Goal: Task Accomplishment & Management: Manage account settings

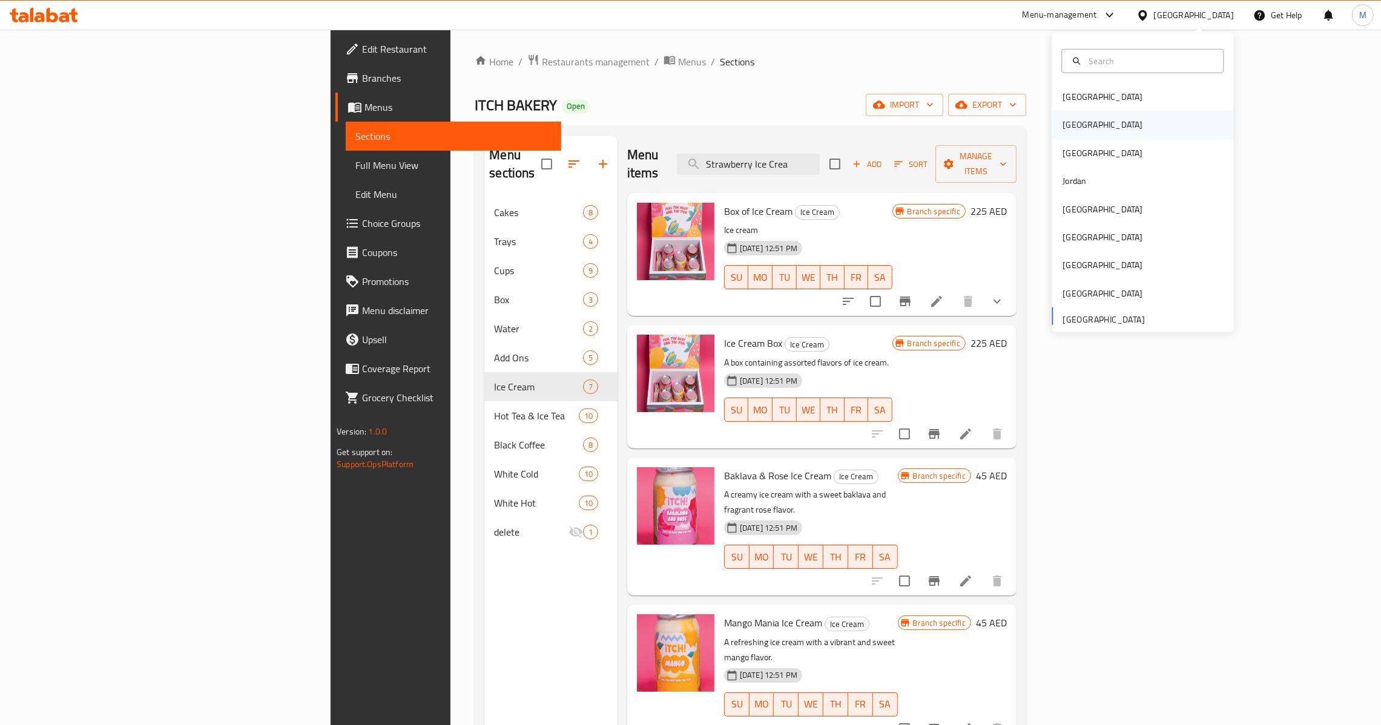
click at [1094, 130] on div "[GEOGRAPHIC_DATA]" at bounding box center [1143, 125] width 182 height 28
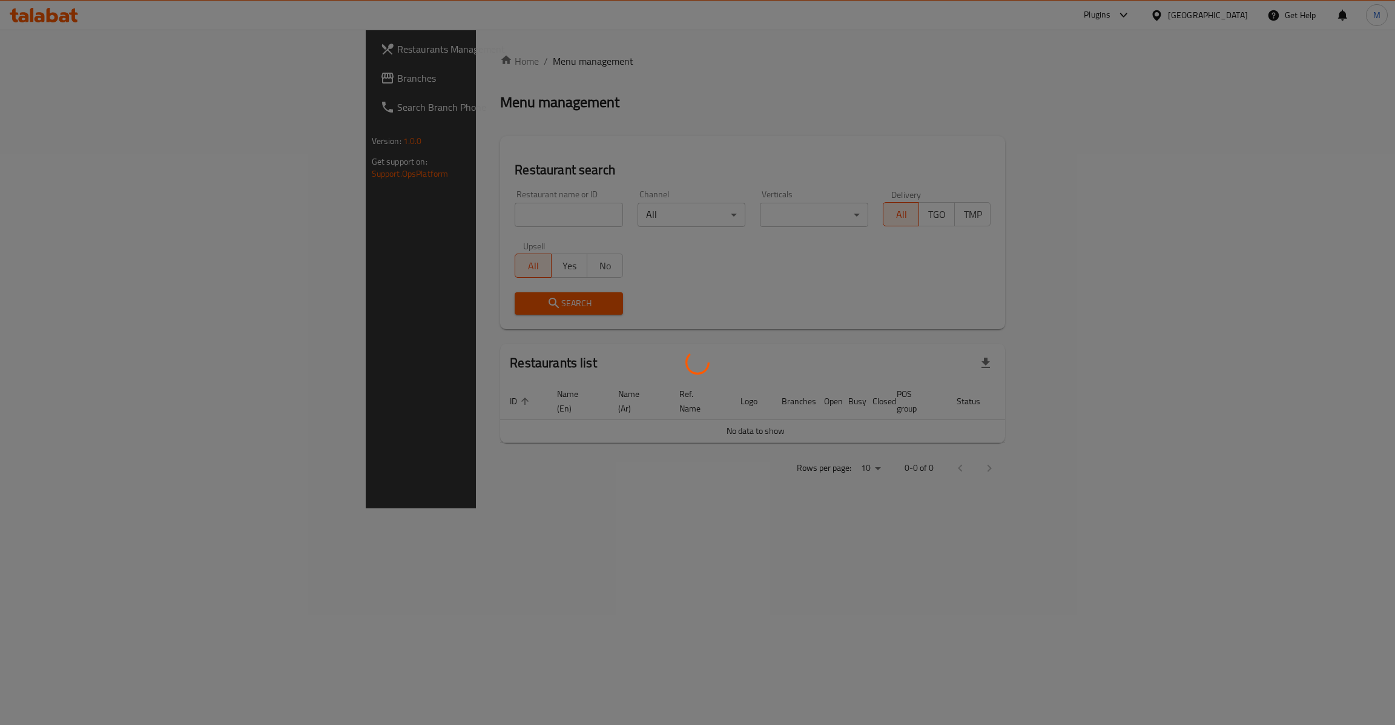
click at [401, 213] on div at bounding box center [697, 362] width 1395 height 725
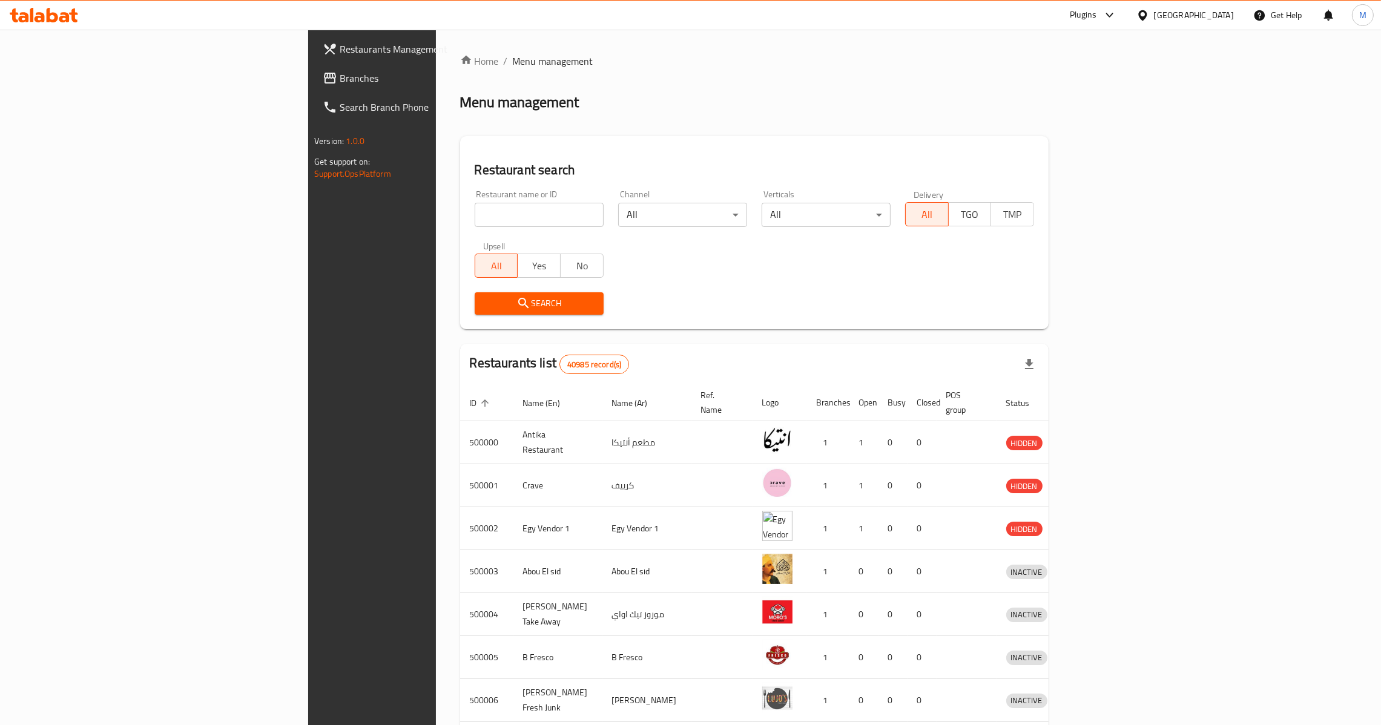
click at [475, 213] on input "search" at bounding box center [539, 215] width 129 height 24
paste input "702839"
type input "702839"
click button "Search" at bounding box center [539, 303] width 129 height 22
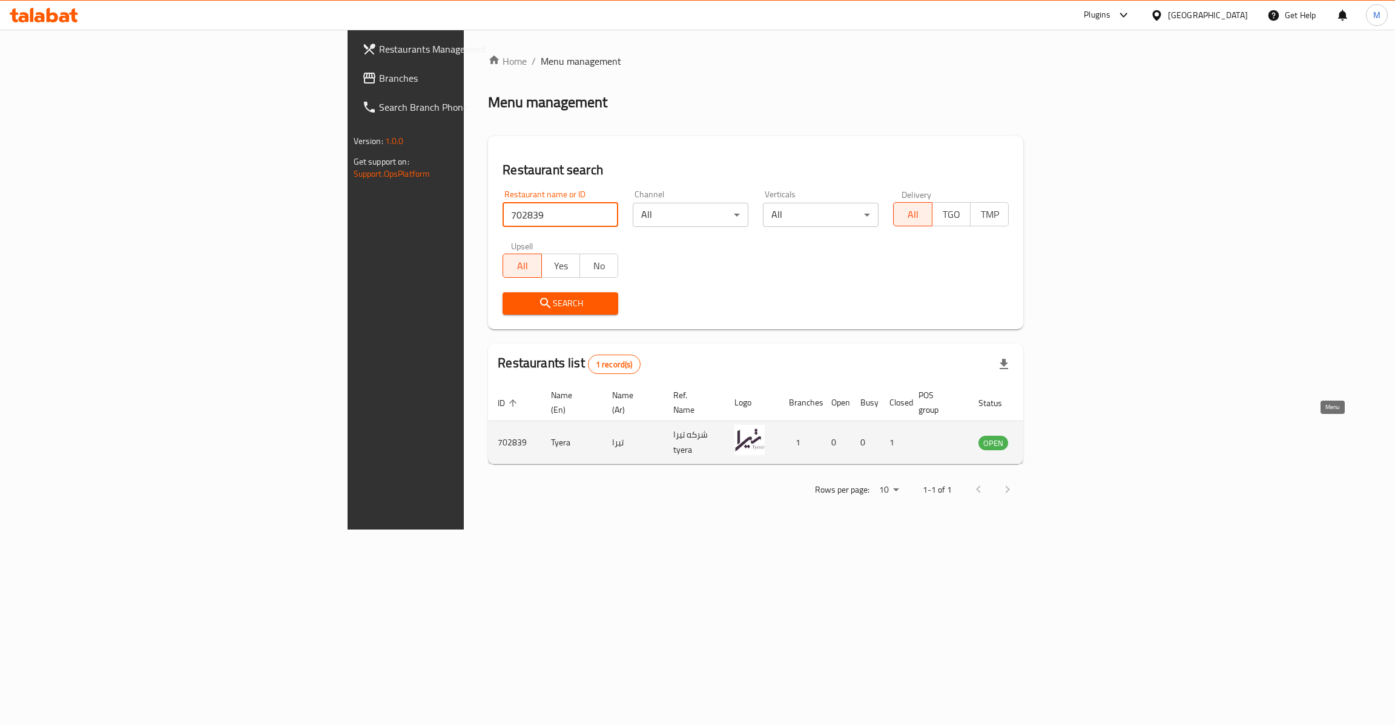
click at [1064, 435] on link "enhanced table" at bounding box center [1053, 442] width 22 height 15
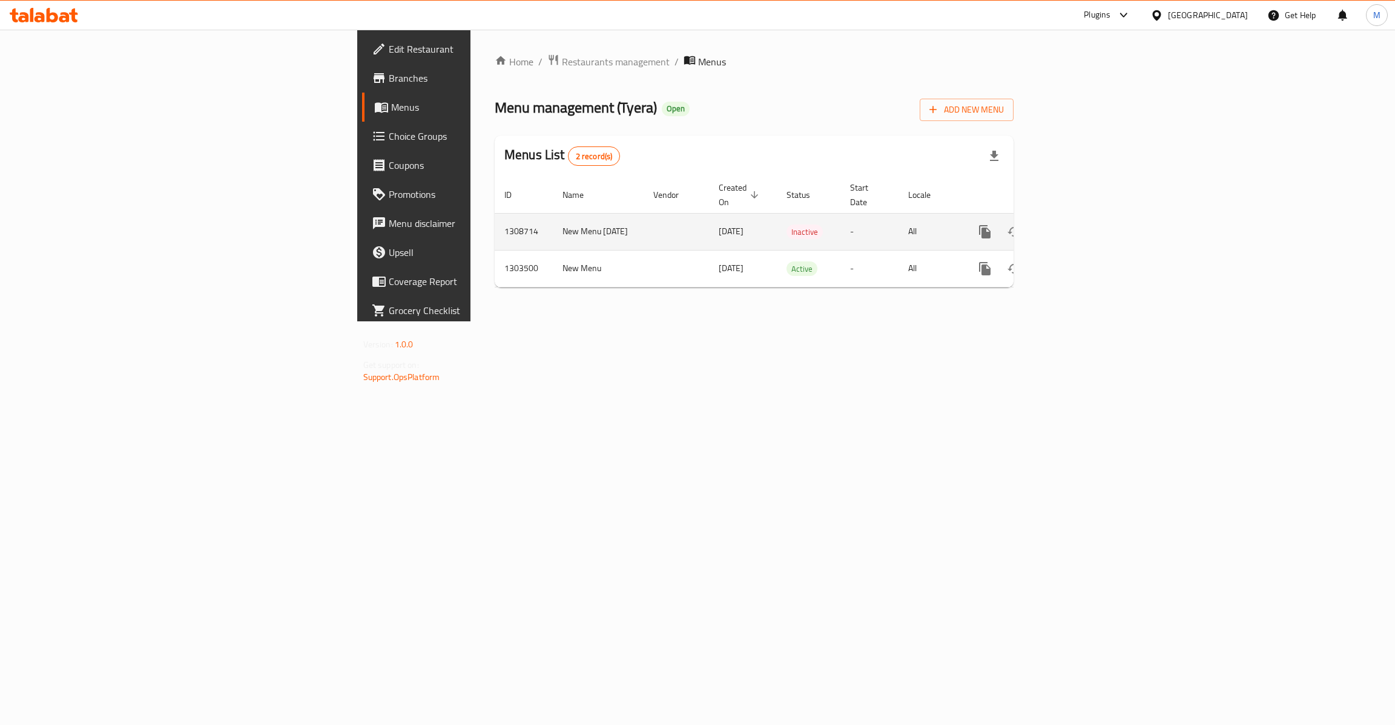
click at [1087, 217] on link "enhanced table" at bounding box center [1072, 231] width 29 height 29
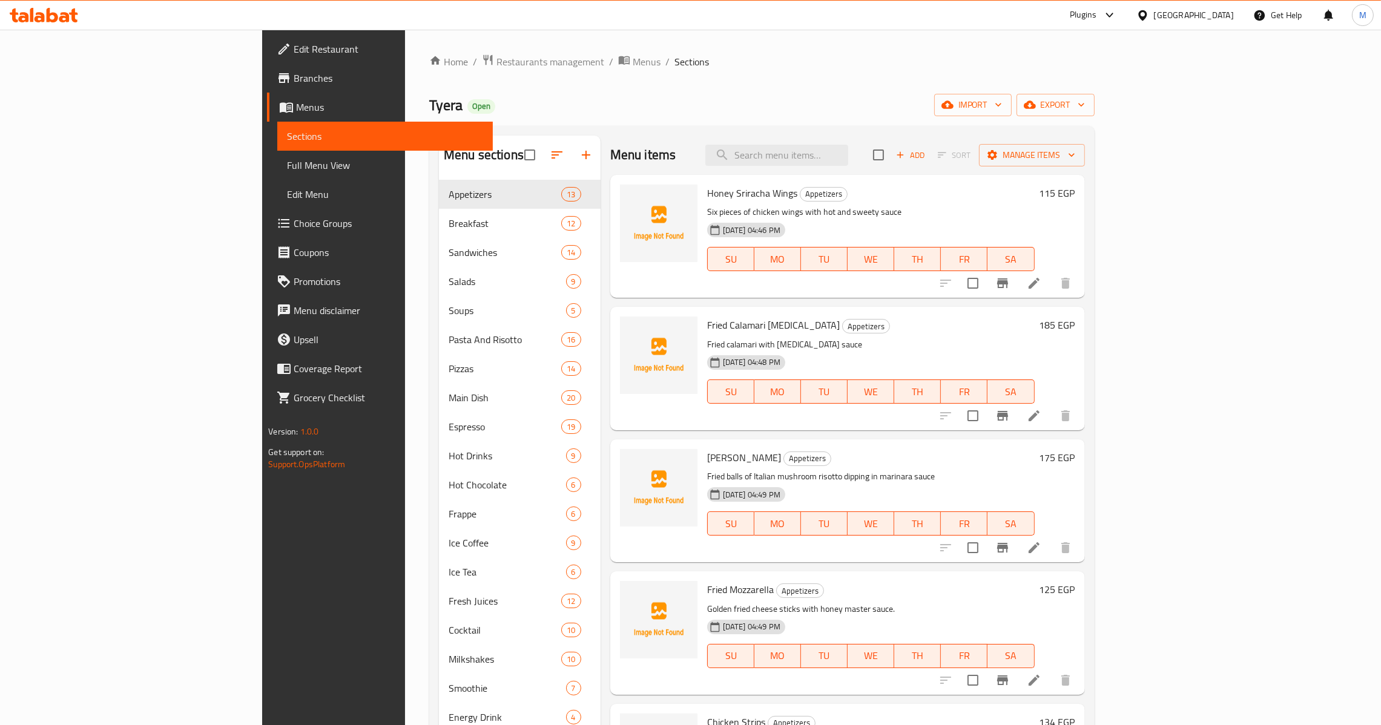
click at [1095, 85] on div "Home / Restaurants management / Menus / Sections Tyera Open import export Menu …" at bounding box center [761, 462] width 665 height 817
click at [1095, 126] on div "Home / Restaurants management / Menus / Sections Tyera Open import export Menu …" at bounding box center [761, 462] width 665 height 817
click at [1085, 107] on span "export" at bounding box center [1055, 104] width 59 height 15
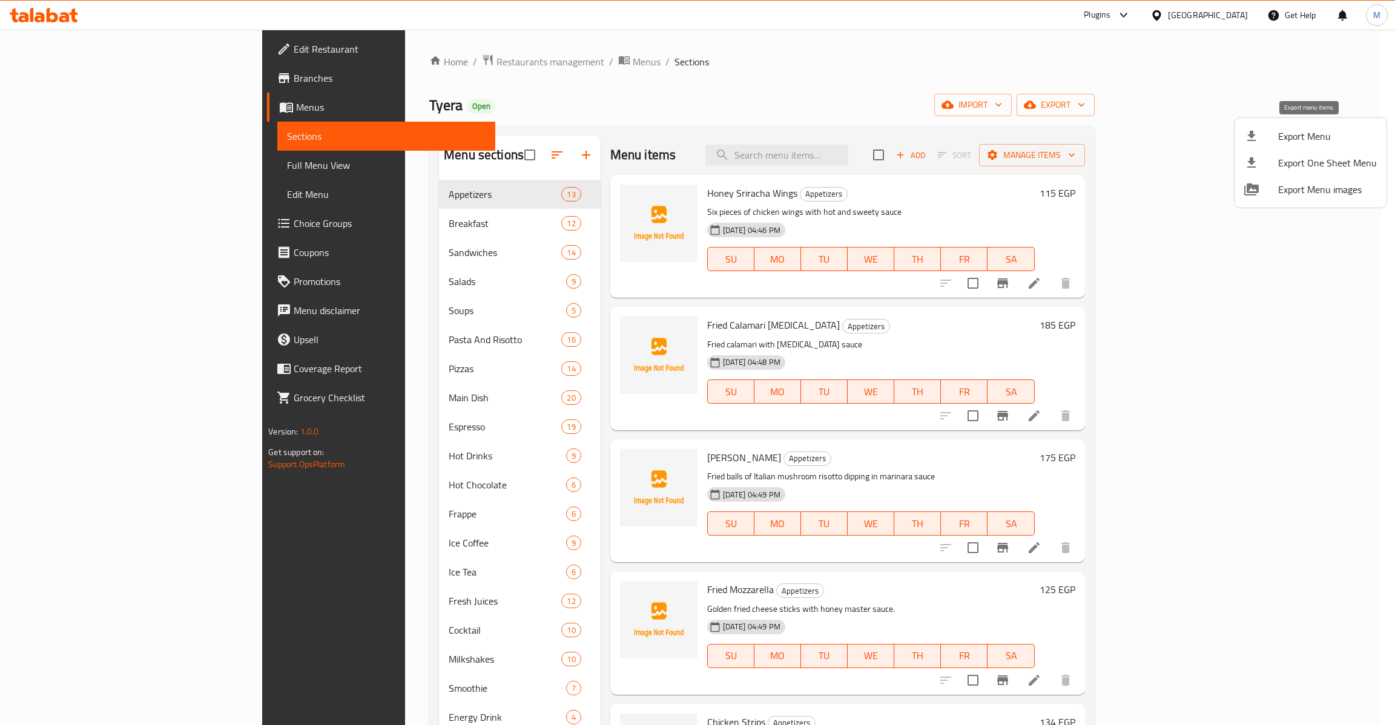
click at [1285, 140] on span "Export Menu" at bounding box center [1327, 136] width 99 height 15
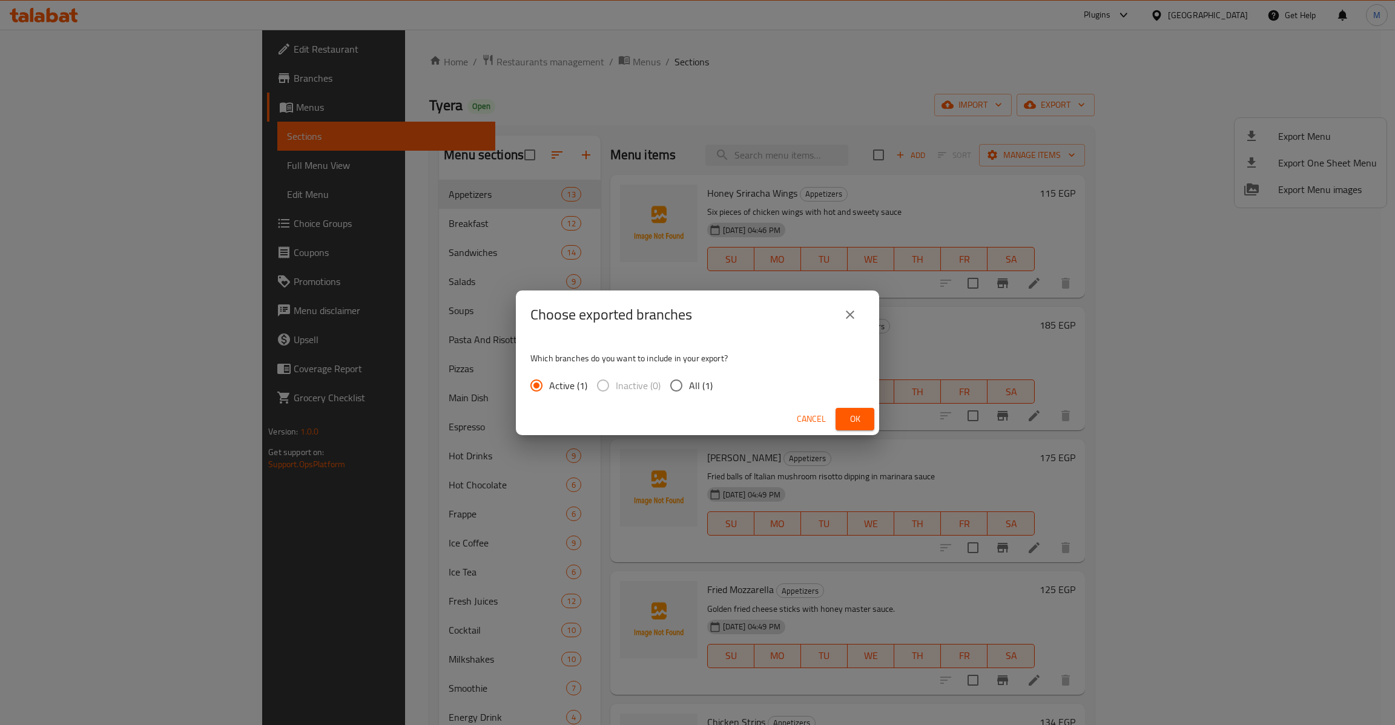
click at [697, 395] on label "All (1)" at bounding box center [688, 385] width 49 height 25
click at [689, 395] on input "All (1)" at bounding box center [676, 385] width 25 height 25
radio input "true"
click at [859, 421] on span "Ok" at bounding box center [854, 419] width 19 height 15
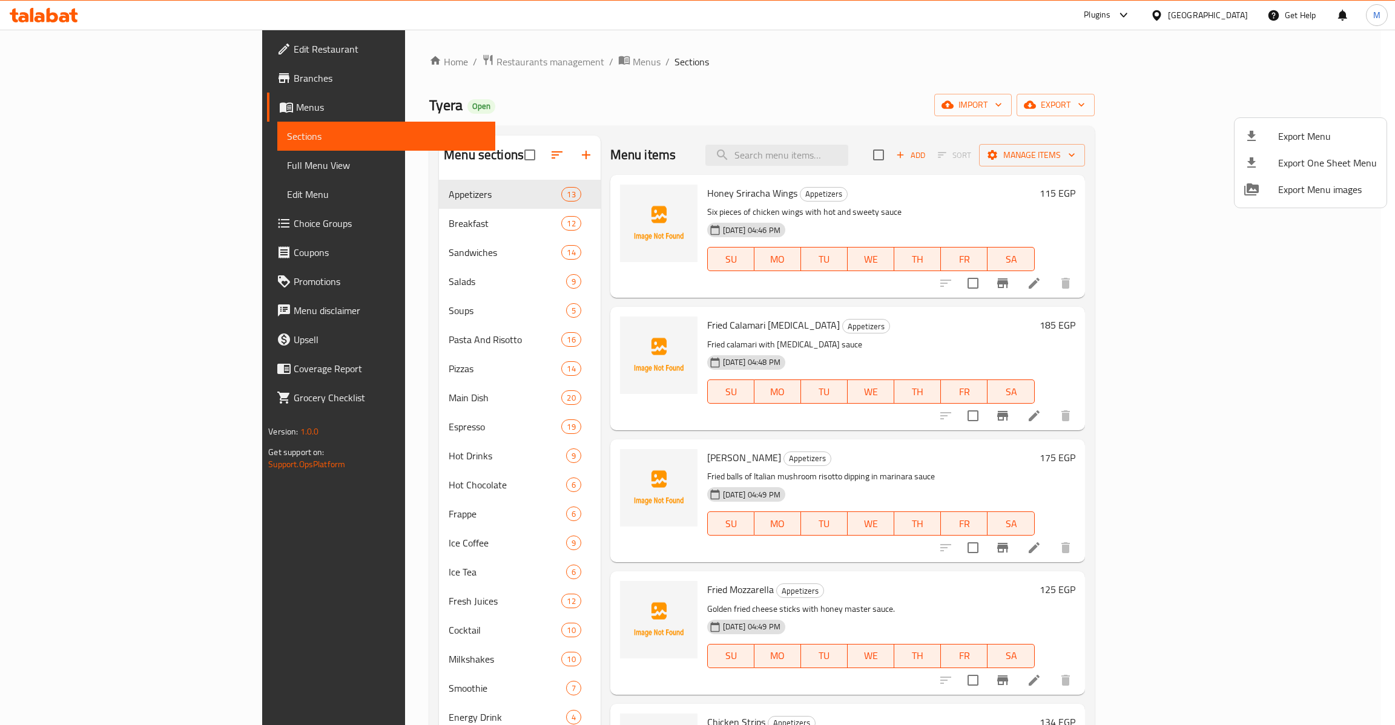
click at [147, 169] on div at bounding box center [697, 362] width 1395 height 725
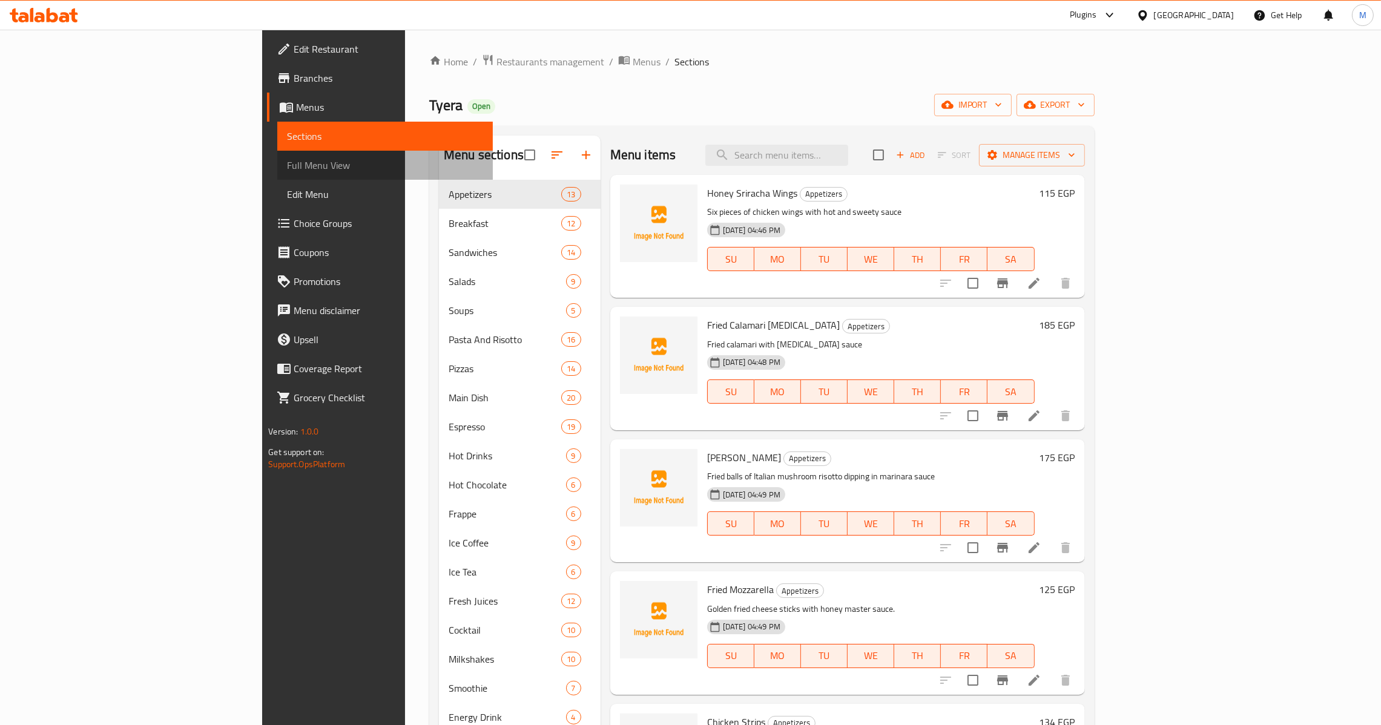
click at [287, 165] on span "Full Menu View" at bounding box center [385, 165] width 196 height 15
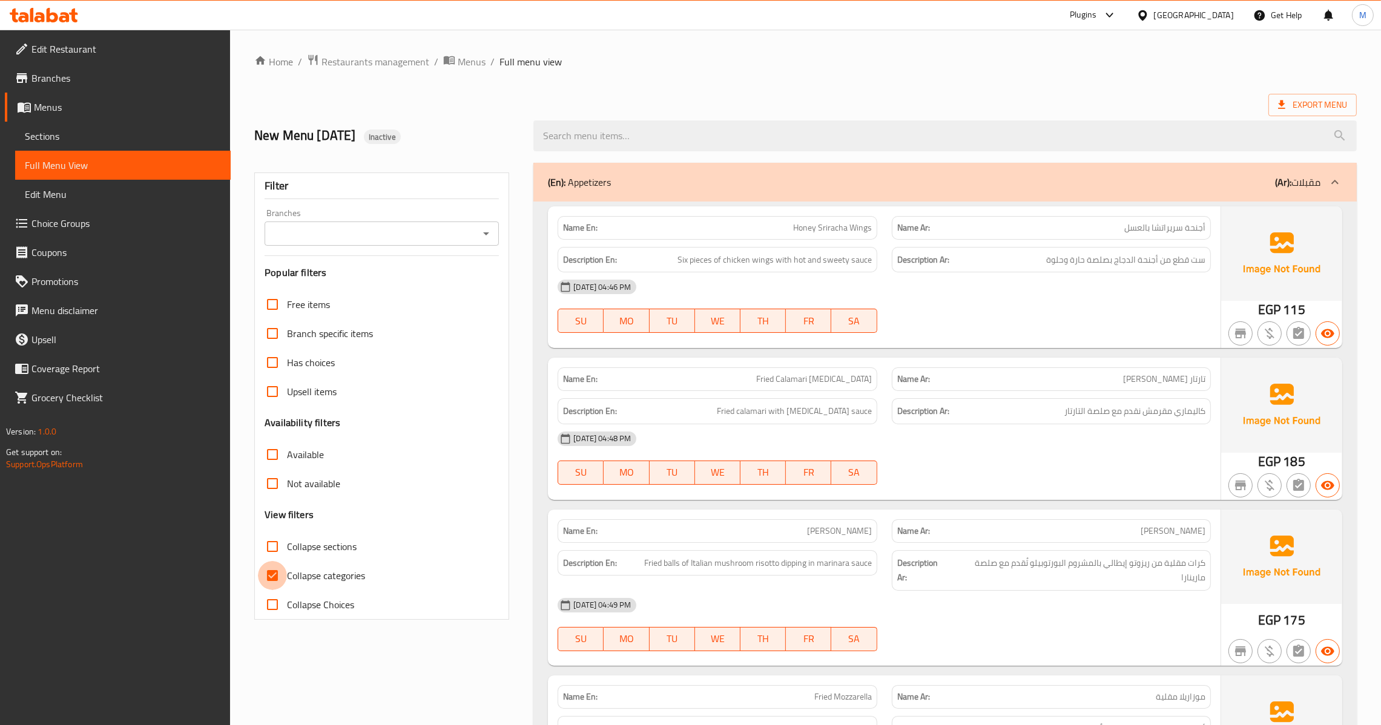
click at [271, 580] on input "Collapse categories" at bounding box center [272, 575] width 29 height 29
checkbox input "false"
click at [486, 228] on icon "Open" at bounding box center [486, 233] width 15 height 15
click at [405, 281] on li "[PERSON_NAME], Kafr Abdo" at bounding box center [381, 287] width 234 height 22
type input "[PERSON_NAME], Kafr Abdo"
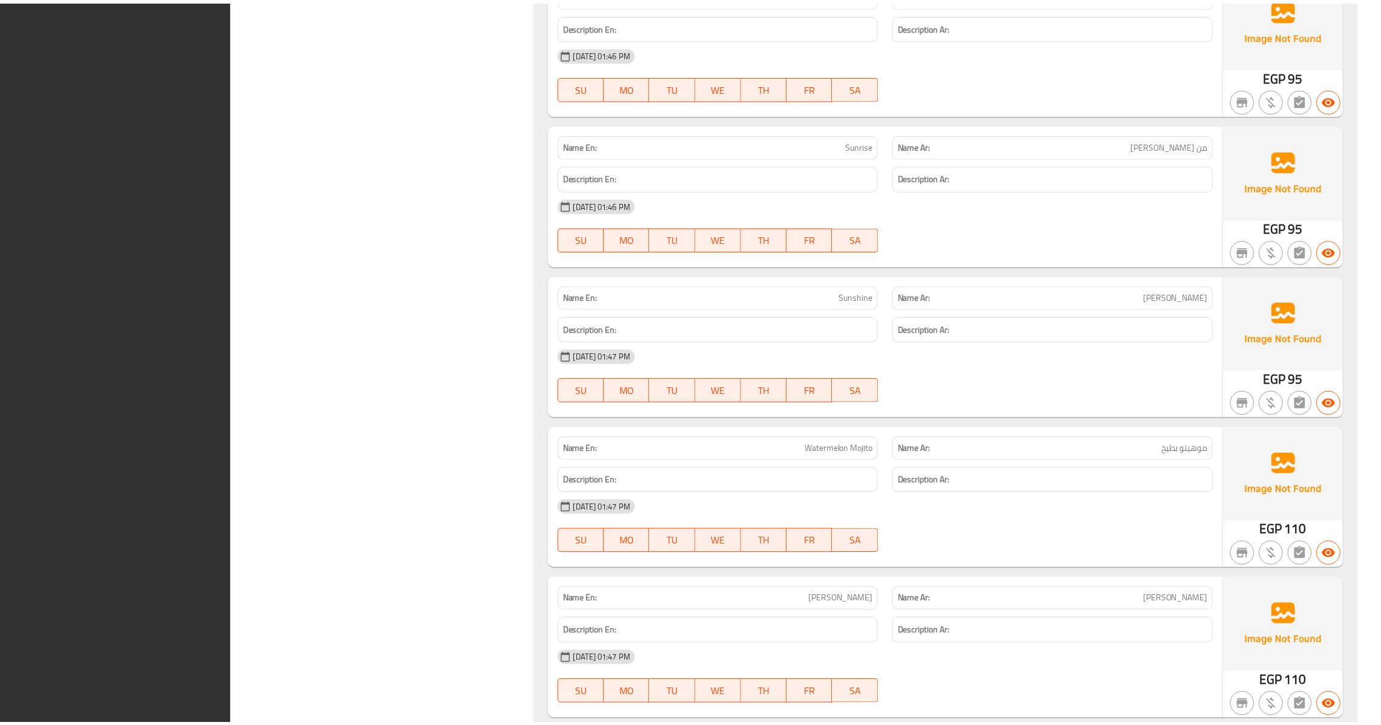
scroll to position [34210, 0]
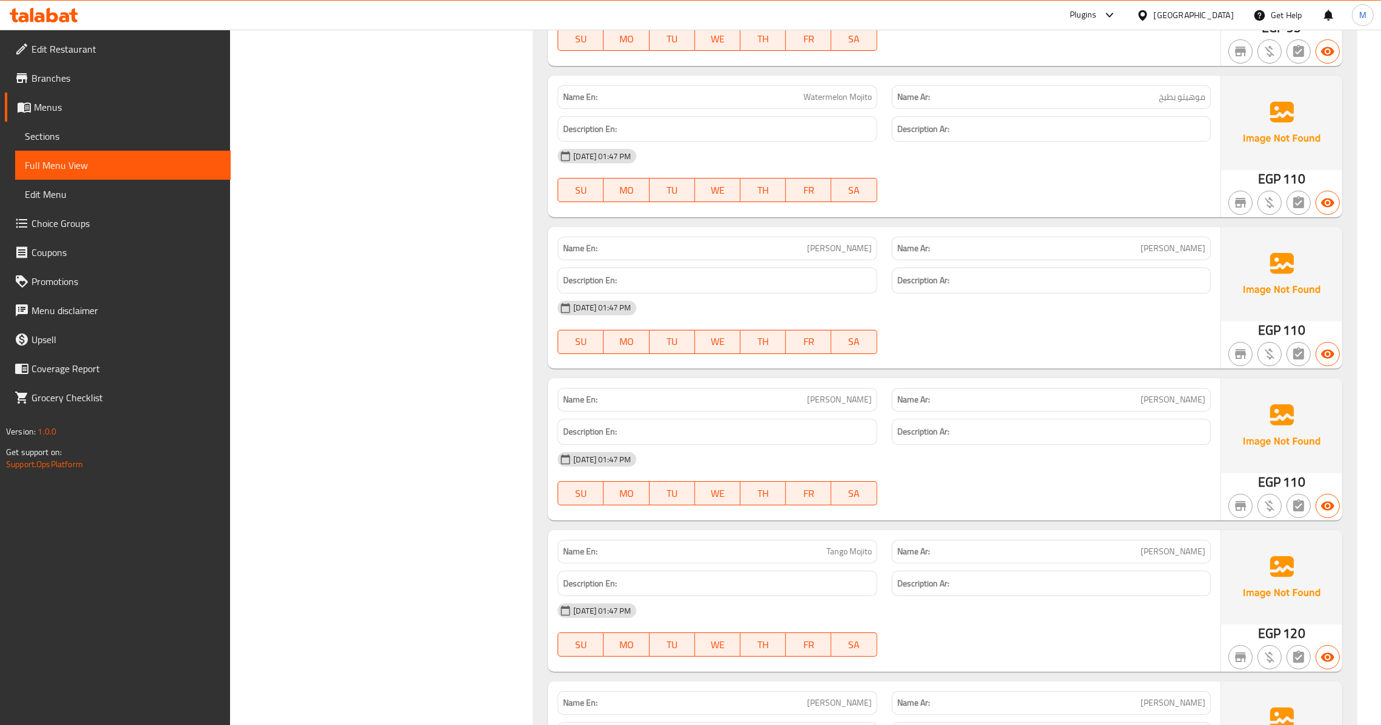
click at [78, 107] on span "Menus" at bounding box center [127, 107] width 187 height 15
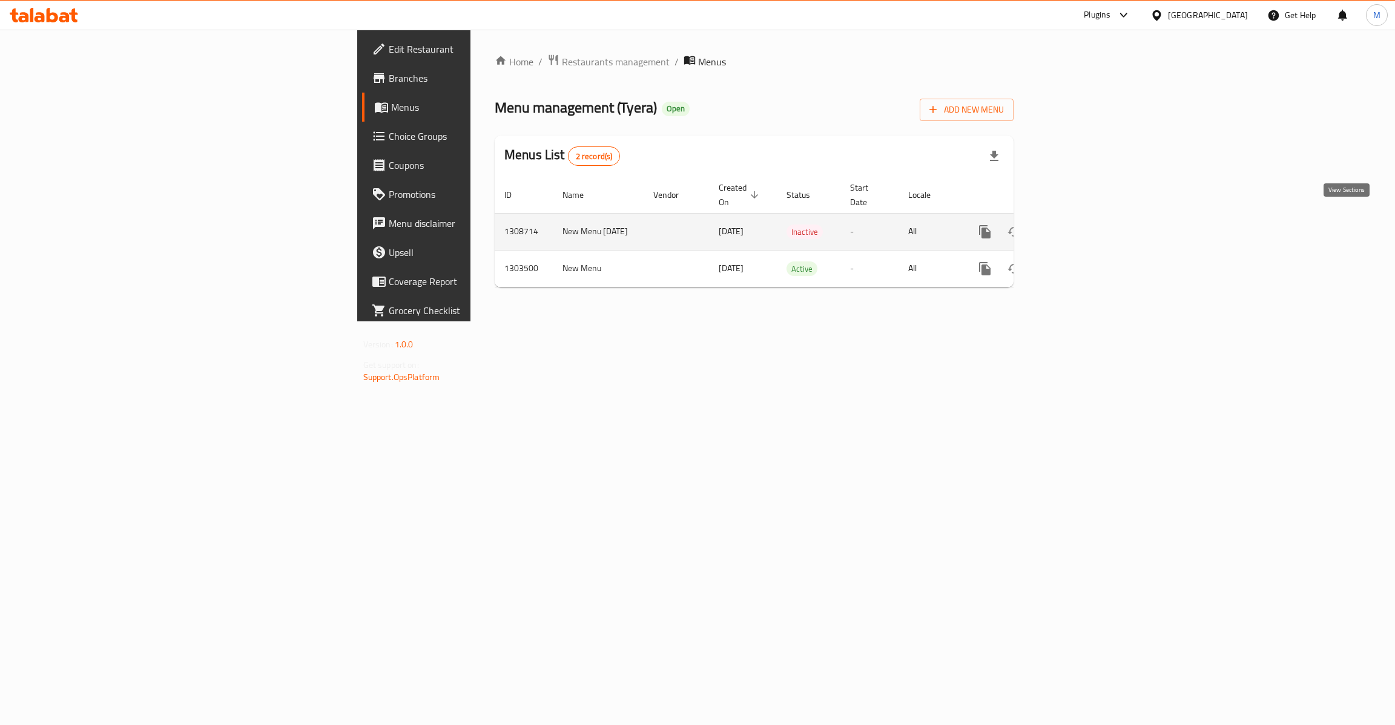
click at [1080, 225] on icon "enhanced table" at bounding box center [1072, 232] width 15 height 15
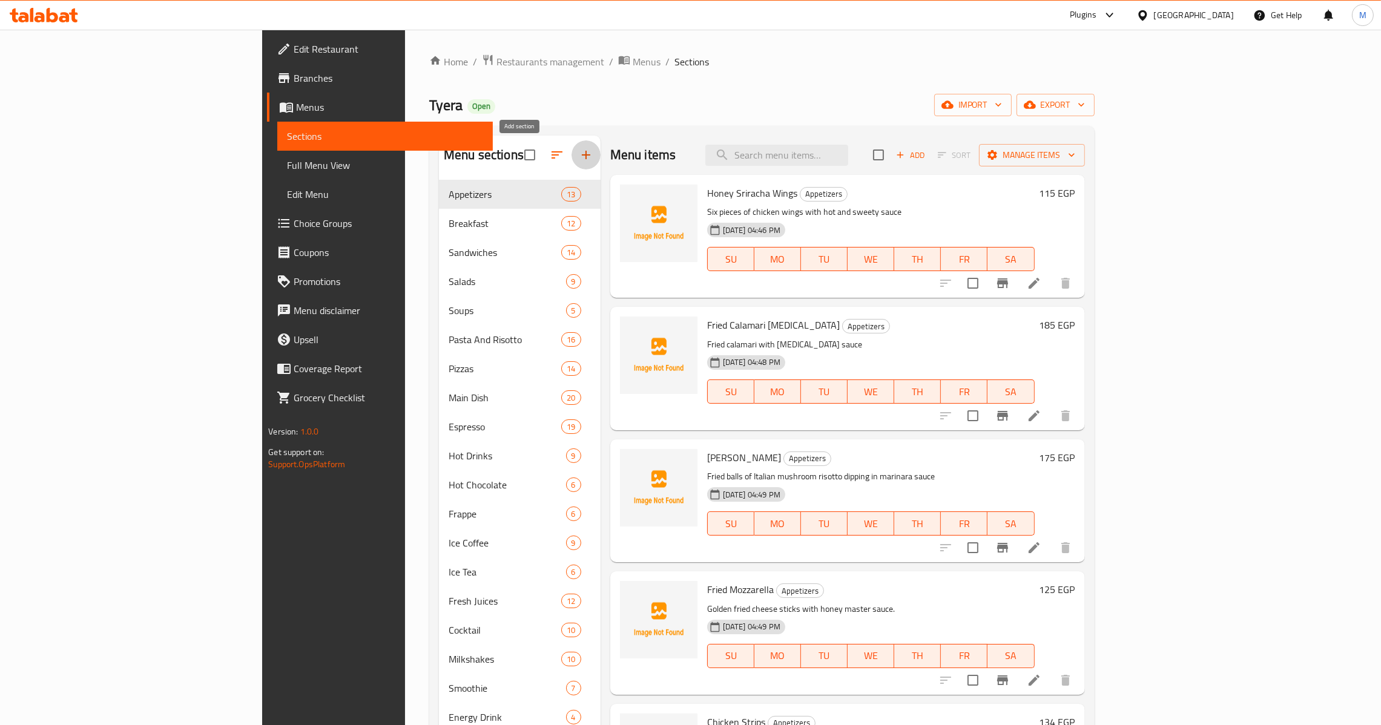
click at [579, 153] on icon "button" at bounding box center [586, 155] width 15 height 15
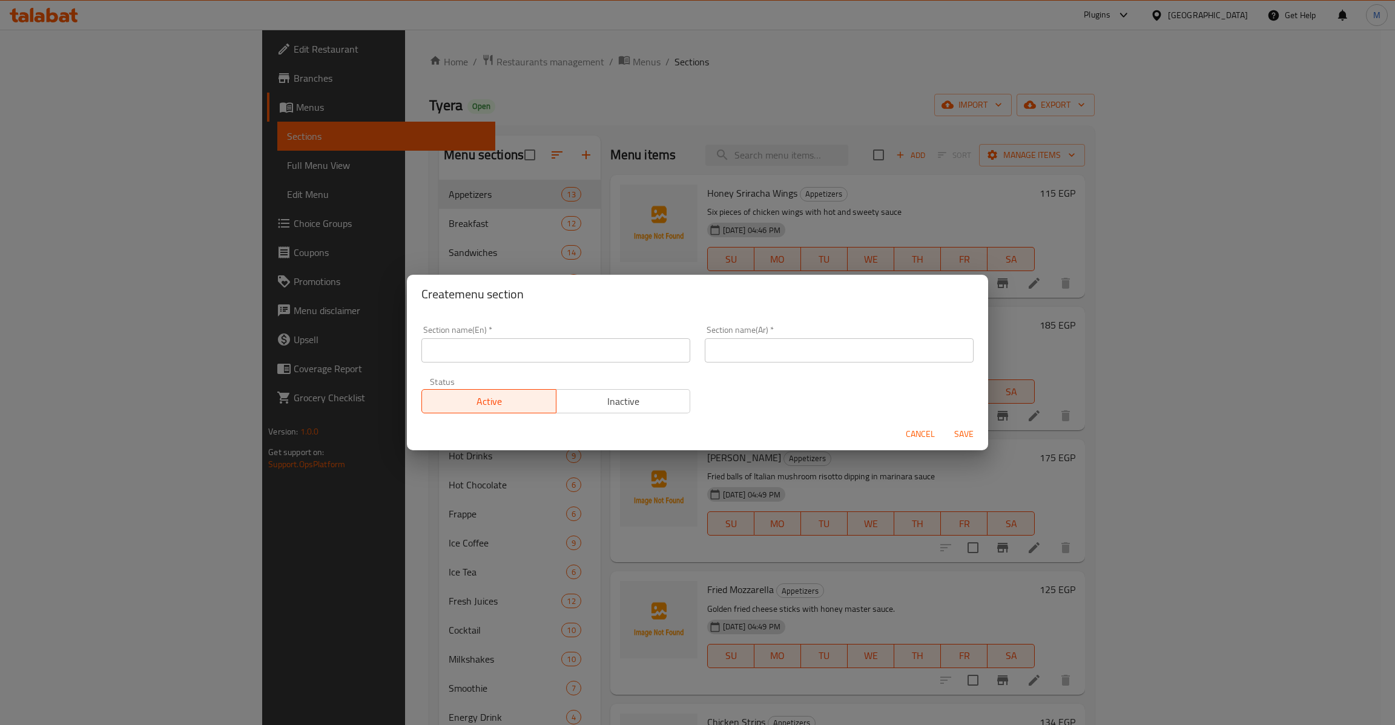
click at [582, 343] on input "text" at bounding box center [555, 350] width 269 height 24
type input "س"
type input "s"
type input "Soft Drink"
click at [769, 354] on input "text" at bounding box center [839, 350] width 269 height 24
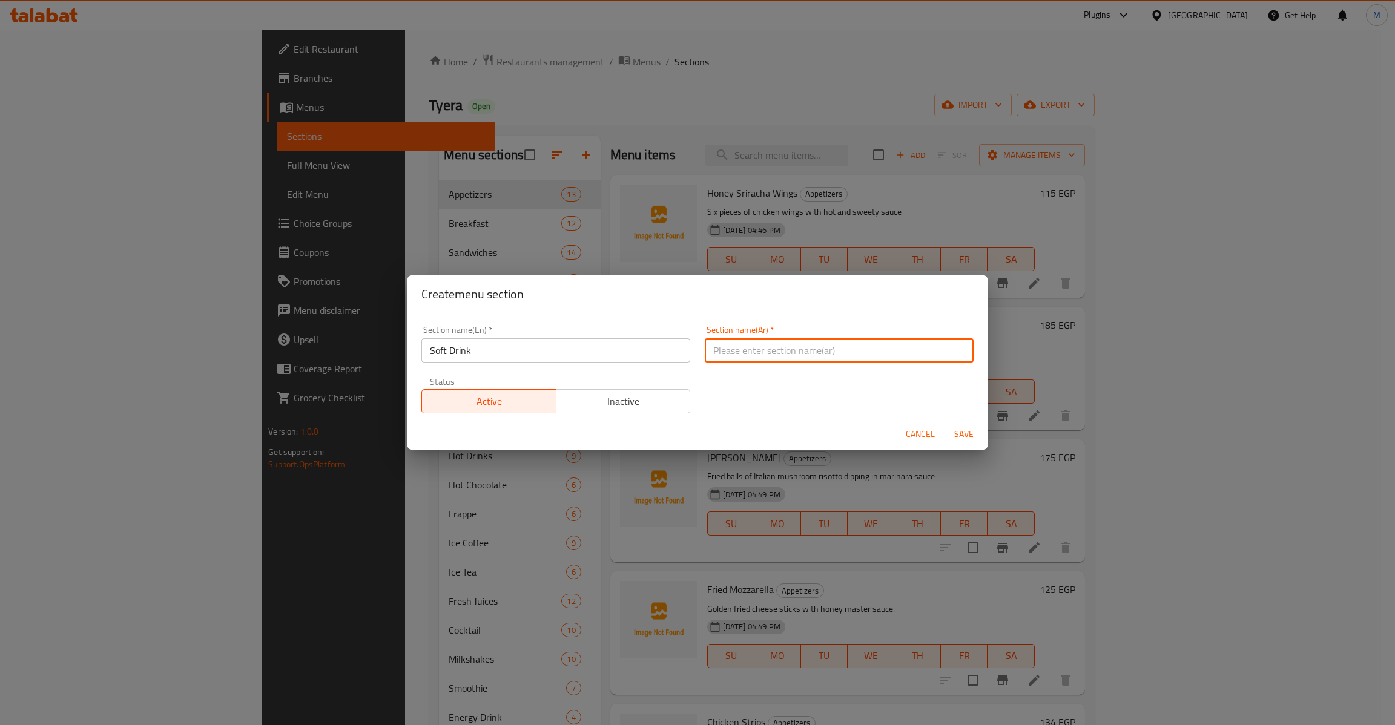
paste input "مشروب غازي"
type input "مشروب غازي"
click at [511, 355] on input "Soft Drink" at bounding box center [555, 350] width 269 height 24
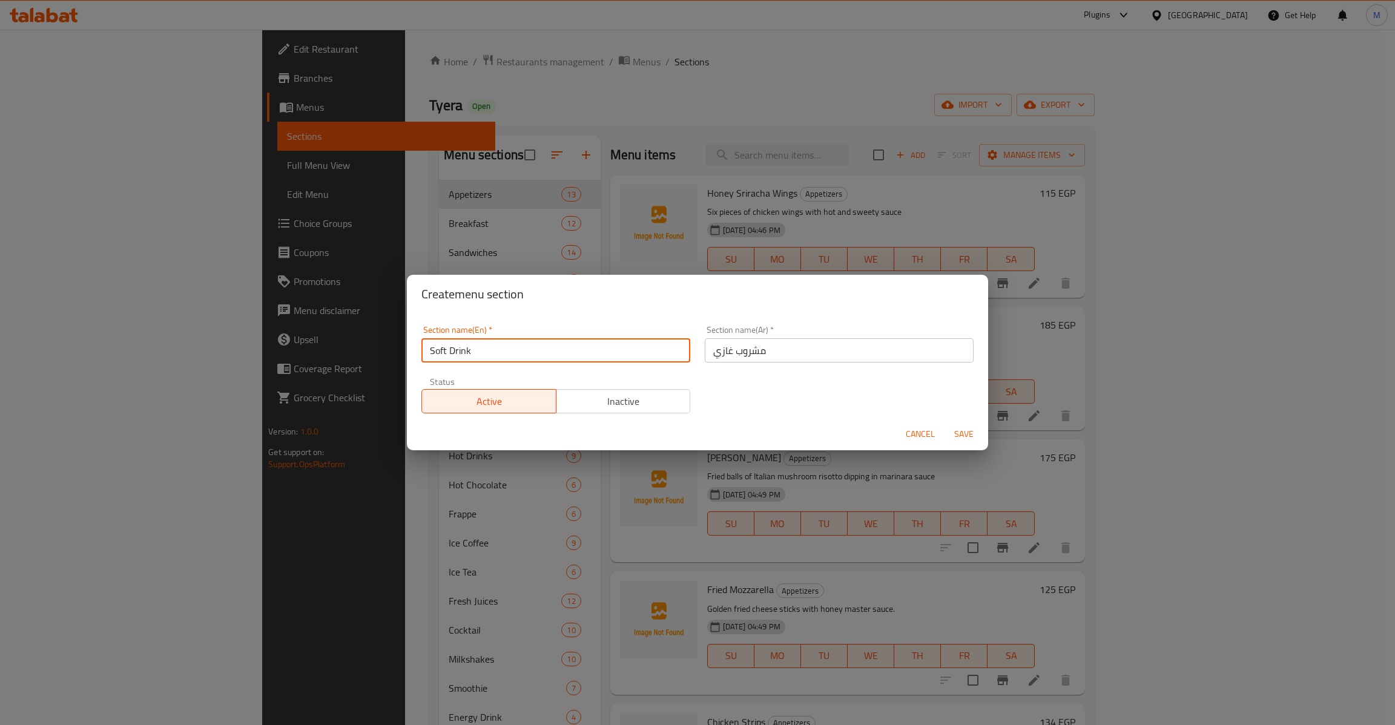
click at [962, 432] on span "Save" at bounding box center [963, 434] width 29 height 15
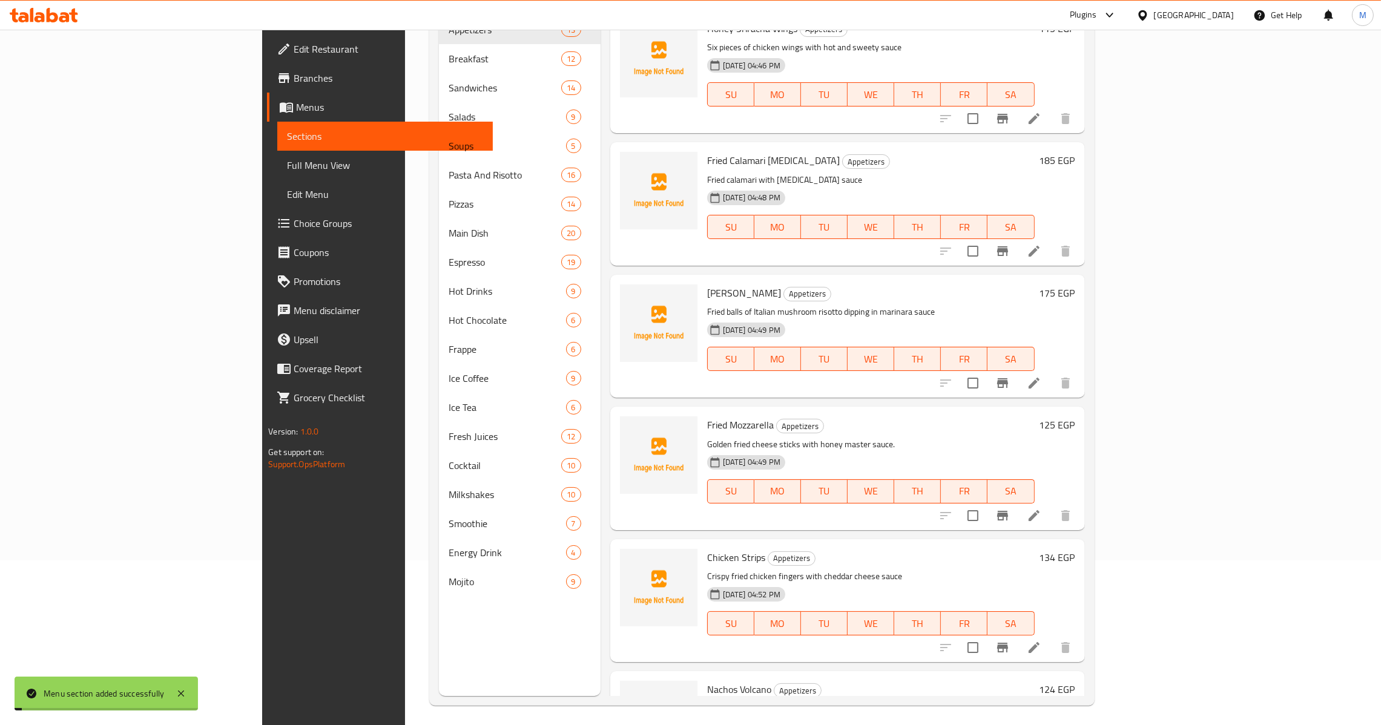
scroll to position [171, 0]
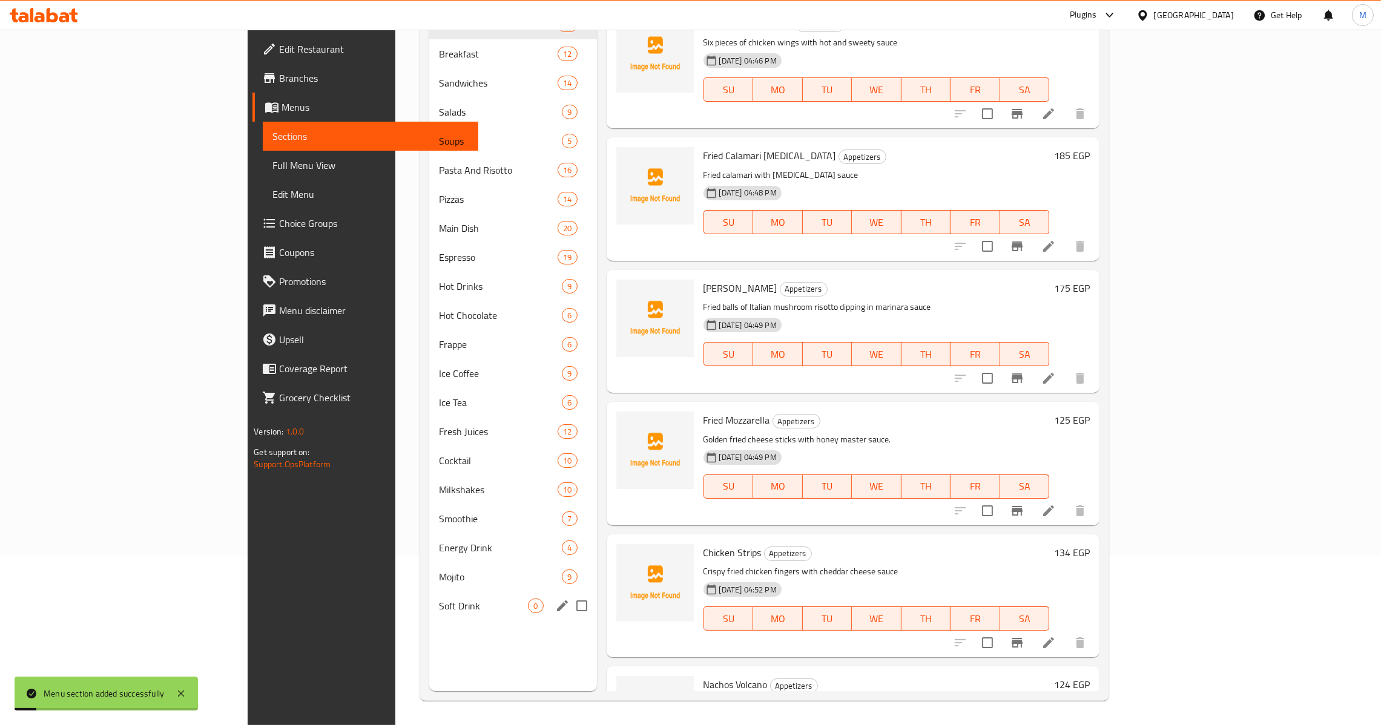
click at [429, 595] on div "Soft Drink 0" at bounding box center [513, 606] width 168 height 29
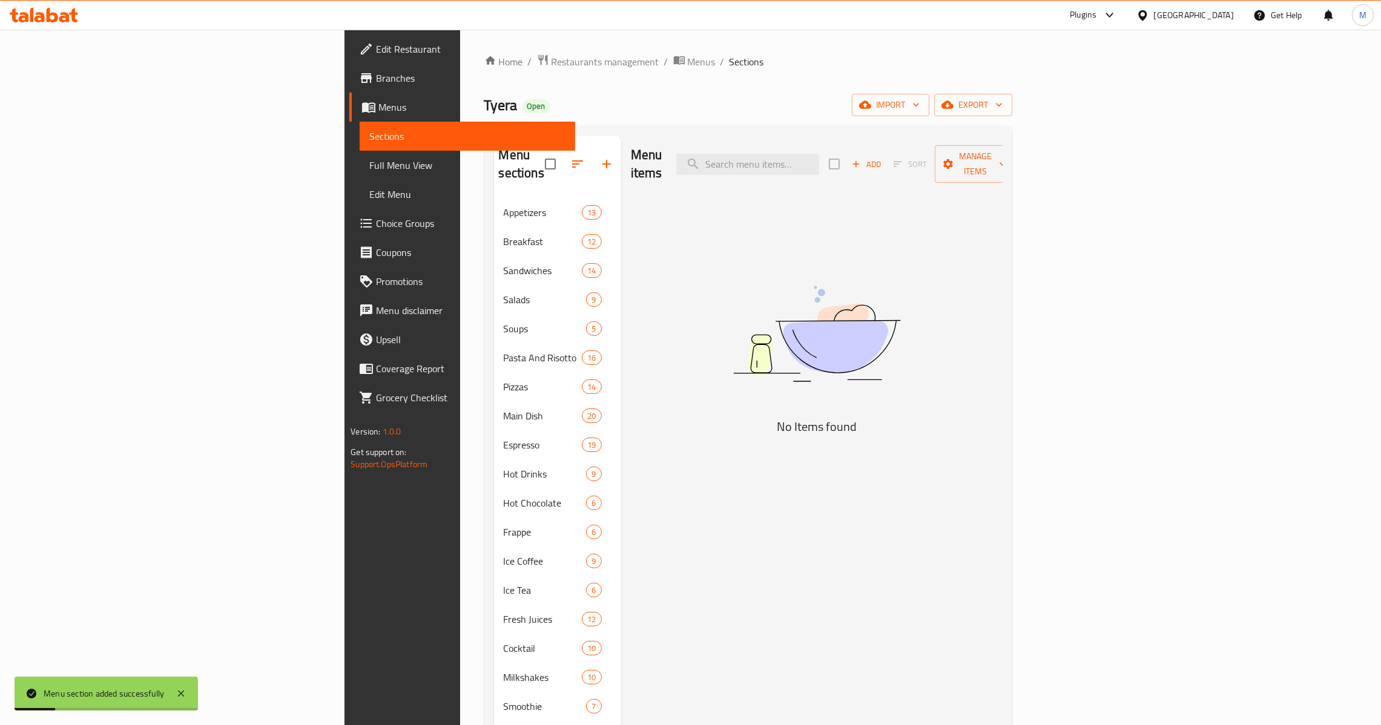
click at [862, 159] on icon "button" at bounding box center [856, 164] width 11 height 11
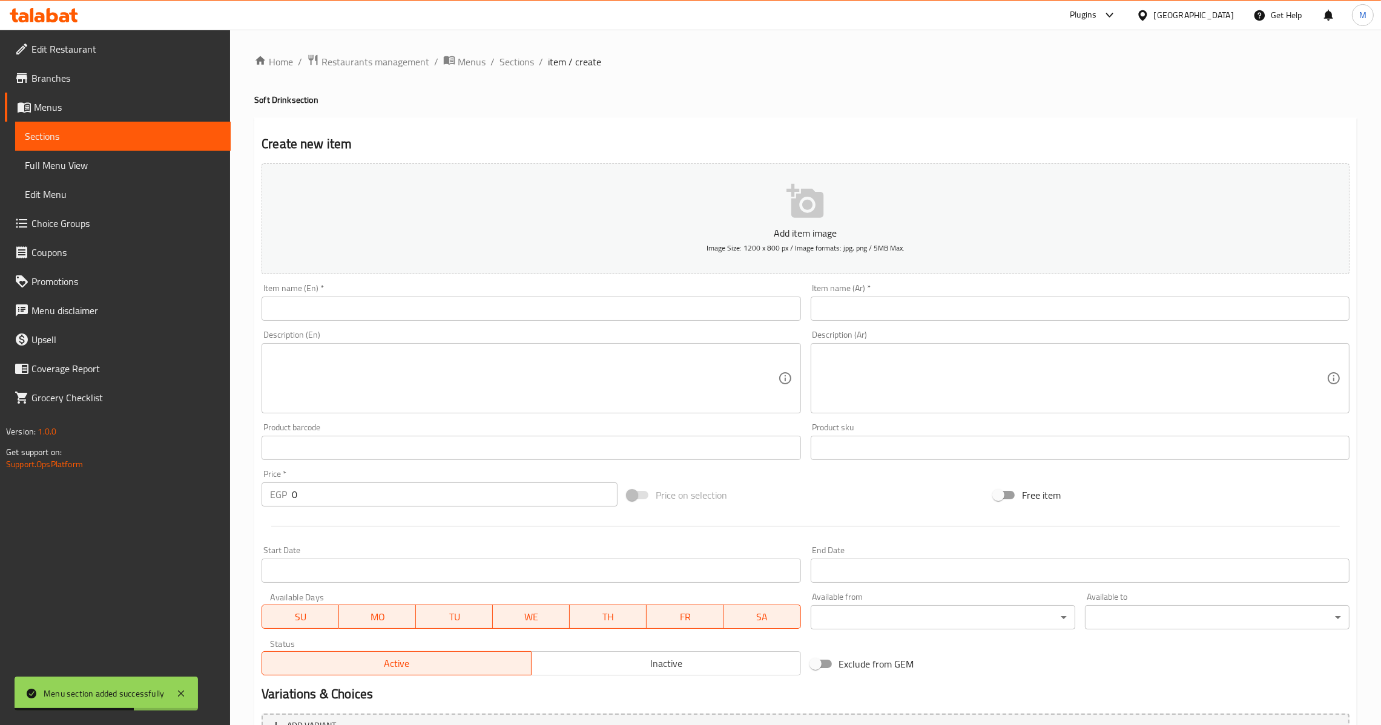
click at [380, 297] on input "text" at bounding box center [531, 309] width 539 height 24
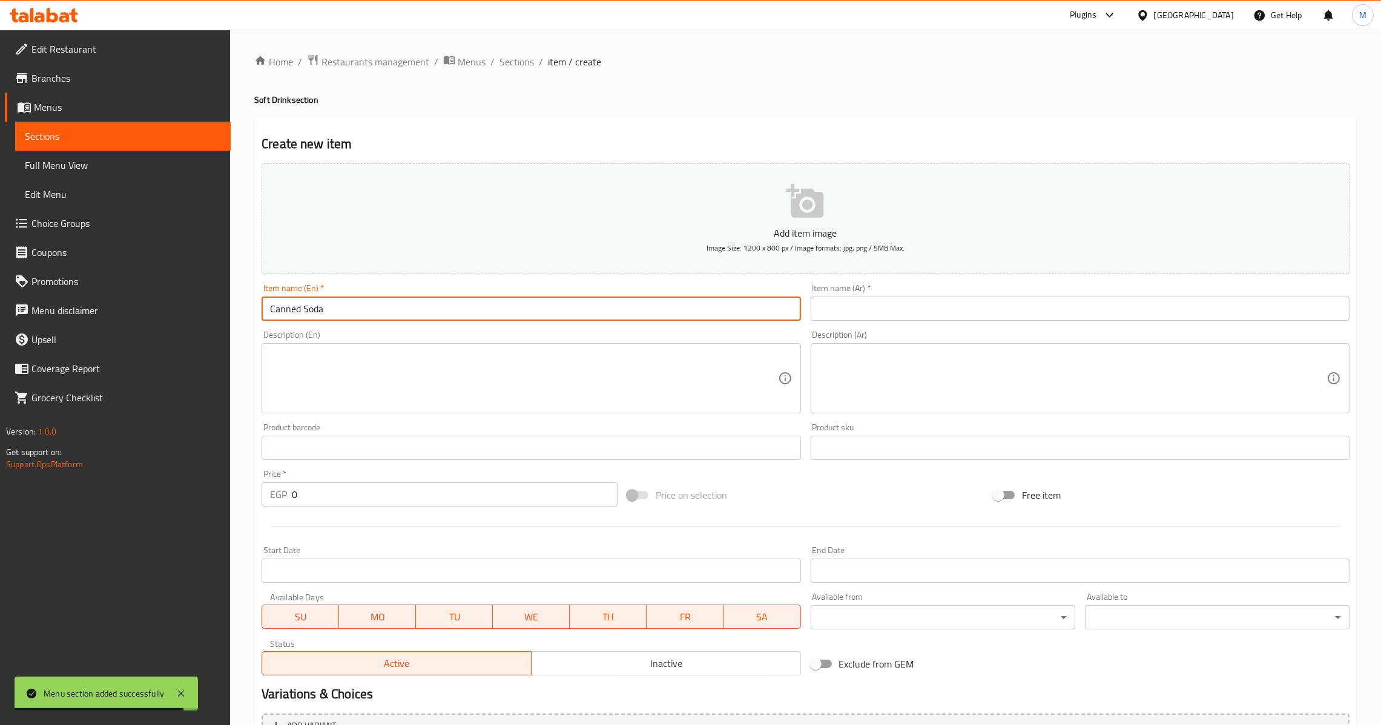
type input "Canned Soda"
click at [380, 297] on input "Canned Soda" at bounding box center [531, 309] width 539 height 24
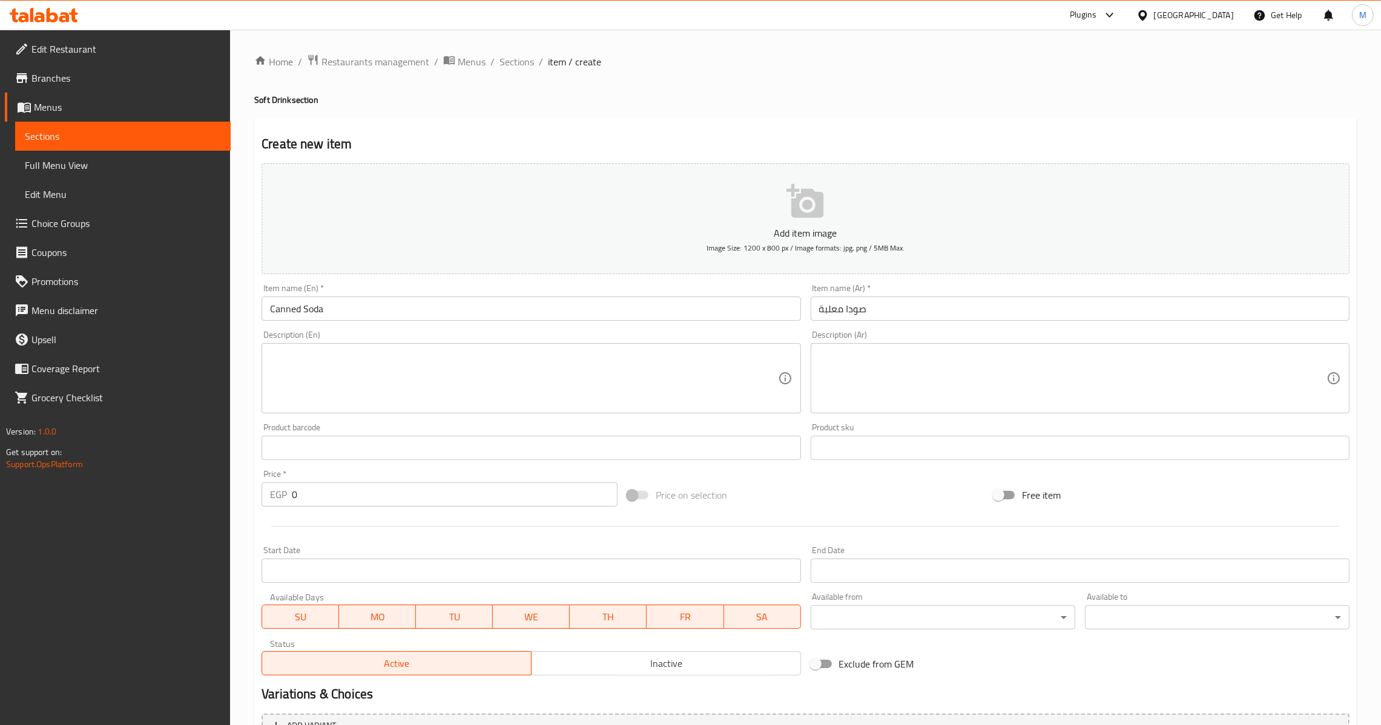
click at [935, 305] on input "صودا معلبة" at bounding box center [1080, 309] width 539 height 24
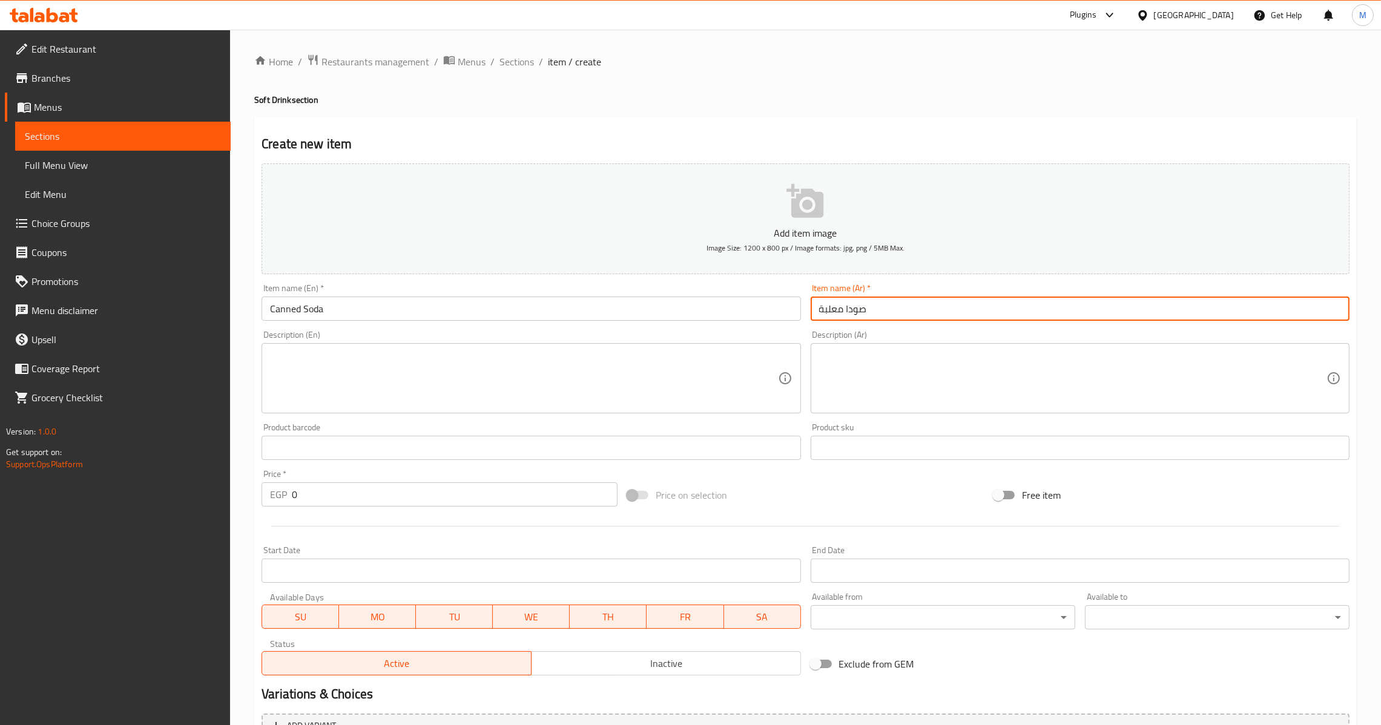
click at [838, 312] on input "صودا معلبة" at bounding box center [1080, 309] width 539 height 24
type input "صودا كانز"
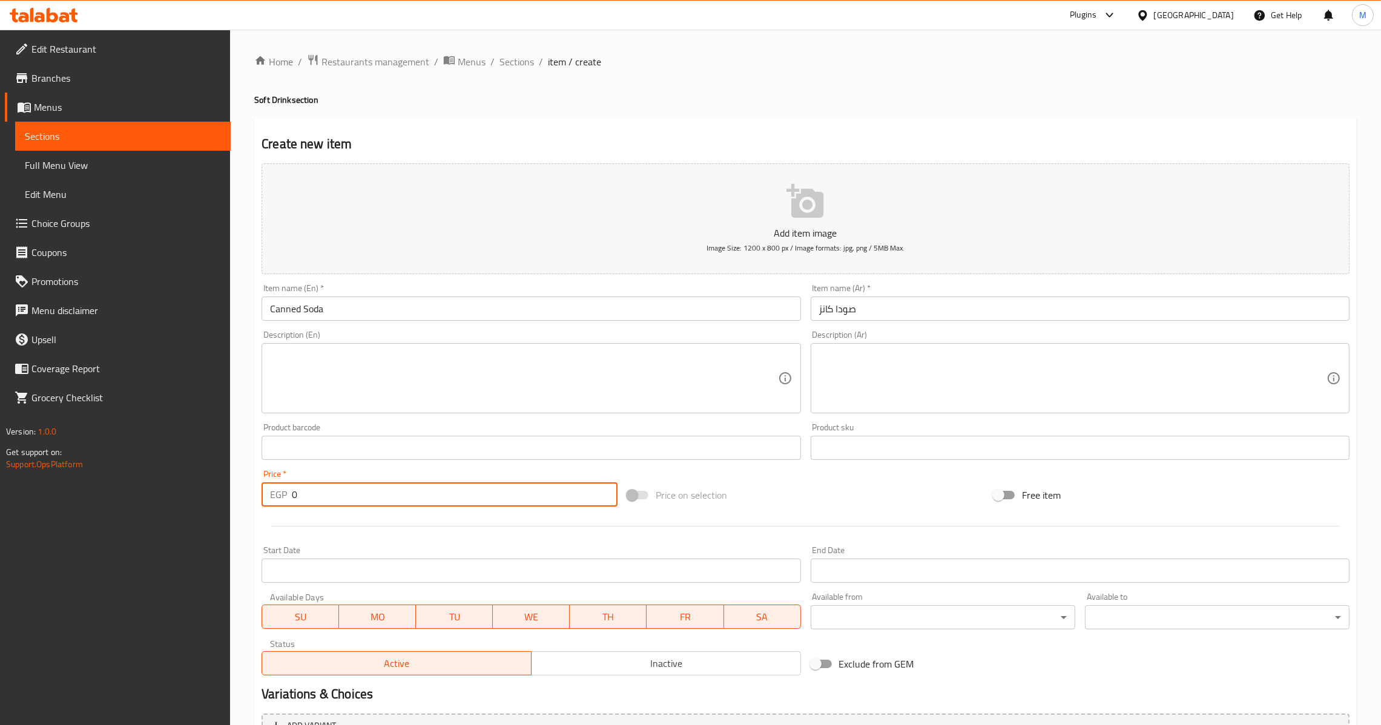
drag, startPoint x: 322, startPoint y: 483, endPoint x: 146, endPoint y: 464, distance: 176.5
click at [179, 470] on div "Edit Restaurant Branches Menus Sections Full Menu View Edit Menu Choice Groups …" at bounding box center [690, 443] width 1381 height 826
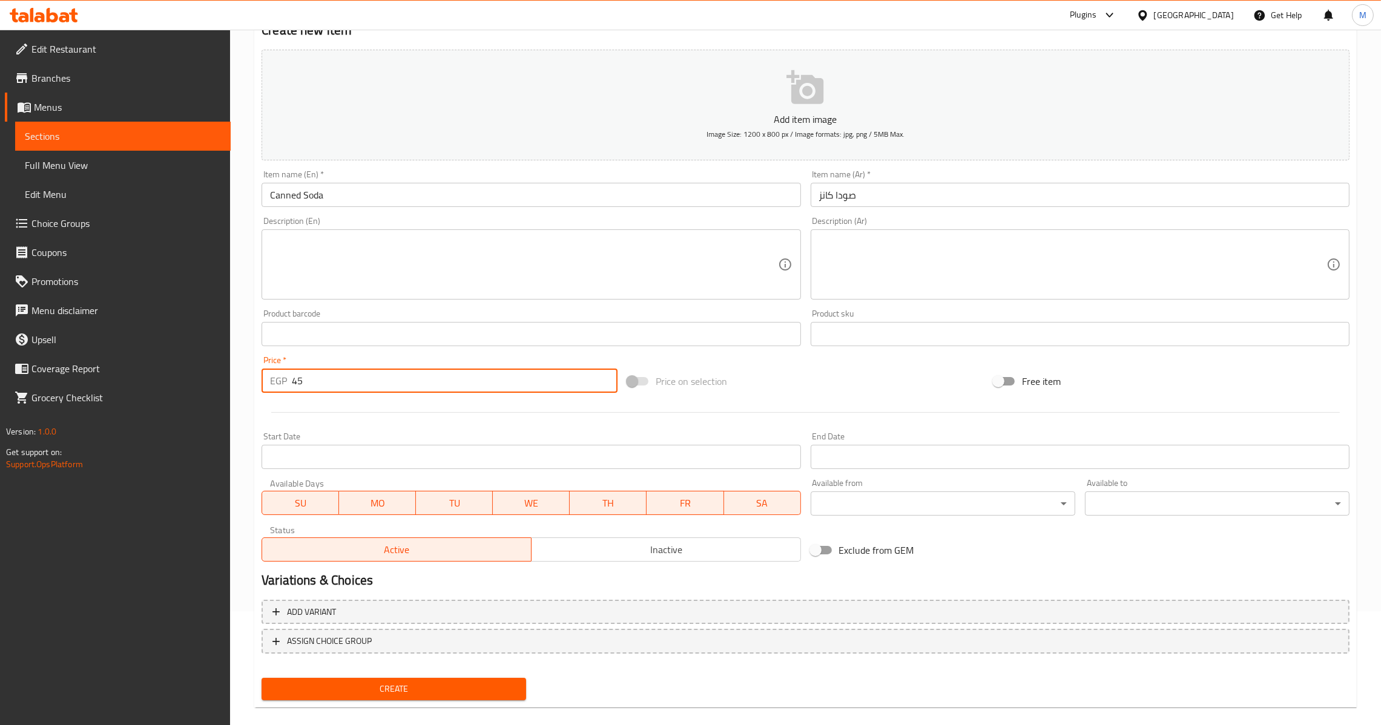
scroll to position [128, 0]
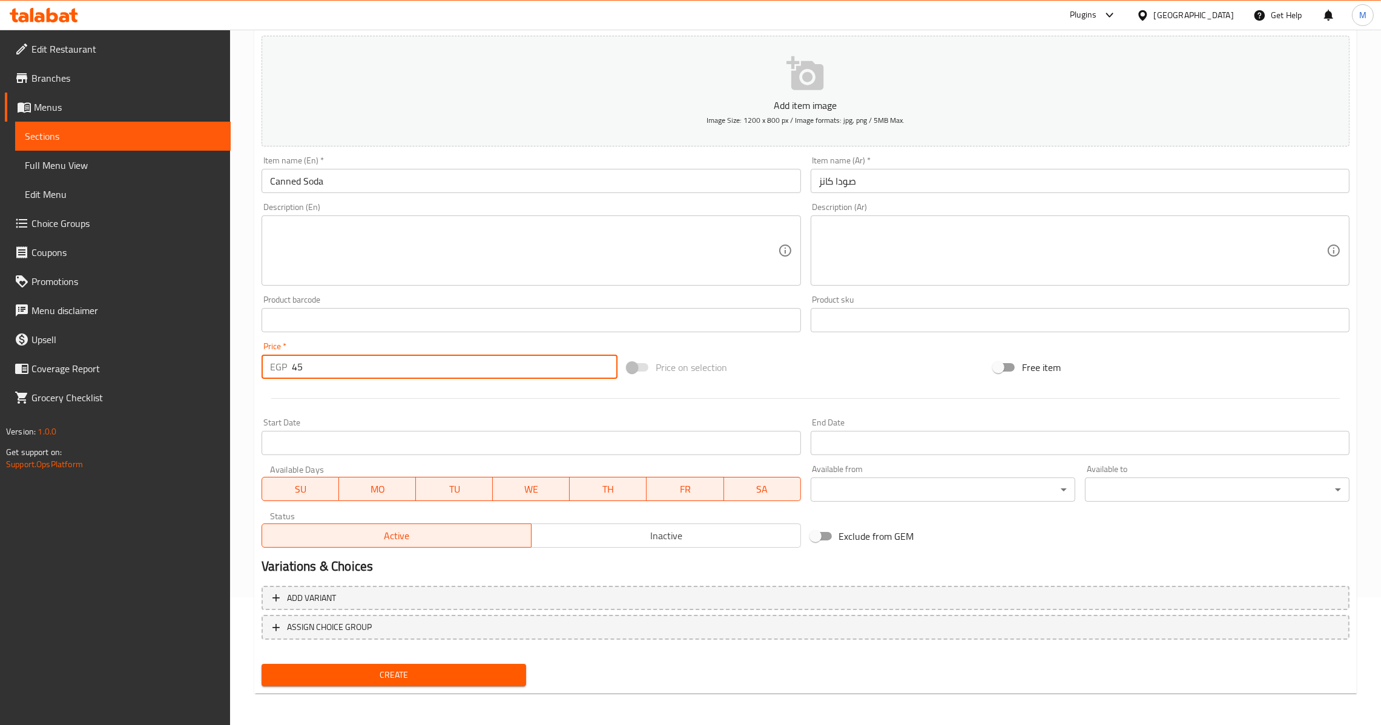
type input "45"
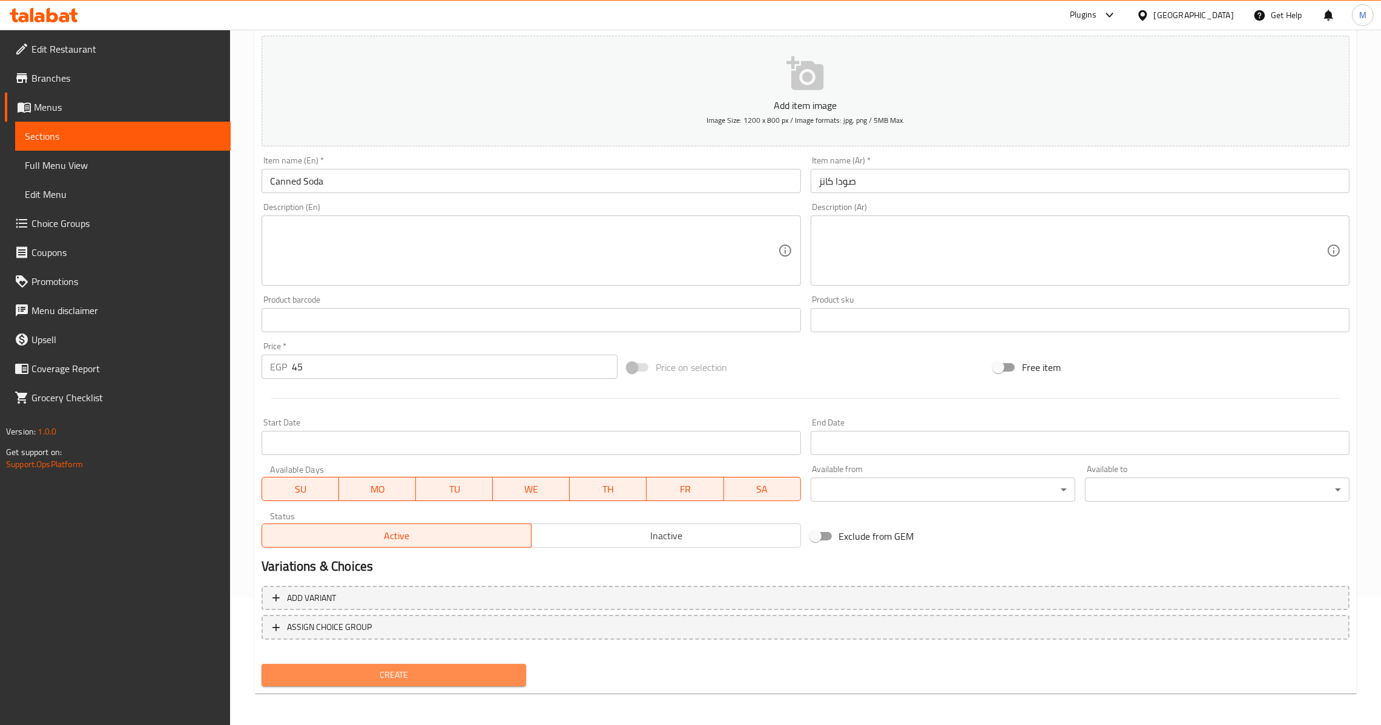
click at [424, 682] on button "Create" at bounding box center [394, 675] width 265 height 22
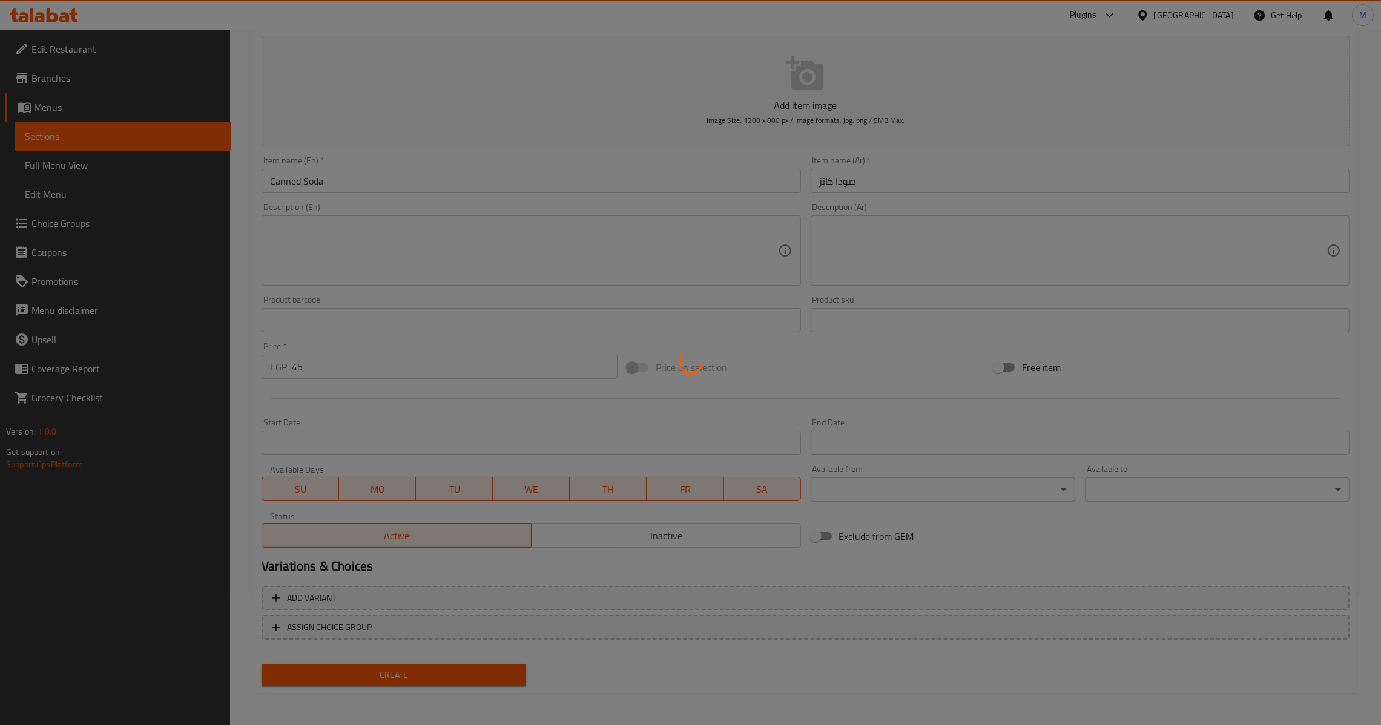
type input "0"
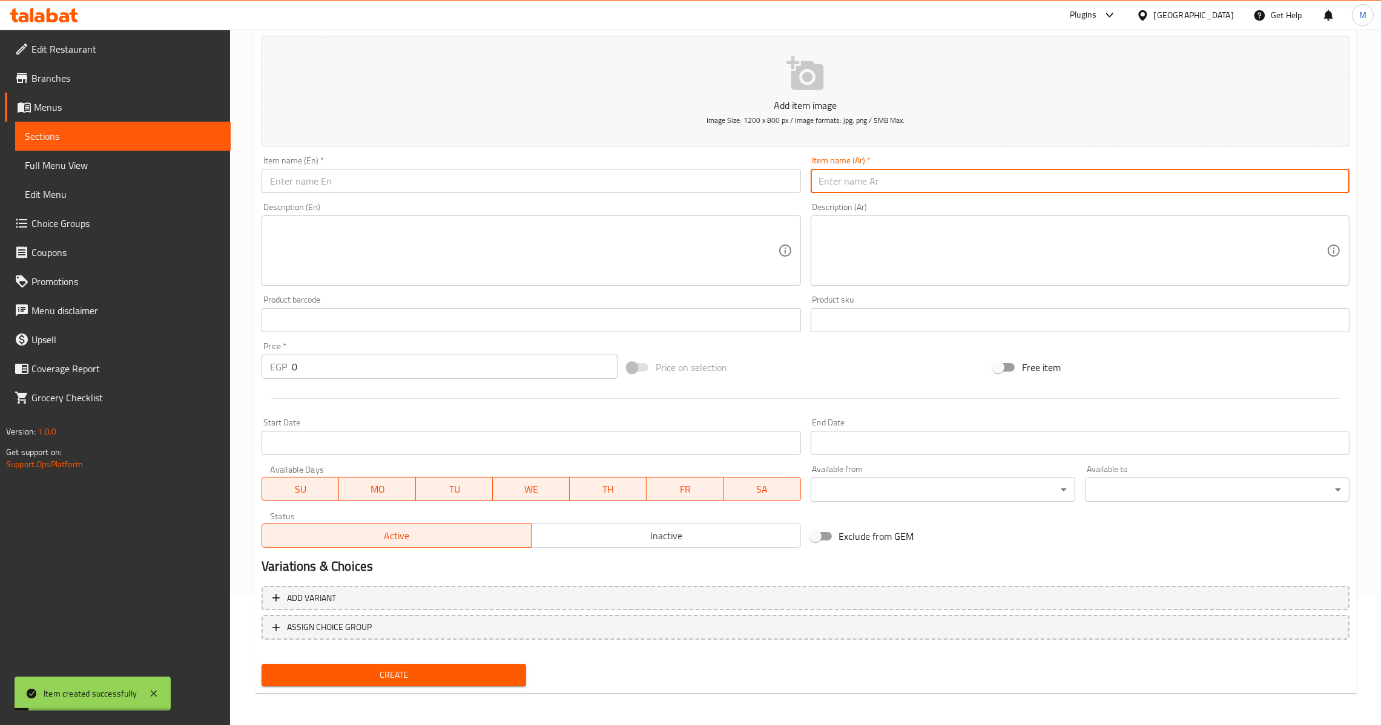
click at [939, 183] on input "text" at bounding box center [1080, 181] width 539 height 24
type input "ريدبول"
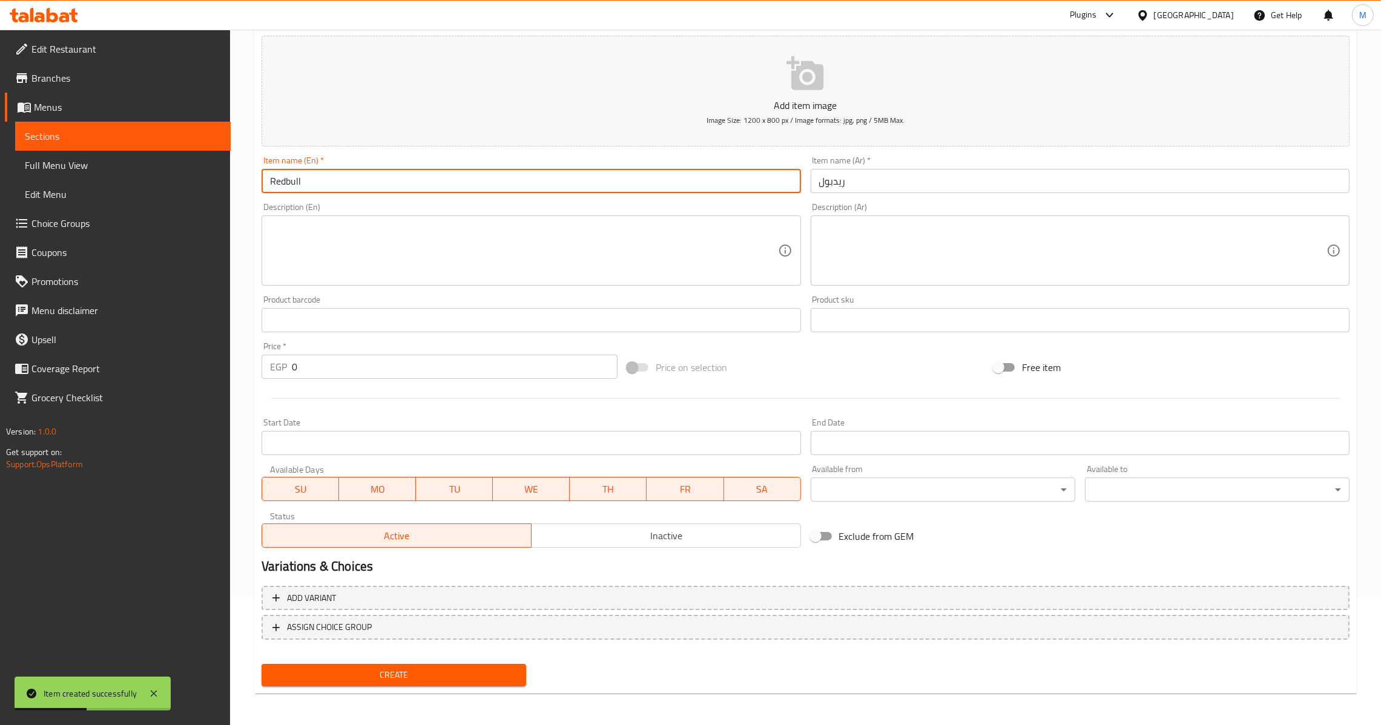
type input "Redbull"
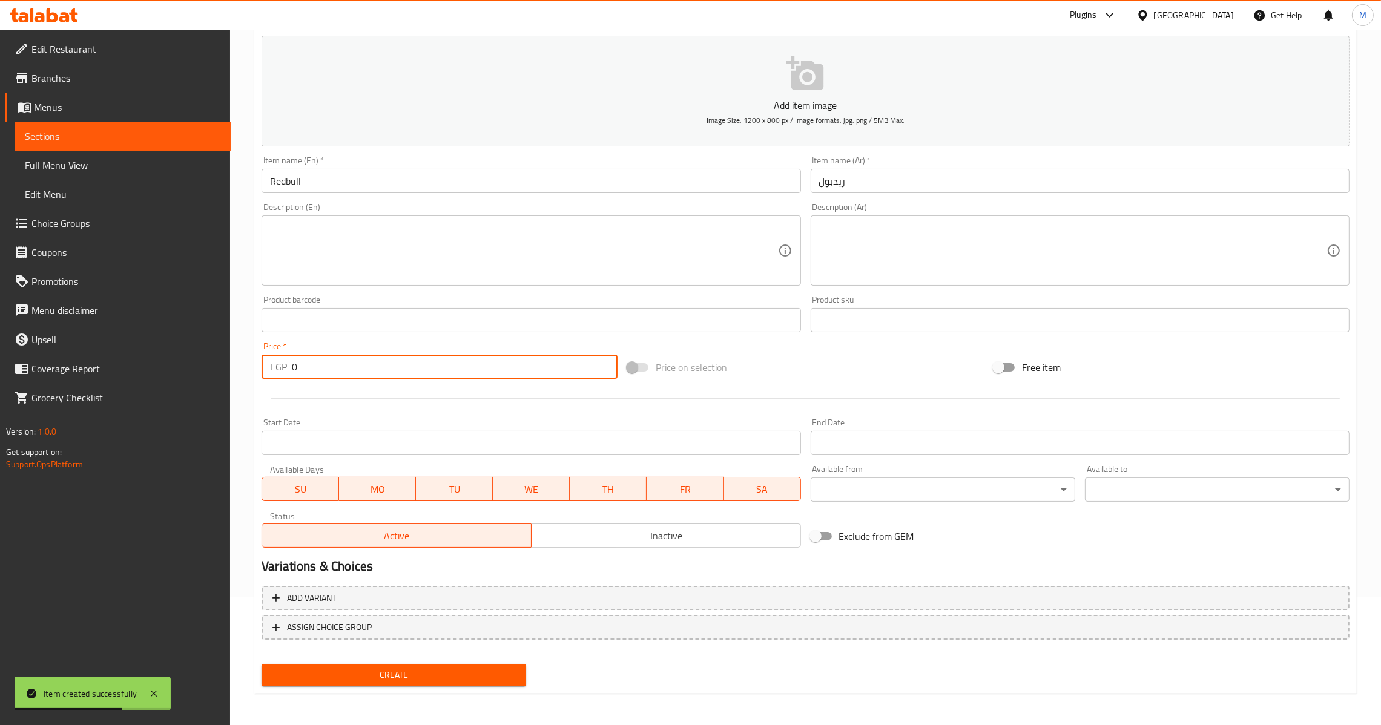
drag, startPoint x: 512, startPoint y: 370, endPoint x: 186, endPoint y: 358, distance: 325.4
click at [186, 358] on div "Edit Restaurant Branches Menus Sections Full Menu View Edit Menu Choice Groups …" at bounding box center [690, 315] width 1381 height 826
type input "79"
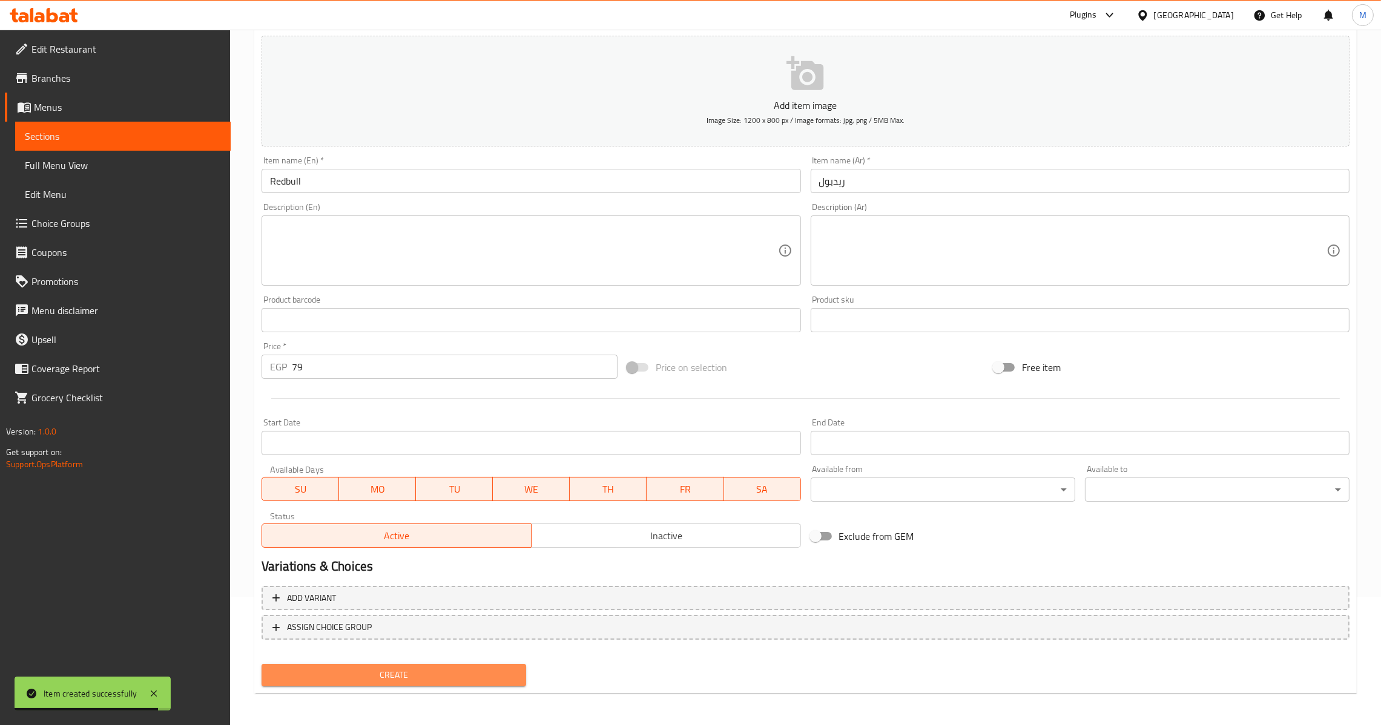
click at [437, 682] on button "Create" at bounding box center [394, 675] width 265 height 22
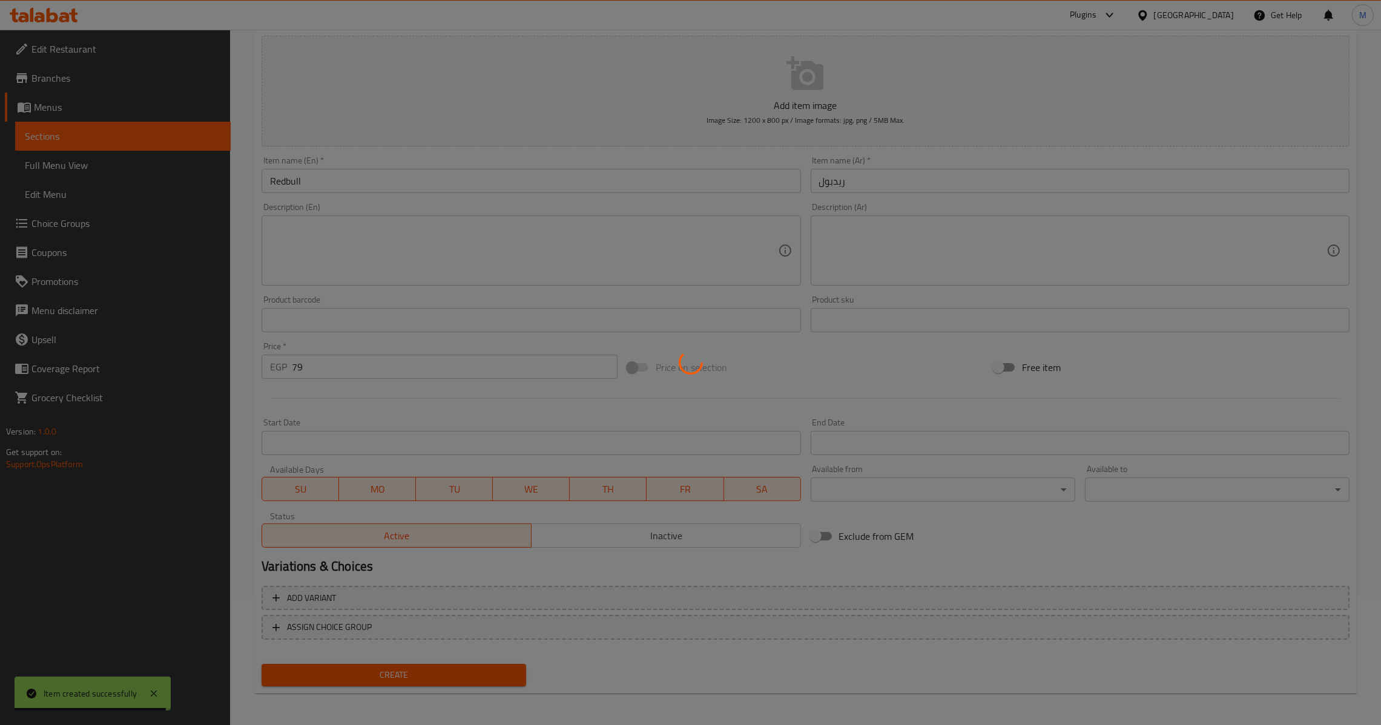
type input "0"
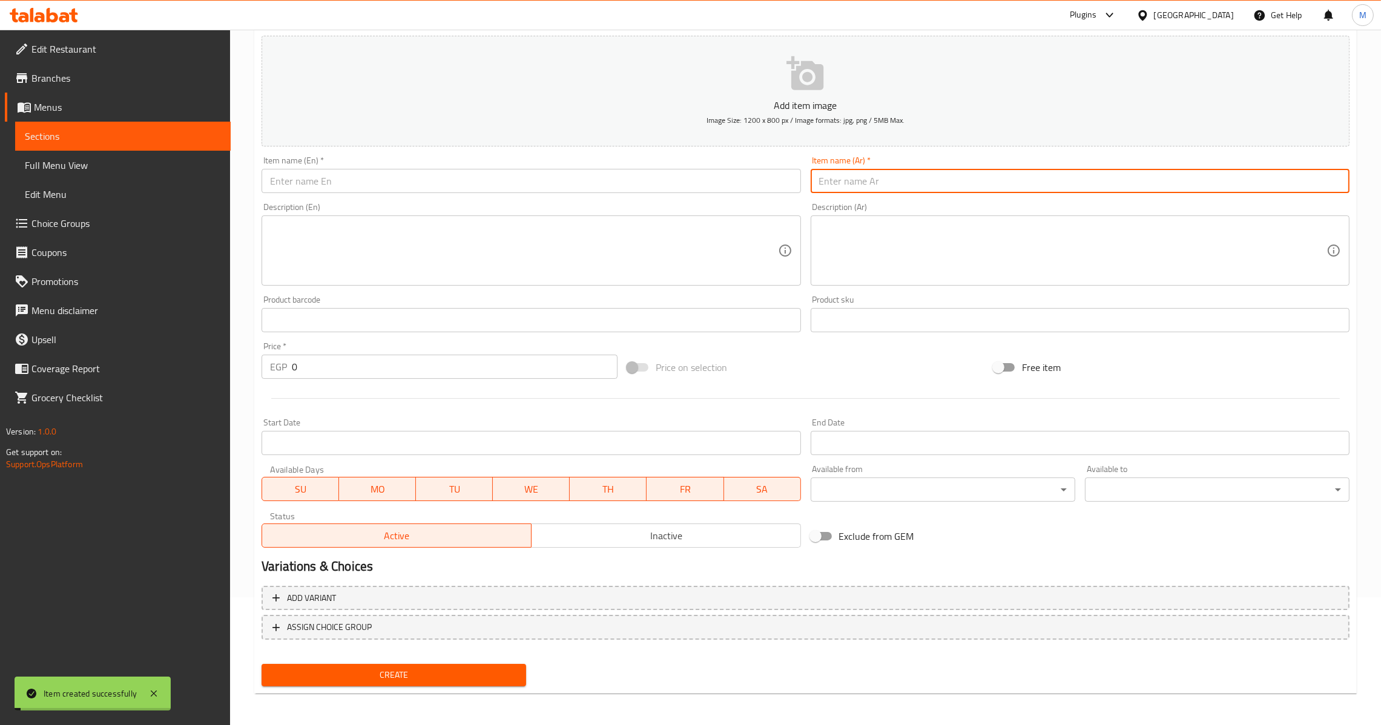
click at [911, 178] on input "text" at bounding box center [1080, 181] width 539 height 24
type input "شويبس"
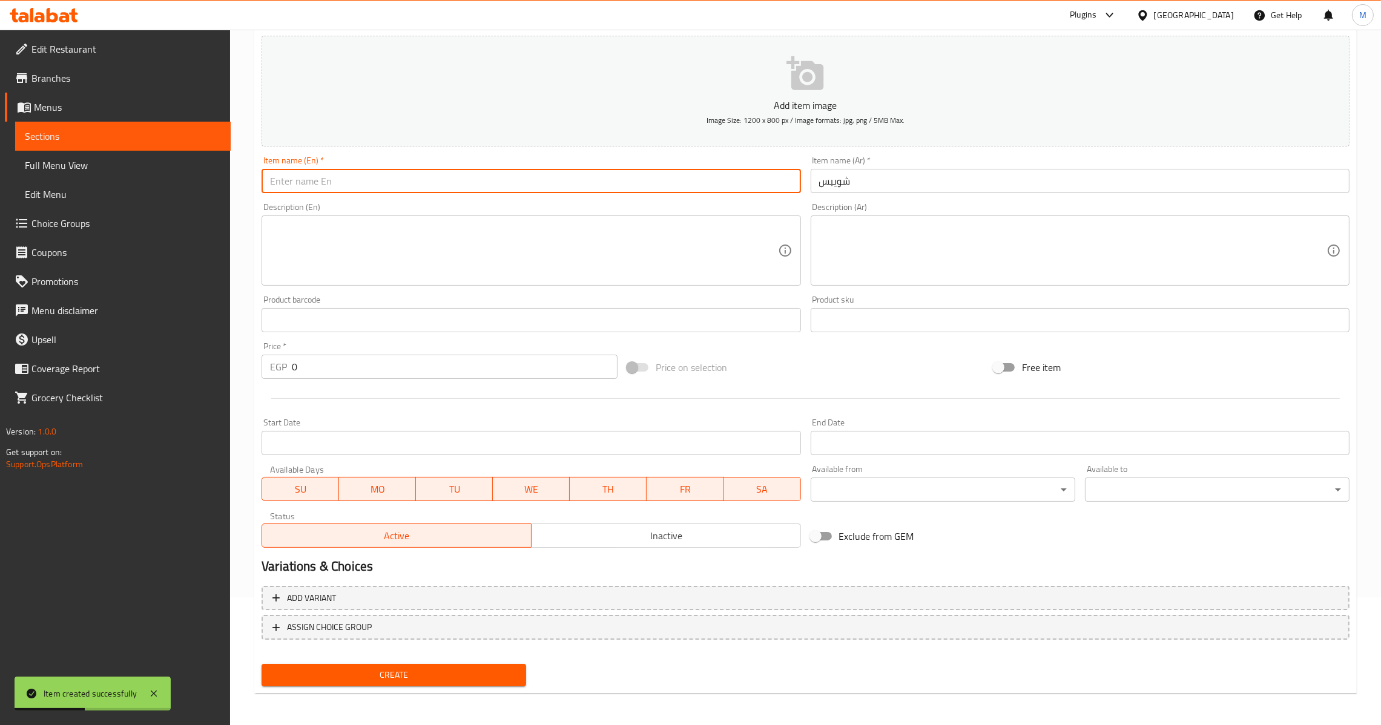
type input "s"
type input "Schweppes"
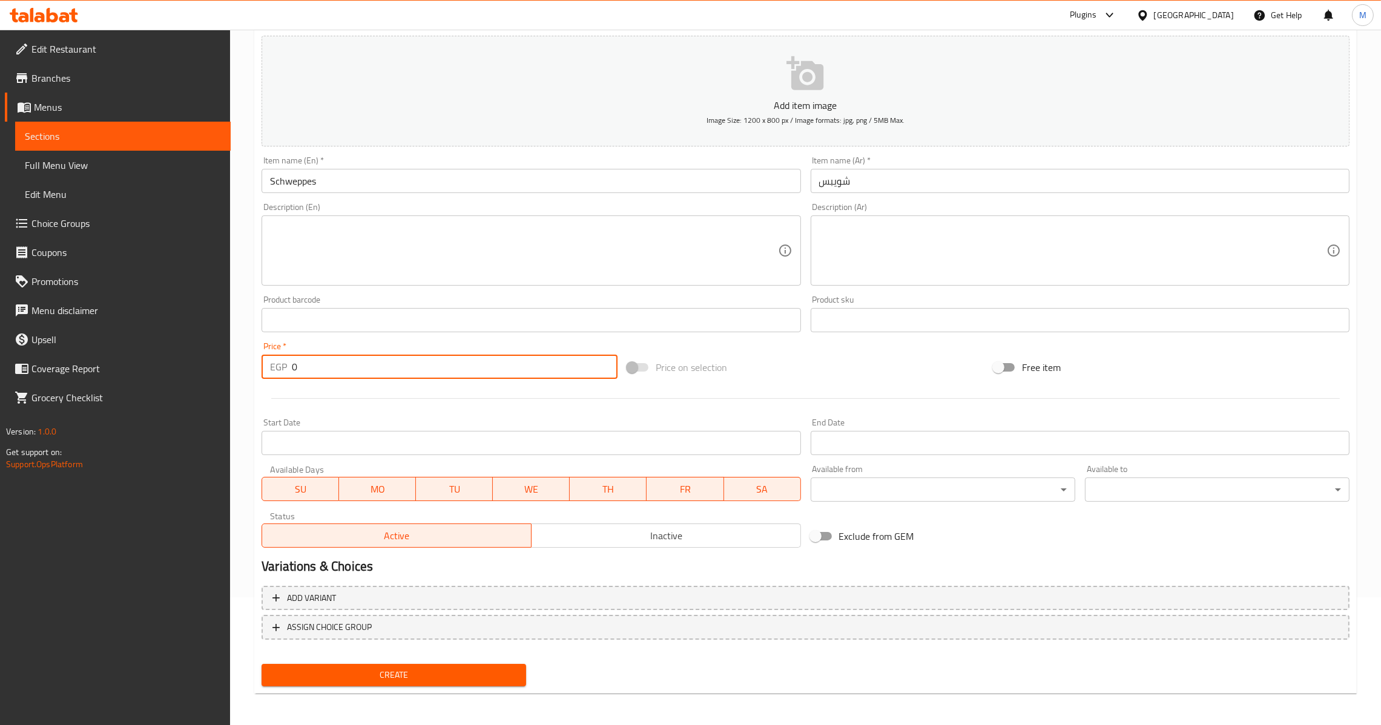
drag, startPoint x: 334, startPoint y: 372, endPoint x: 76, endPoint y: 398, distance: 259.3
click at [81, 398] on div "Edit Restaurant Branches Menus Sections Full Menu View Edit Menu Choice Groups …" at bounding box center [690, 315] width 1381 height 826
type input "47"
click at [420, 664] on button "Create" at bounding box center [394, 675] width 265 height 22
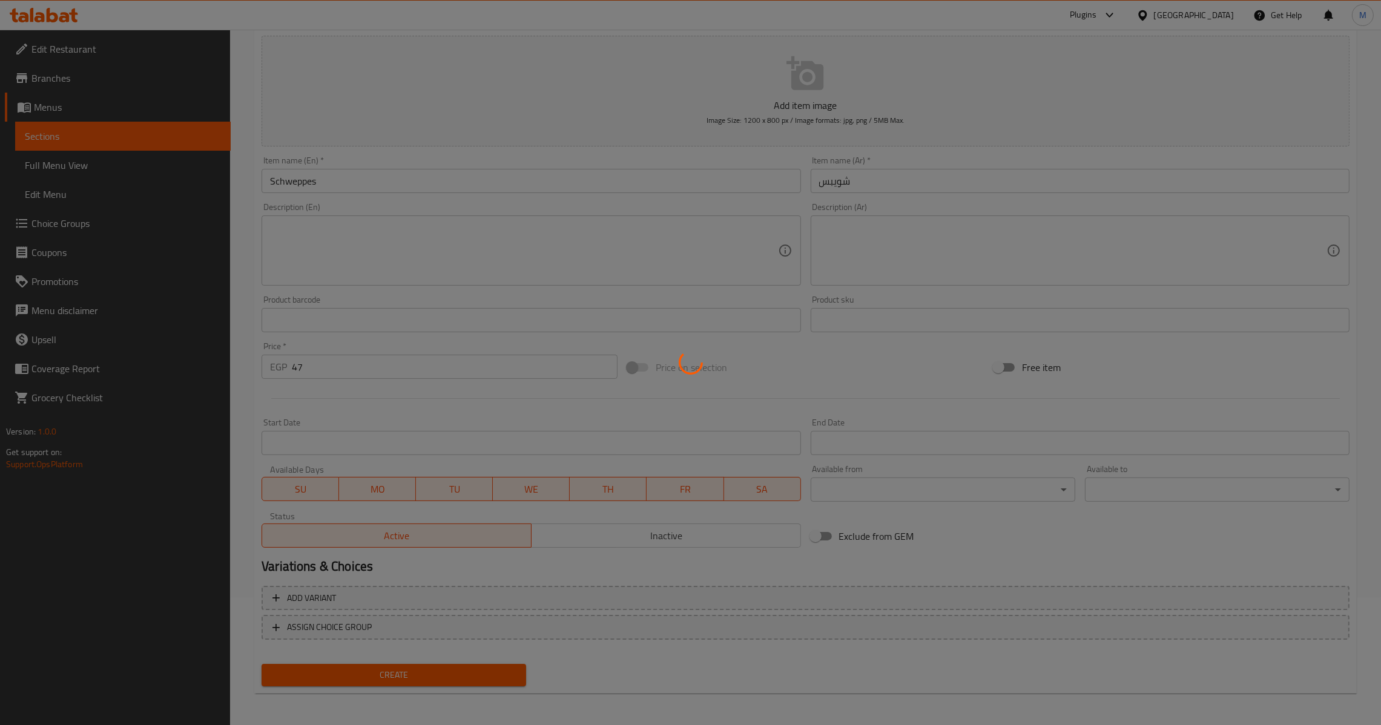
type input "0"
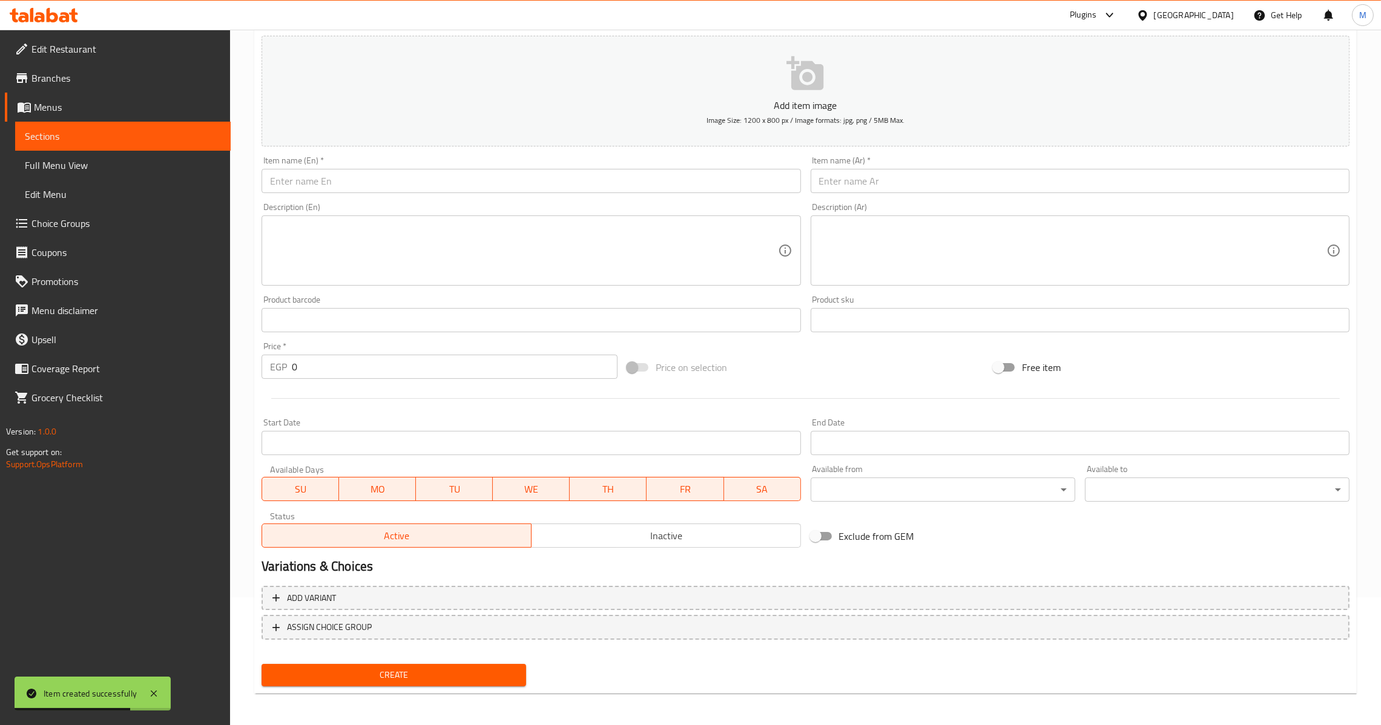
click at [899, 185] on input "text" at bounding box center [1080, 181] width 539 height 24
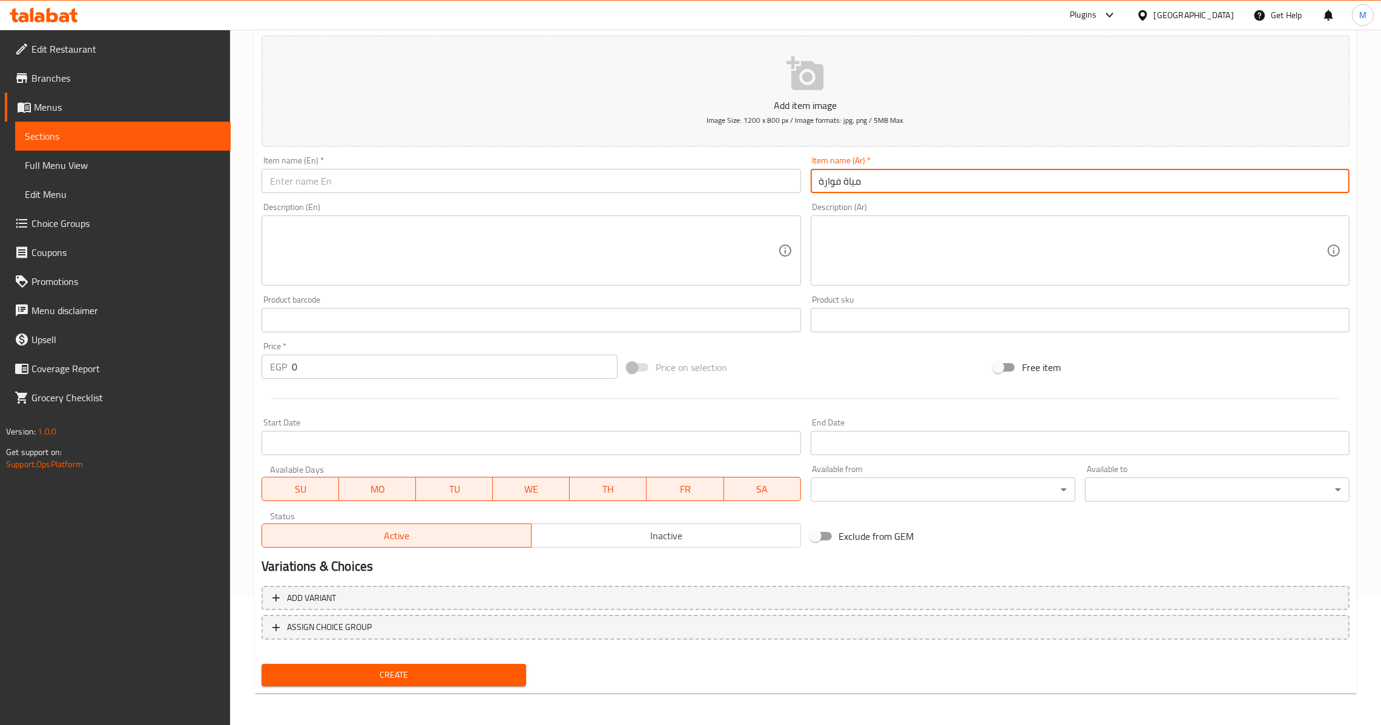
type input "مياة فوارة"
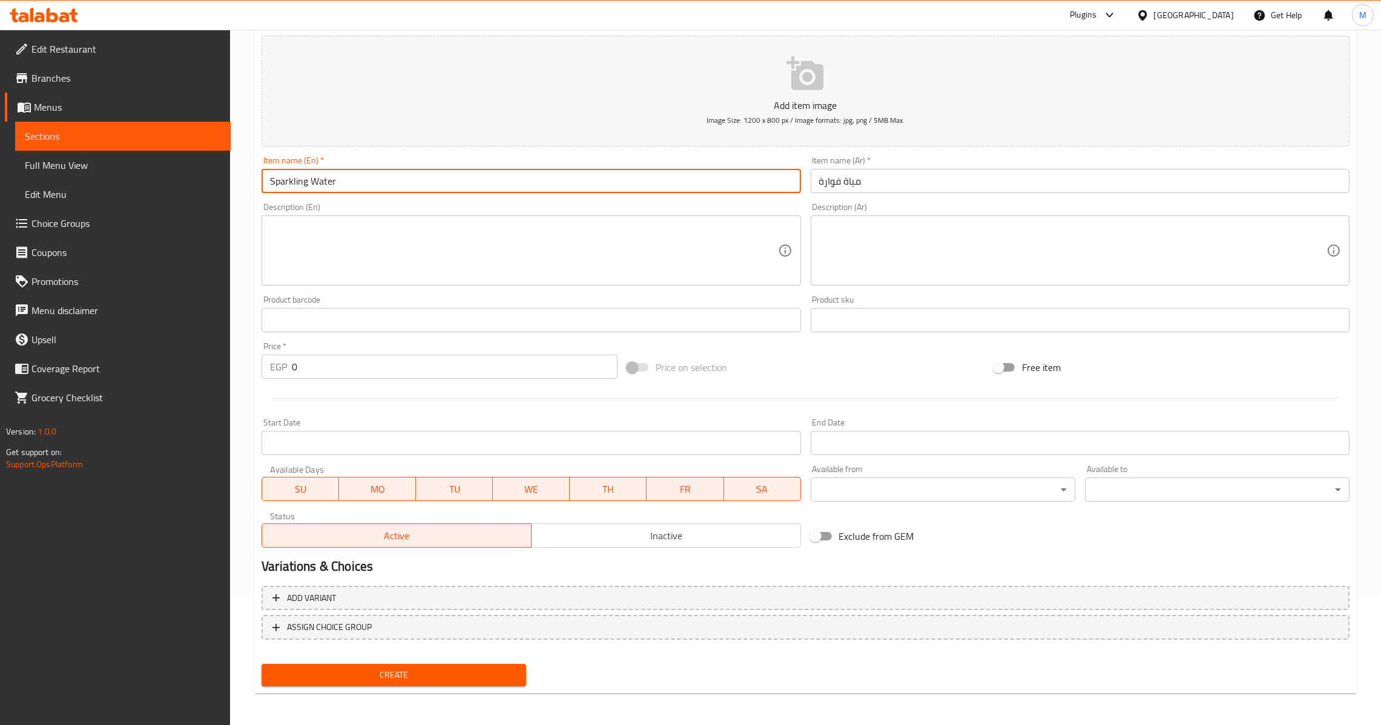
type input "Sparkling Water"
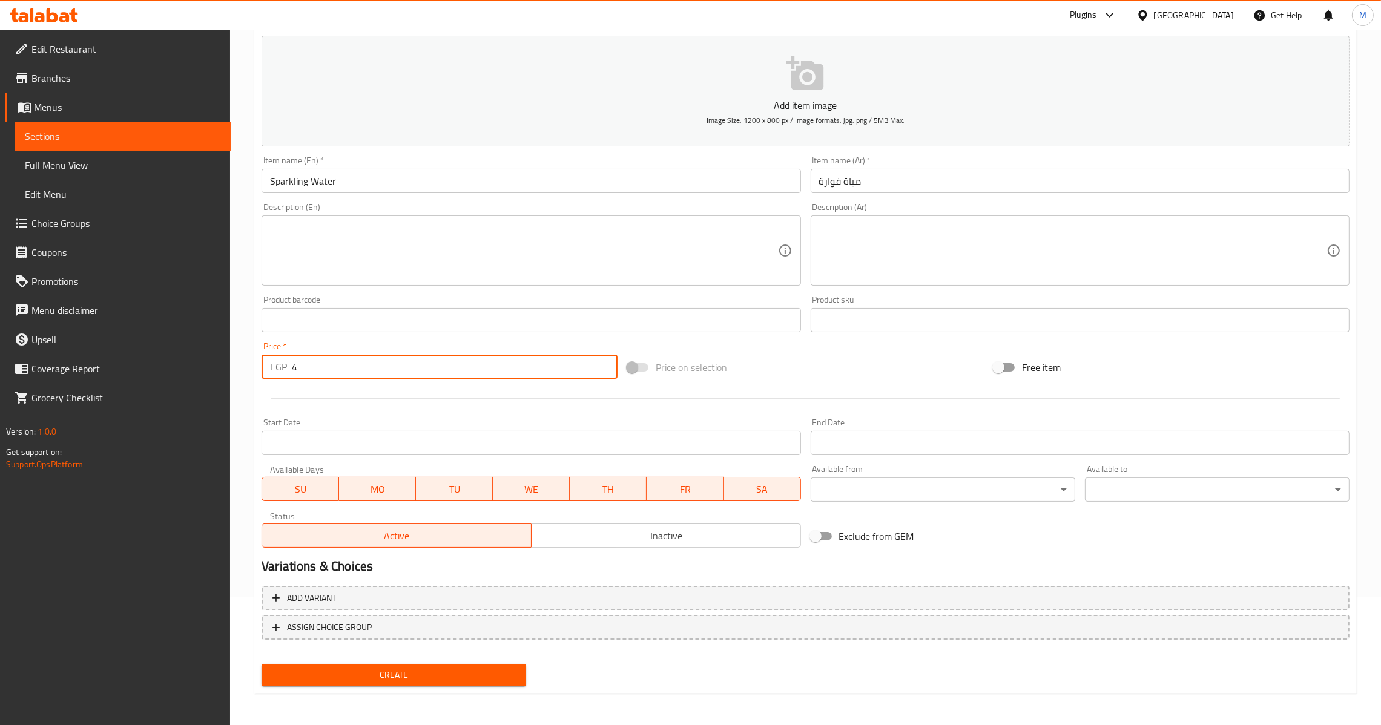
drag, startPoint x: 363, startPoint y: 368, endPoint x: 226, endPoint y: 368, distance: 136.2
click at [226, 368] on div "Edit Restaurant Branches Menus Sections Full Menu View Edit Menu Choice Groups …" at bounding box center [690, 315] width 1381 height 826
drag, startPoint x: 339, startPoint y: 368, endPoint x: 227, endPoint y: 395, distance: 115.1
click at [231, 384] on div "Home / Restaurants management / Menus / Sections / item / create Soft Drink sec…" at bounding box center [805, 315] width 1151 height 826
drag, startPoint x: 314, startPoint y: 372, endPoint x: 182, endPoint y: 372, distance: 131.4
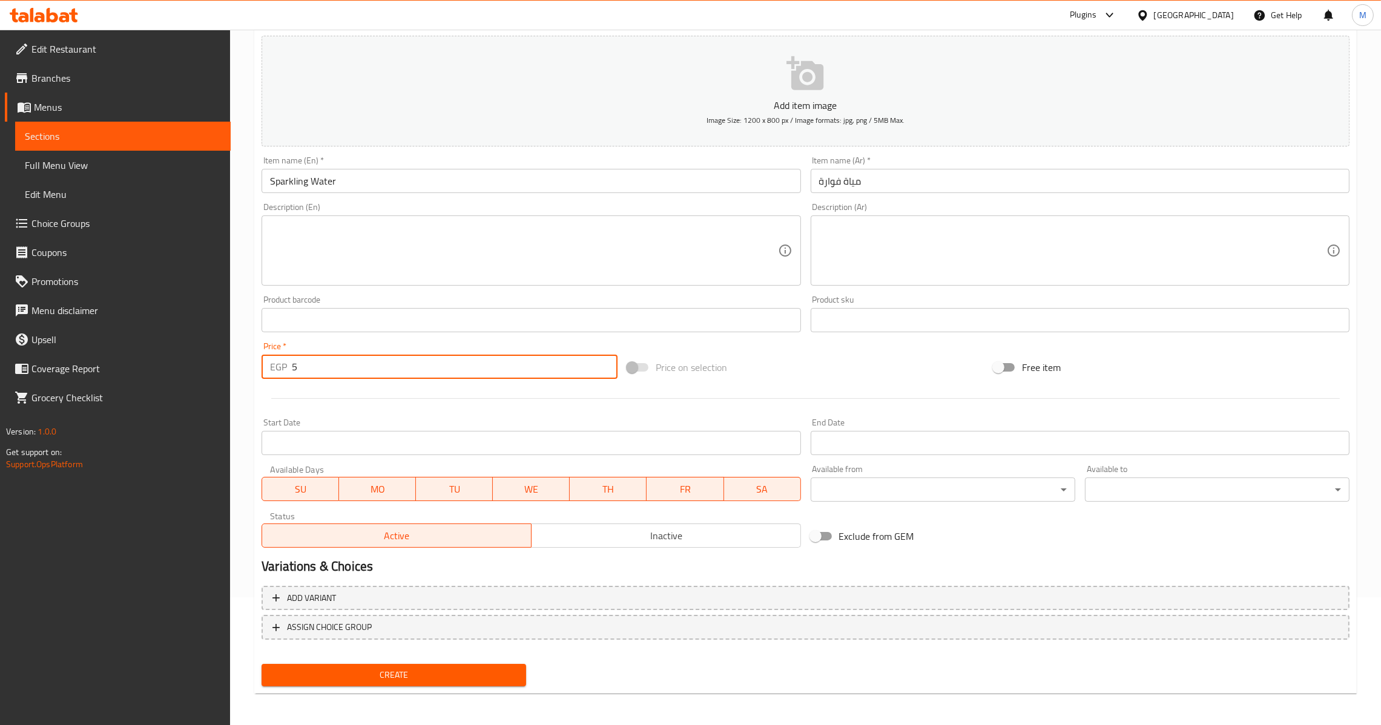
click at [184, 372] on div "Edit Restaurant Branches Menus Sections Full Menu View Edit Menu Choice Groups …" at bounding box center [690, 315] width 1381 height 826
type input "45"
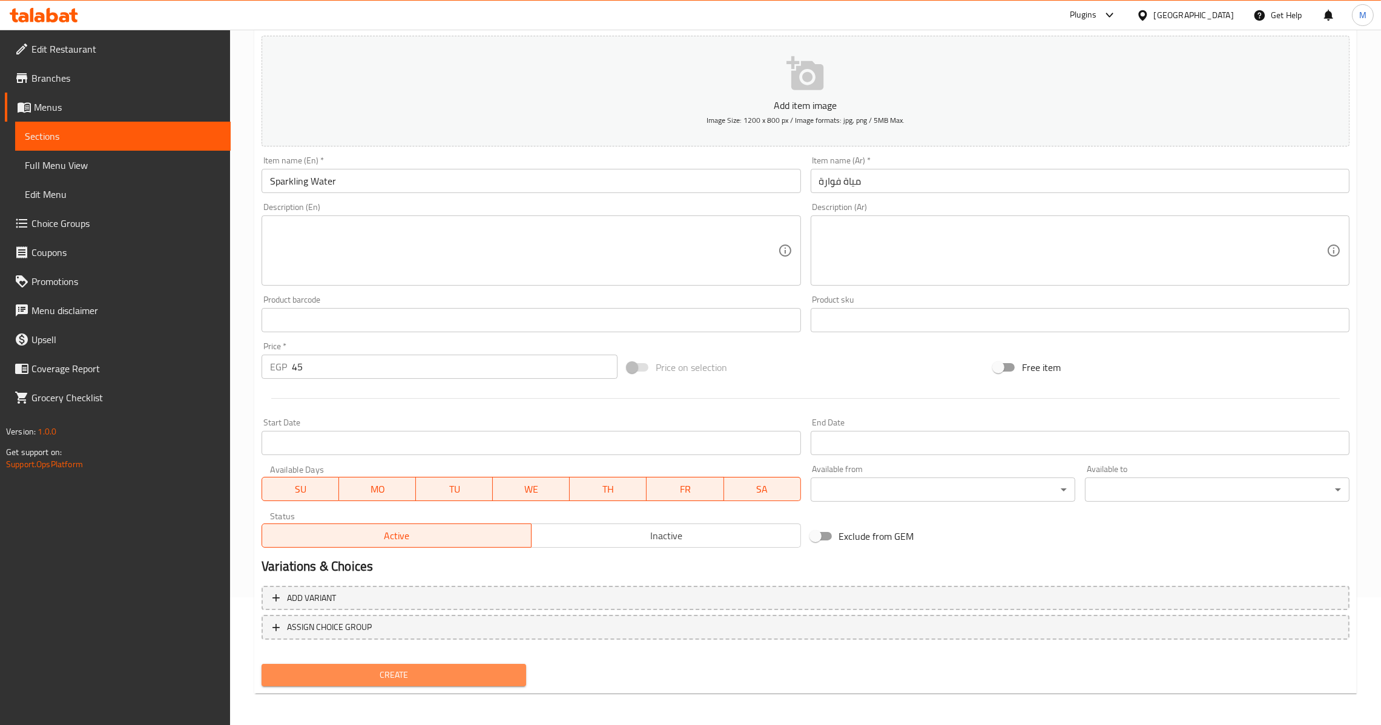
click at [475, 668] on span "Create" at bounding box center [393, 675] width 245 height 15
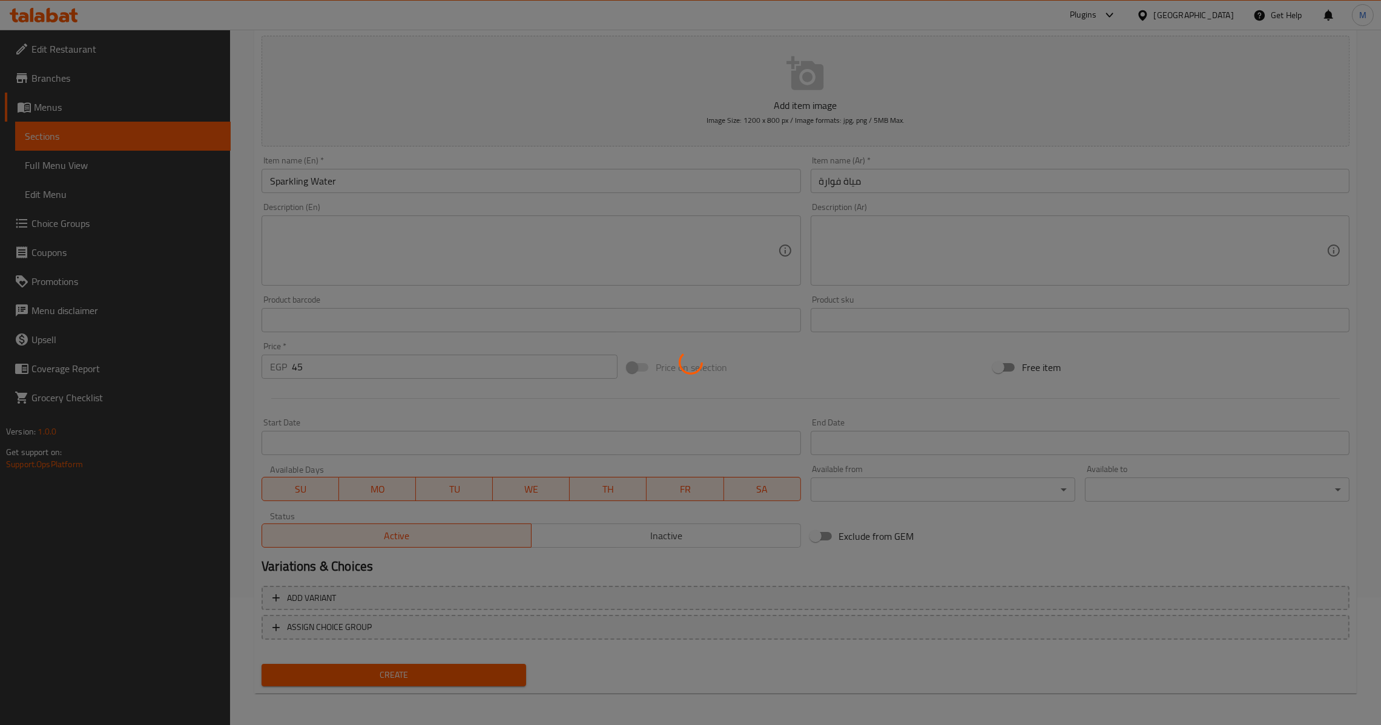
type input "0"
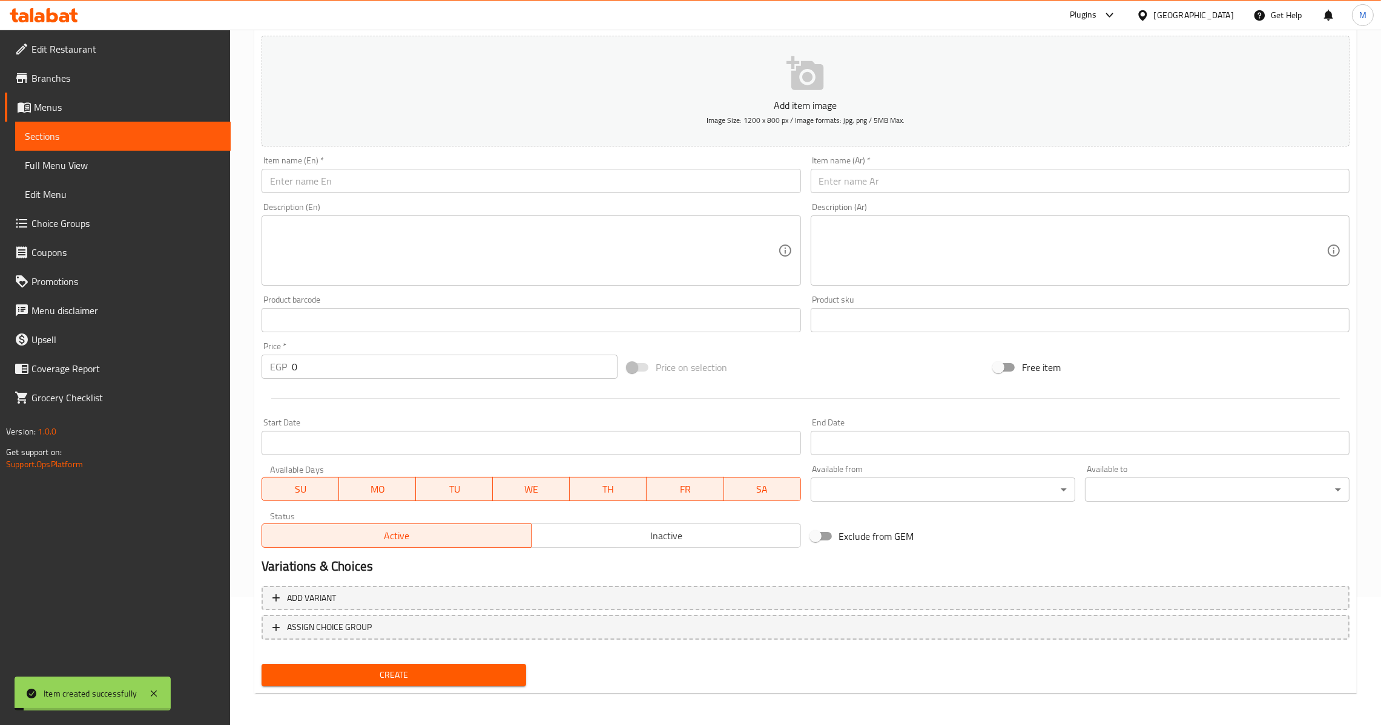
click at [449, 182] on input "text" at bounding box center [531, 181] width 539 height 24
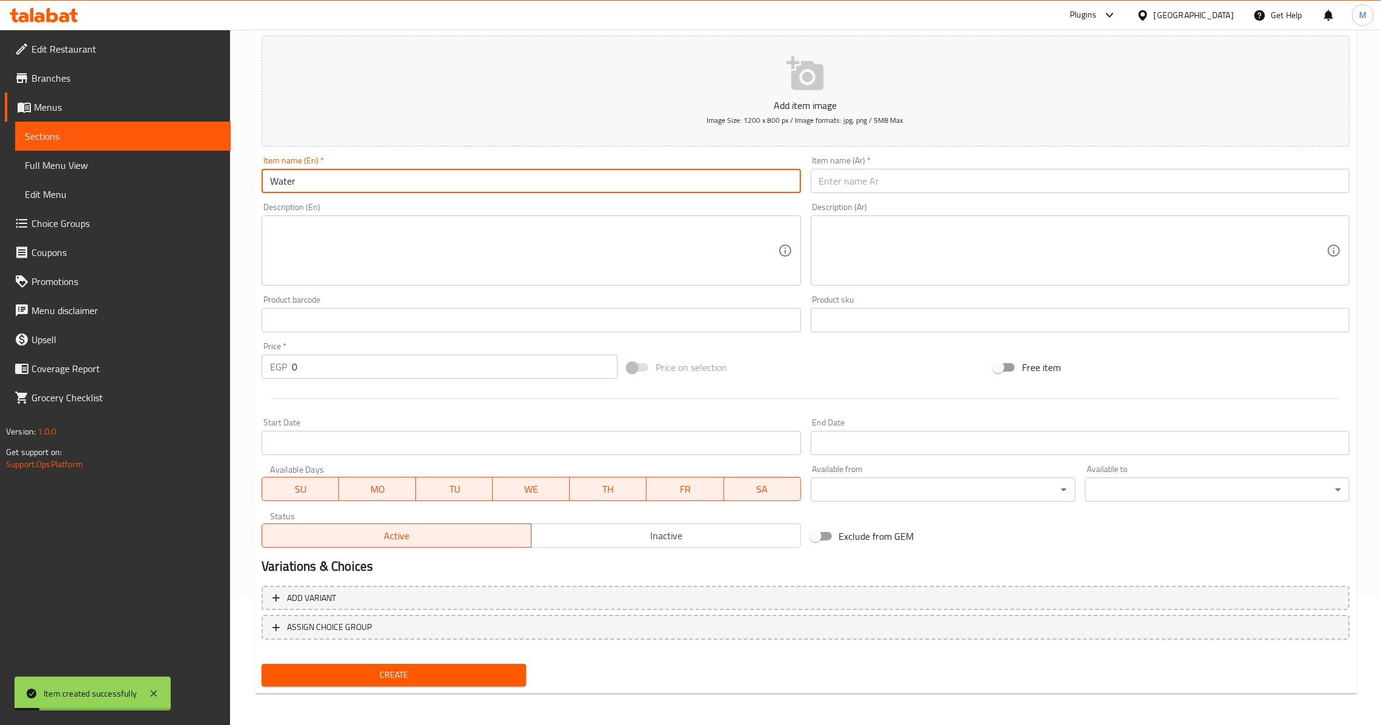
type input "Water"
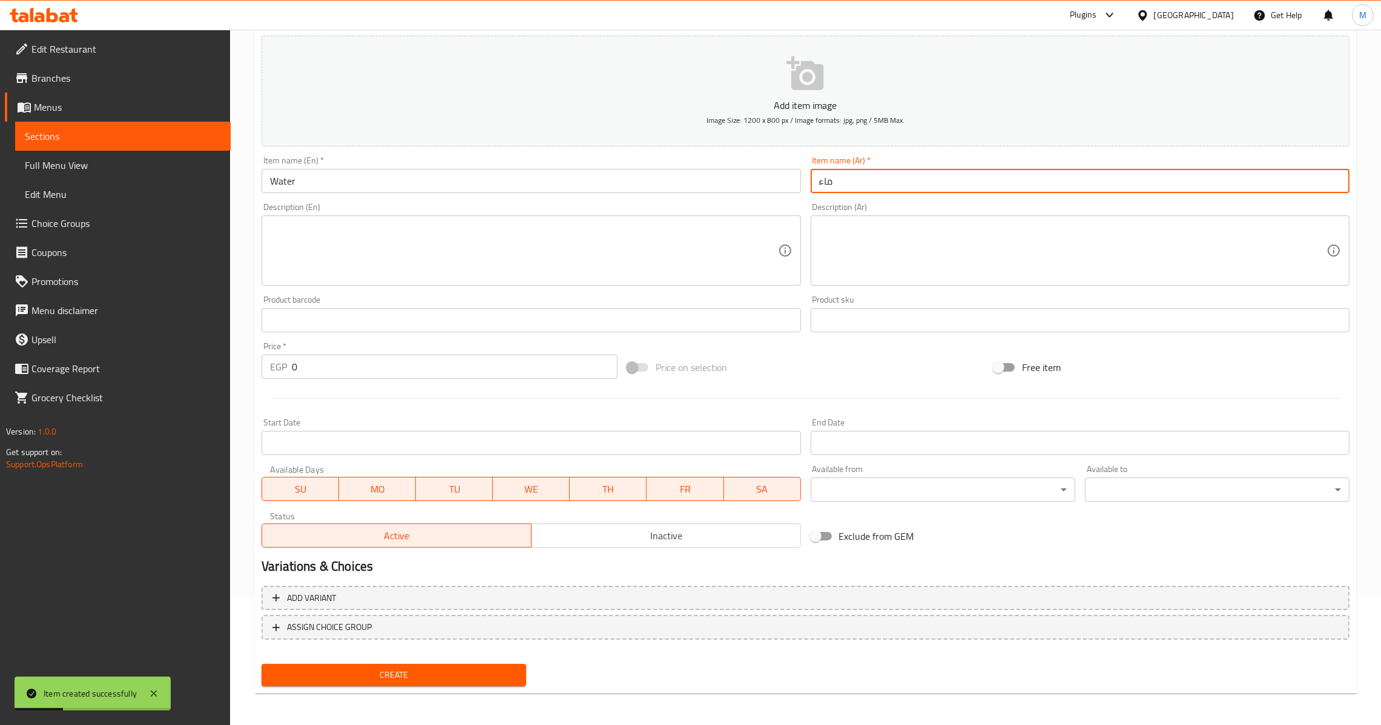
type input "ماء"
click at [294, 372] on input "0" at bounding box center [455, 367] width 326 height 24
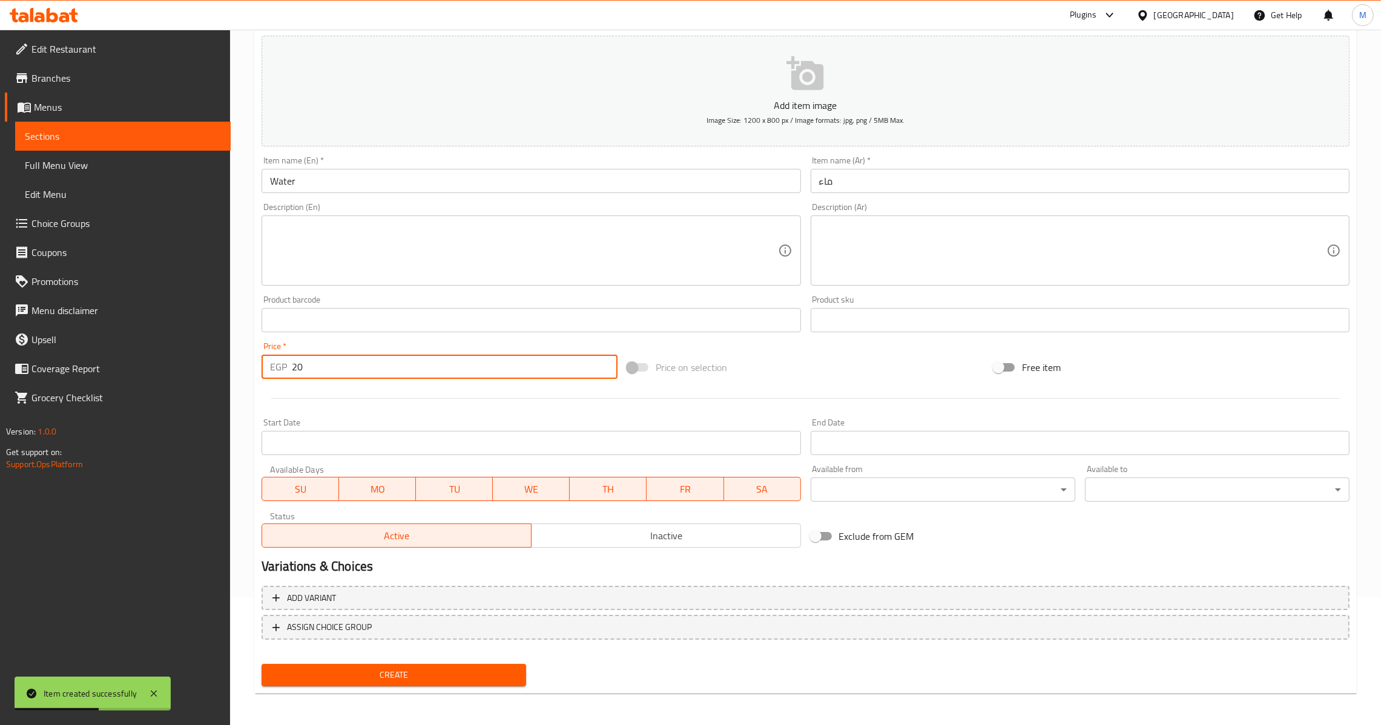
type input "20"
click at [466, 681] on button "Create" at bounding box center [394, 675] width 265 height 22
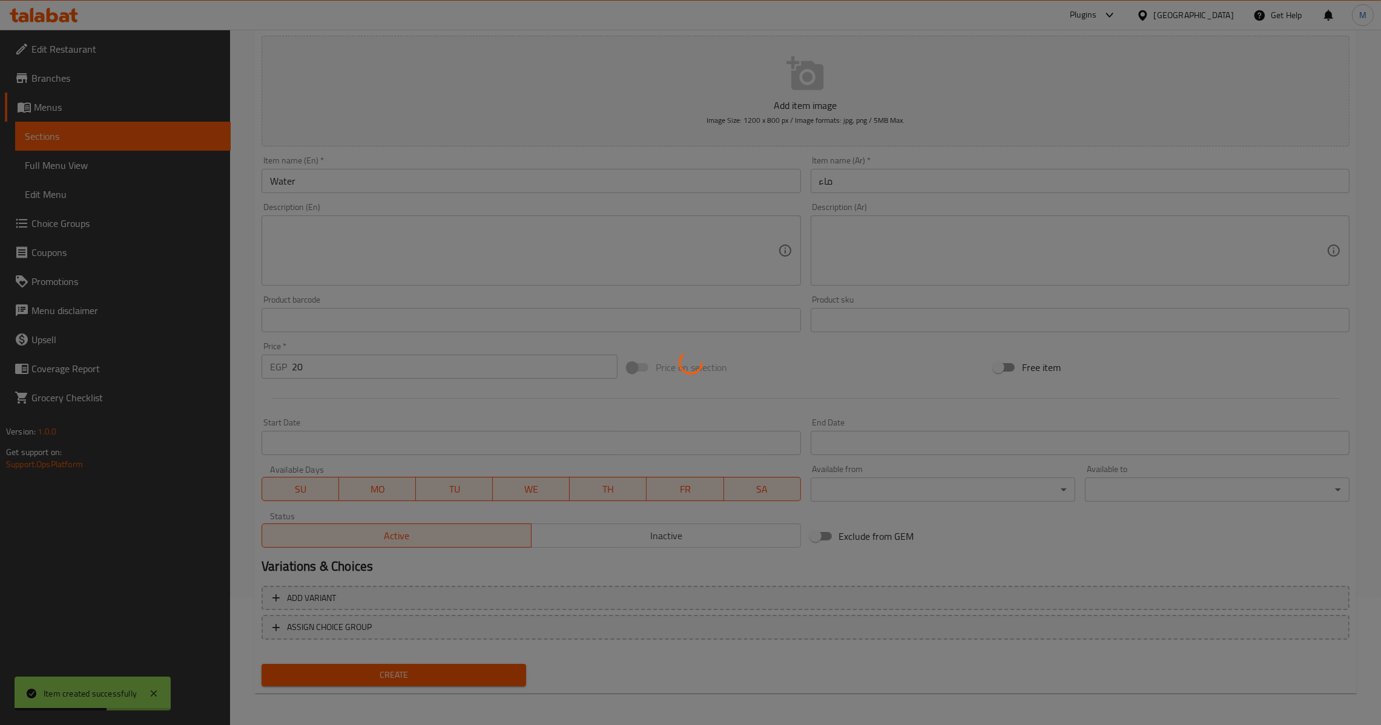
type input "0"
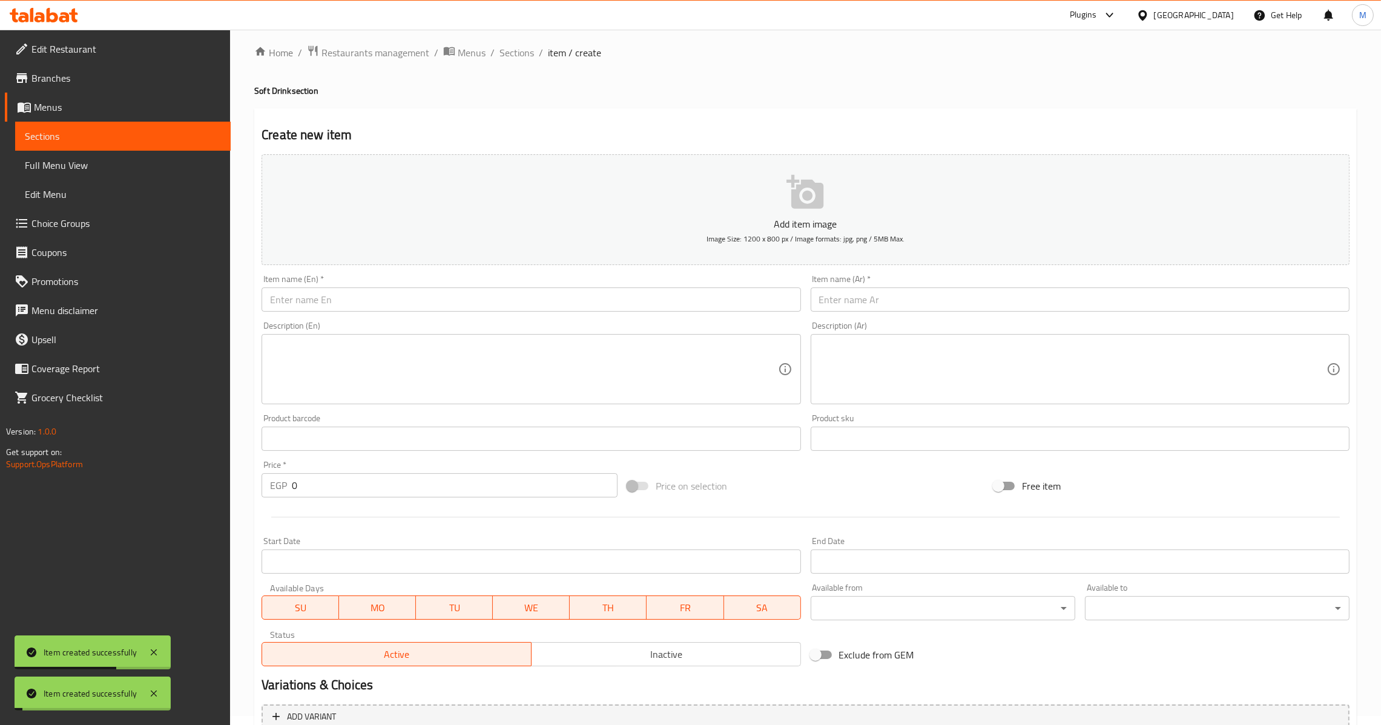
scroll to position [0, 0]
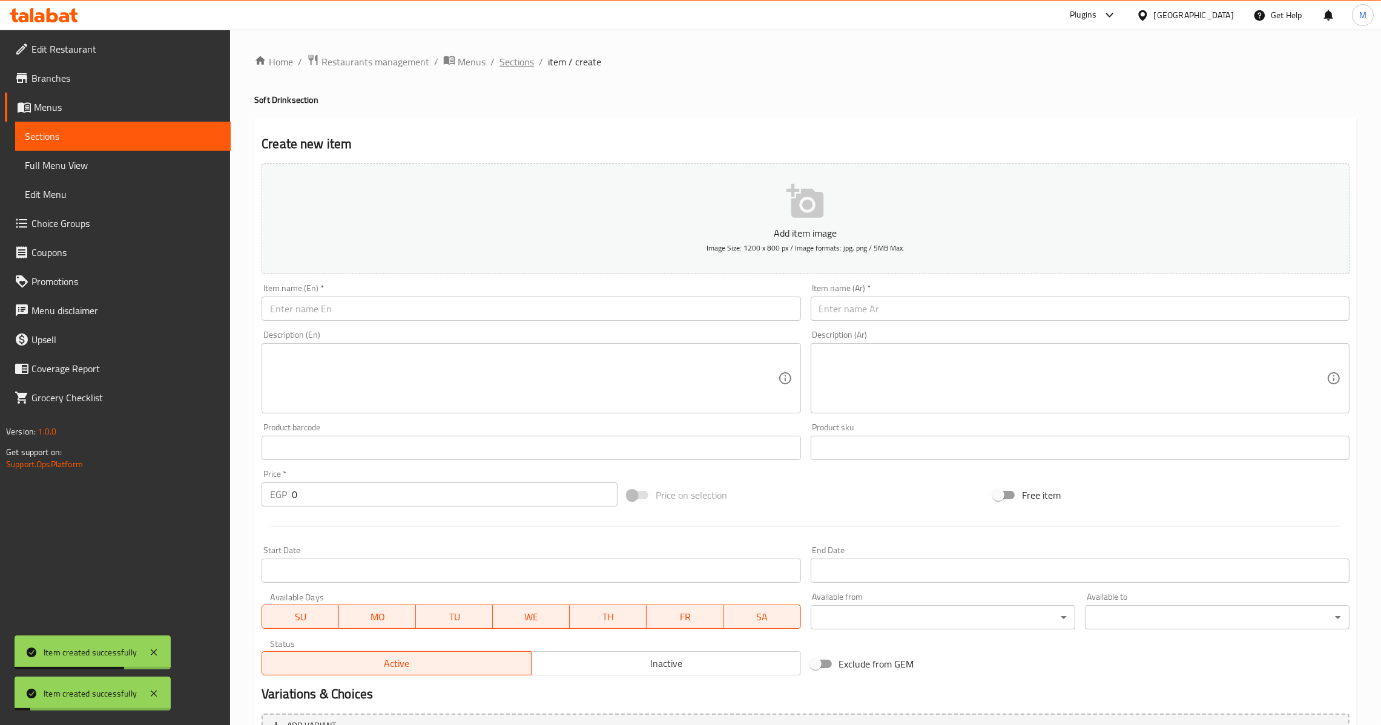
click at [517, 60] on span "Sections" at bounding box center [517, 61] width 35 height 15
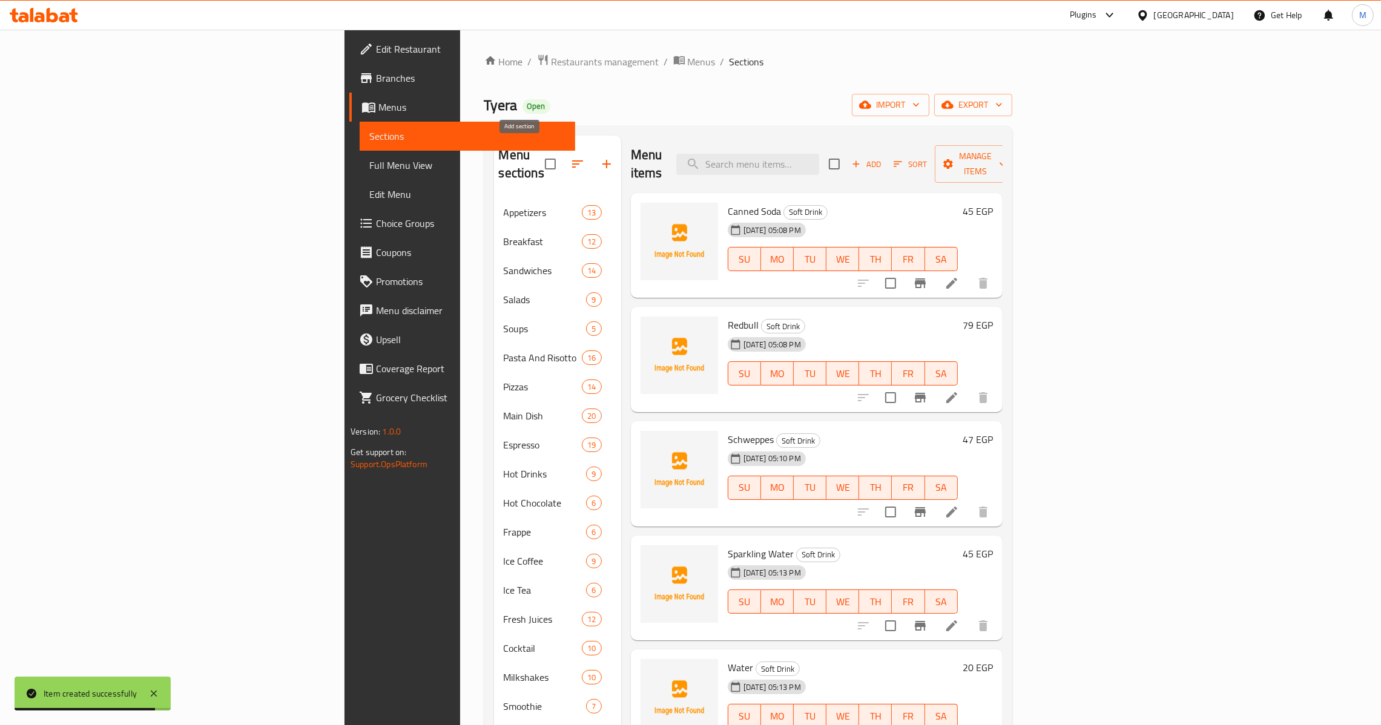
click at [592, 163] on button "button" at bounding box center [606, 164] width 29 height 29
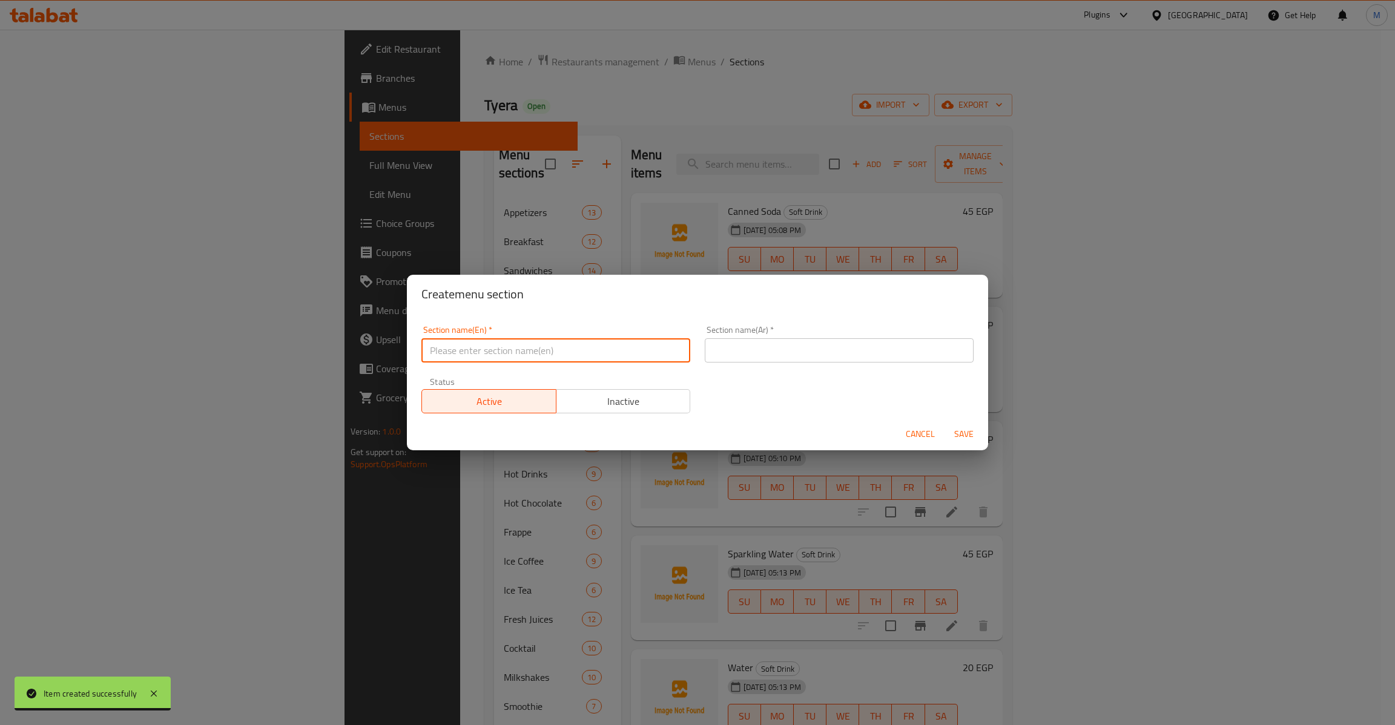
click at [523, 358] on input "text" at bounding box center [555, 350] width 269 height 24
type input "ي"
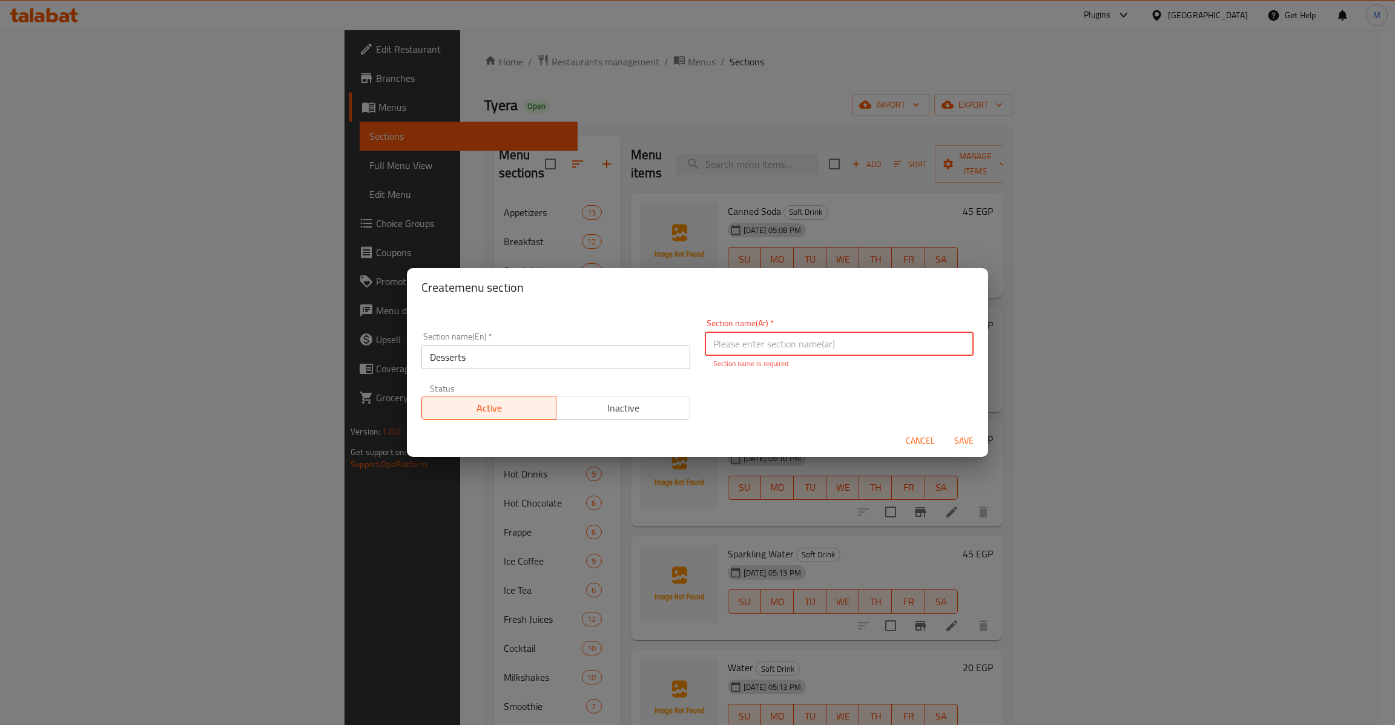
click at [555, 369] on input "Desserts" at bounding box center [555, 357] width 269 height 24
click at [945, 430] on button "Save" at bounding box center [964, 441] width 39 height 22
click at [515, 355] on input "Desserts" at bounding box center [555, 357] width 269 height 24
type input "Dessert"
click at [588, 351] on input "Dessert" at bounding box center [555, 357] width 269 height 24
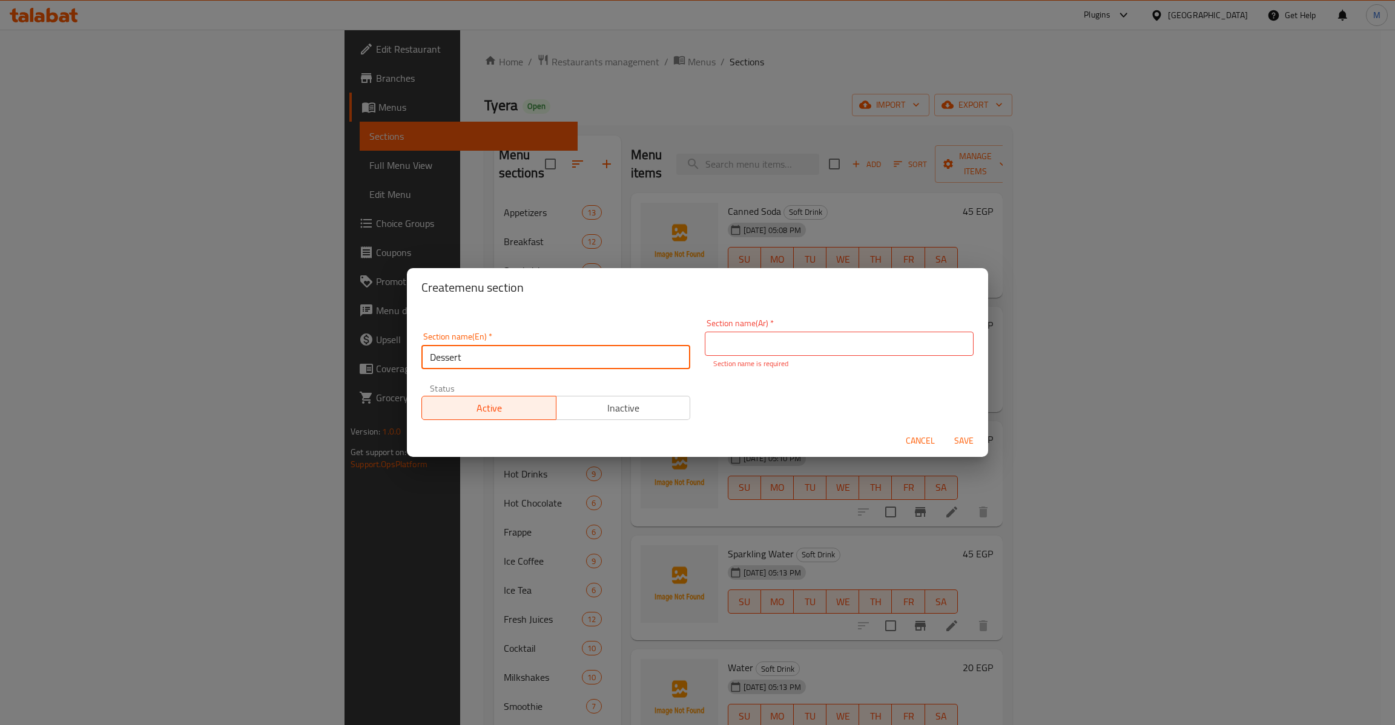
click at [592, 358] on input "Dessert" at bounding box center [555, 357] width 269 height 24
click at [778, 340] on input "text" at bounding box center [839, 344] width 269 height 24
paste input "الحلويات"
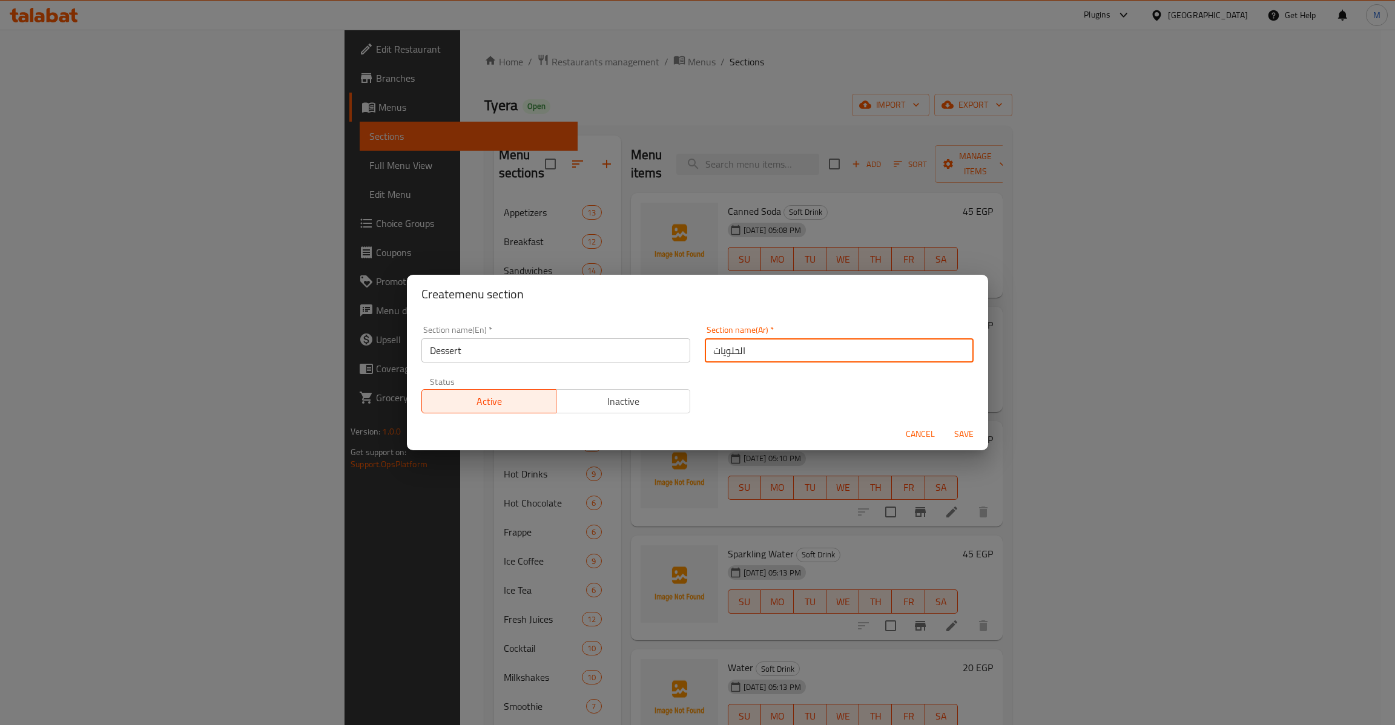
type input "الحلويات"
click at [968, 431] on span "Save" at bounding box center [963, 434] width 29 height 15
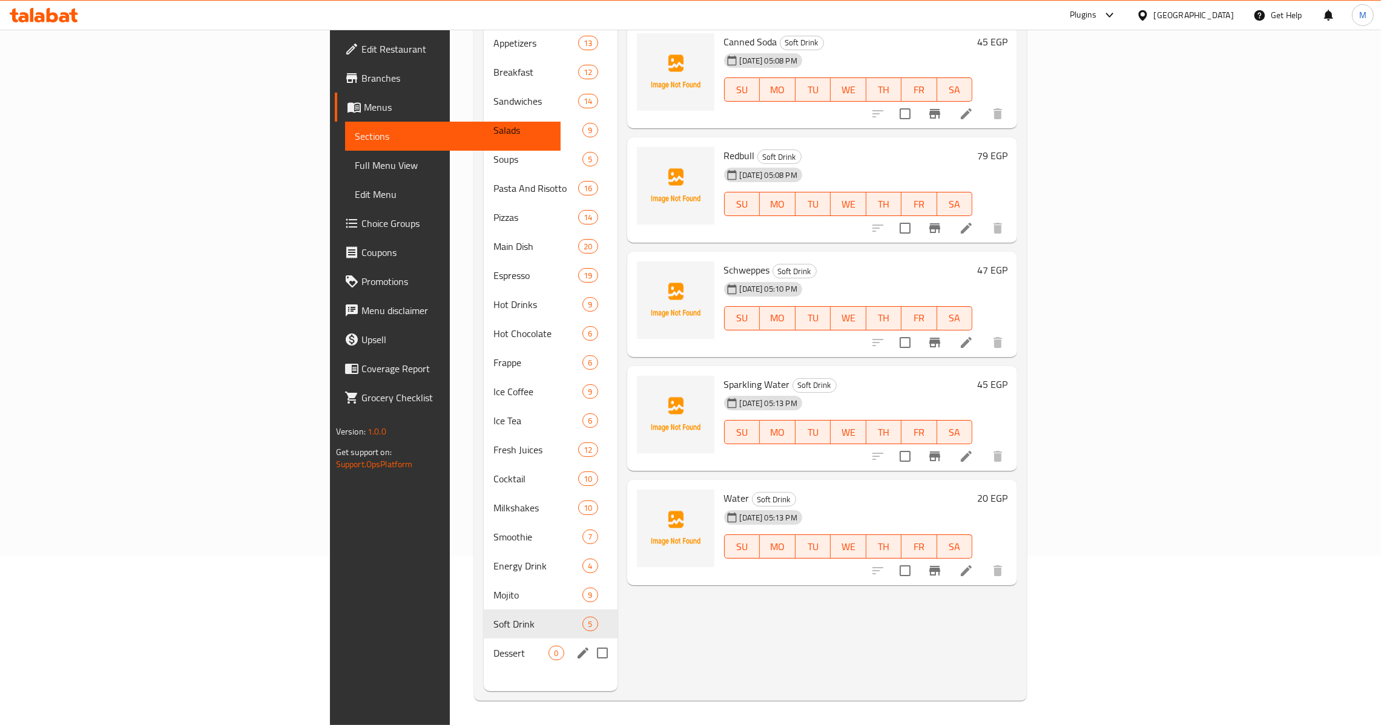
click at [493, 646] on span "Dessert" at bounding box center [520, 653] width 55 height 15
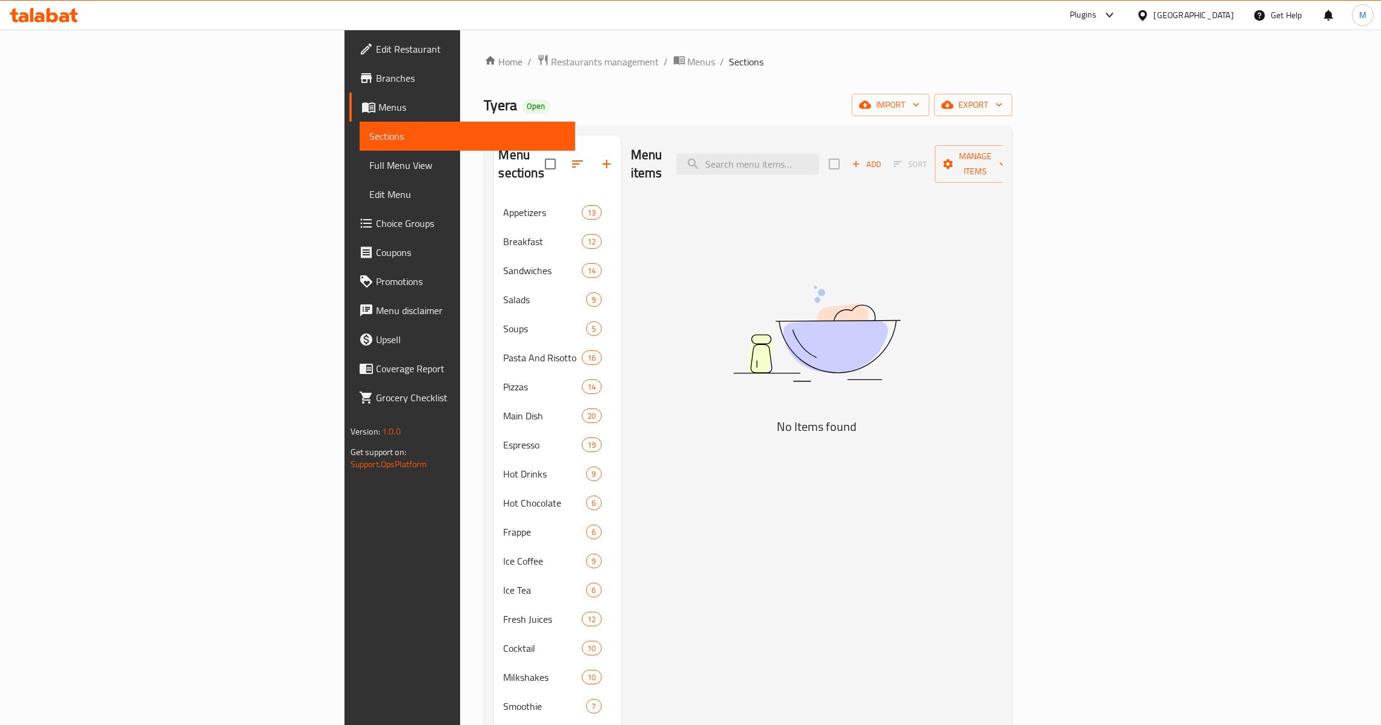
click at [883, 157] on span "Add" at bounding box center [866, 164] width 33 height 14
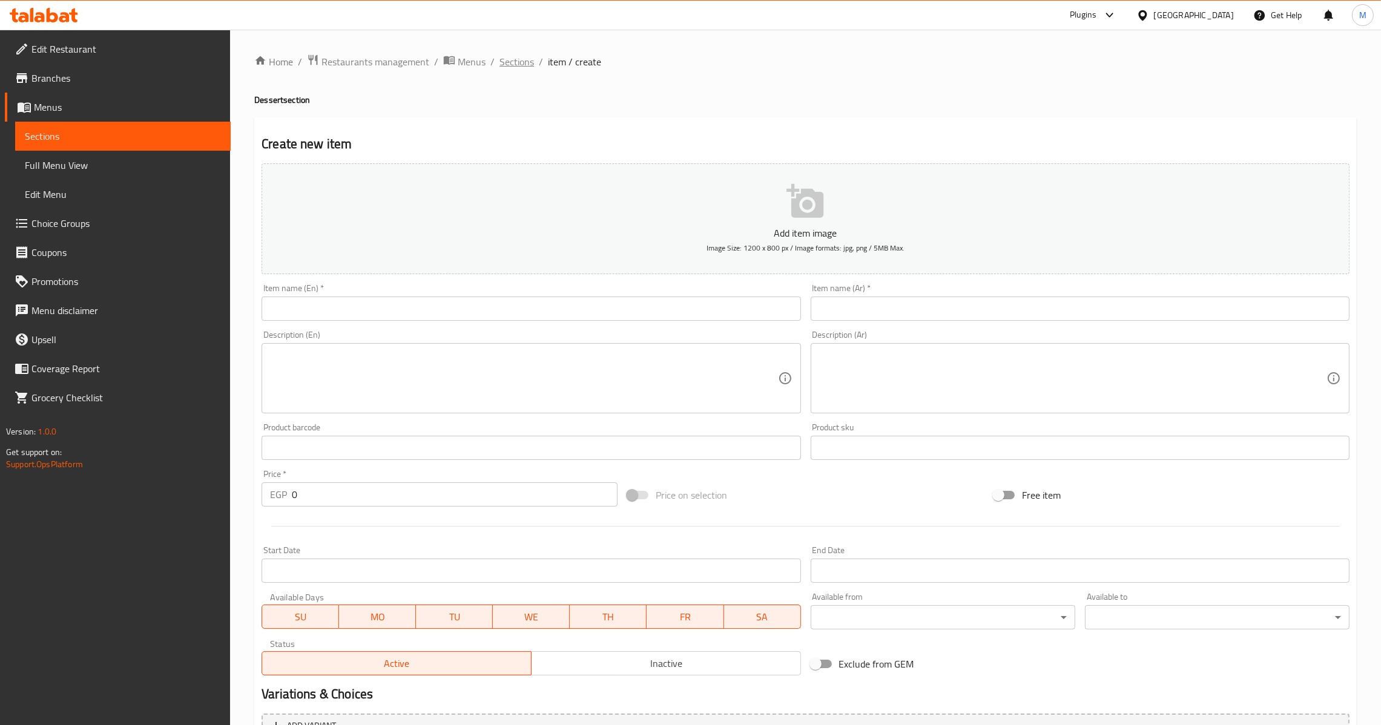
click at [532, 65] on span "Sections" at bounding box center [517, 61] width 35 height 15
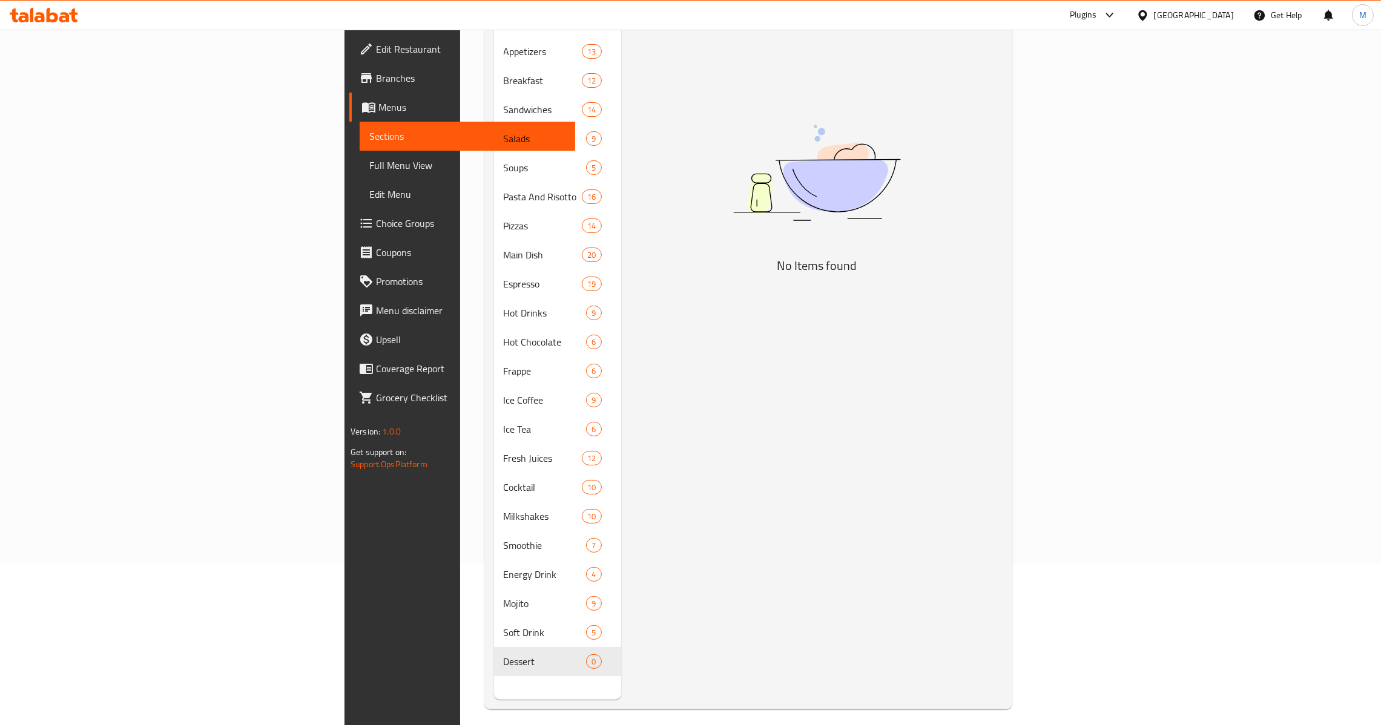
scroll to position [171, 0]
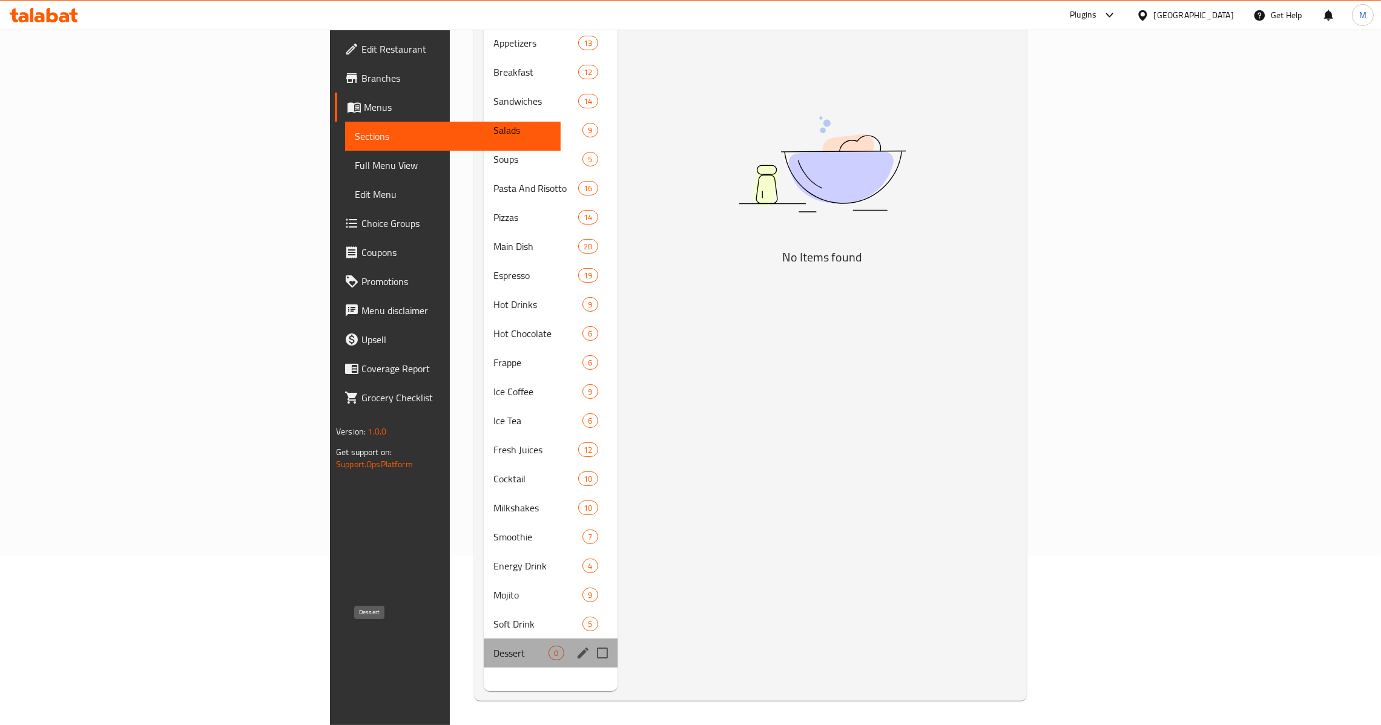
click at [493, 646] on span "Dessert" at bounding box center [520, 653] width 55 height 15
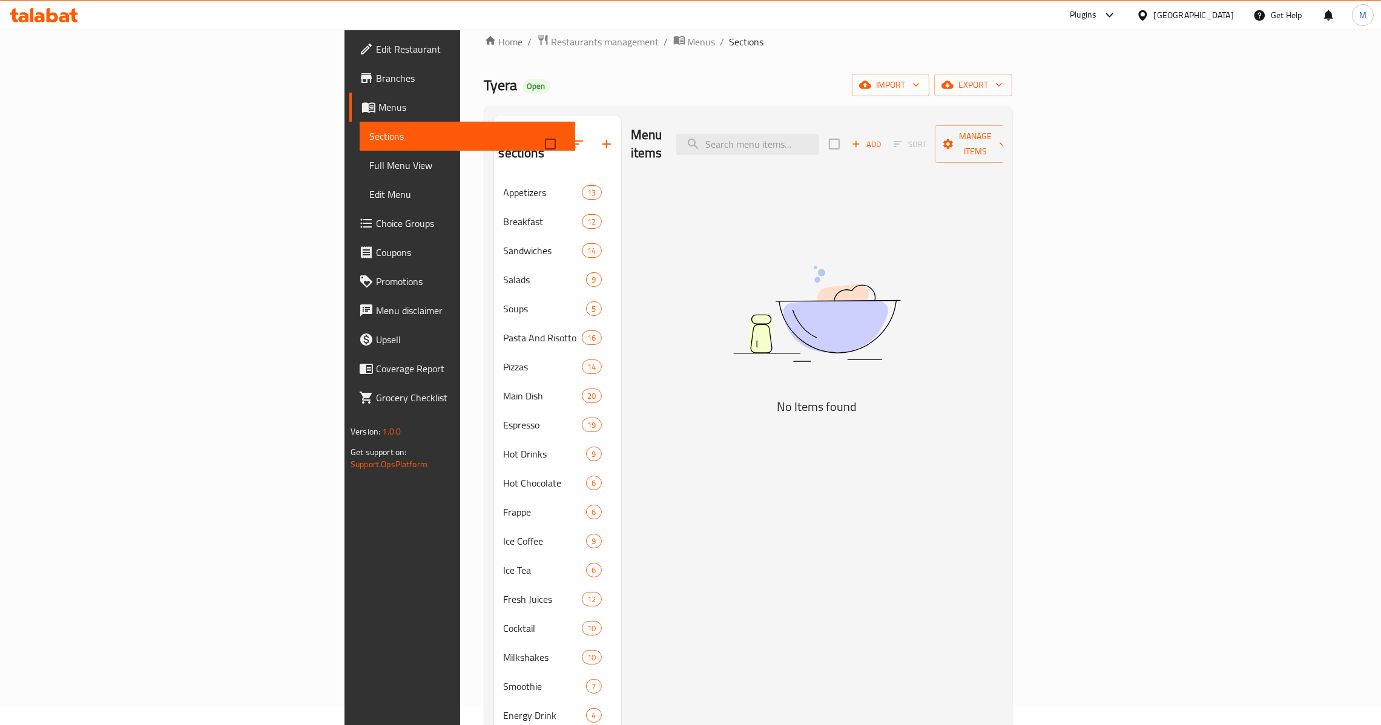
scroll to position [0, 0]
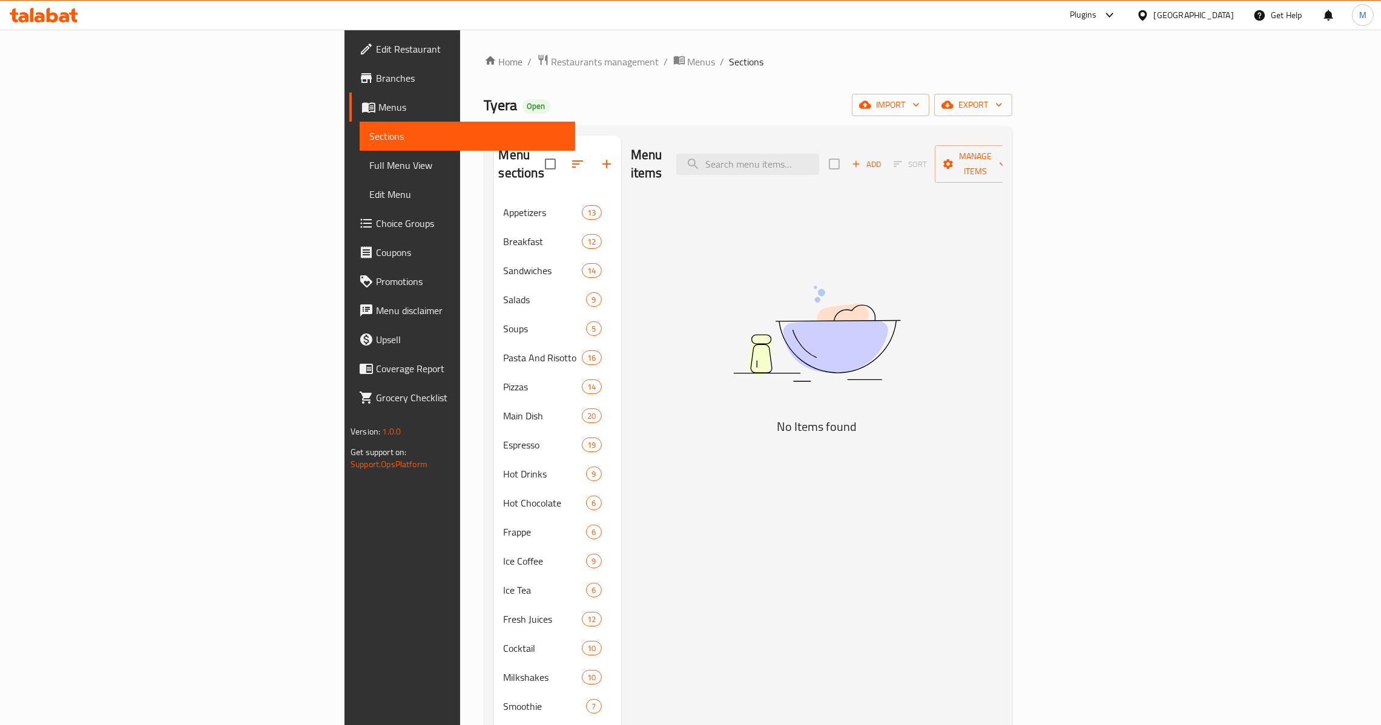
click at [883, 157] on span "Add" at bounding box center [866, 164] width 33 height 14
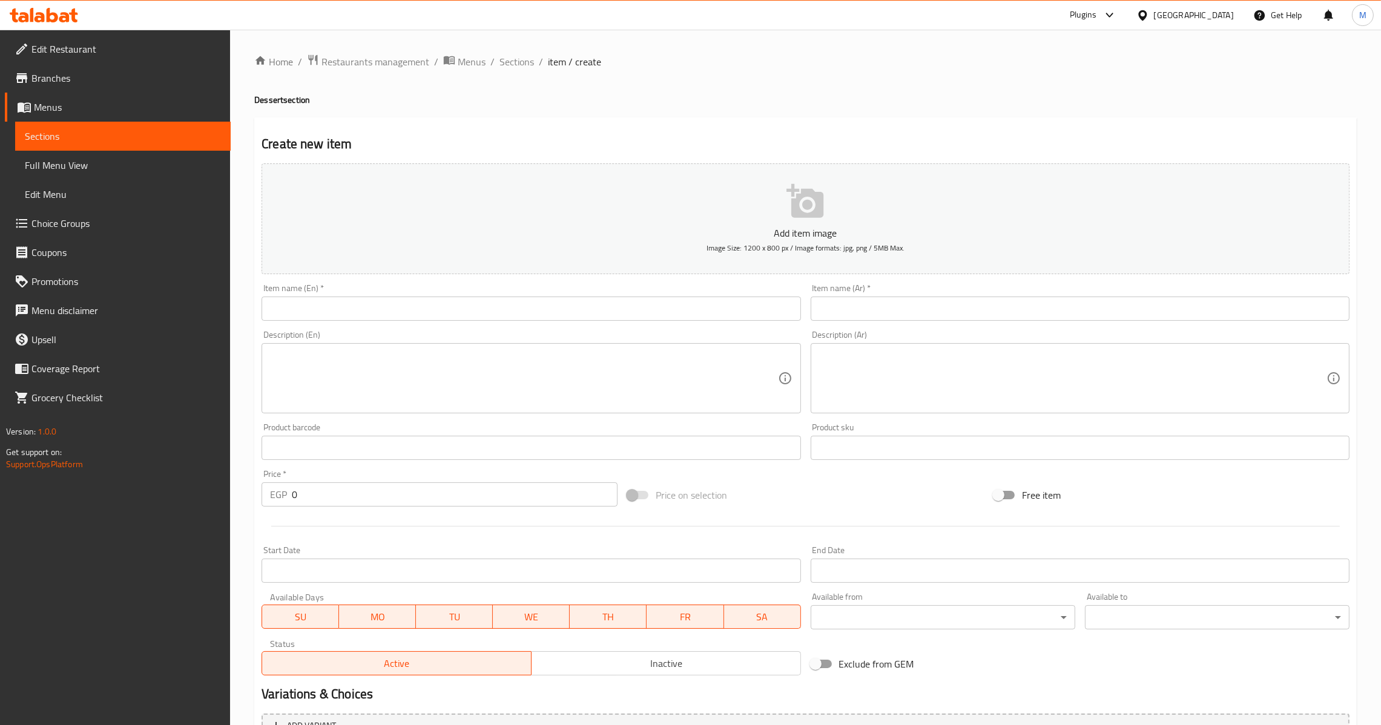
drag, startPoint x: 885, startPoint y: 275, endPoint x: 896, endPoint y: 302, distance: 29.0
click at [892, 287] on div "Add item image Image Size: 1200 x 800 px / Image formats: jpg, png / 5MB Max. I…" at bounding box center [806, 420] width 1098 height 522
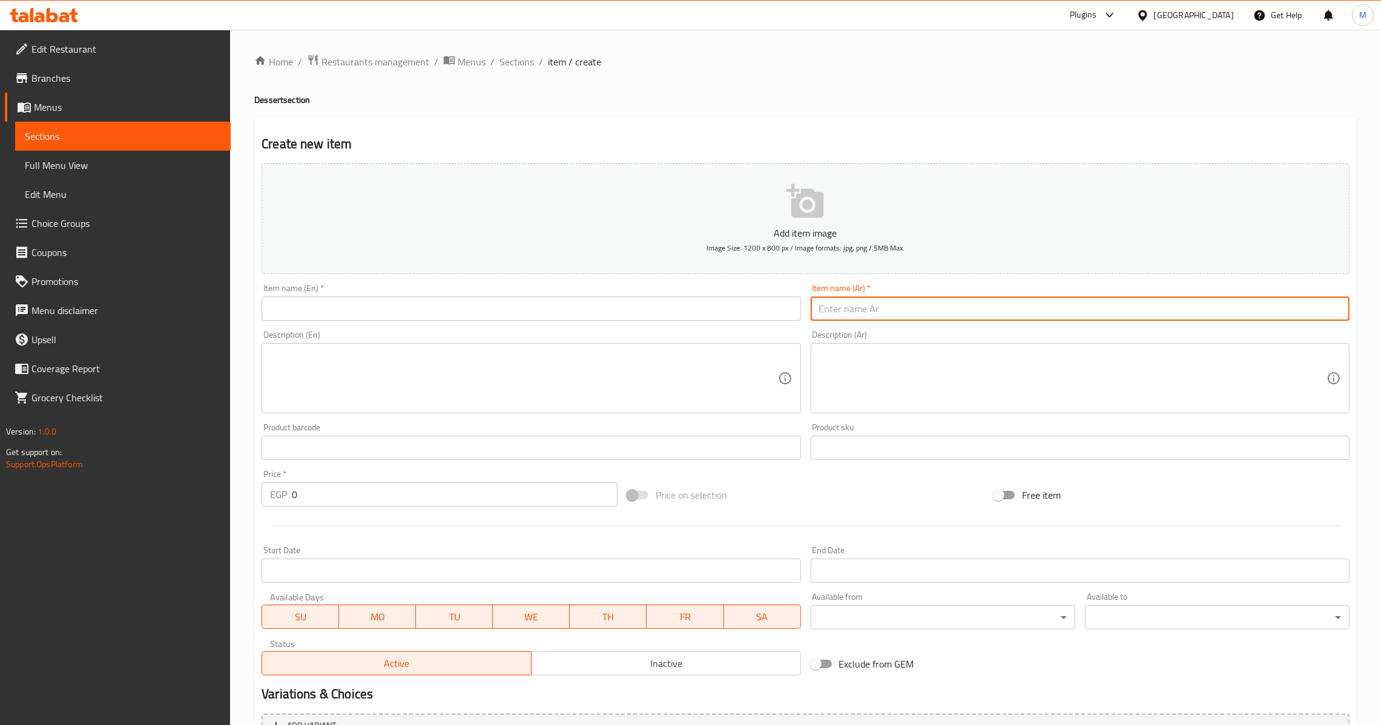
click at [896, 302] on input "text" at bounding box center [1080, 309] width 539 height 24
type input "براونيز"
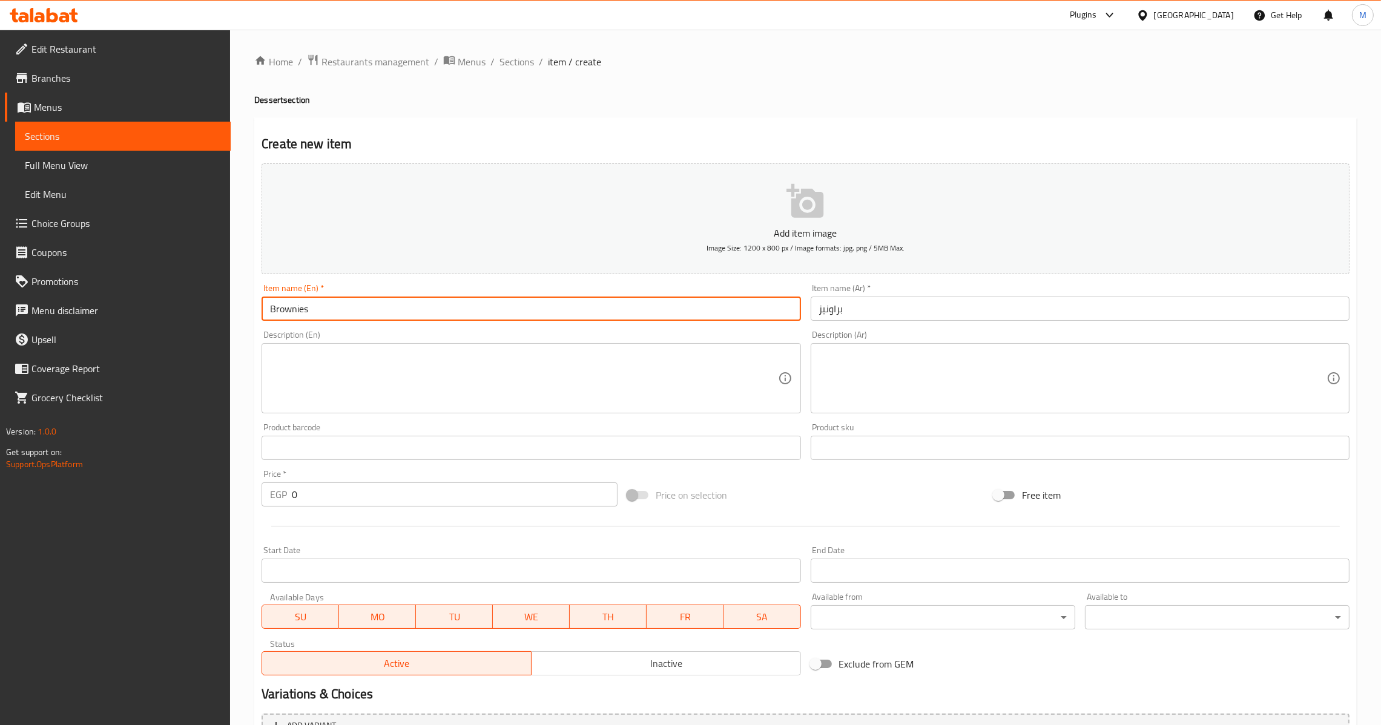
type input "Brownies"
click at [292, 500] on input "0" at bounding box center [455, 495] width 326 height 24
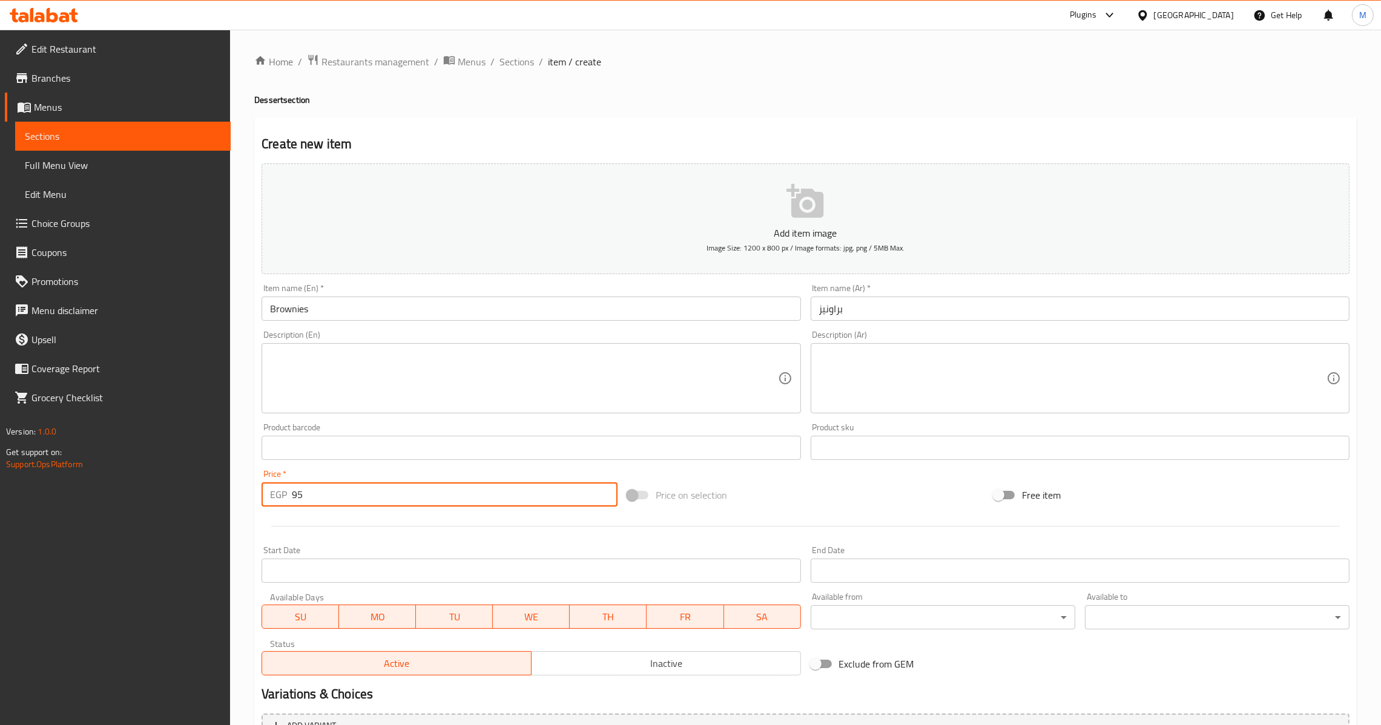
type input "9"
type input "105"
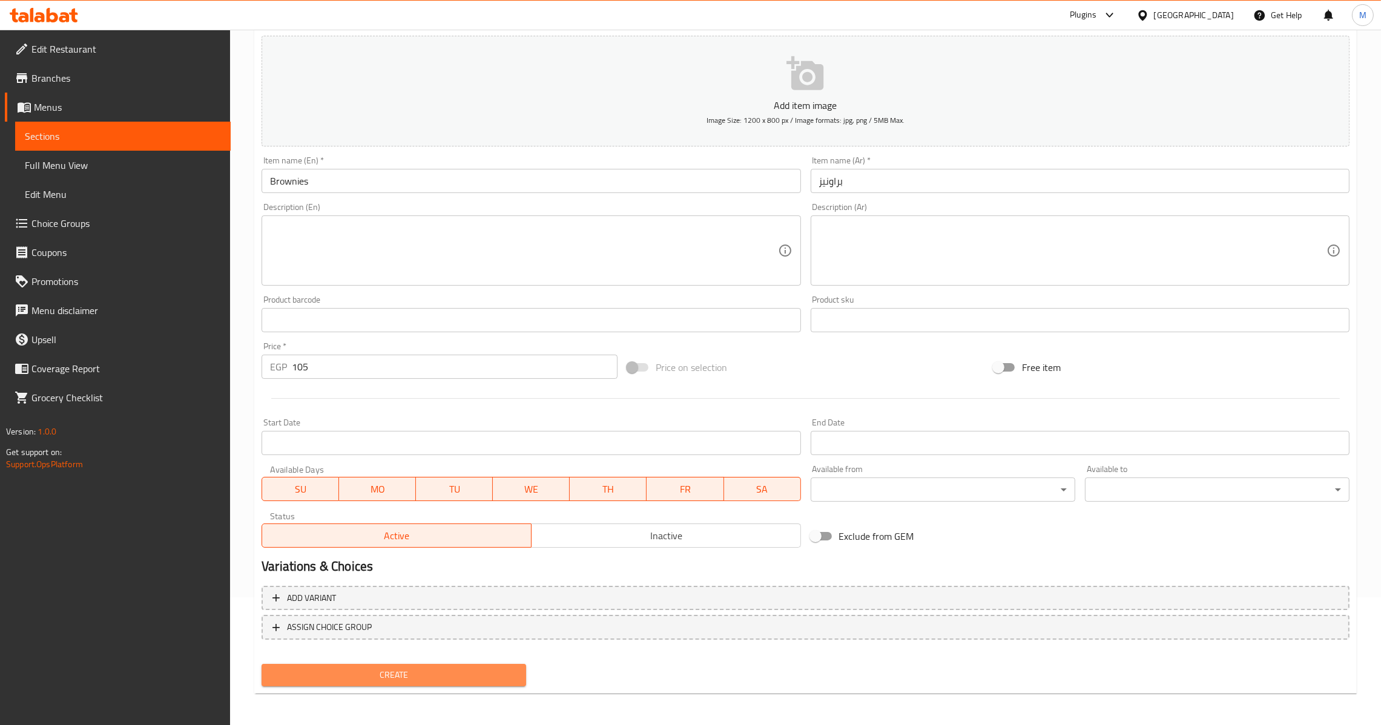
click at [383, 668] on span "Create" at bounding box center [393, 675] width 245 height 15
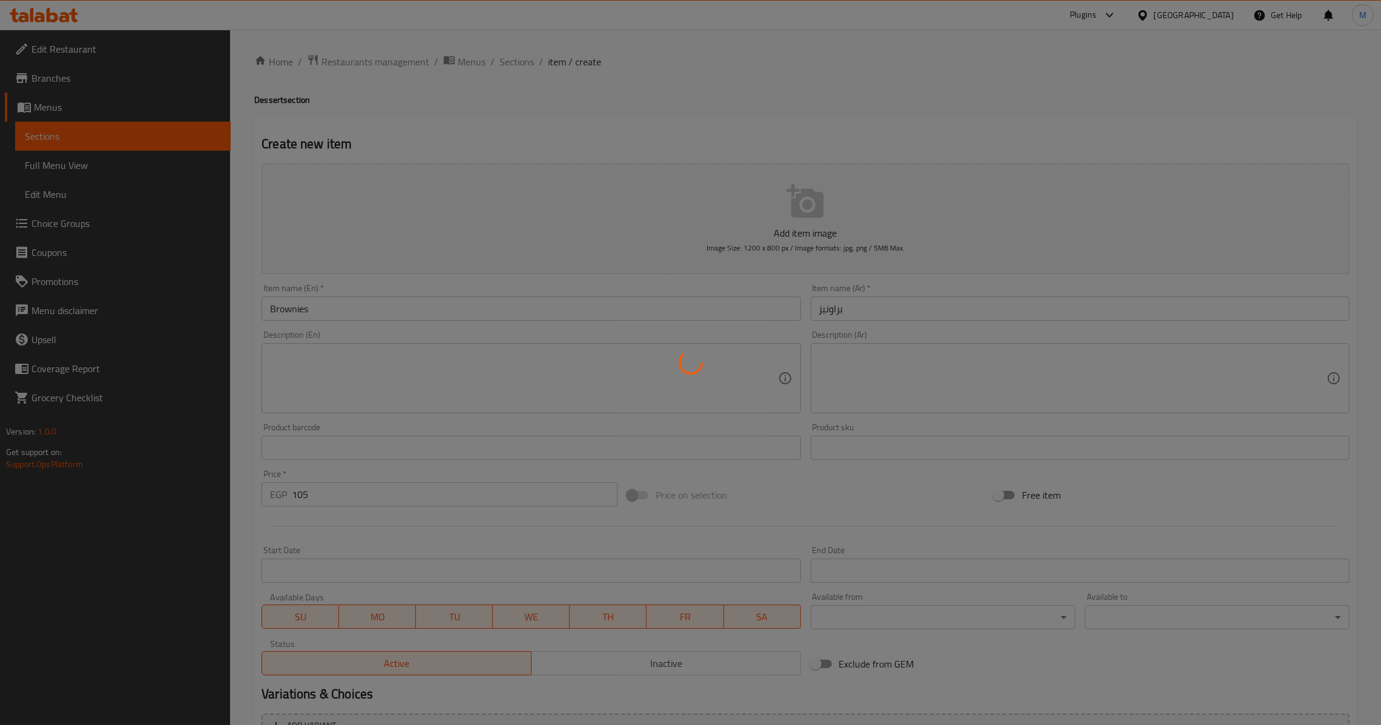
type input "0"
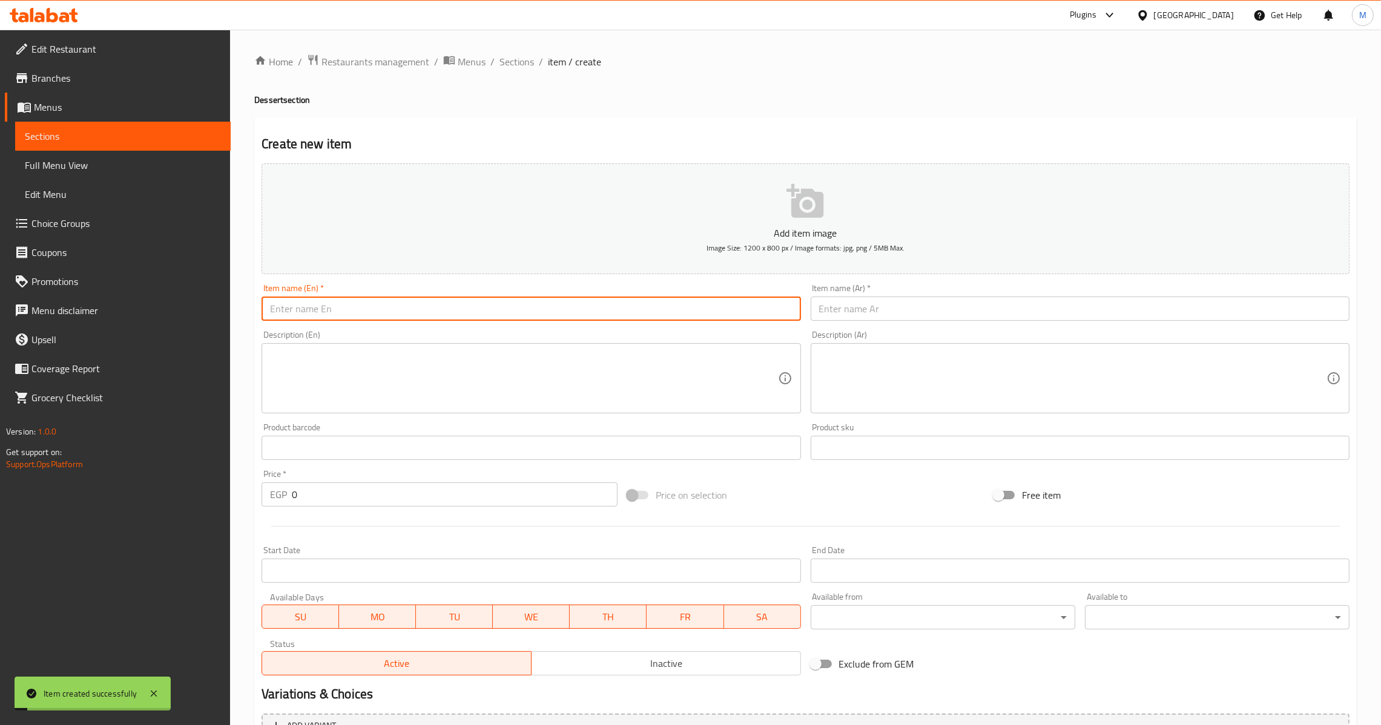
click at [513, 303] on input "text" at bounding box center [531, 309] width 539 height 24
click at [466, 310] on input "text" at bounding box center [531, 309] width 539 height 24
type input "c"
type input "Cheesecake"
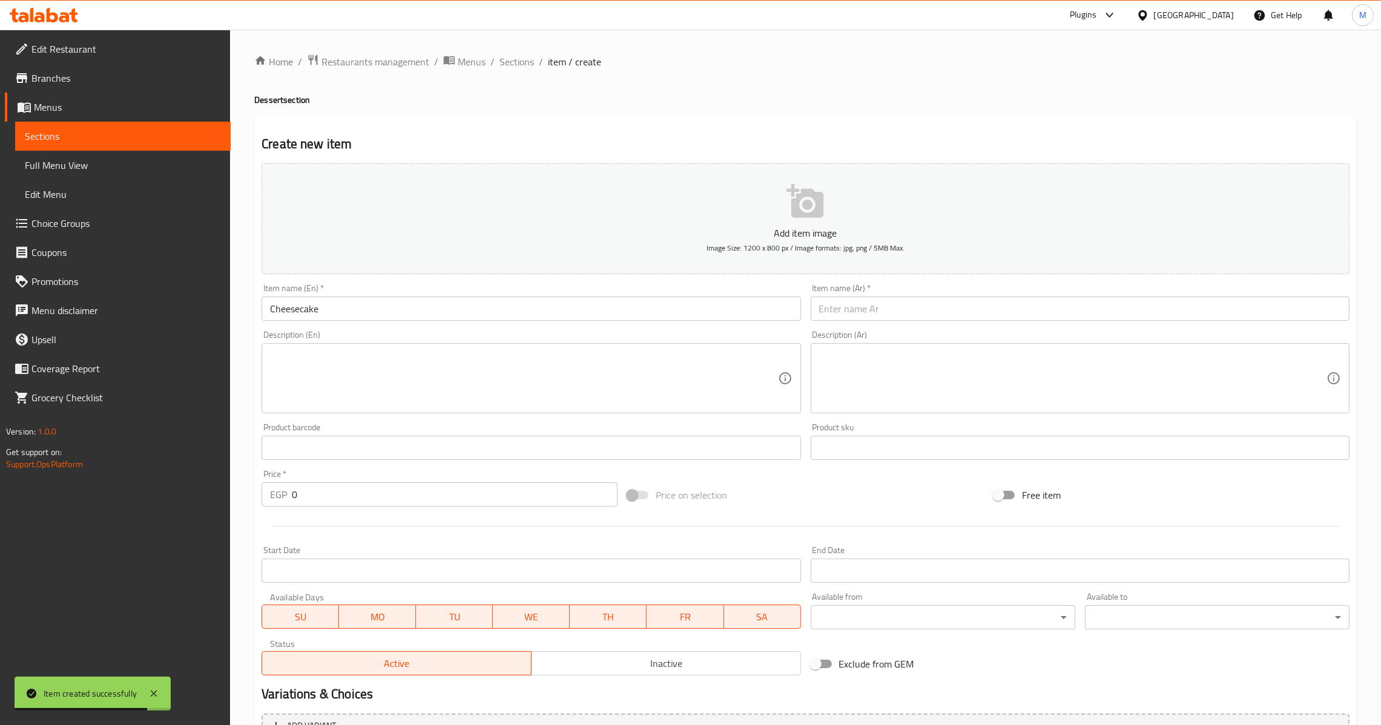
click at [466, 310] on input "Cheesecake" at bounding box center [531, 309] width 539 height 24
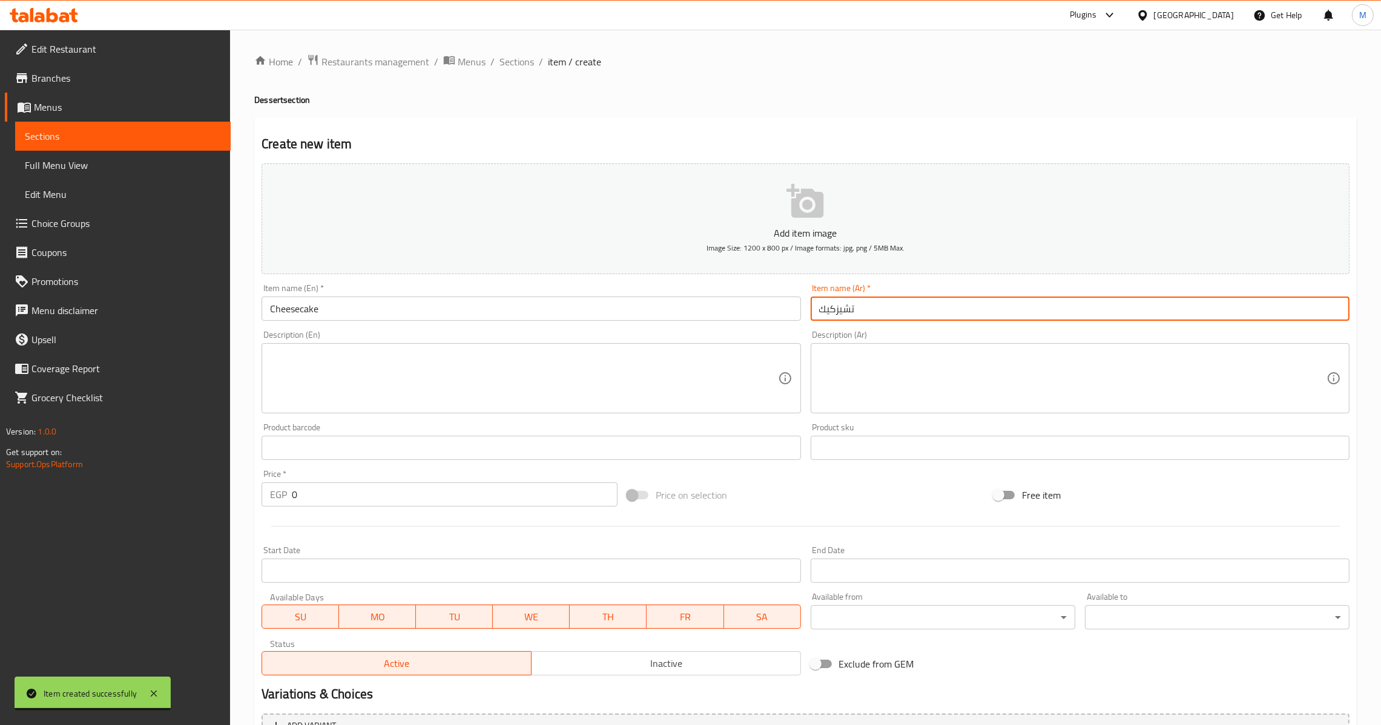
type input "تشيزكيك"
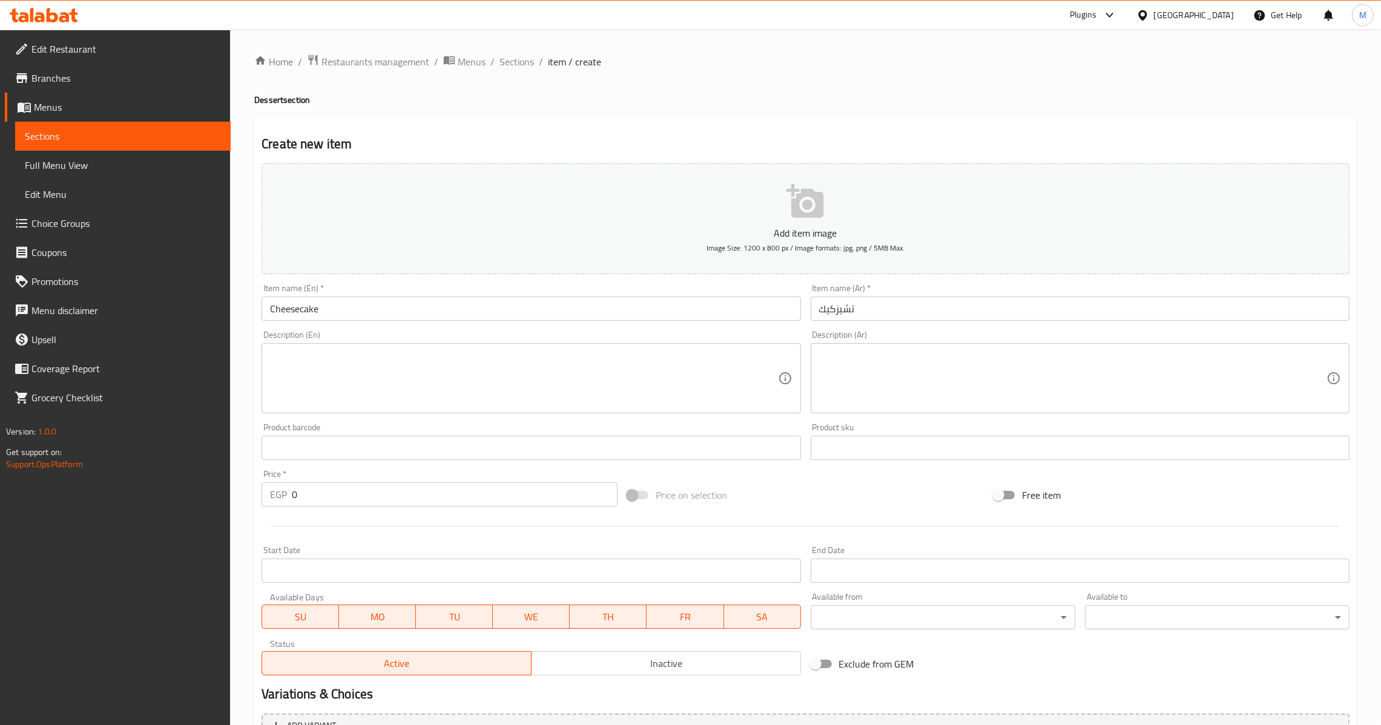
click at [295, 495] on input "0" at bounding box center [455, 495] width 326 height 24
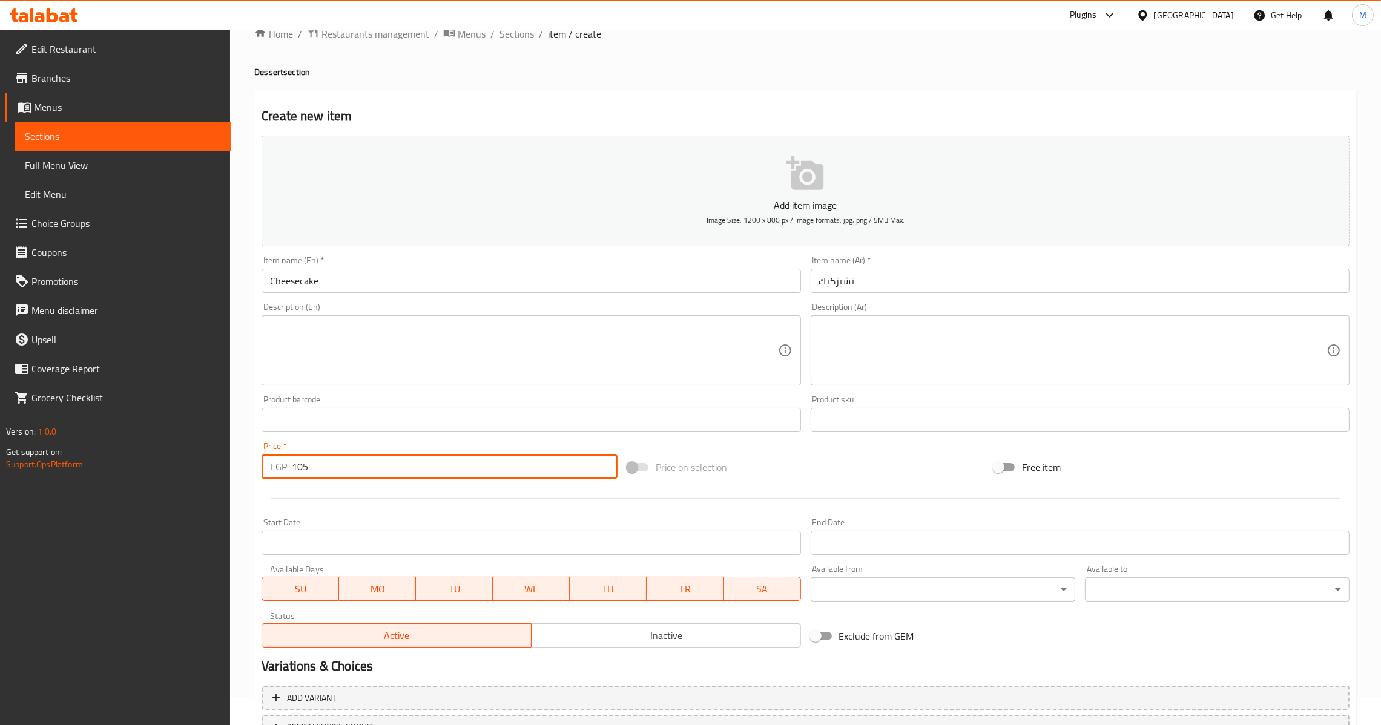
scroll to position [128, 0]
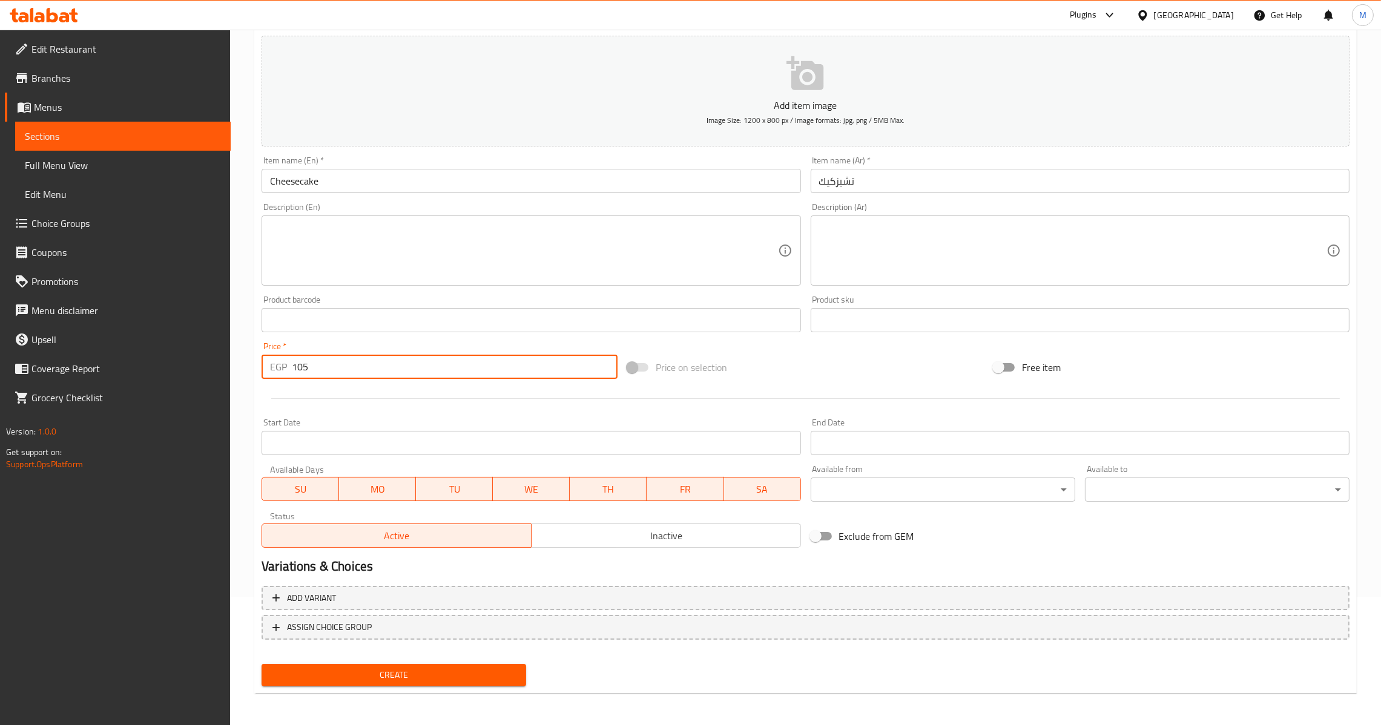
type input "105"
click at [401, 673] on span "Create" at bounding box center [393, 675] width 245 height 15
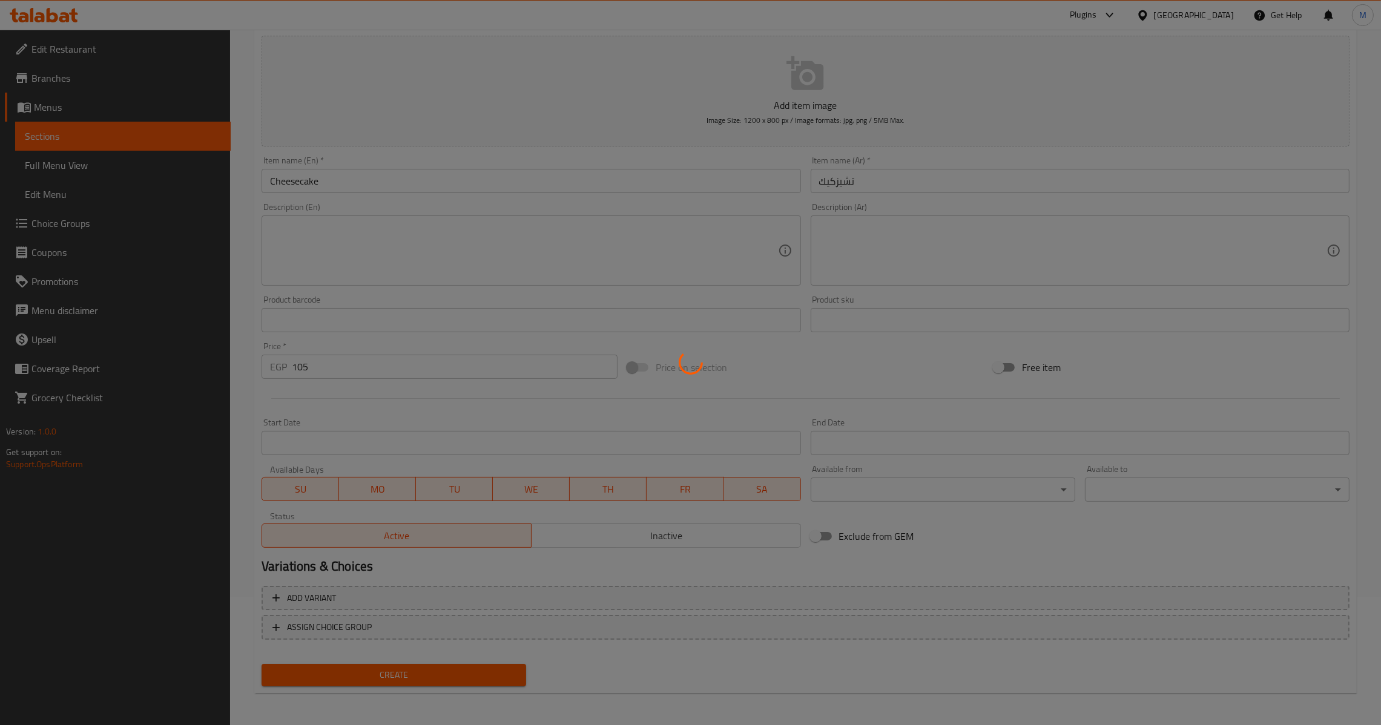
type input "0"
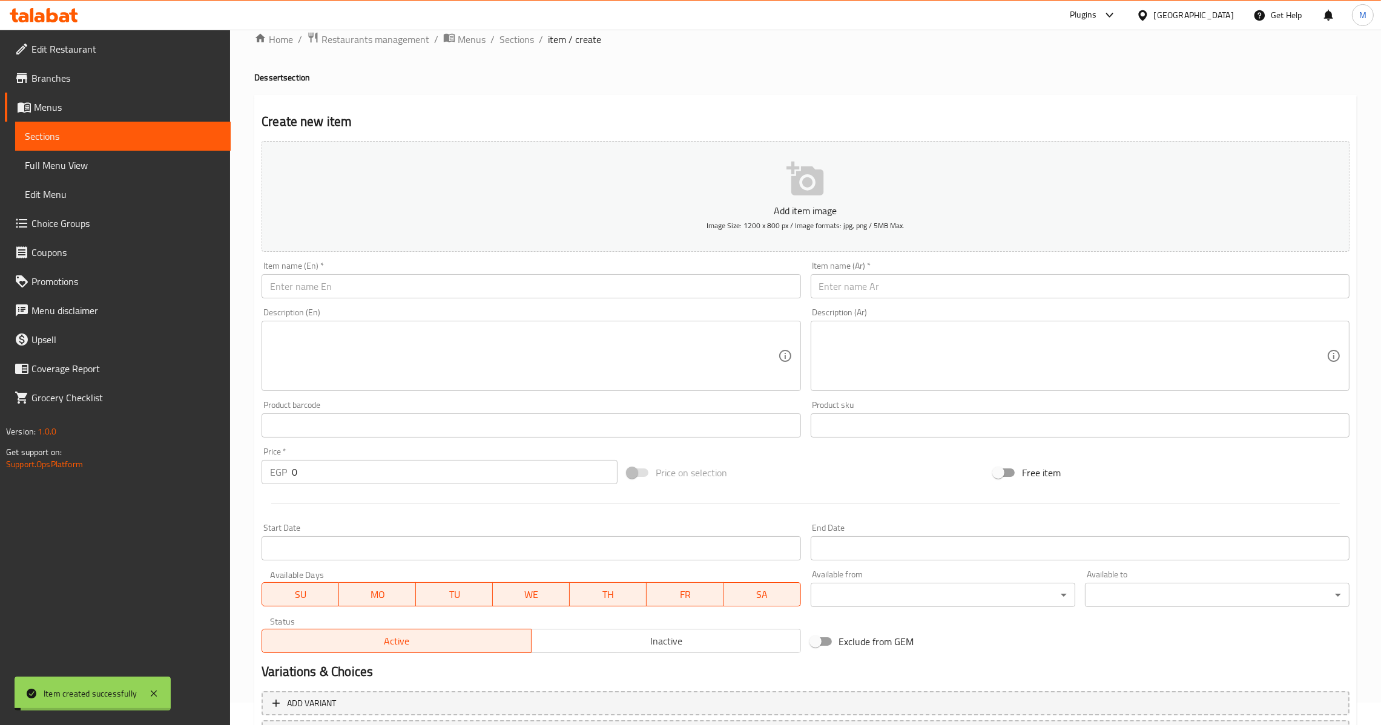
scroll to position [0, 0]
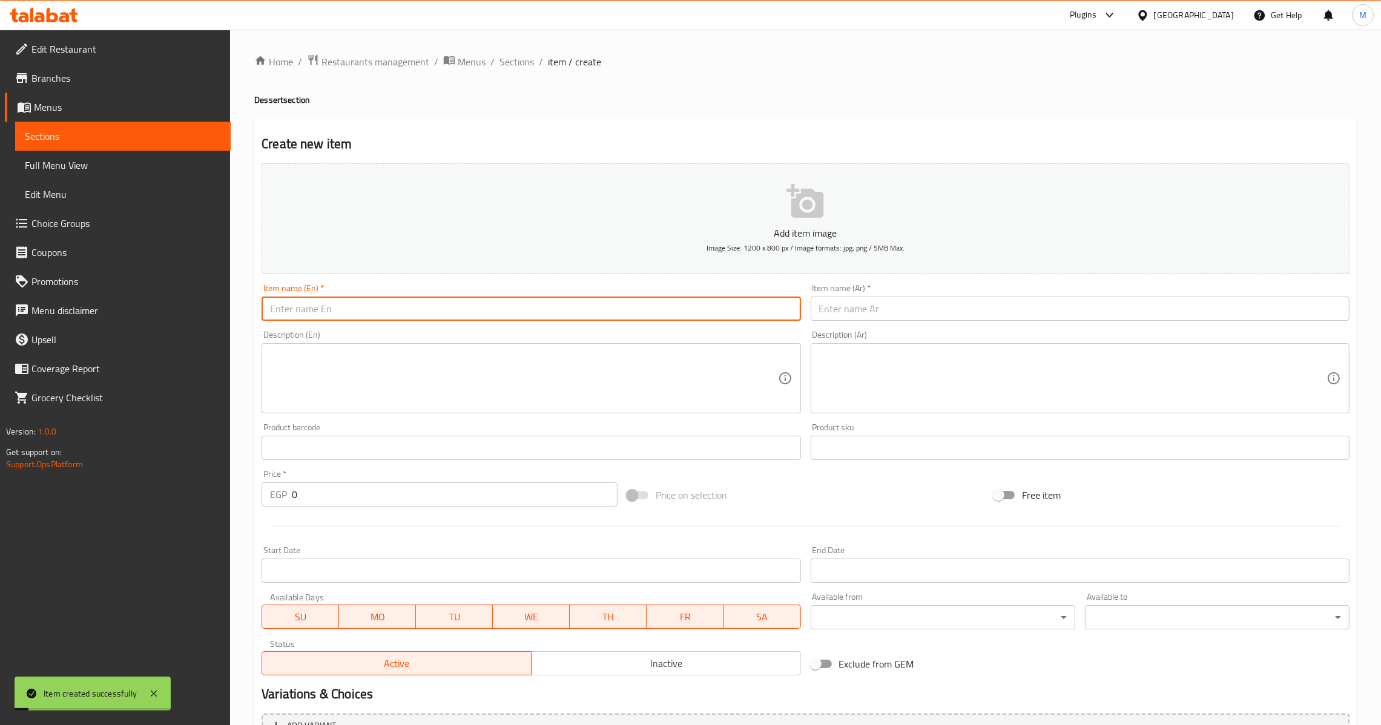
click at [372, 315] on input "text" at bounding box center [531, 309] width 539 height 24
type input "ل"
type input "Lotus Waffle"
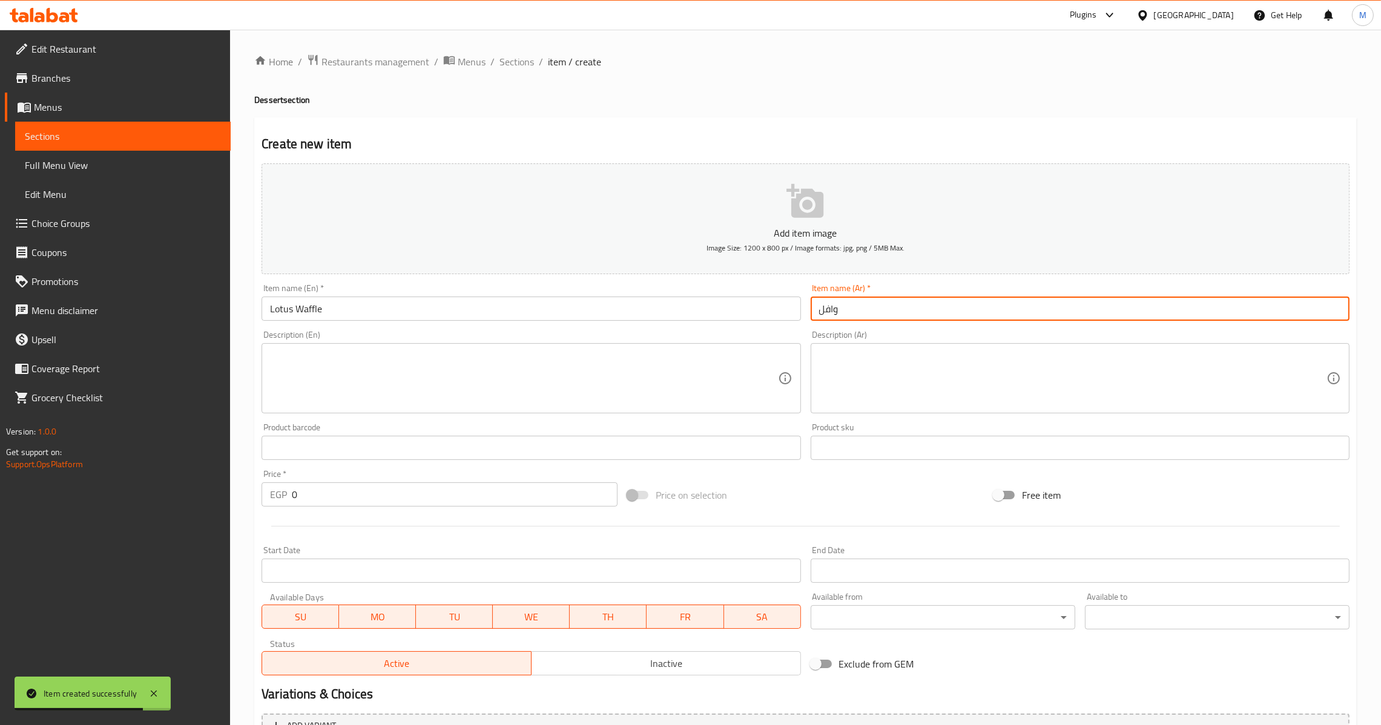
type input "وافل لوتس"
click at [289, 501] on div "EGP 0 Price *" at bounding box center [440, 495] width 356 height 24
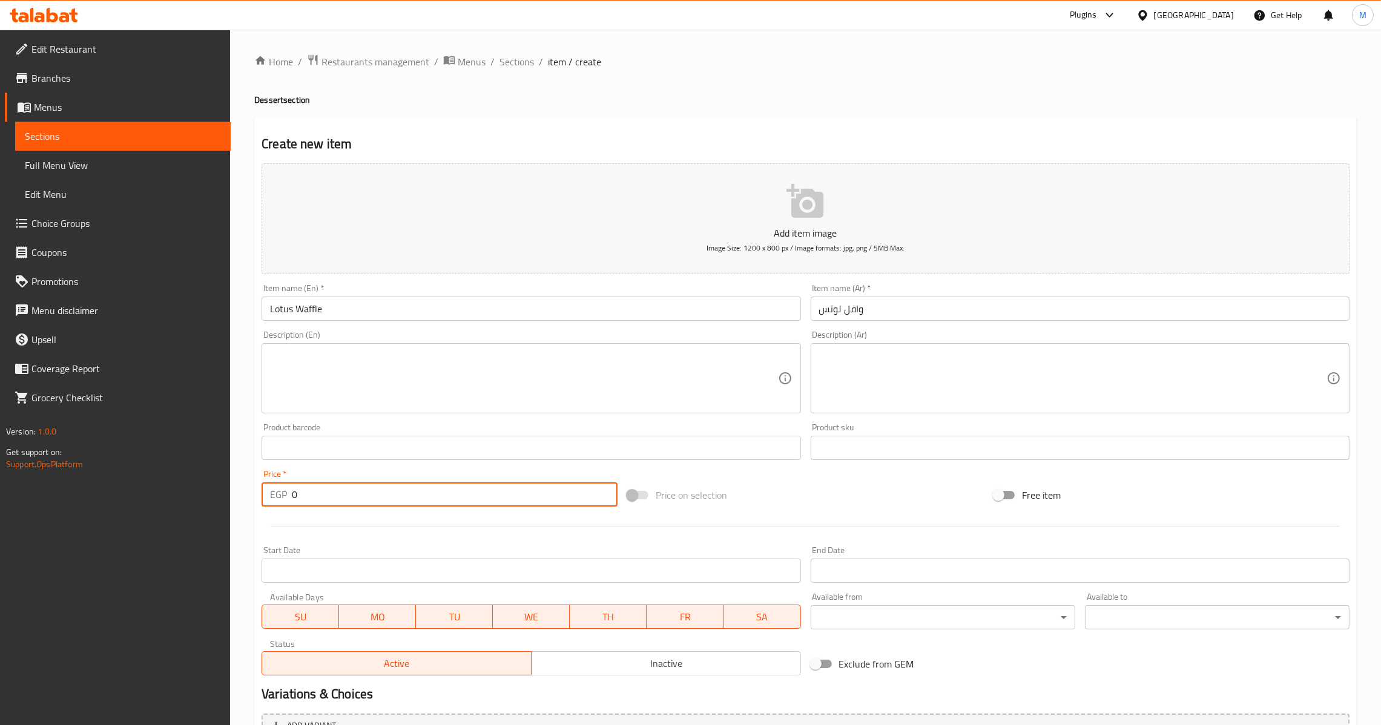
click at [292, 498] on input "0" at bounding box center [455, 495] width 326 height 24
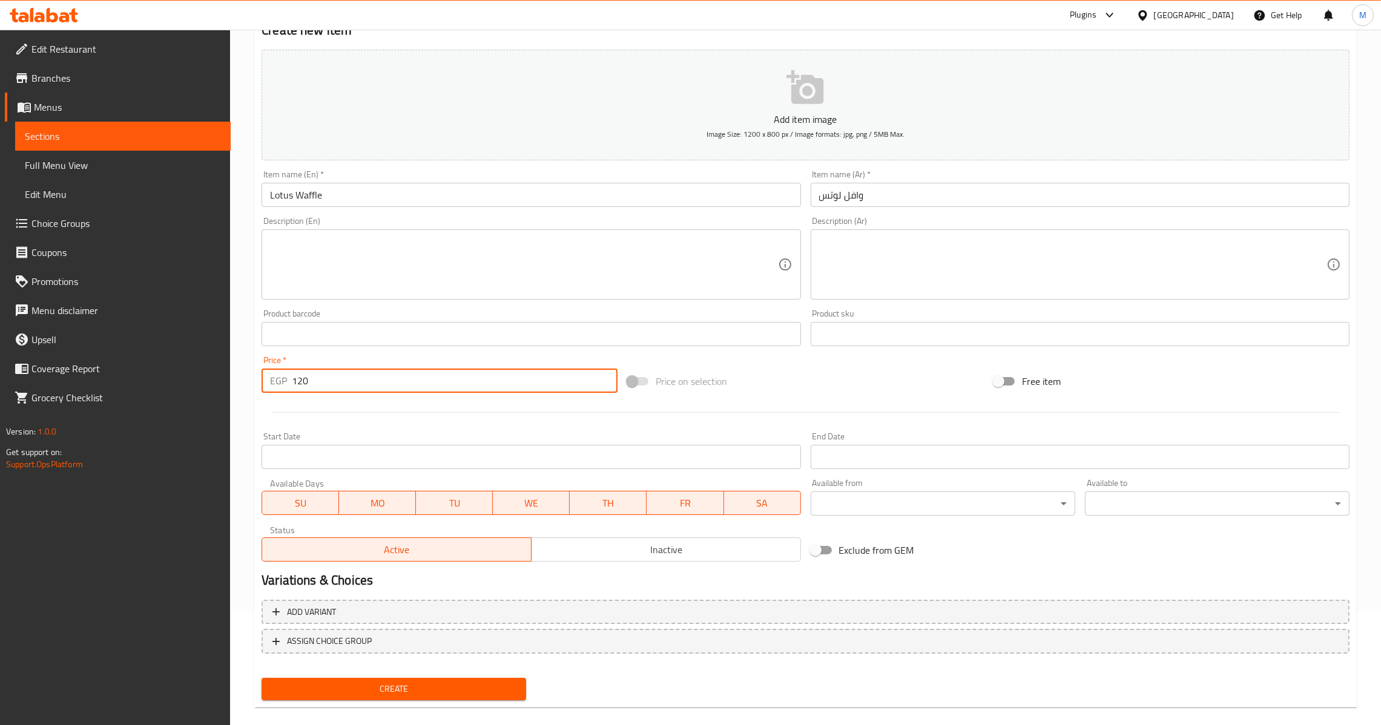
scroll to position [128, 0]
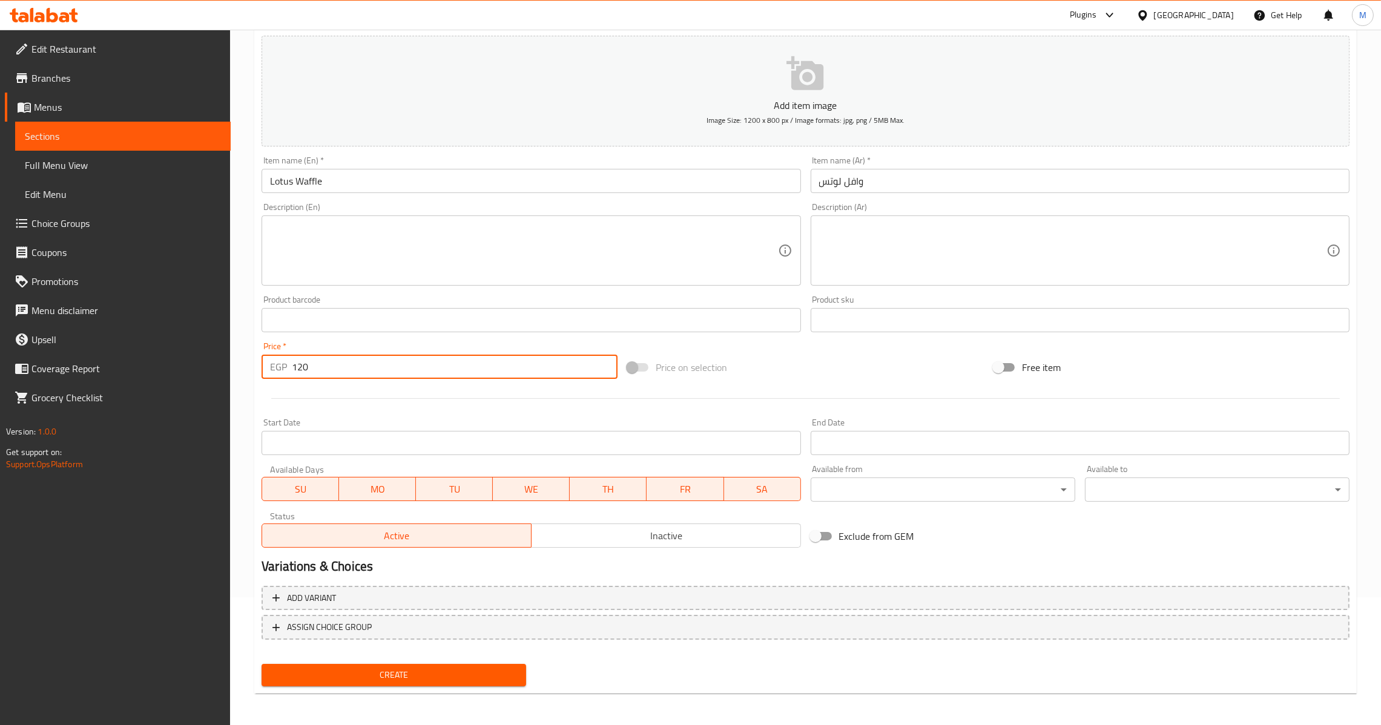
type input "120"
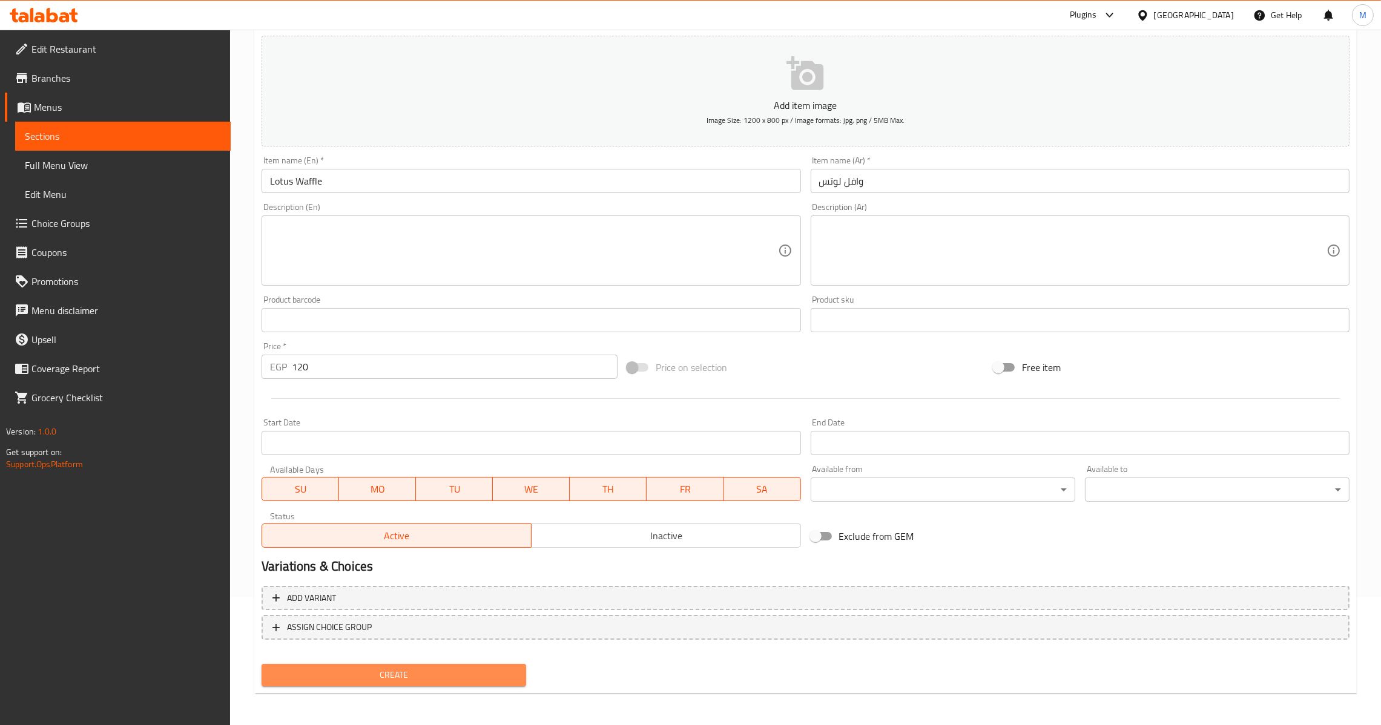
click at [412, 675] on span "Create" at bounding box center [393, 675] width 245 height 15
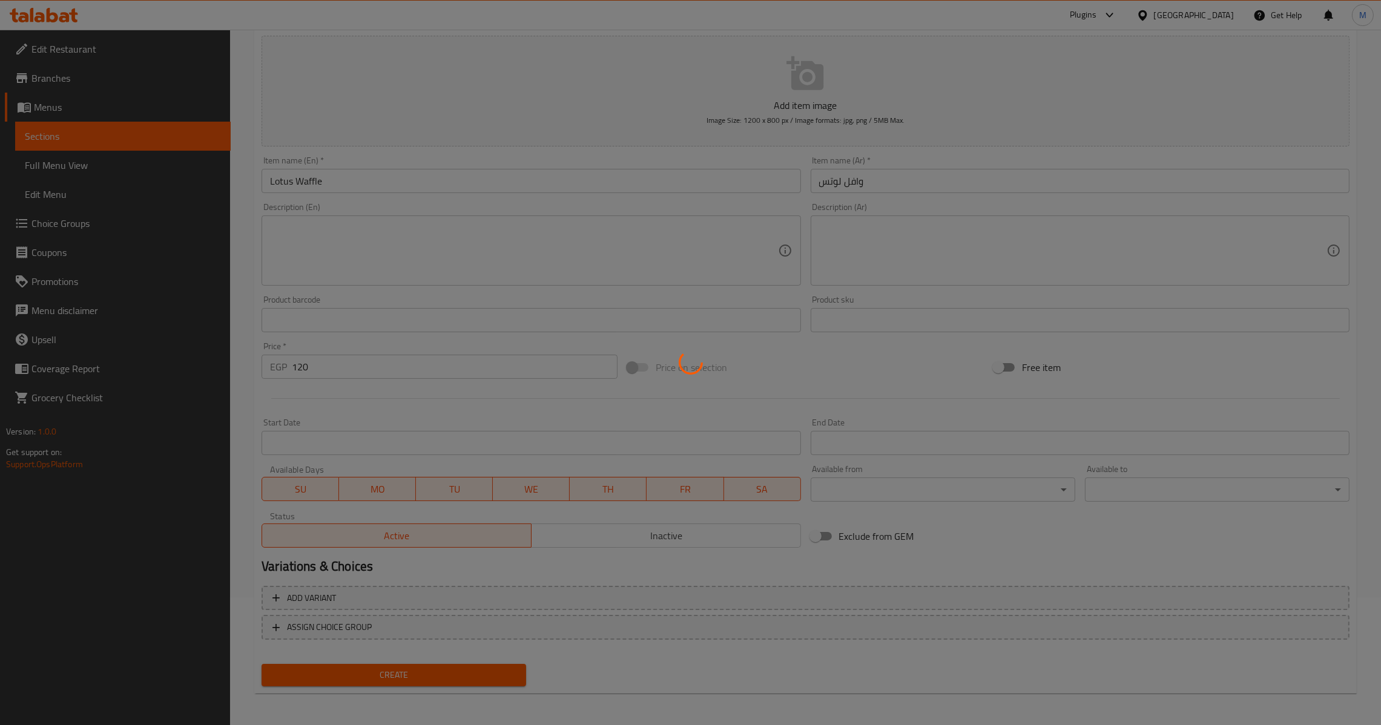
type input "0"
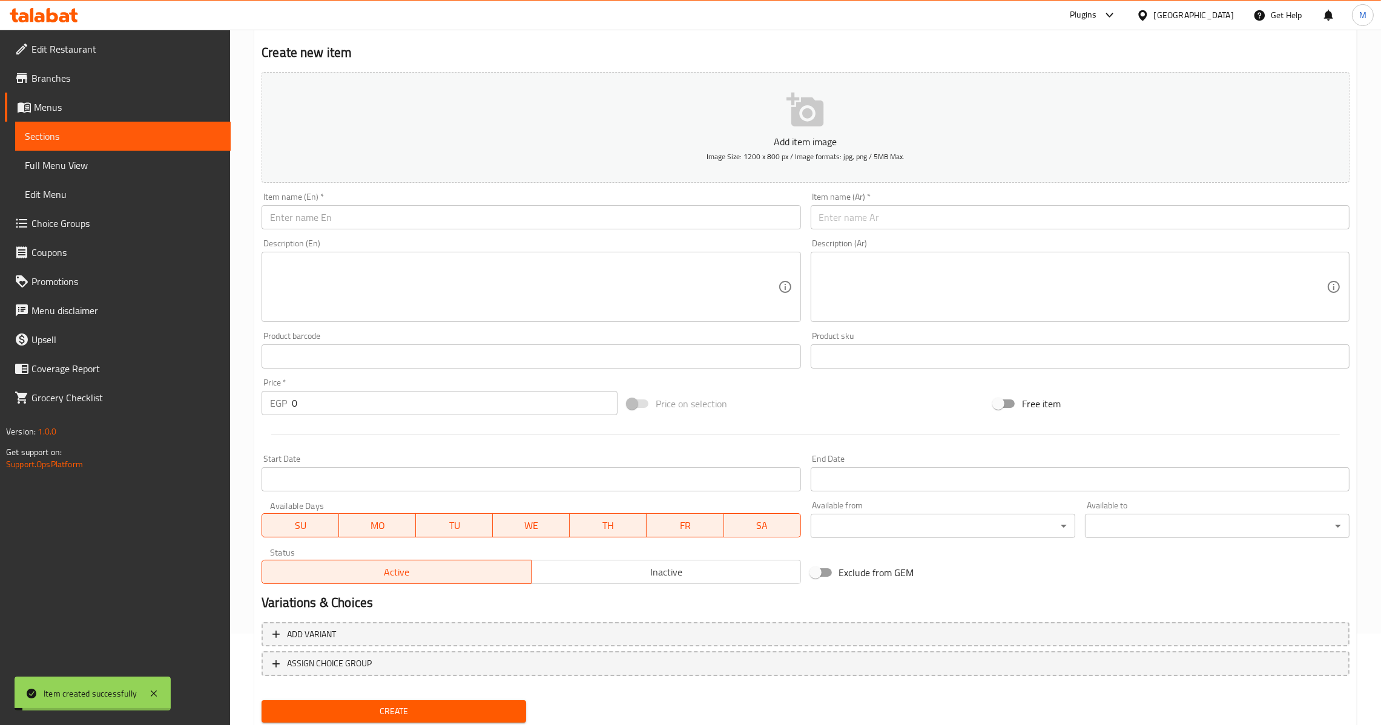
scroll to position [0, 0]
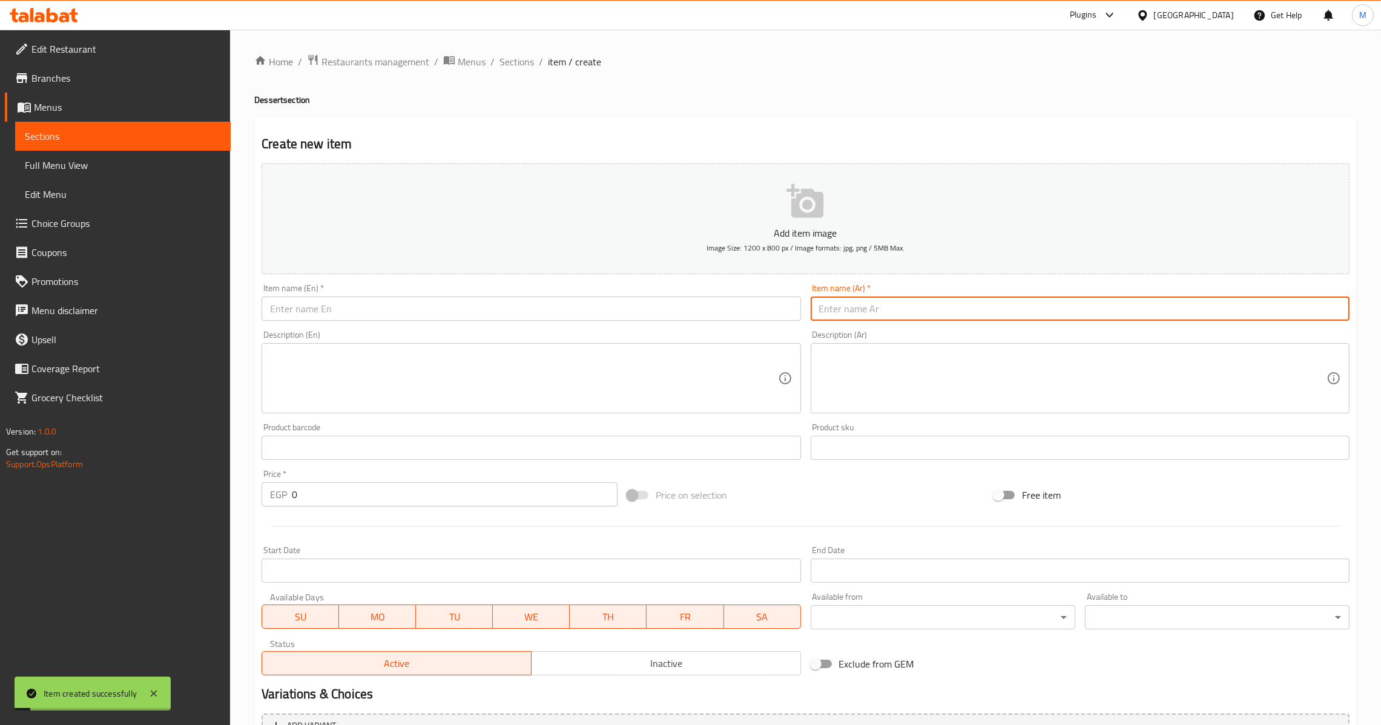
click at [928, 317] on input "text" at bounding box center [1080, 309] width 539 height 24
type input "نوتيلا بان كيك"
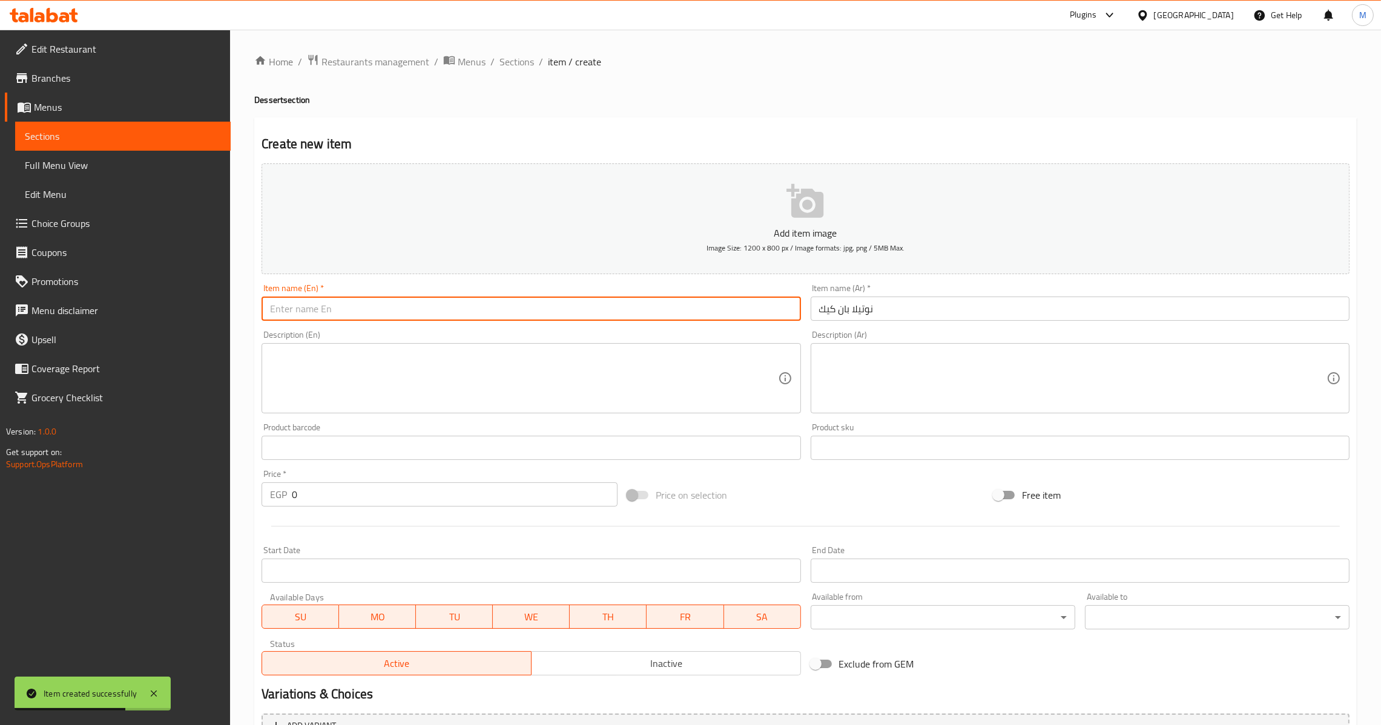
type input "n"
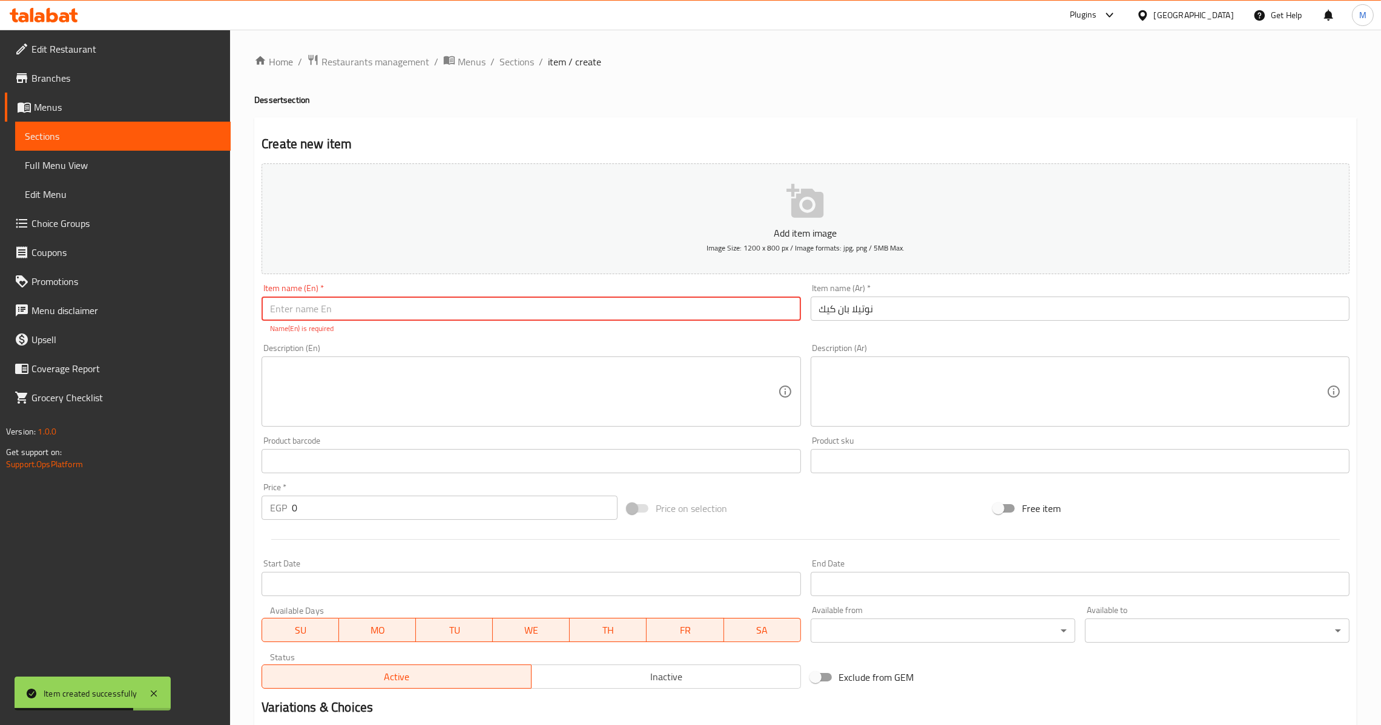
type input "n"
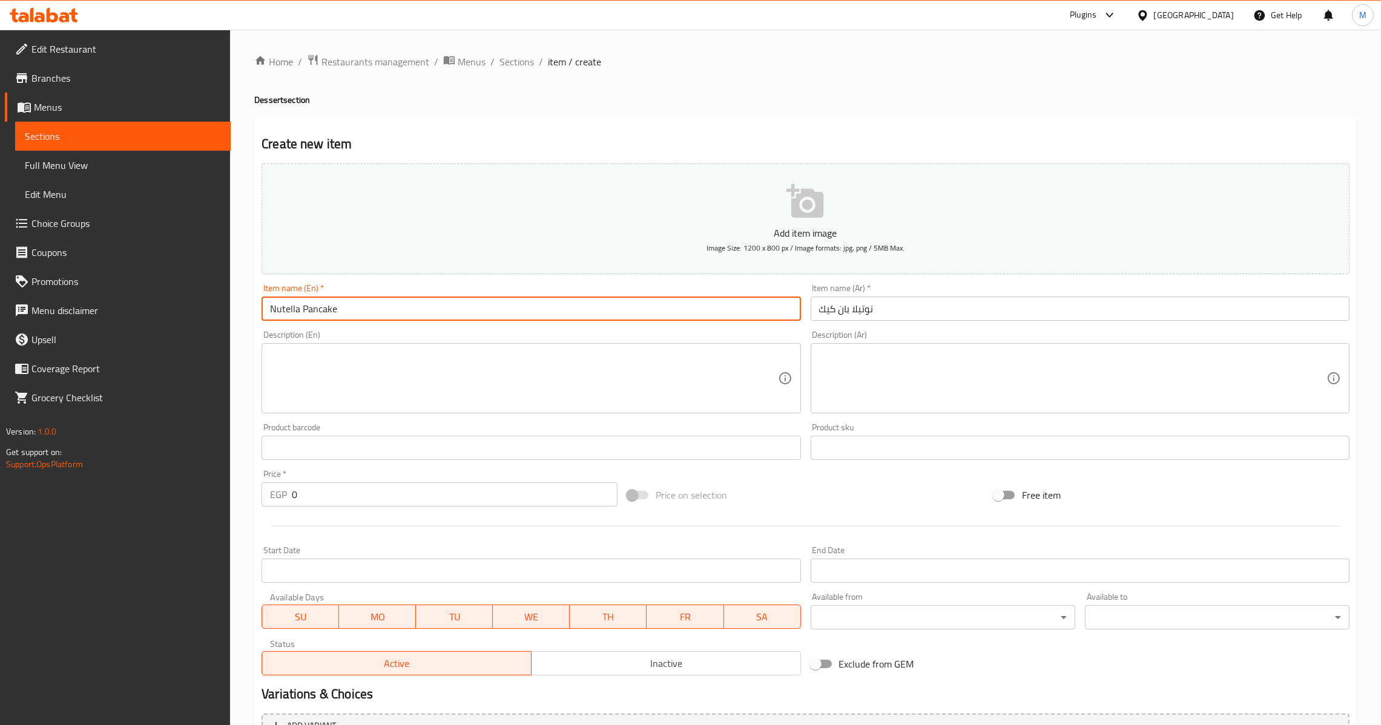
type input "Nutella Pancake"
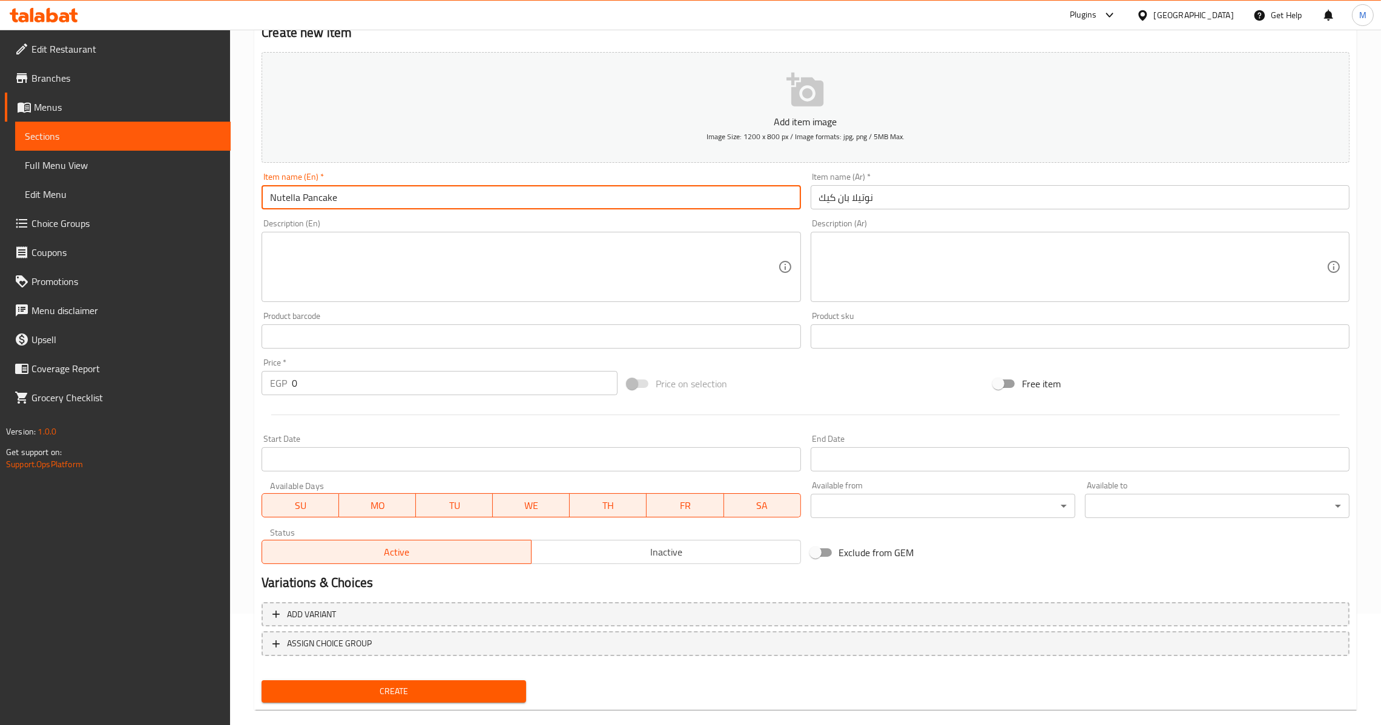
scroll to position [128, 0]
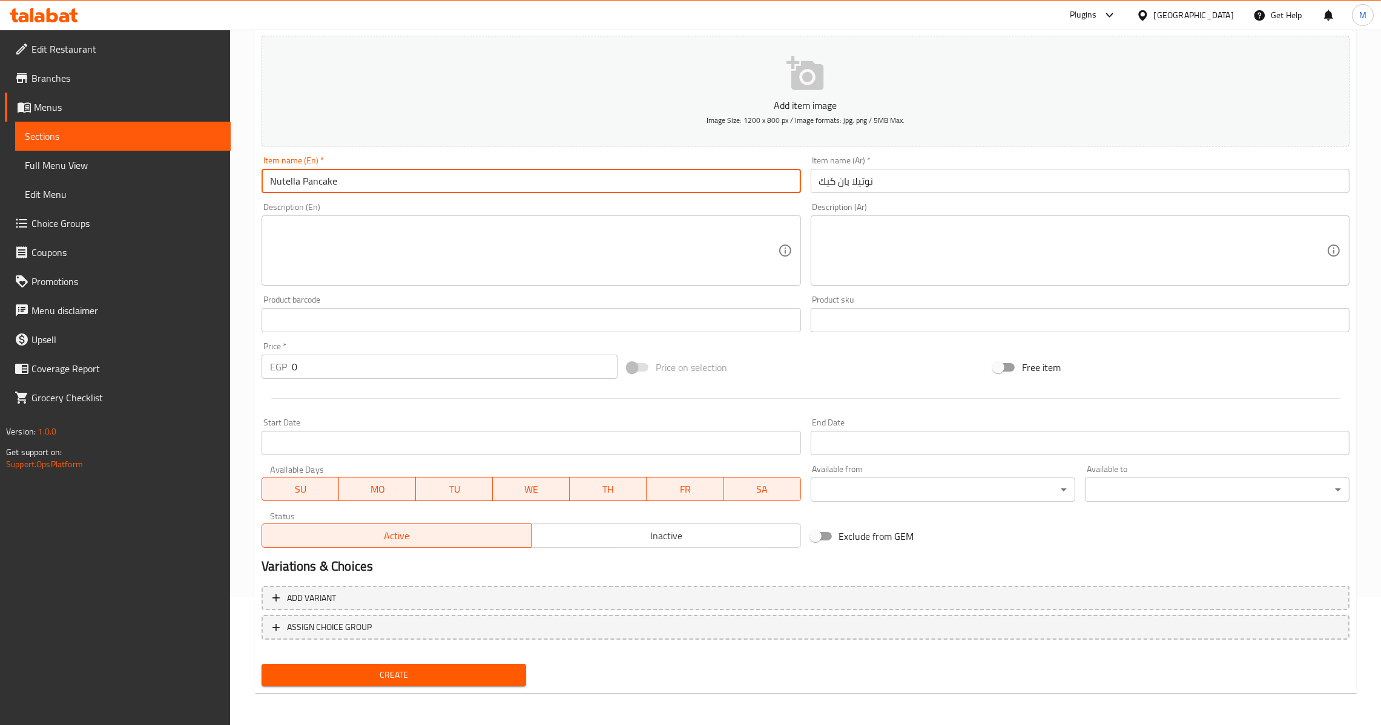
click at [402, 671] on span "Create" at bounding box center [393, 675] width 245 height 15
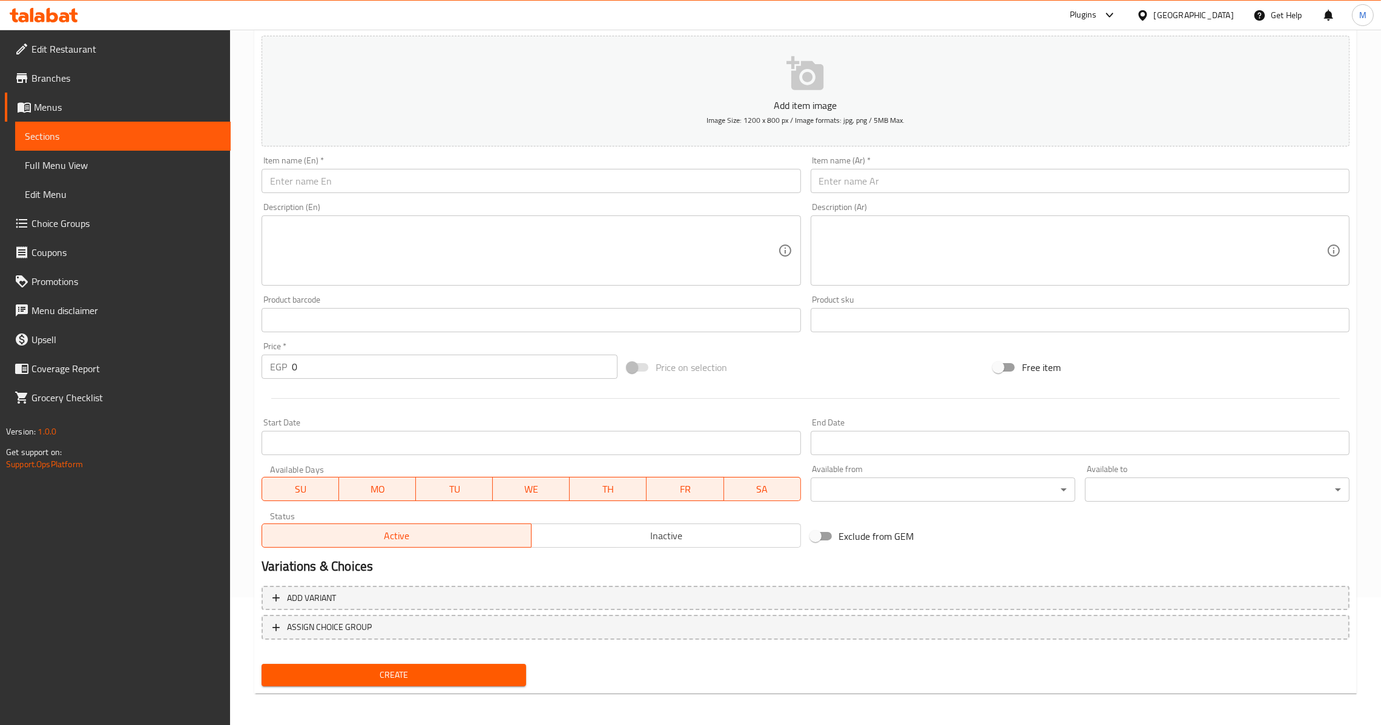
click at [377, 183] on input "text" at bounding box center [531, 181] width 539 height 24
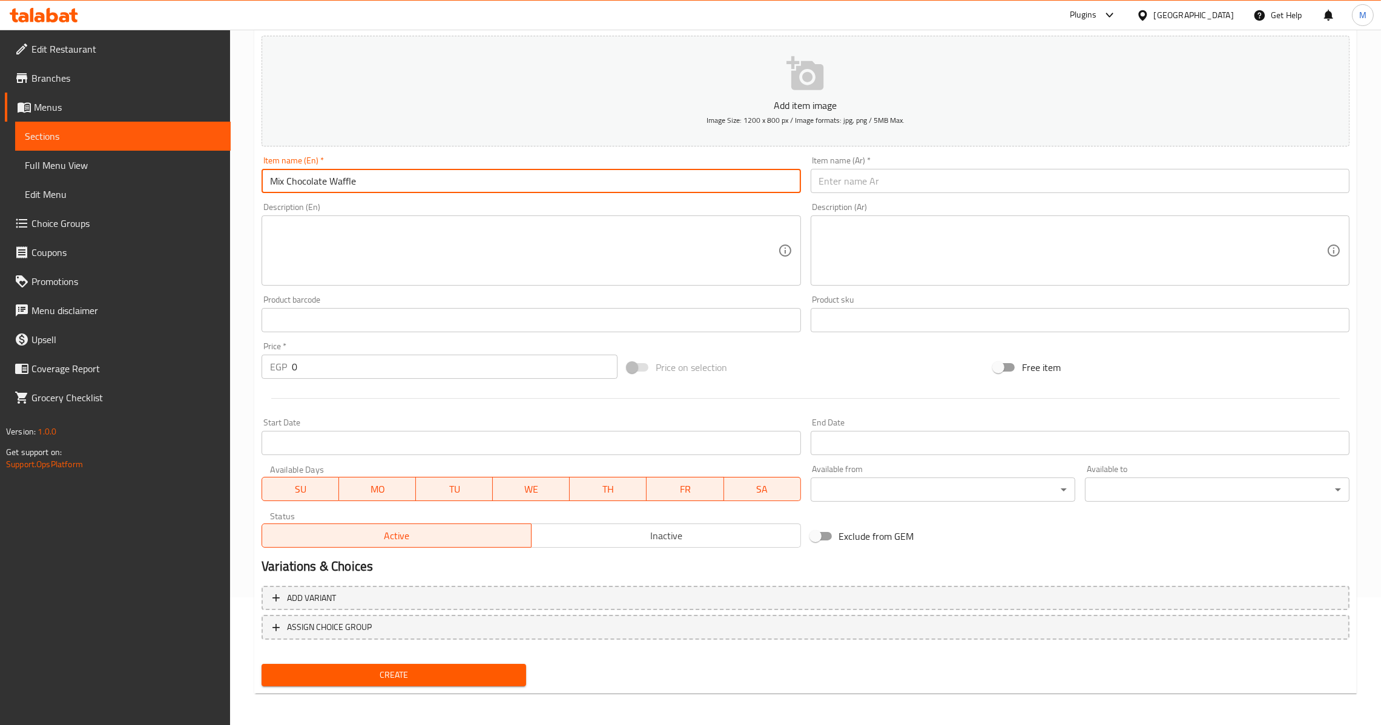
type input "Mix Chocolate Waffle"
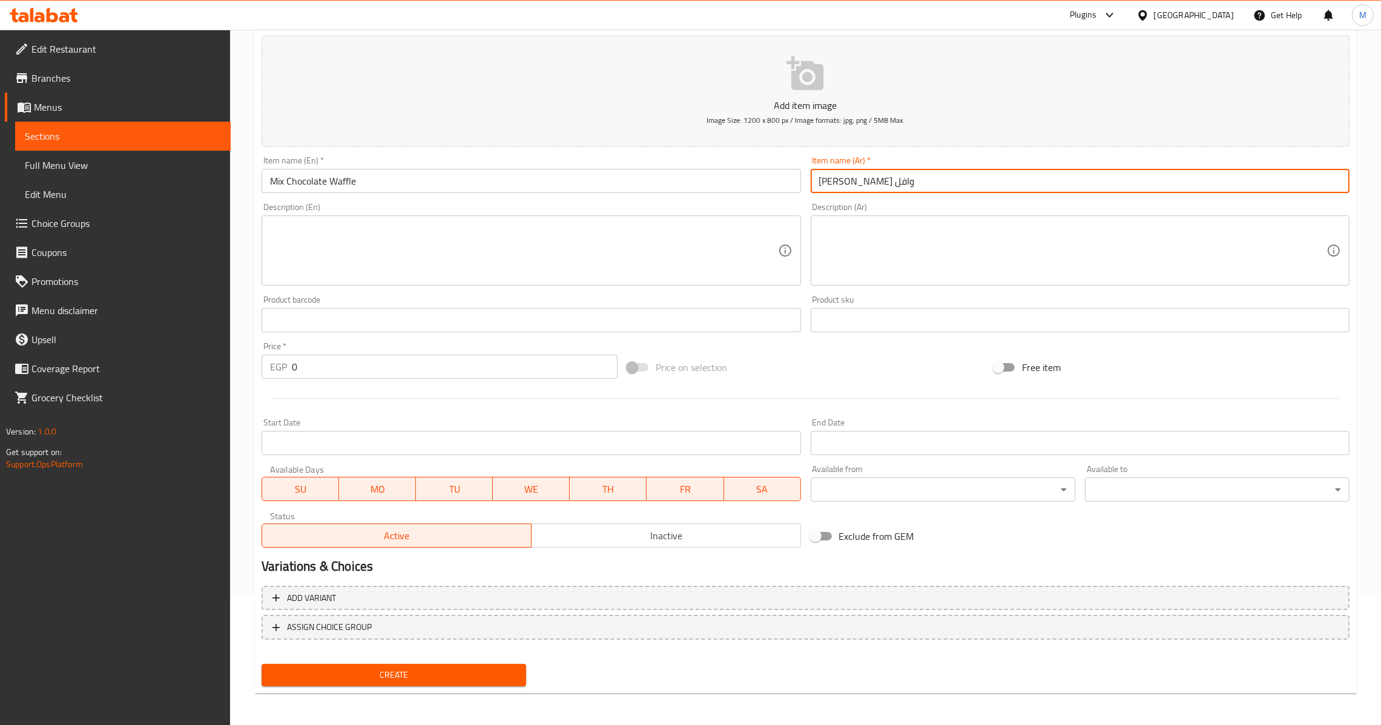
type input "[PERSON_NAME] وافل"
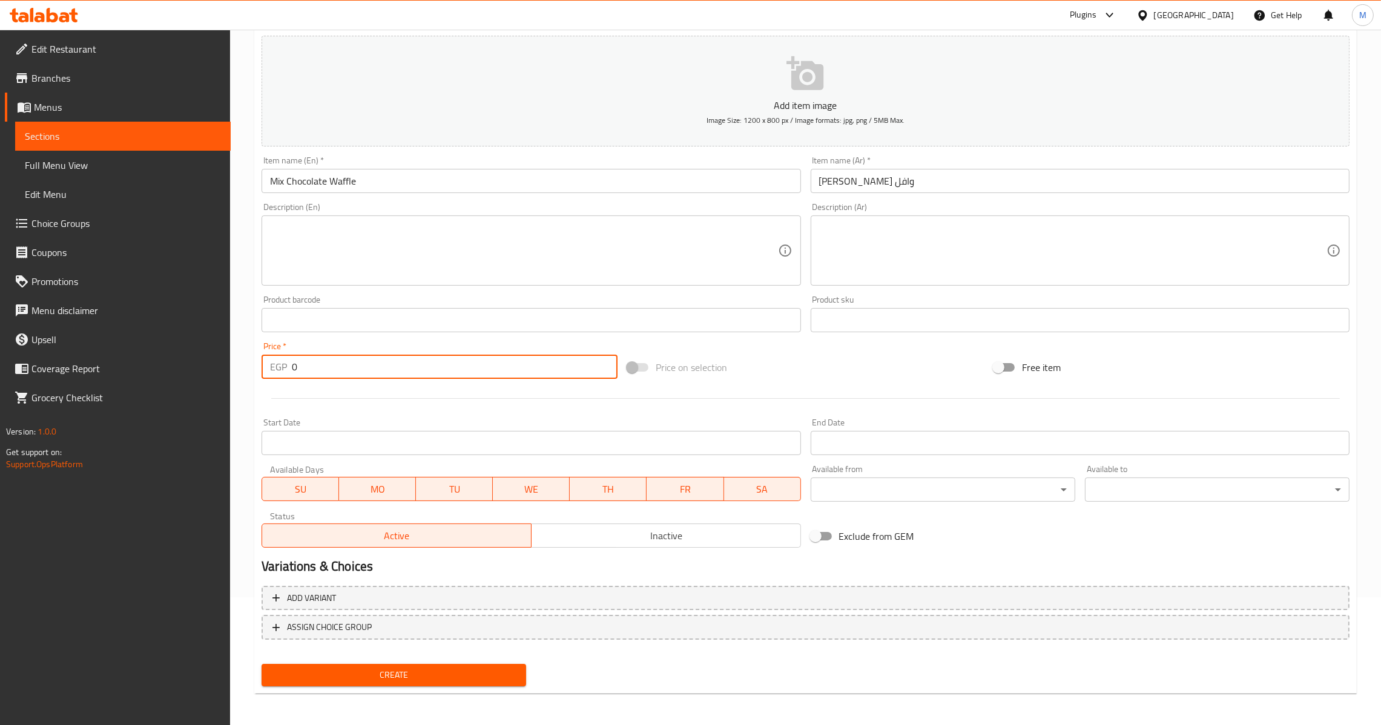
drag, startPoint x: 312, startPoint y: 363, endPoint x: 194, endPoint y: 381, distance: 119.5
click at [196, 381] on div "Edit Restaurant Branches Menus Sections Full Menu View Edit Menu Choice Groups …" at bounding box center [690, 315] width 1381 height 826
type input "115"
click at [431, 673] on span "Create" at bounding box center [393, 675] width 245 height 15
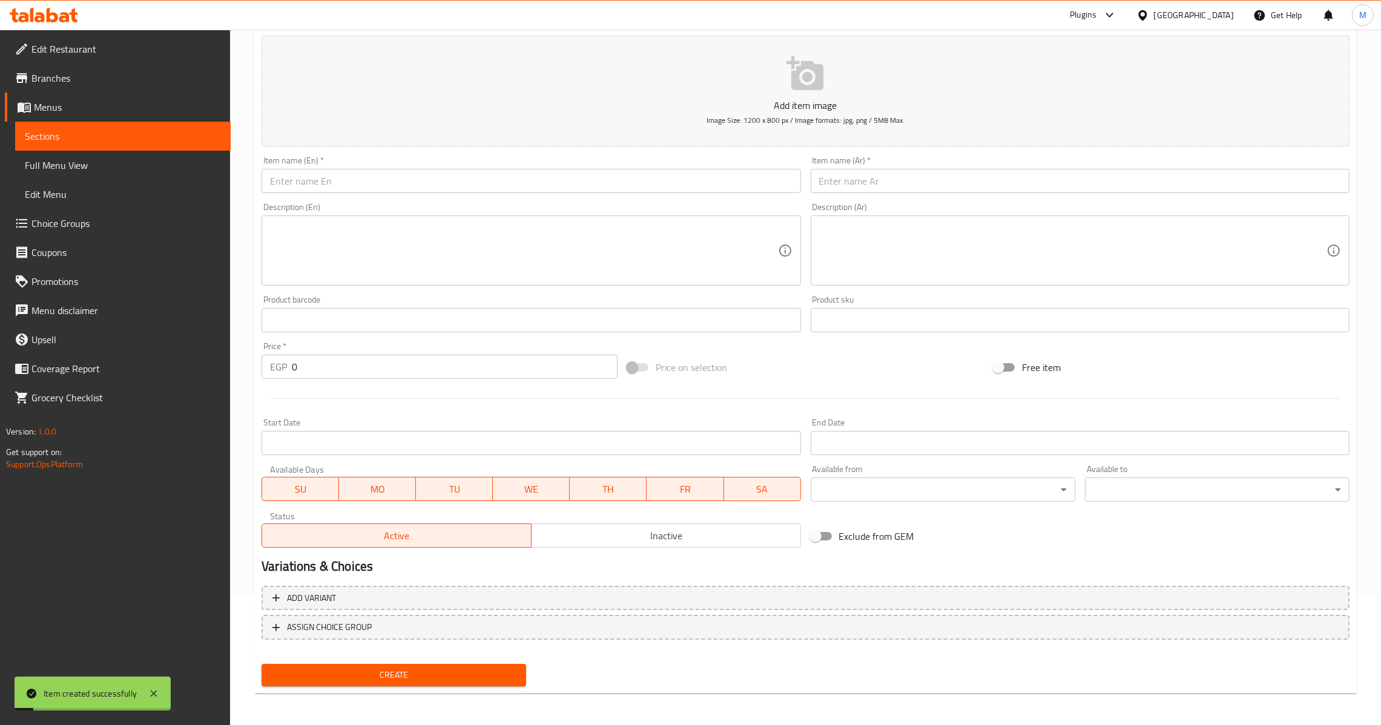
click at [293, 370] on input "0" at bounding box center [455, 367] width 326 height 24
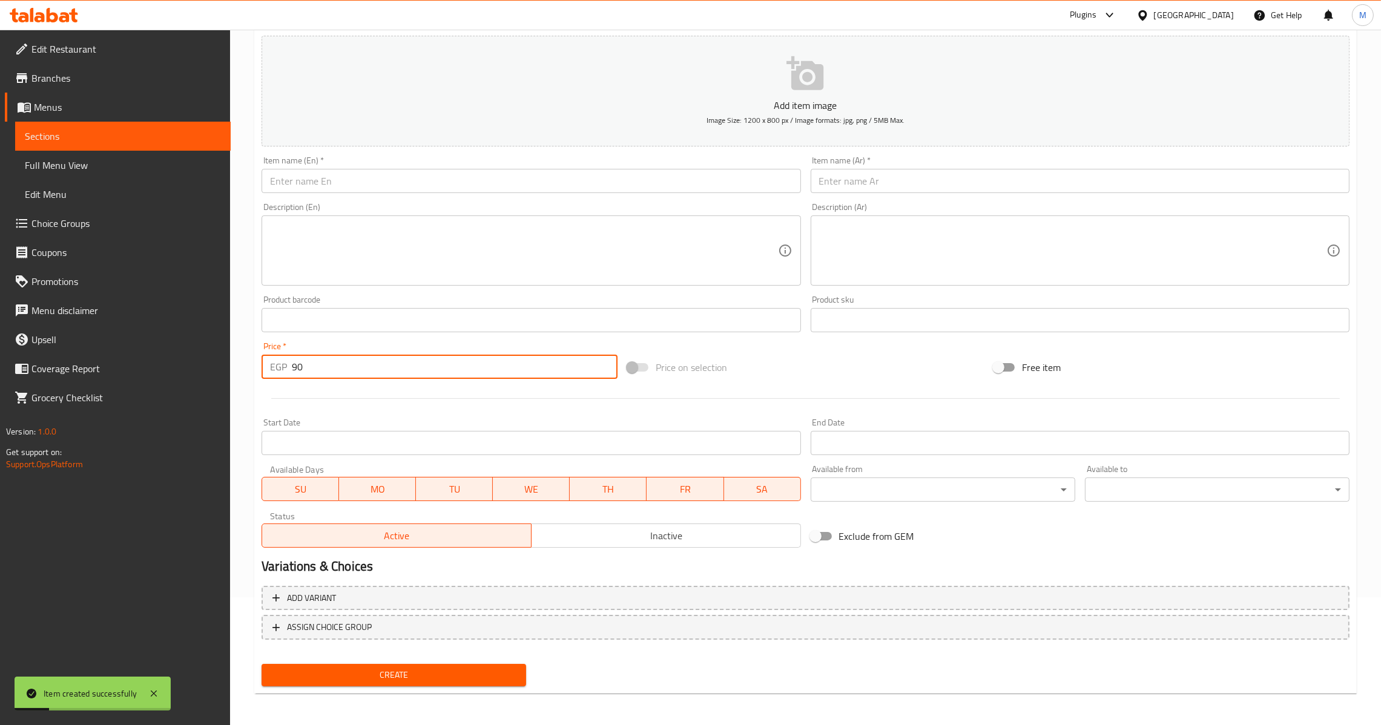
type input "90"
click at [896, 154] on div "Item name (Ar)   * Item name (Ar) *" at bounding box center [1080, 174] width 549 height 47
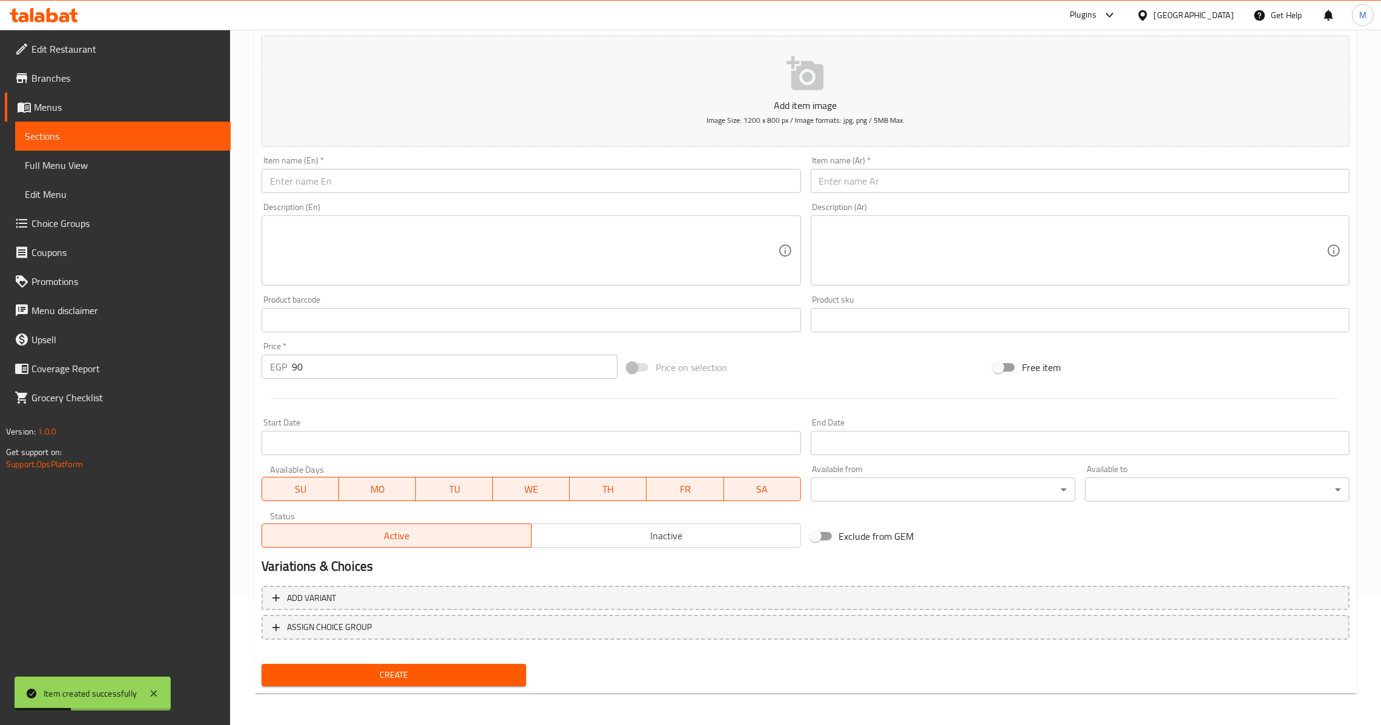
drag, startPoint x: 896, startPoint y: 163, endPoint x: 896, endPoint y: 181, distance: 17.6
click at [896, 166] on div "Item name (Ar)   * Item name (Ar) *" at bounding box center [1080, 174] width 539 height 37
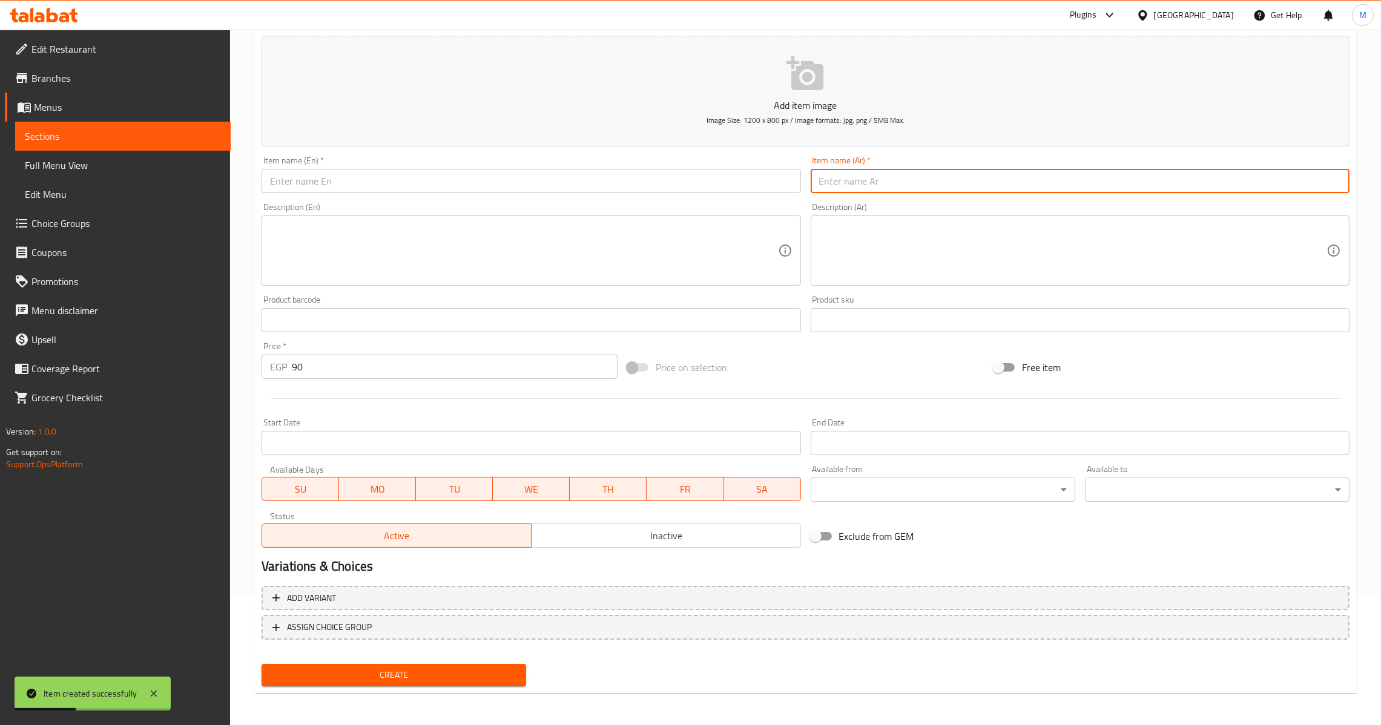
click at [896, 181] on input "text" at bounding box center [1080, 181] width 539 height 24
type input "مولتن كيك"
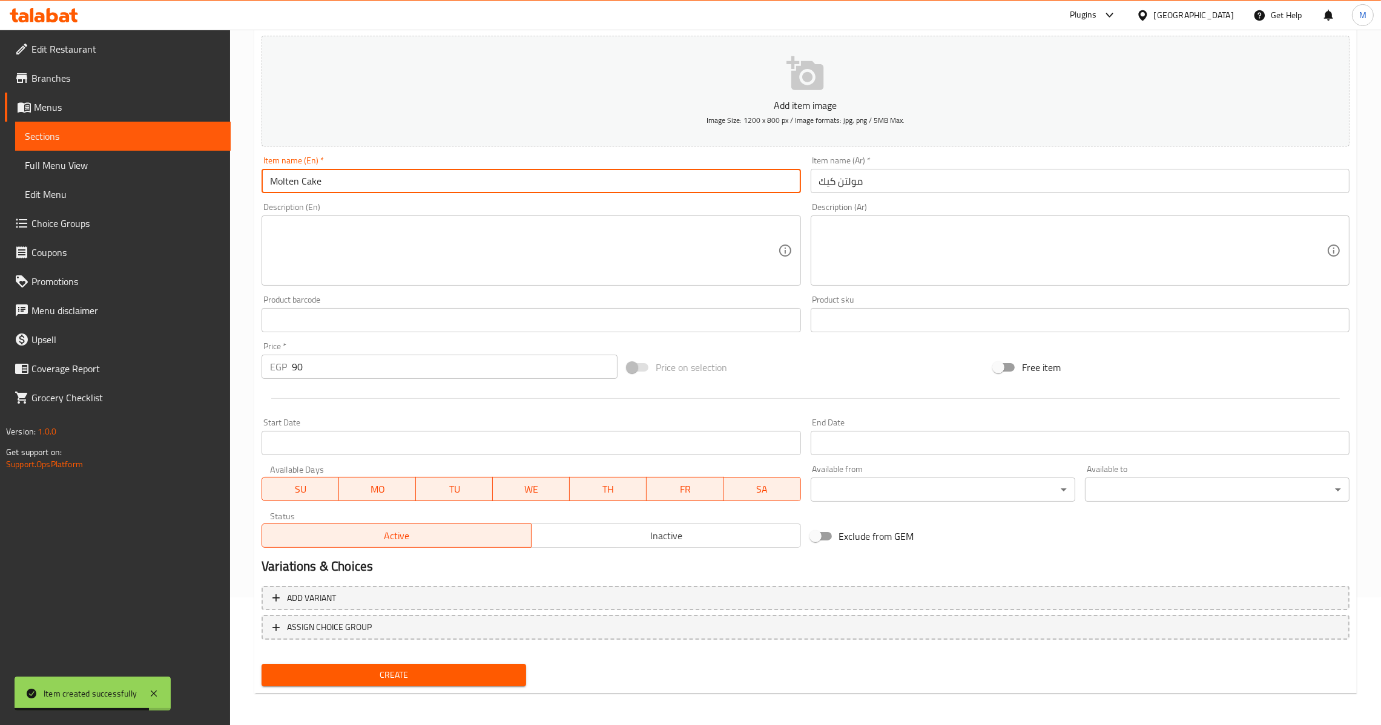
type input "Molten Cake"
click at [407, 681] on span "Create" at bounding box center [393, 675] width 245 height 15
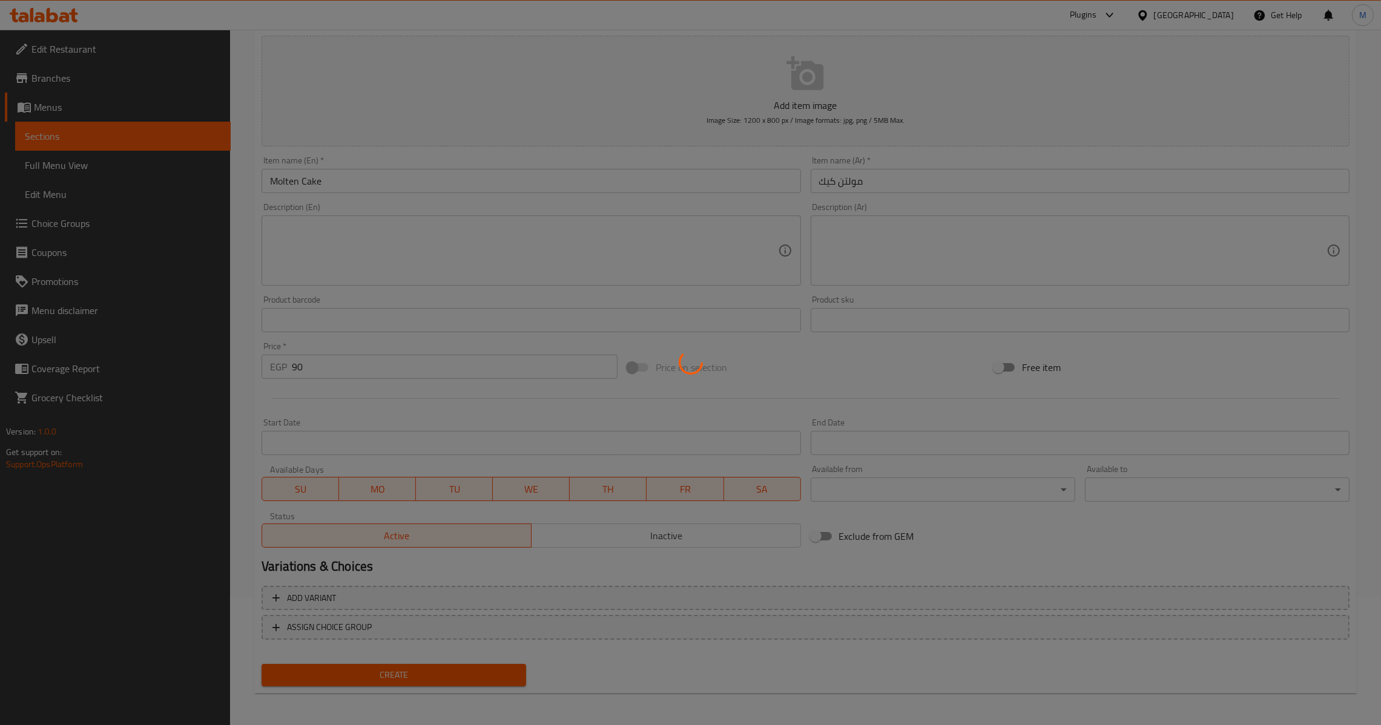
type input "0"
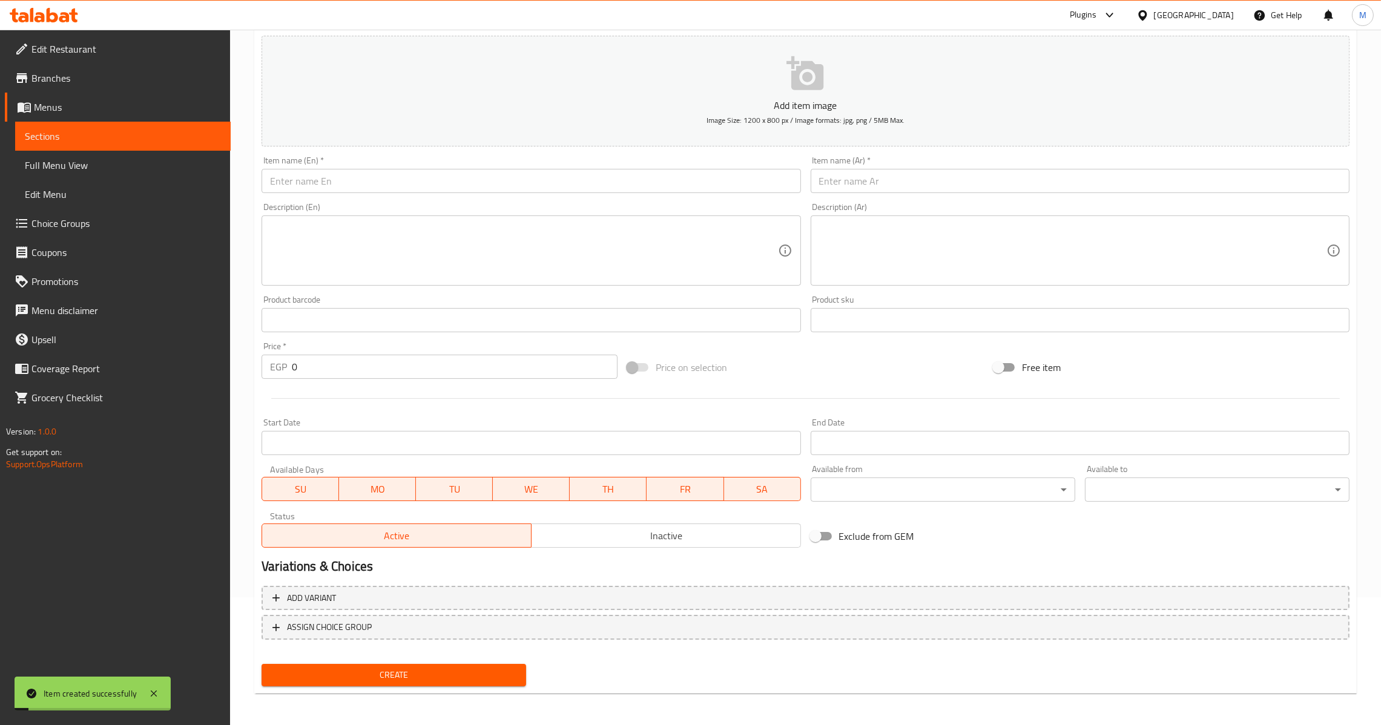
click at [864, 169] on input "text" at bounding box center [1080, 181] width 539 height 24
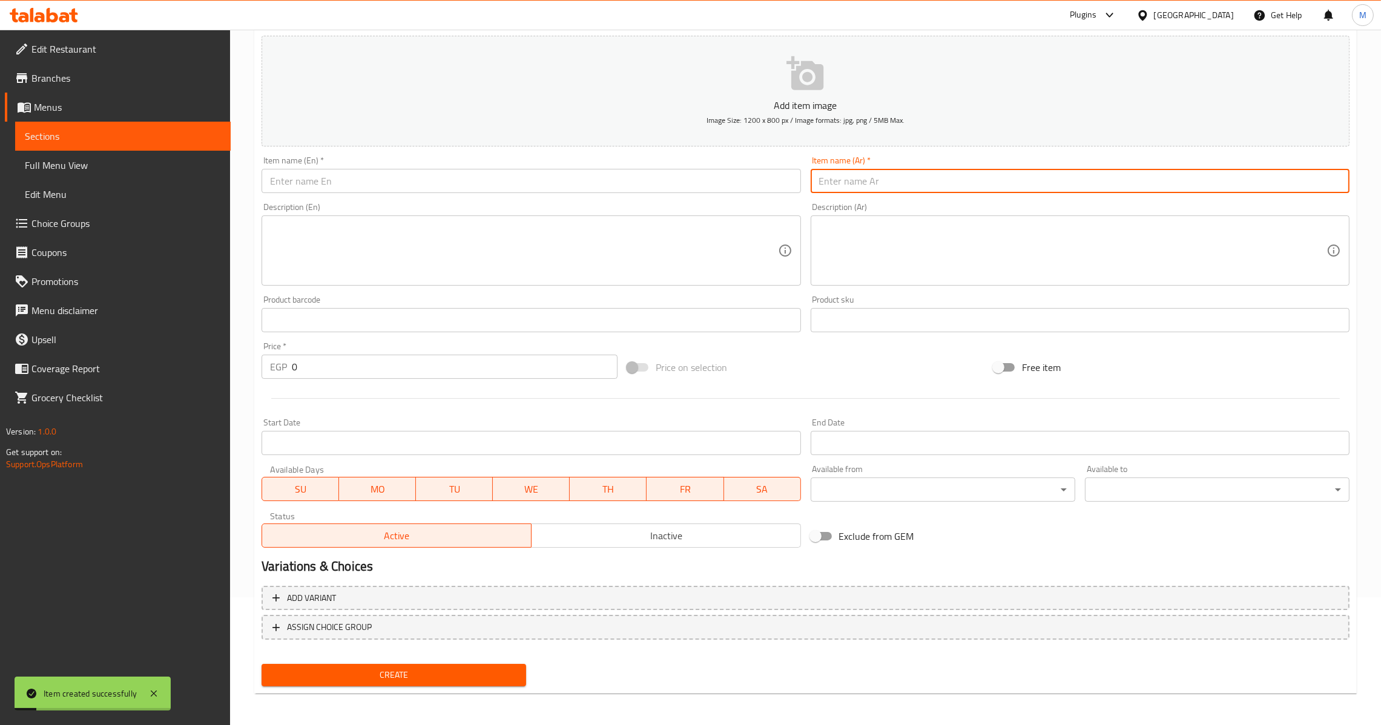
type input "ي"
type input "[PERSON_NAME]"
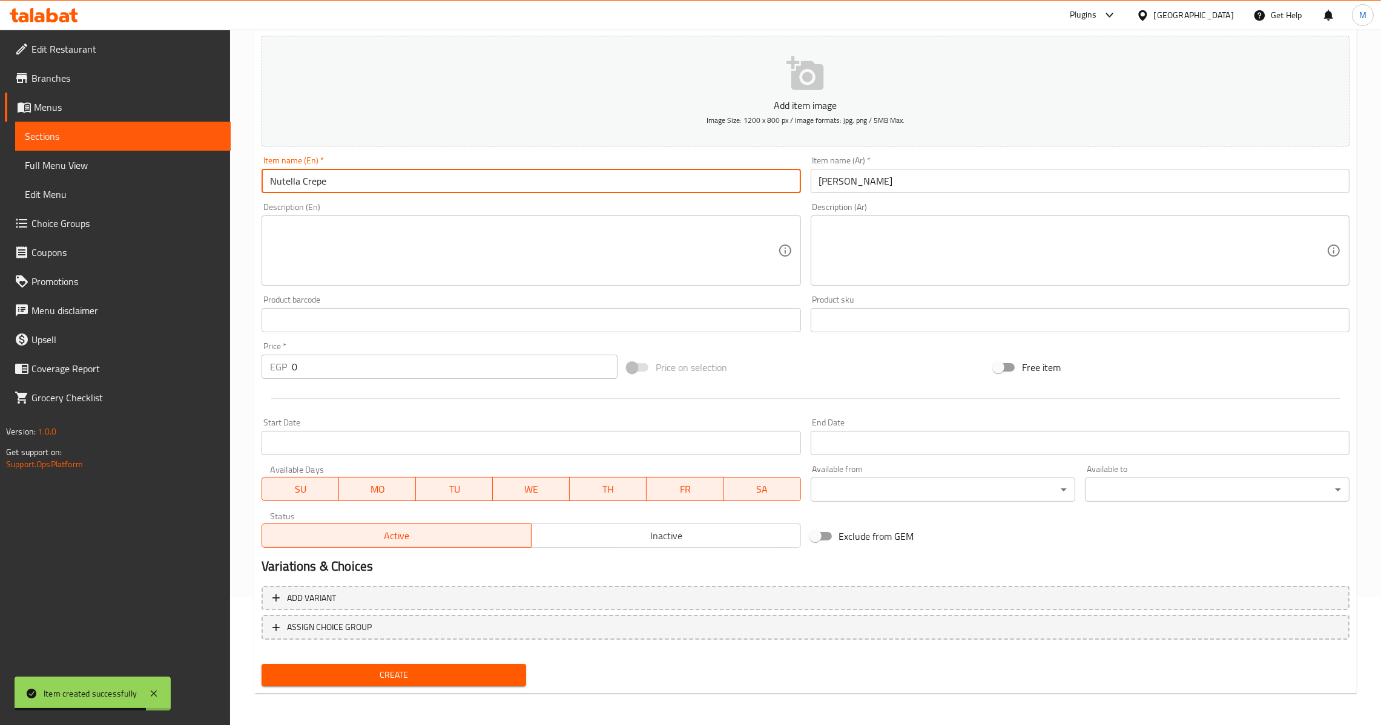
type input "Nutella Crepe"
click at [294, 372] on input "0" at bounding box center [455, 367] width 326 height 24
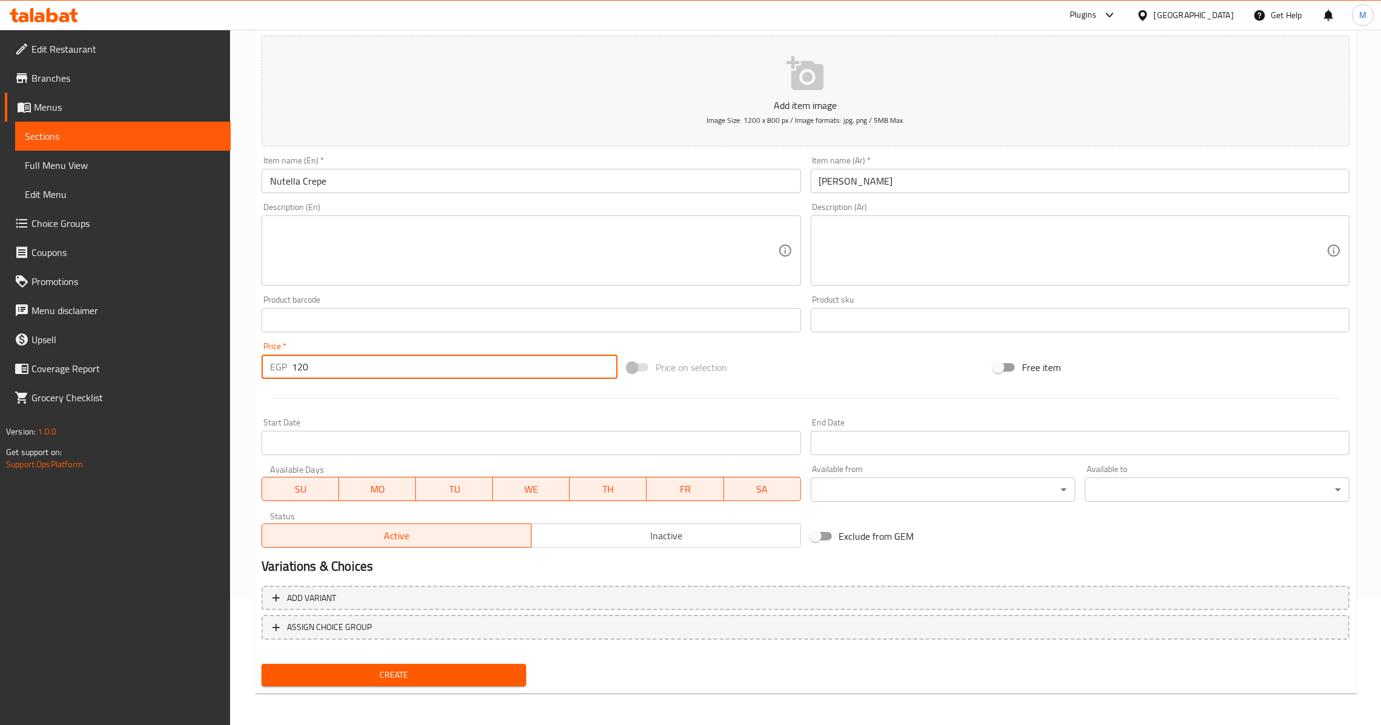
type input "120"
click at [426, 641] on div "Add variant ASSIGN CHOICE GROUP" at bounding box center [806, 620] width 1098 height 79
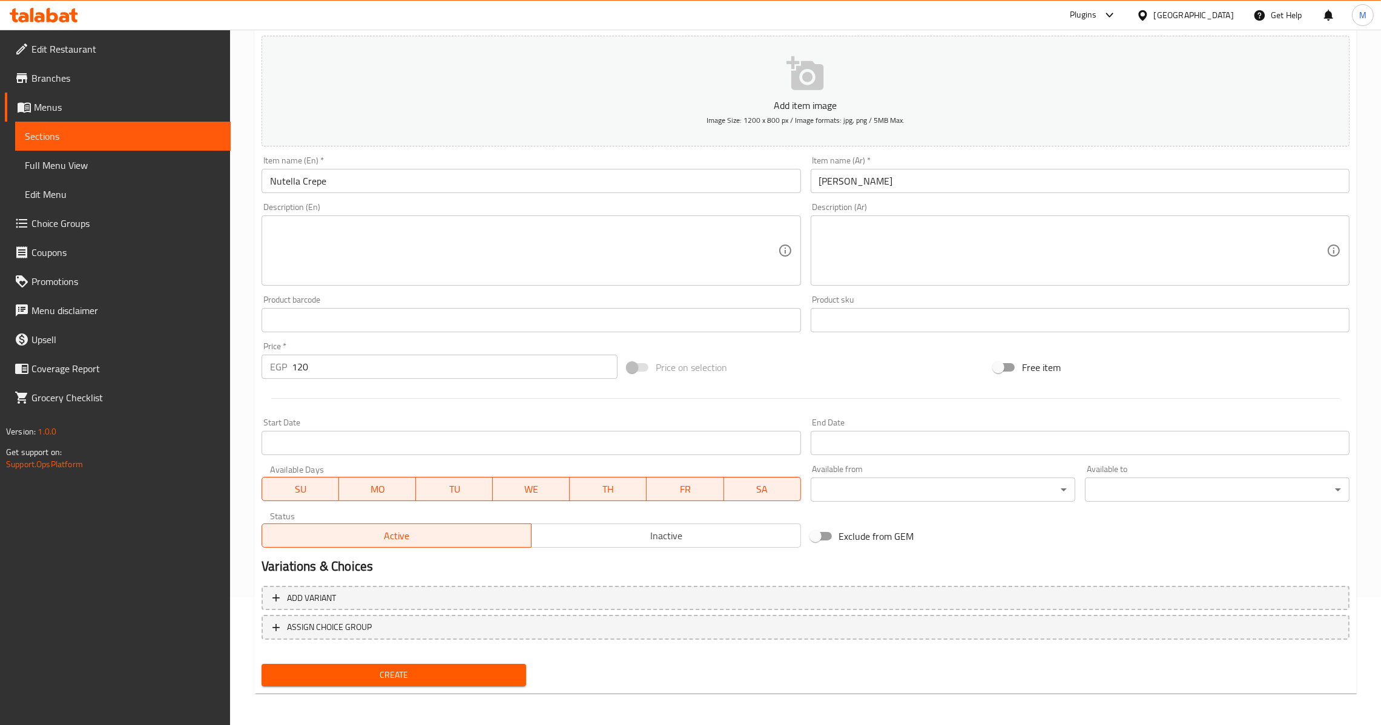
click at [426, 664] on button "Create" at bounding box center [394, 675] width 265 height 22
click at [290, 367] on div "EGP 0 Price *" at bounding box center [440, 367] width 356 height 24
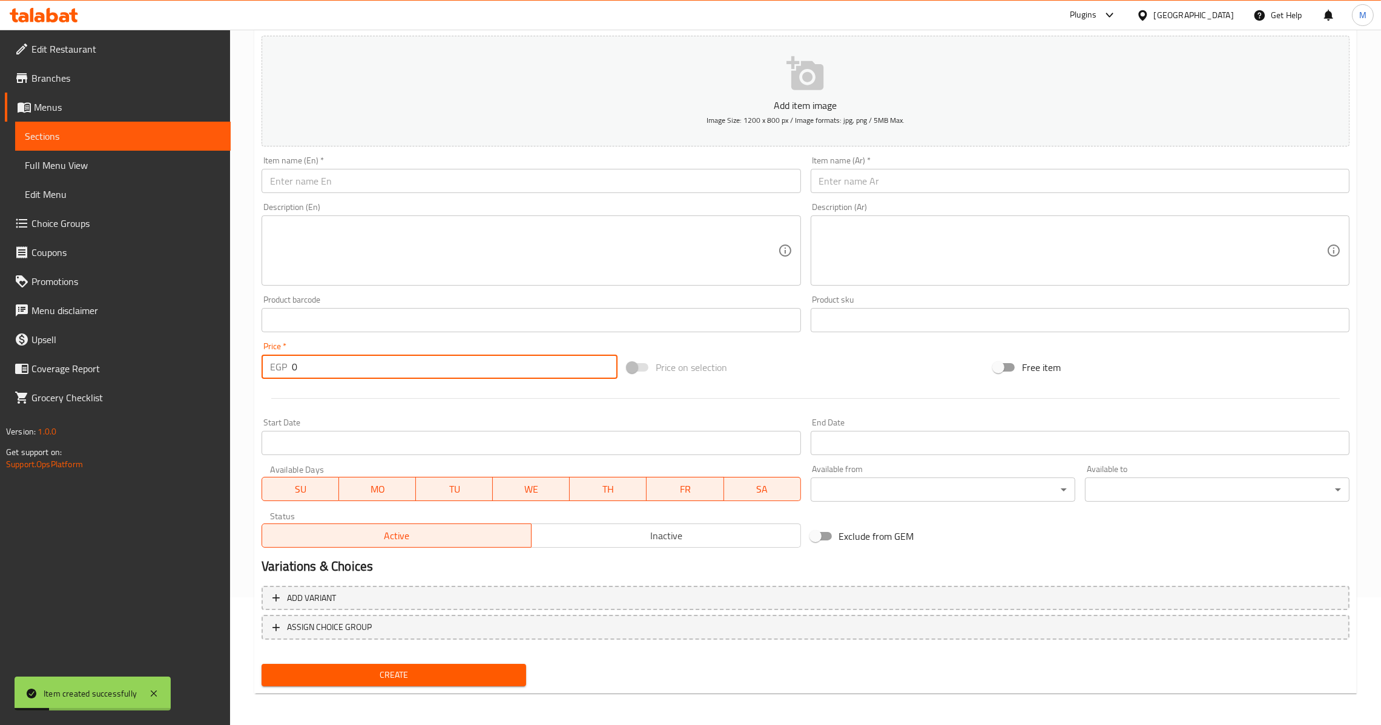
click at [292, 367] on input "0" at bounding box center [455, 367] width 326 height 24
type input "120"
click at [368, 180] on input "text" at bounding box center [531, 181] width 539 height 24
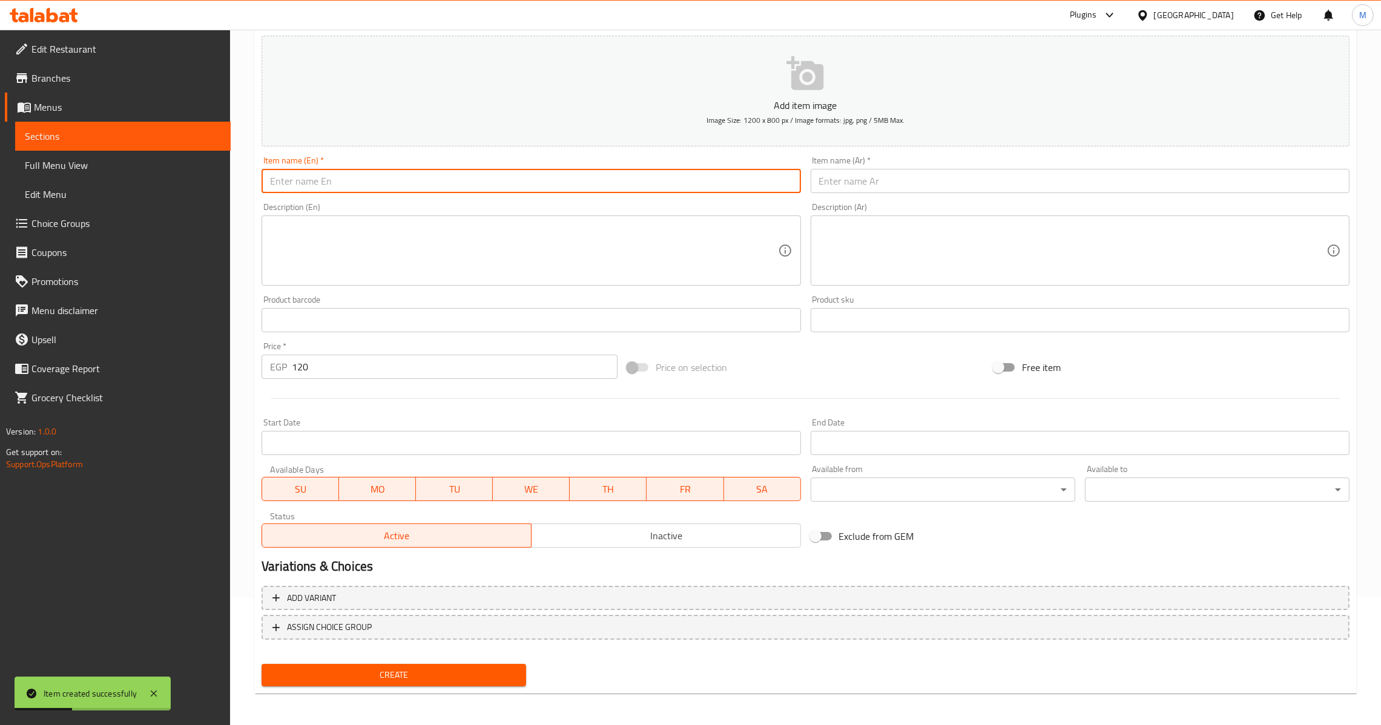
type input "K"
type input "Lotus Crepe"
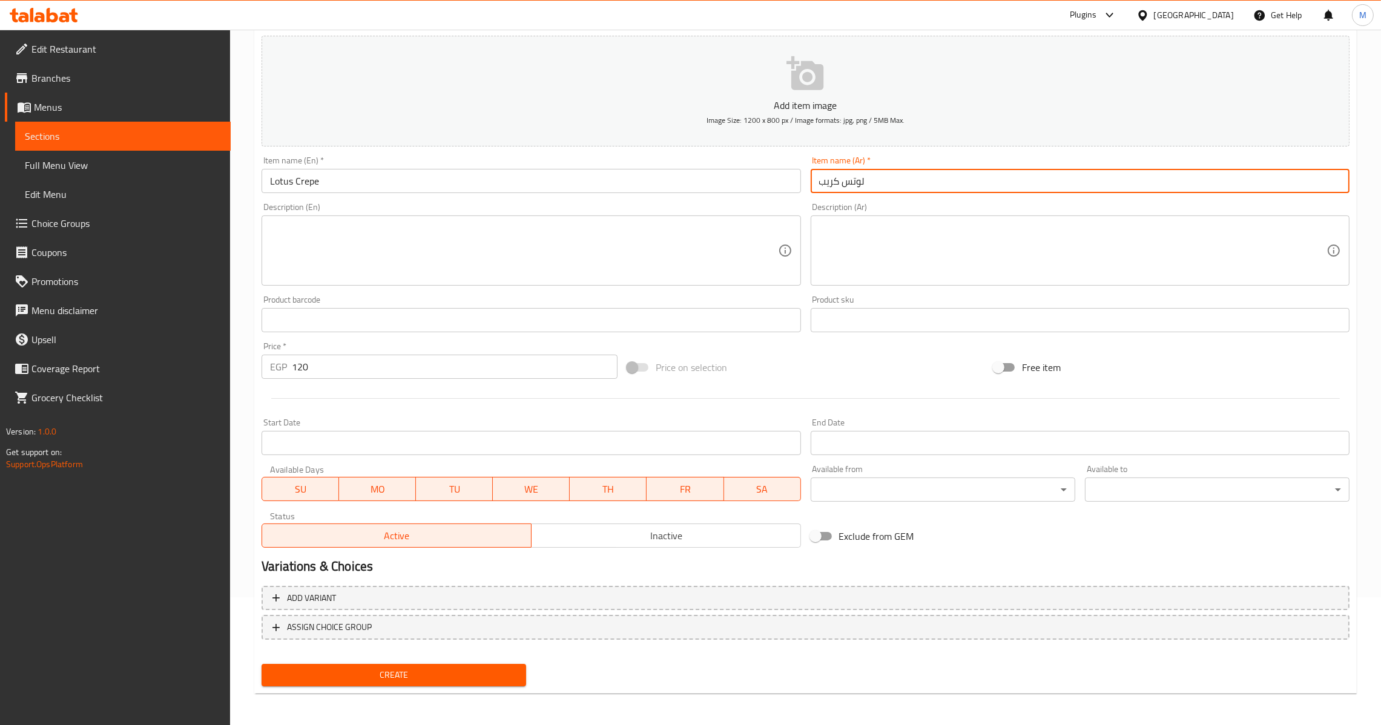
type input "لوتس كريب"
click at [412, 678] on span "Create" at bounding box center [393, 675] width 245 height 15
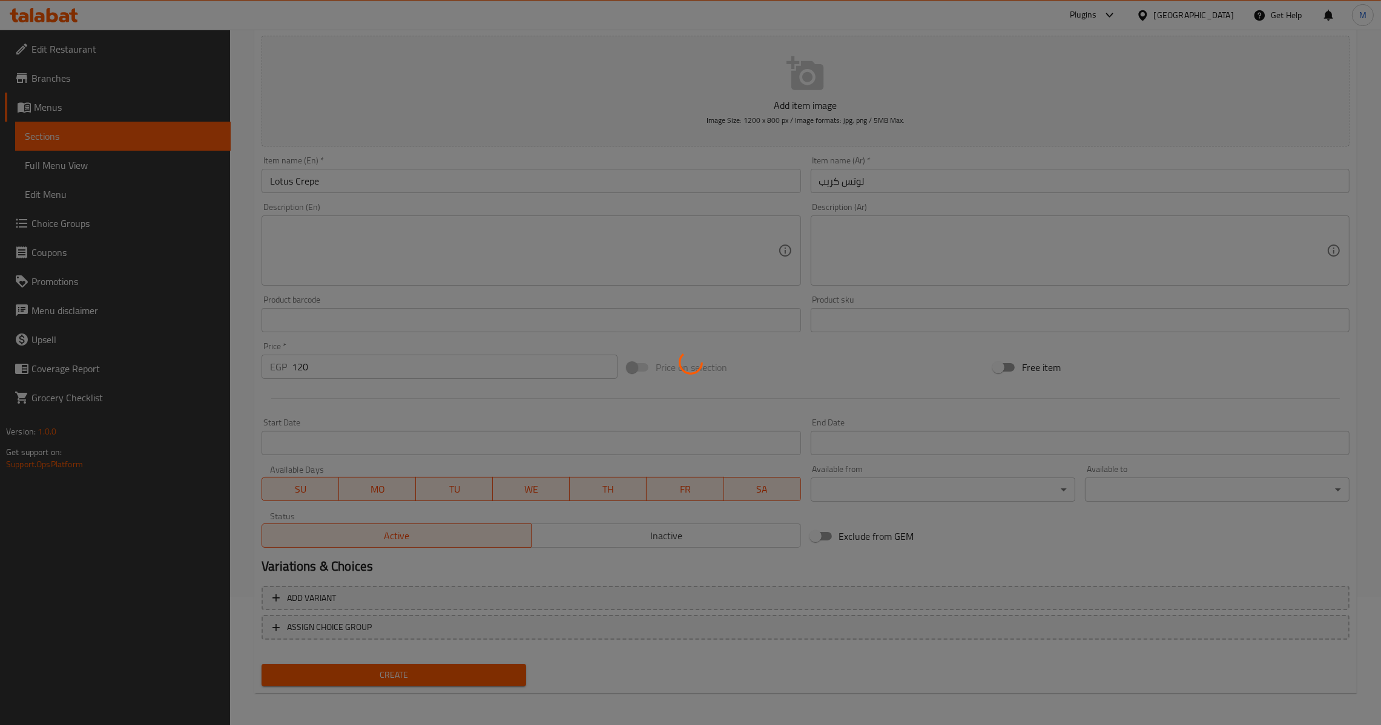
type input "0"
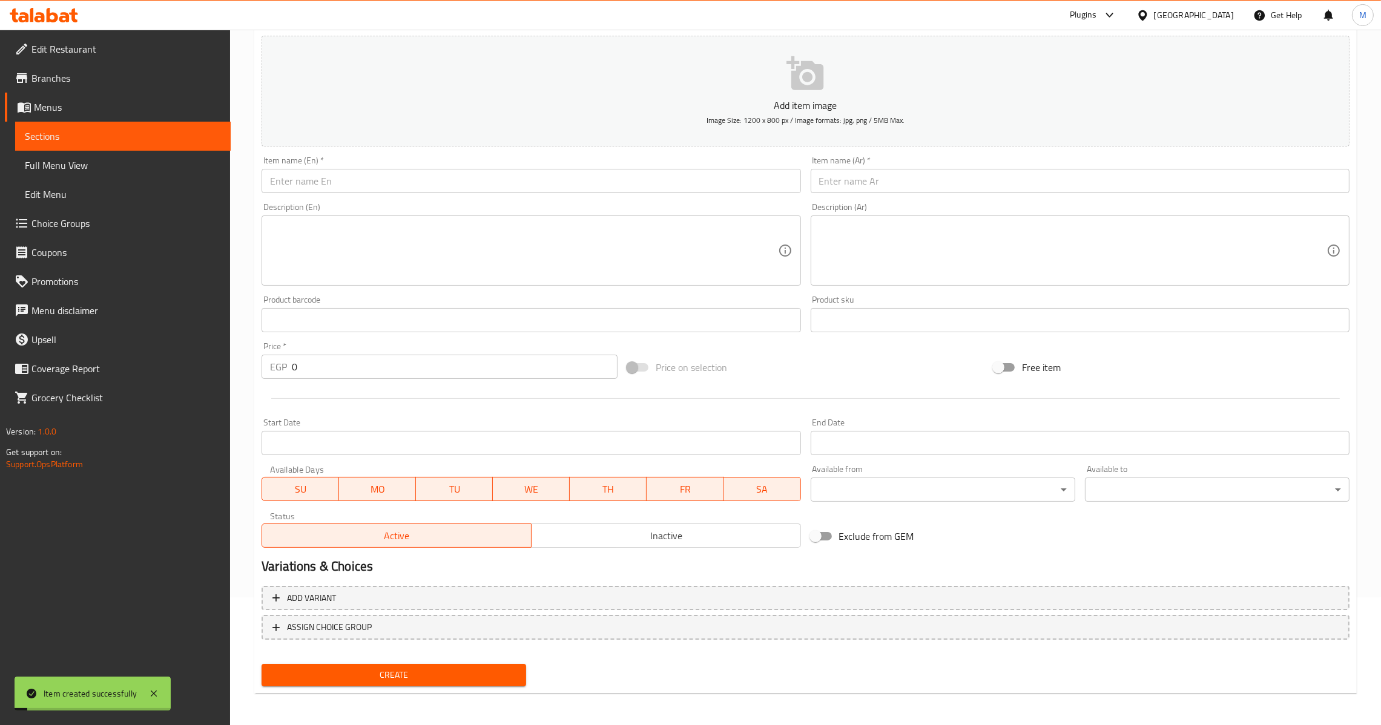
click at [415, 183] on input "text" at bounding box center [531, 181] width 539 height 24
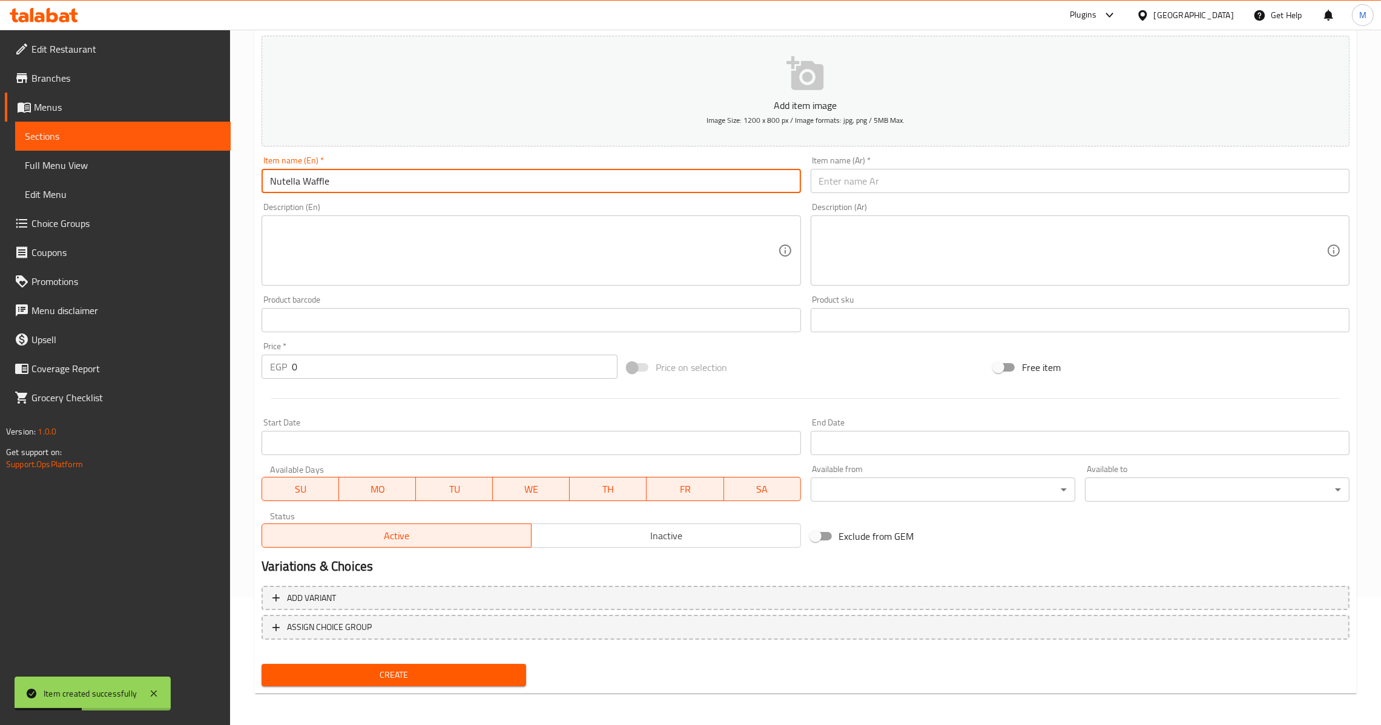
type input "Nutella Waffle"
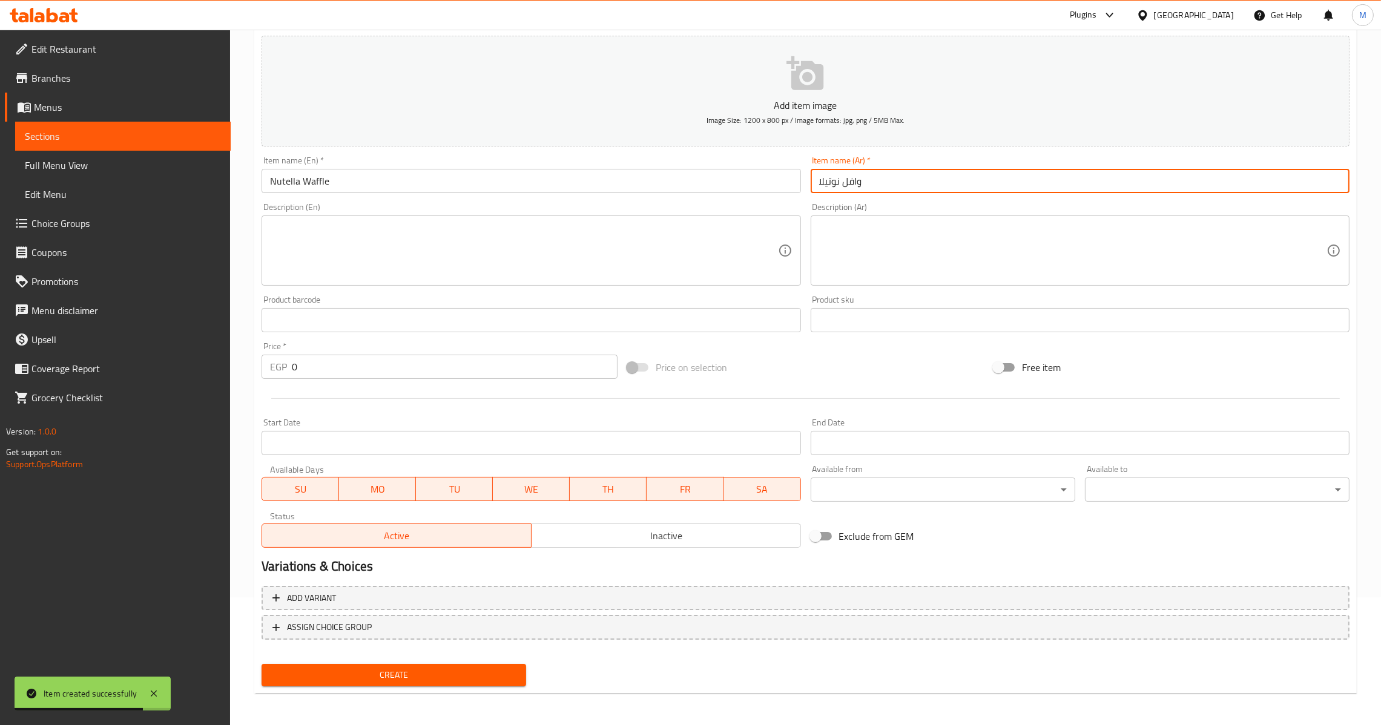
type input "وافل نوتيلا"
click at [299, 366] on input "0" at bounding box center [455, 367] width 326 height 24
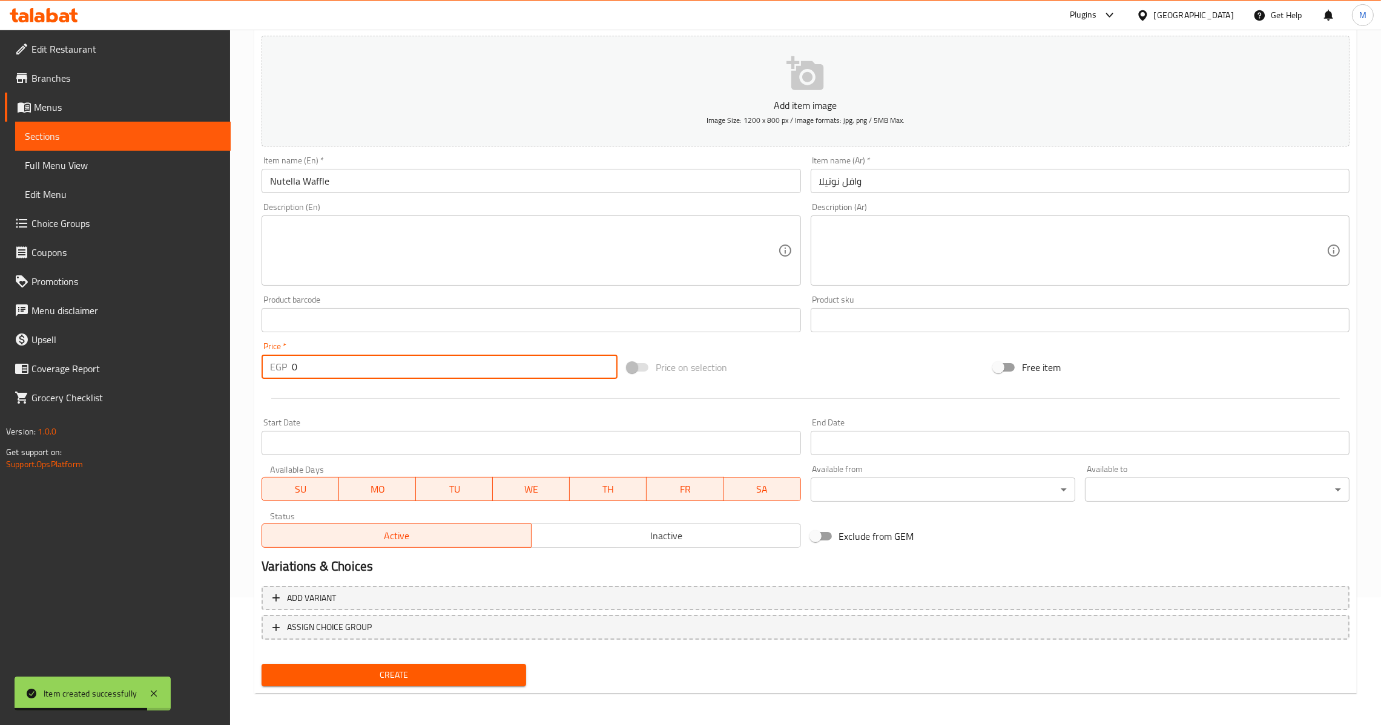
click at [292, 366] on input "0" at bounding box center [455, 367] width 326 height 24
type input "120"
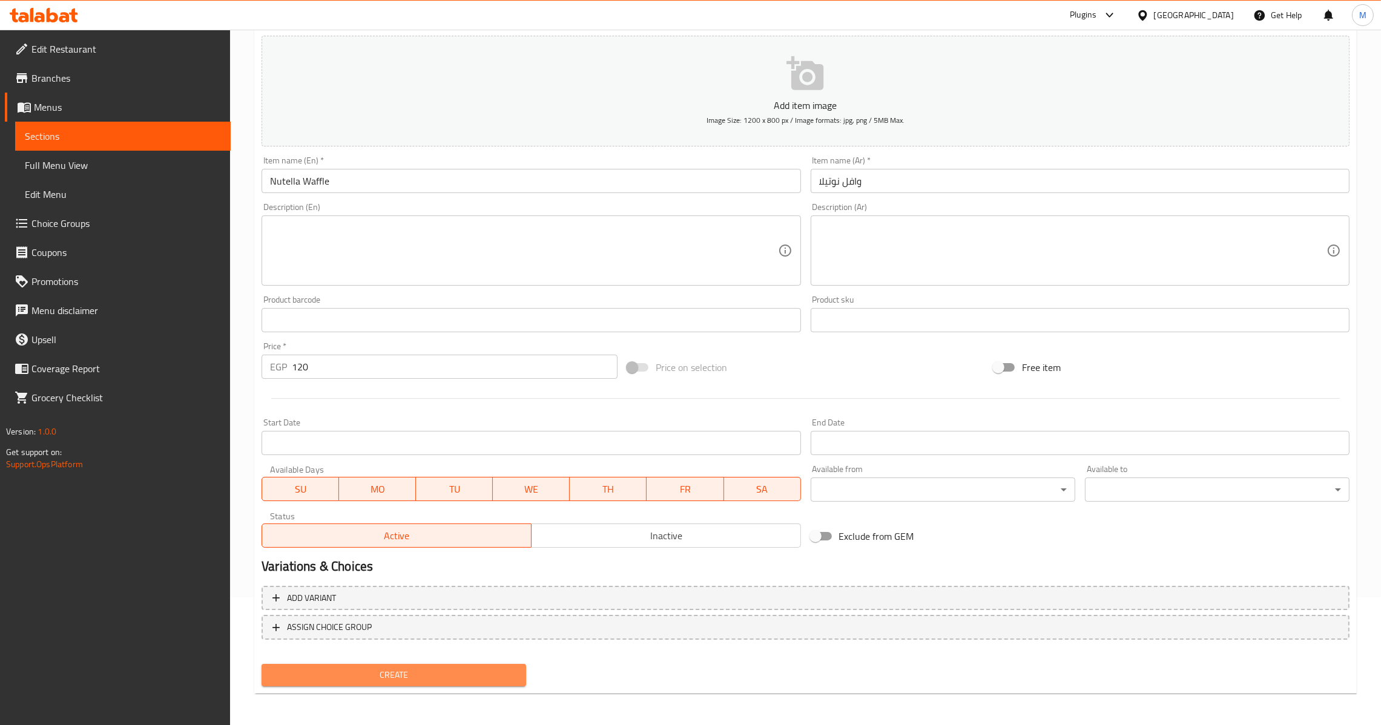
click at [407, 668] on span "Create" at bounding box center [393, 675] width 245 height 15
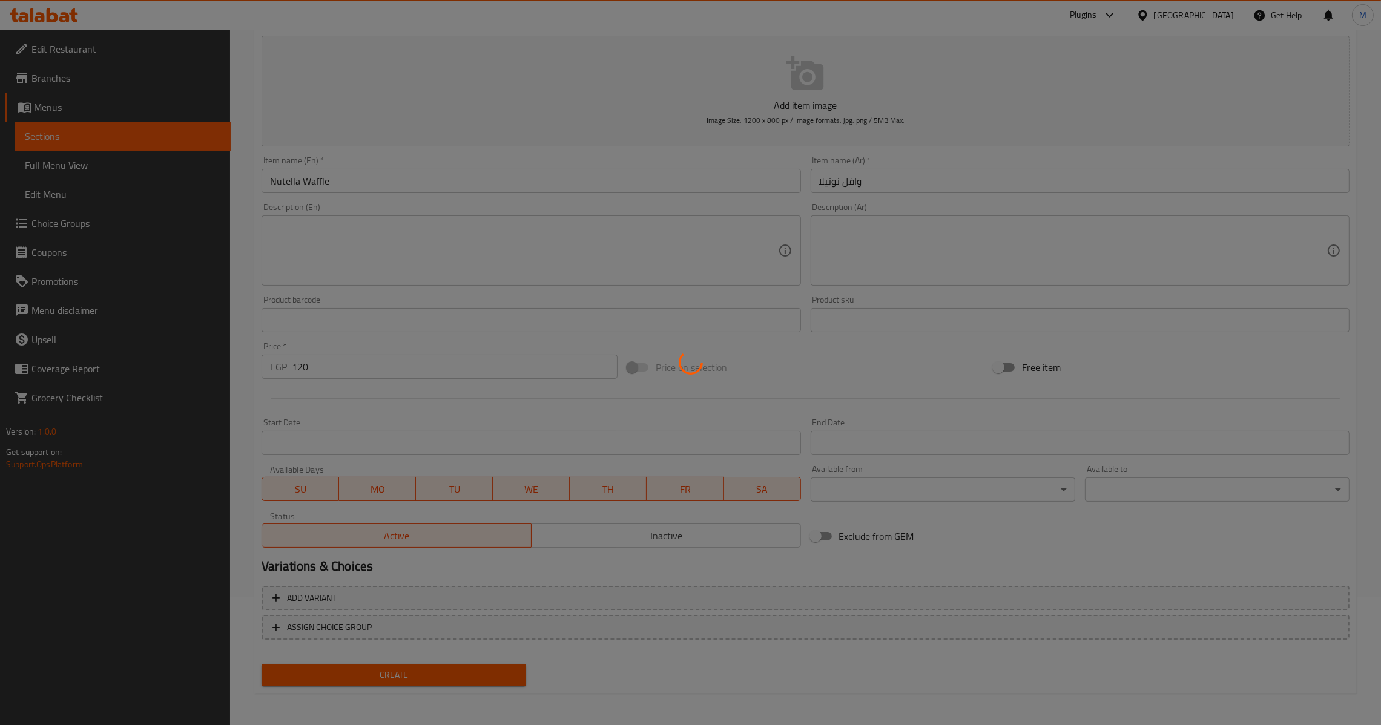
type input "0"
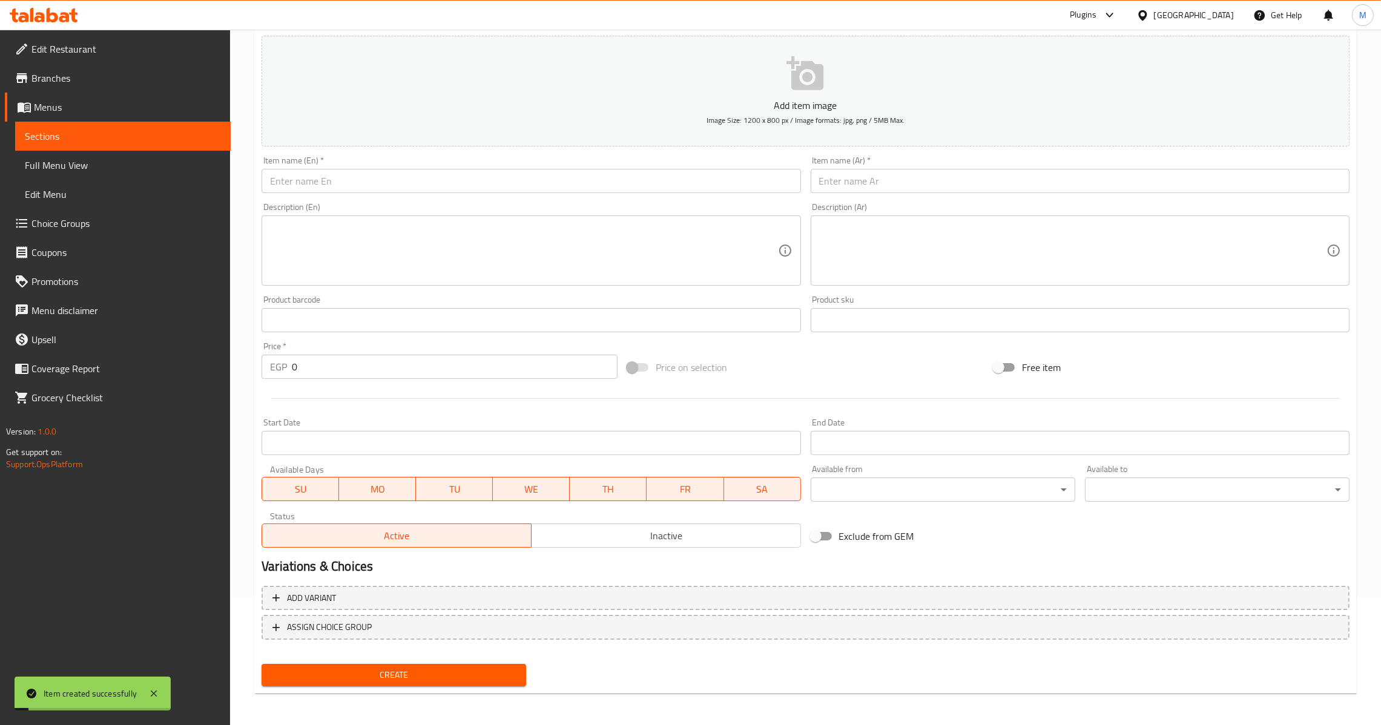
click at [320, 177] on input "text" at bounding box center [531, 181] width 539 height 24
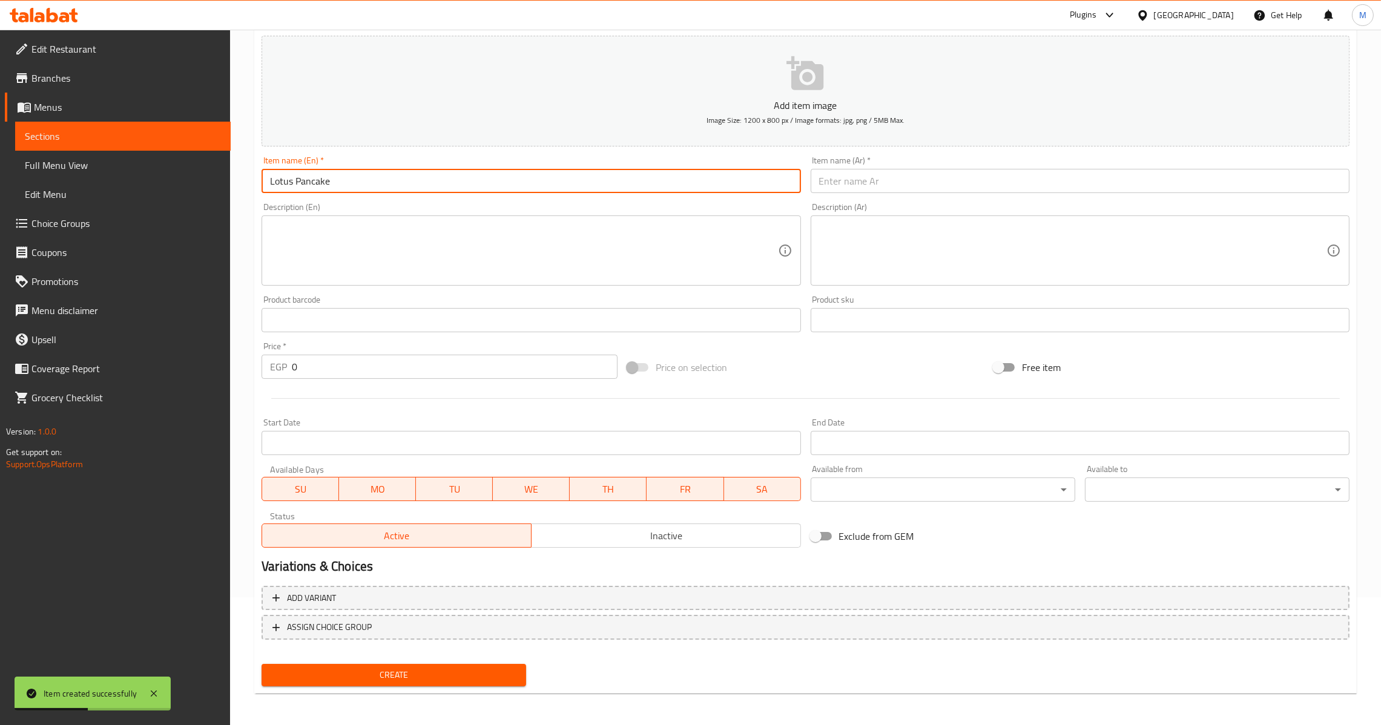
type input "Lotus Pancake"
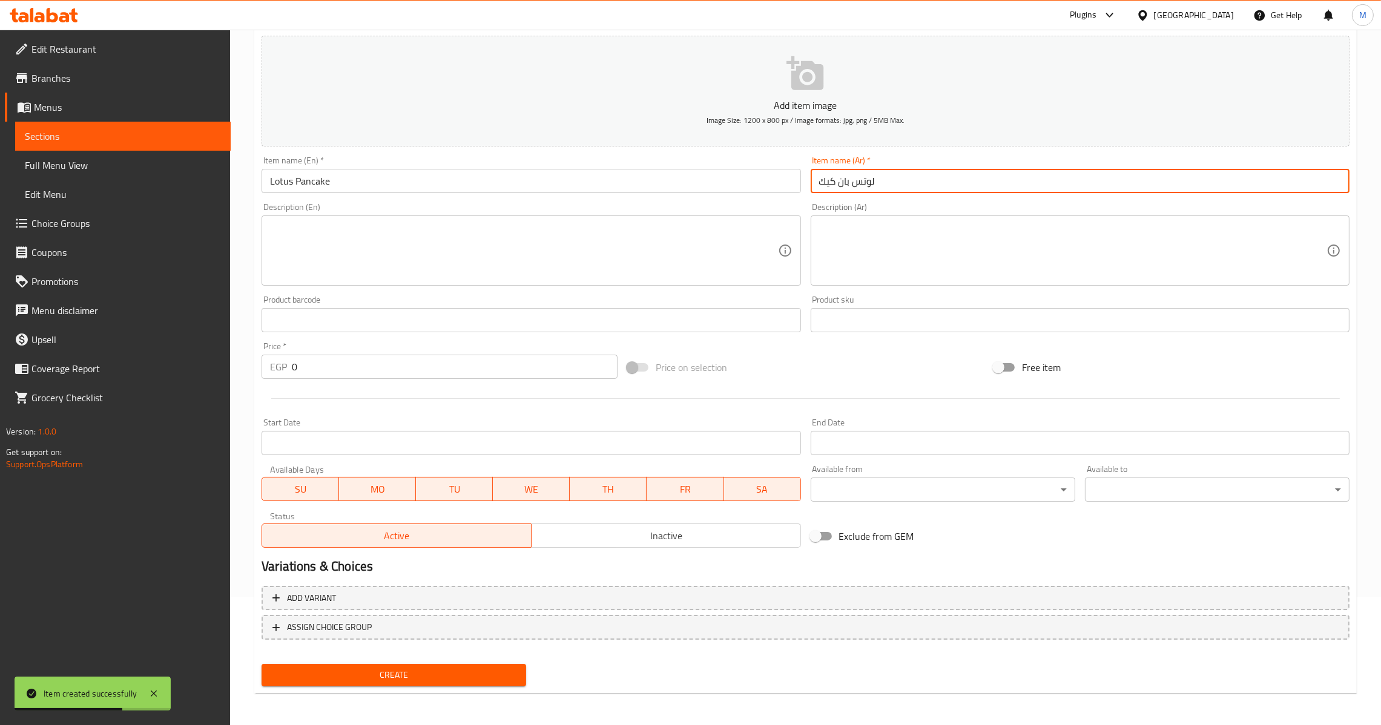
type input "لوتس بان كيك"
click at [292, 365] on input "0" at bounding box center [455, 367] width 326 height 24
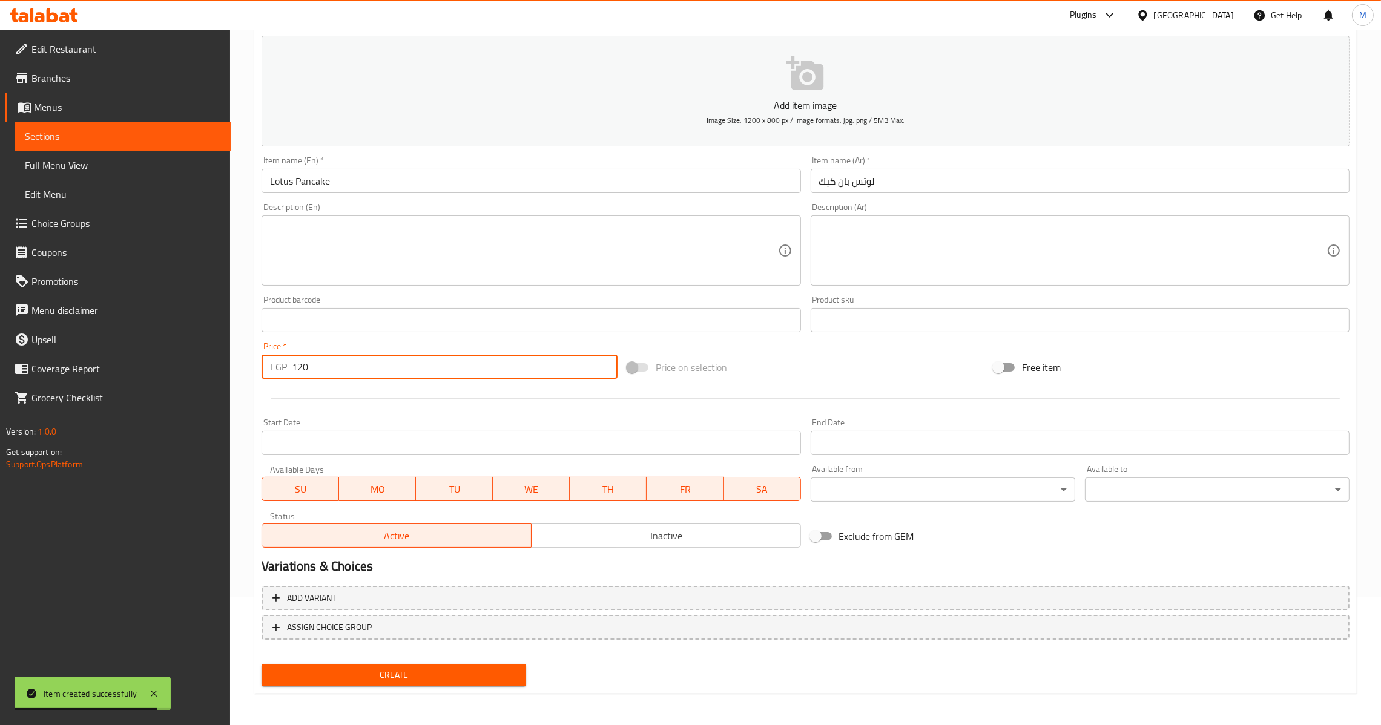
type input "120"
click at [444, 675] on span "Create" at bounding box center [393, 675] width 245 height 15
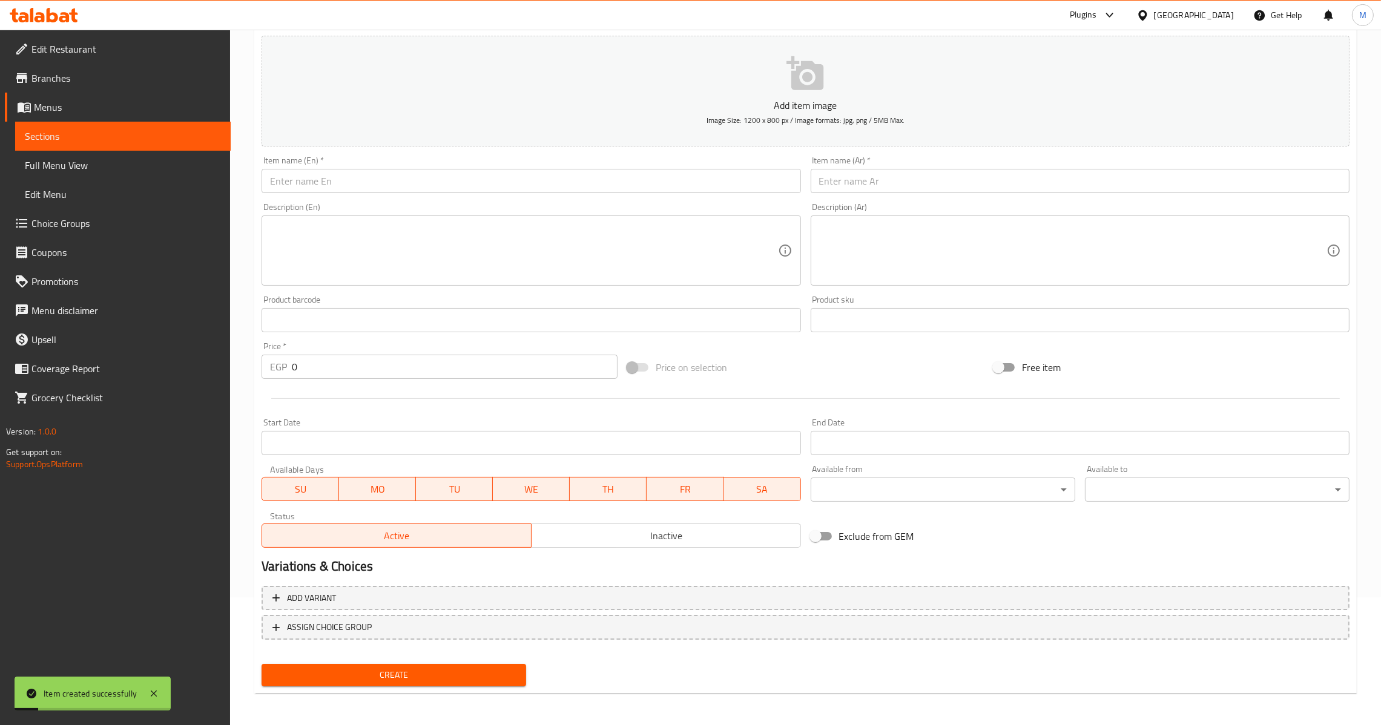
click at [292, 373] on input "0" at bounding box center [455, 367] width 326 height 24
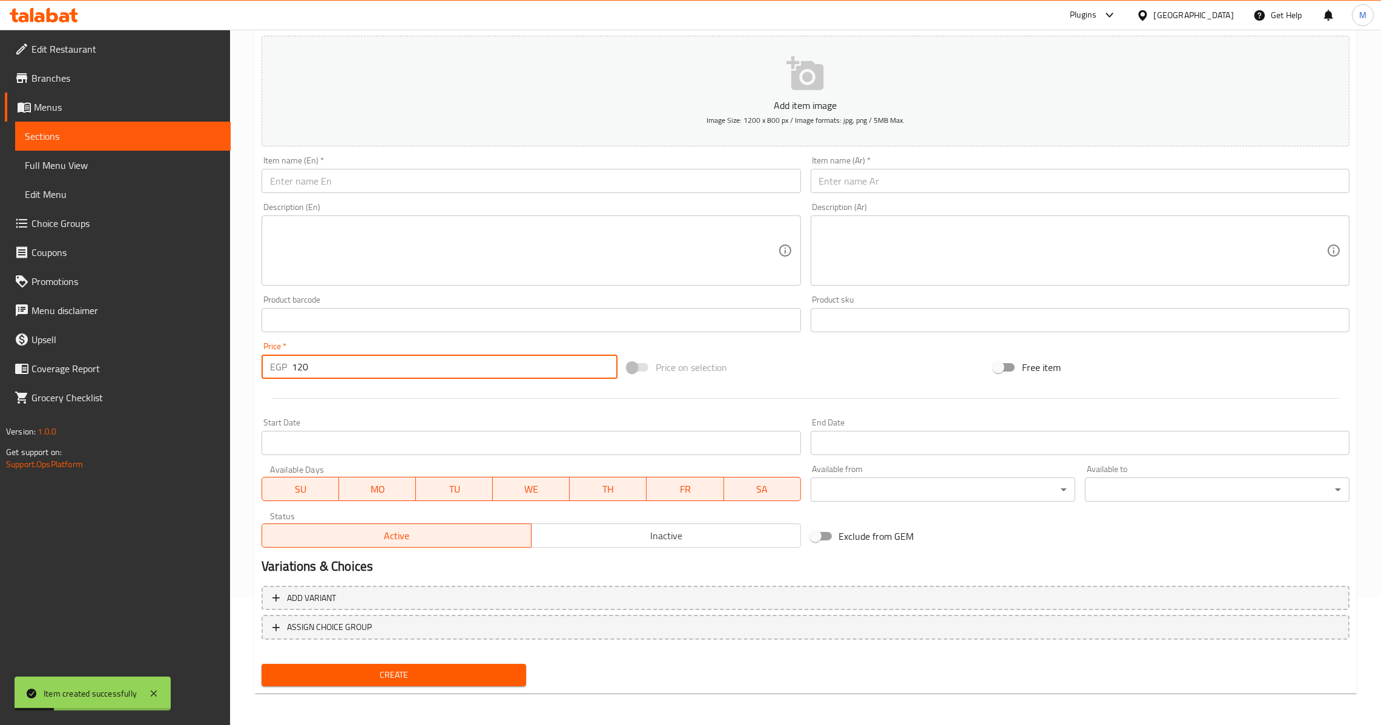
type input "120"
click at [889, 171] on input "text" at bounding box center [1080, 181] width 539 height 24
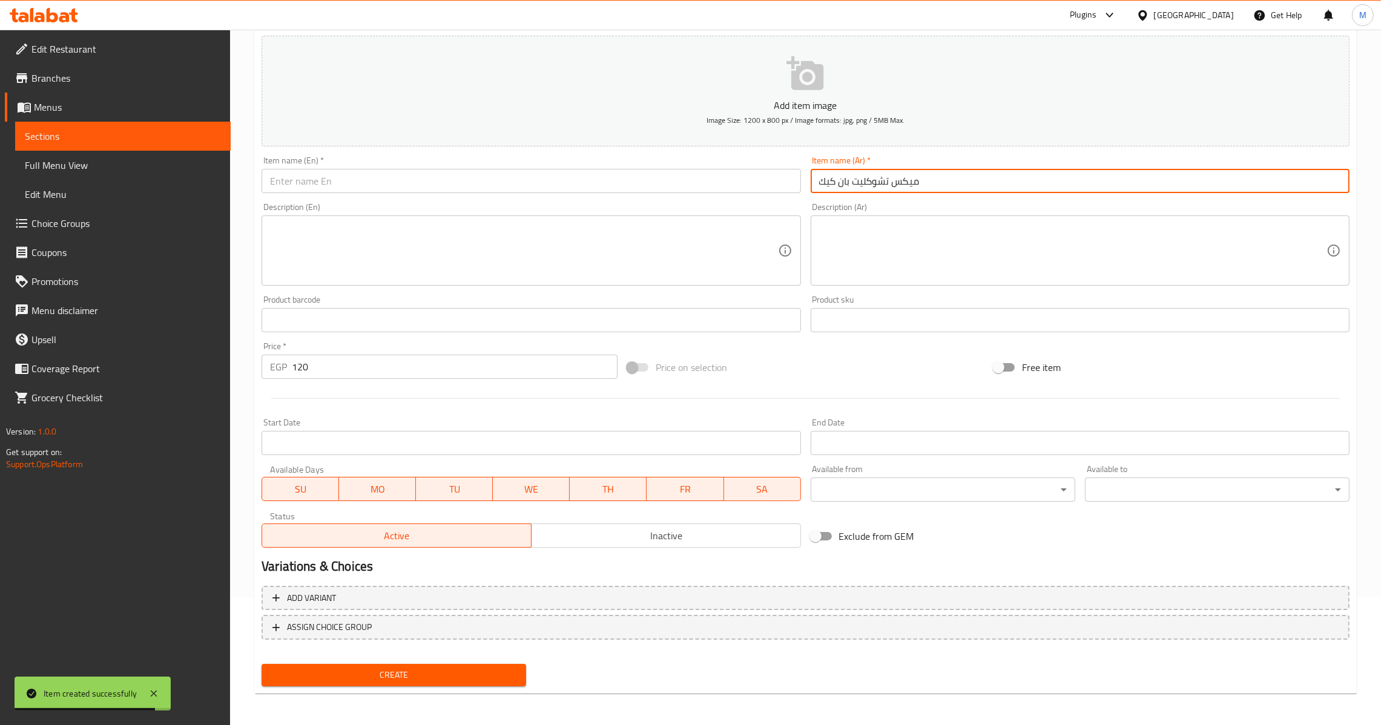
type input "ميكس تشوكليت بان كيك"
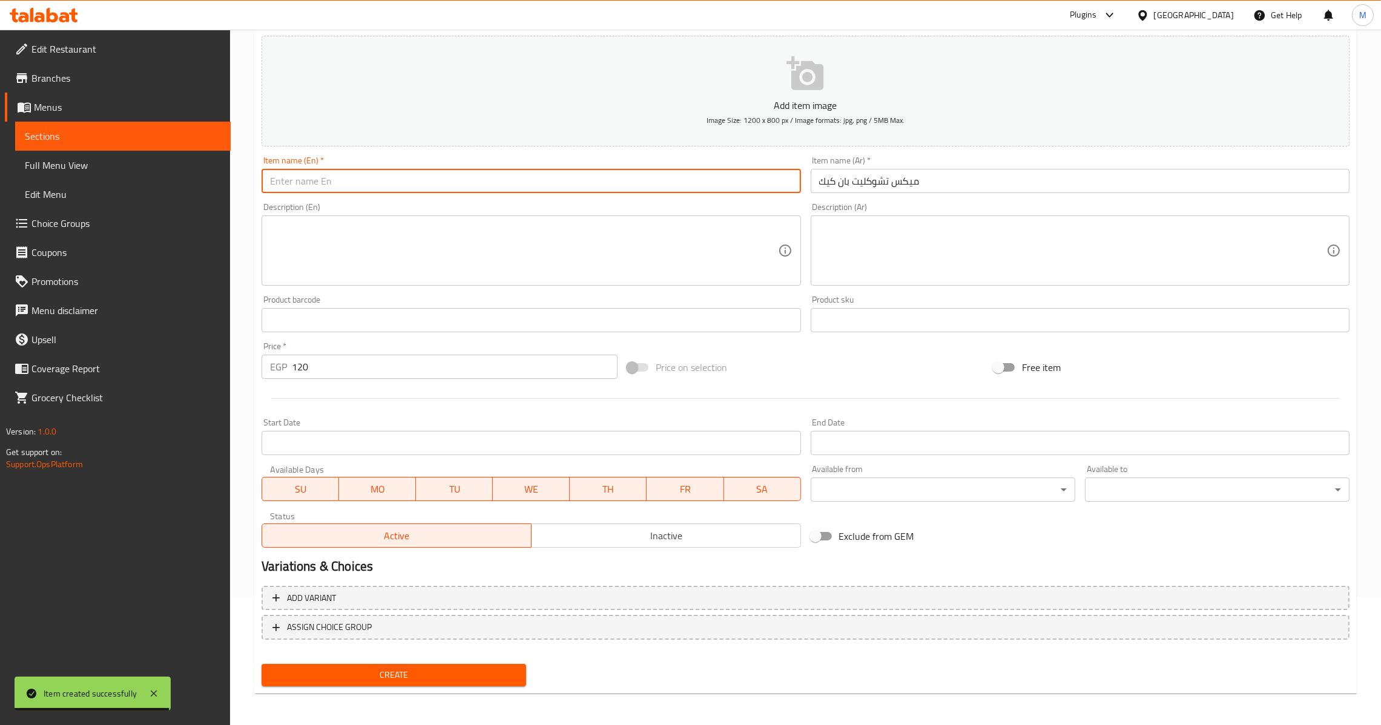
type input "ة"
type input "m"
type input "Mix Chocolate Pancake"
click at [443, 668] on span "Create" at bounding box center [393, 675] width 245 height 15
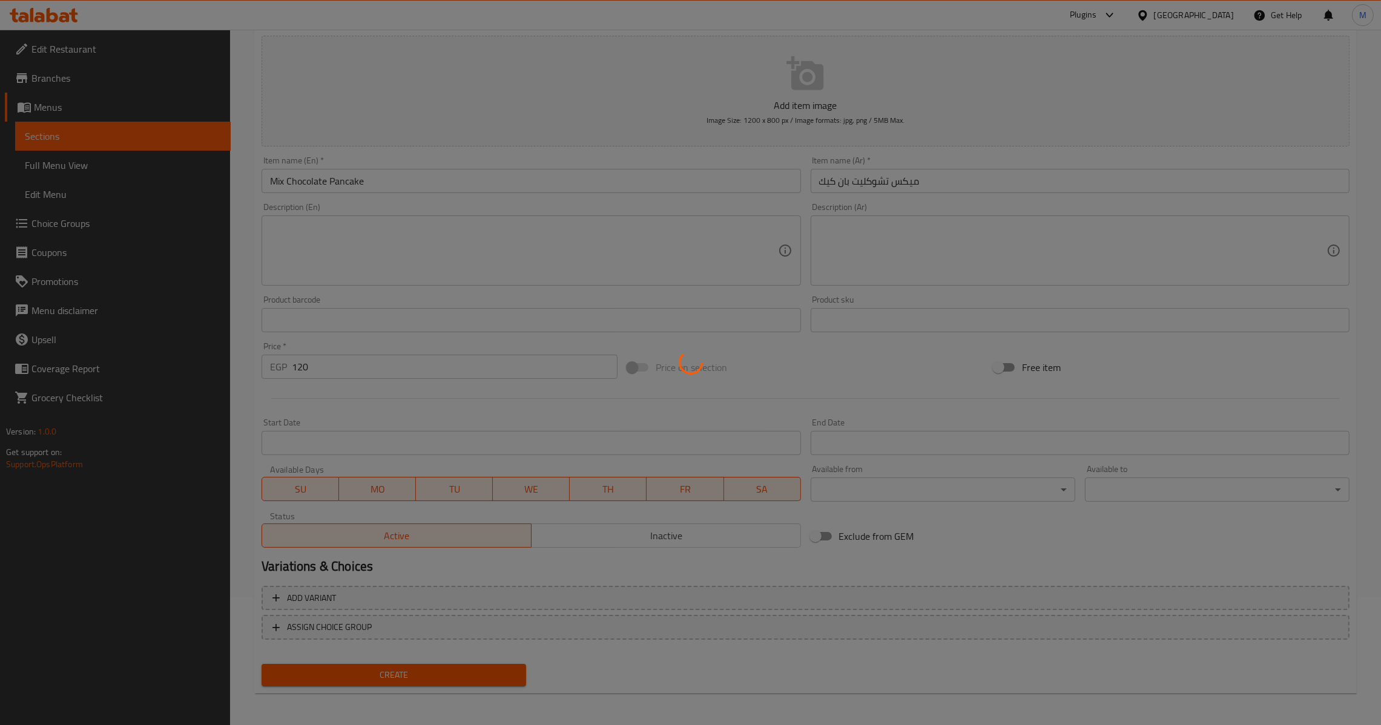
type input "0"
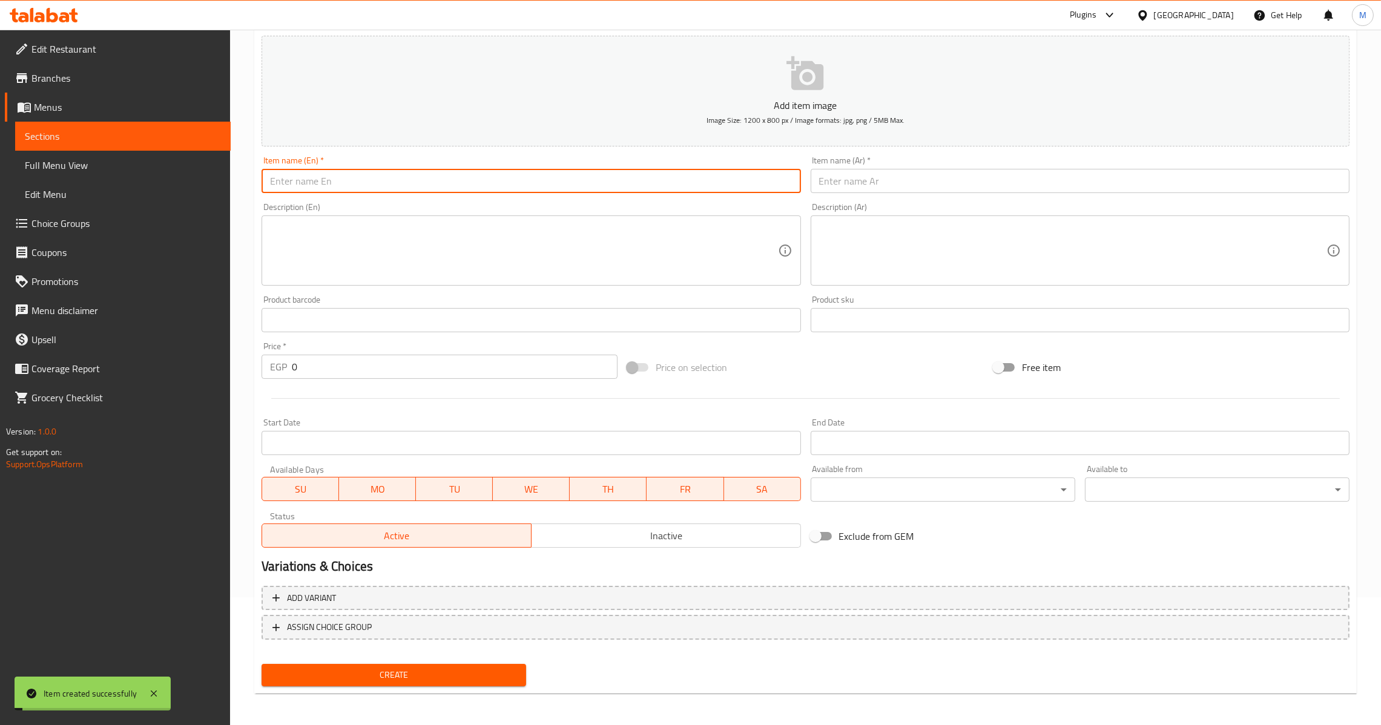
click at [401, 180] on input "text" at bounding box center [531, 181] width 539 height 24
type input "Creme Brulee"
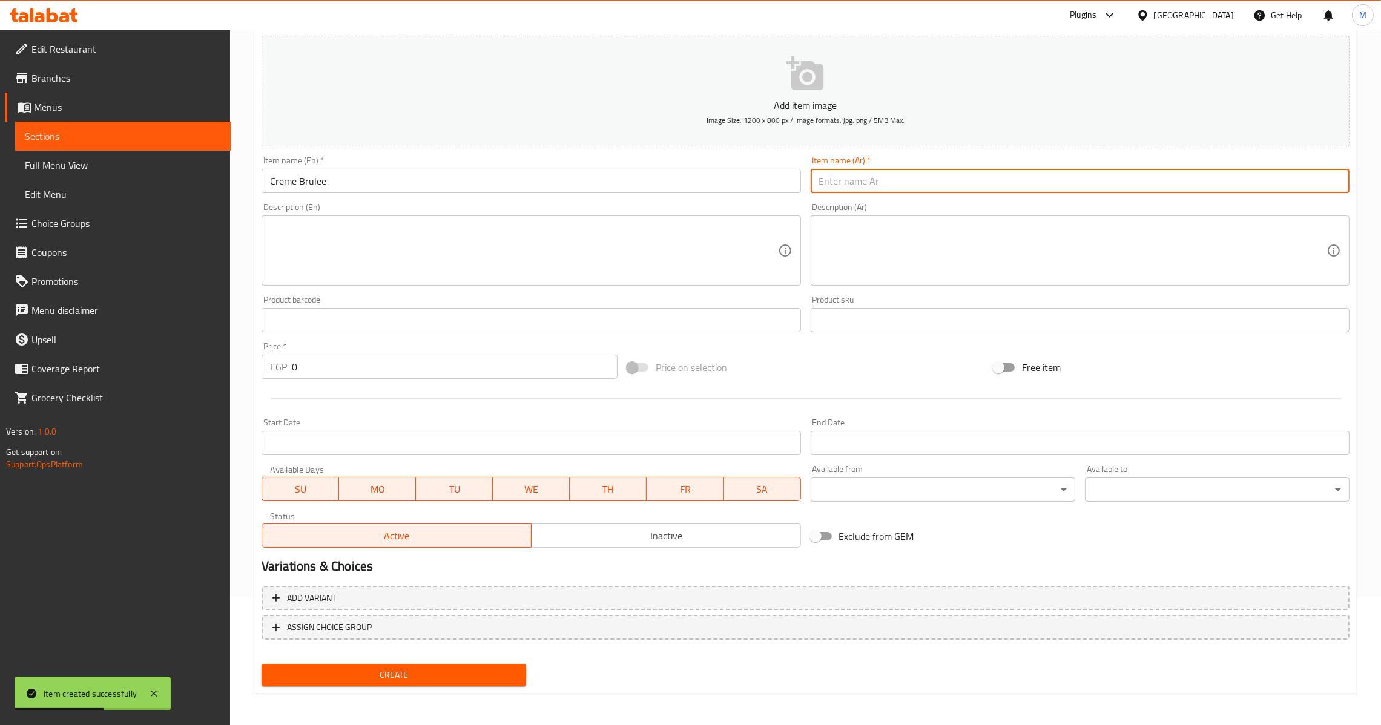
type input "ر"
type input "[PERSON_NAME]ه"
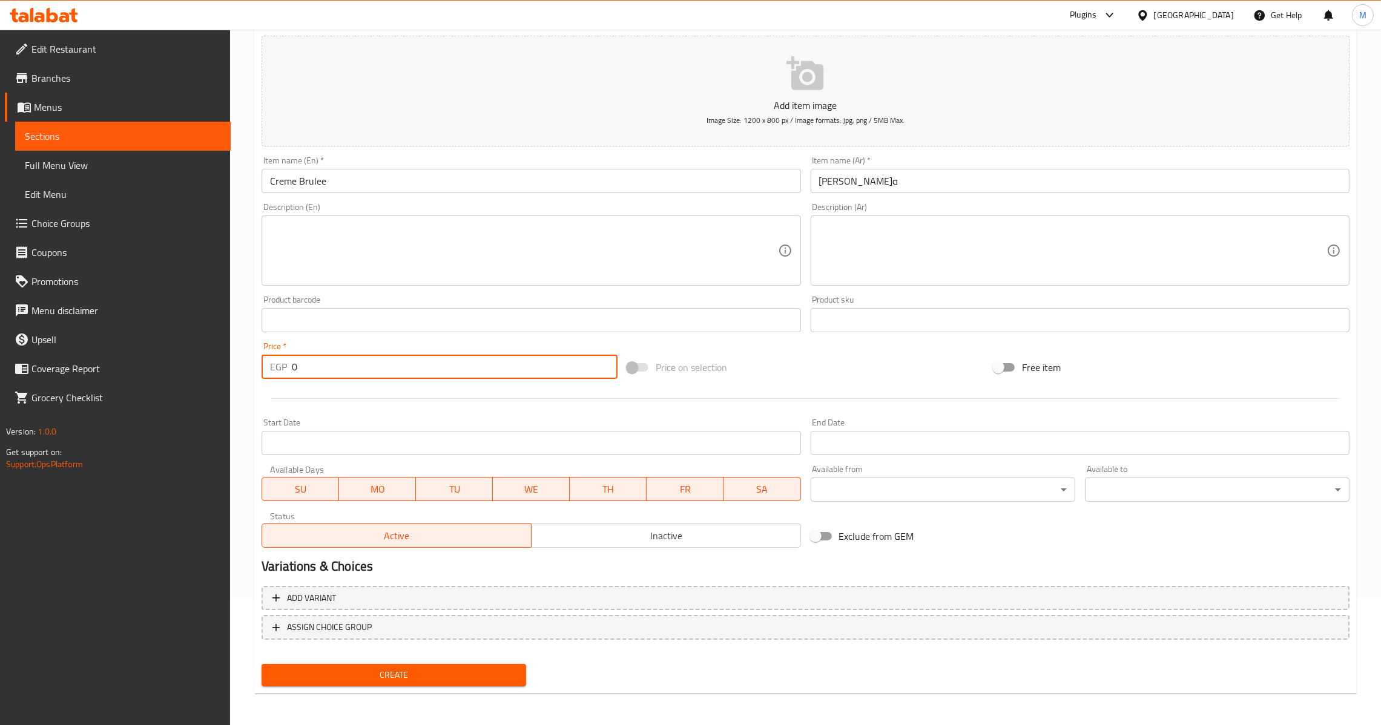
click at [295, 372] on input "0" at bounding box center [455, 367] width 326 height 24
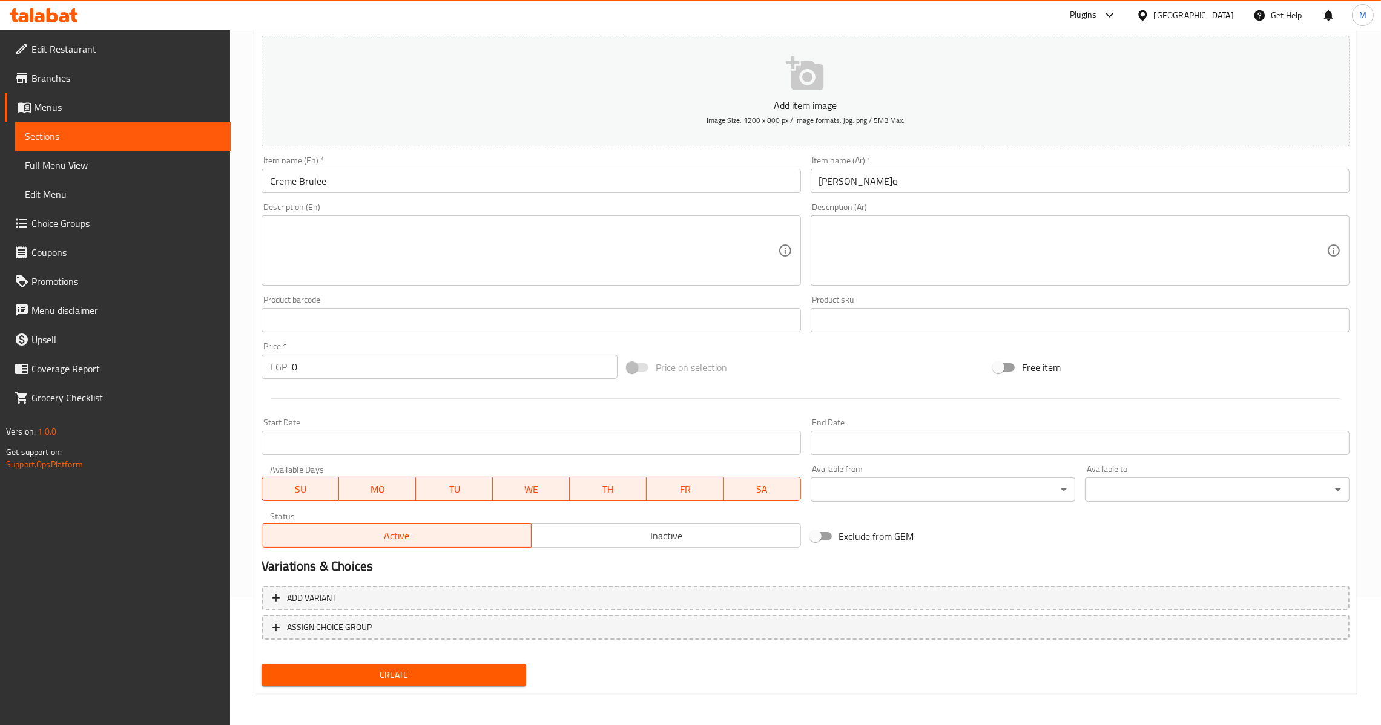
click at [289, 367] on div "EGP 0 Price *" at bounding box center [440, 367] width 356 height 24
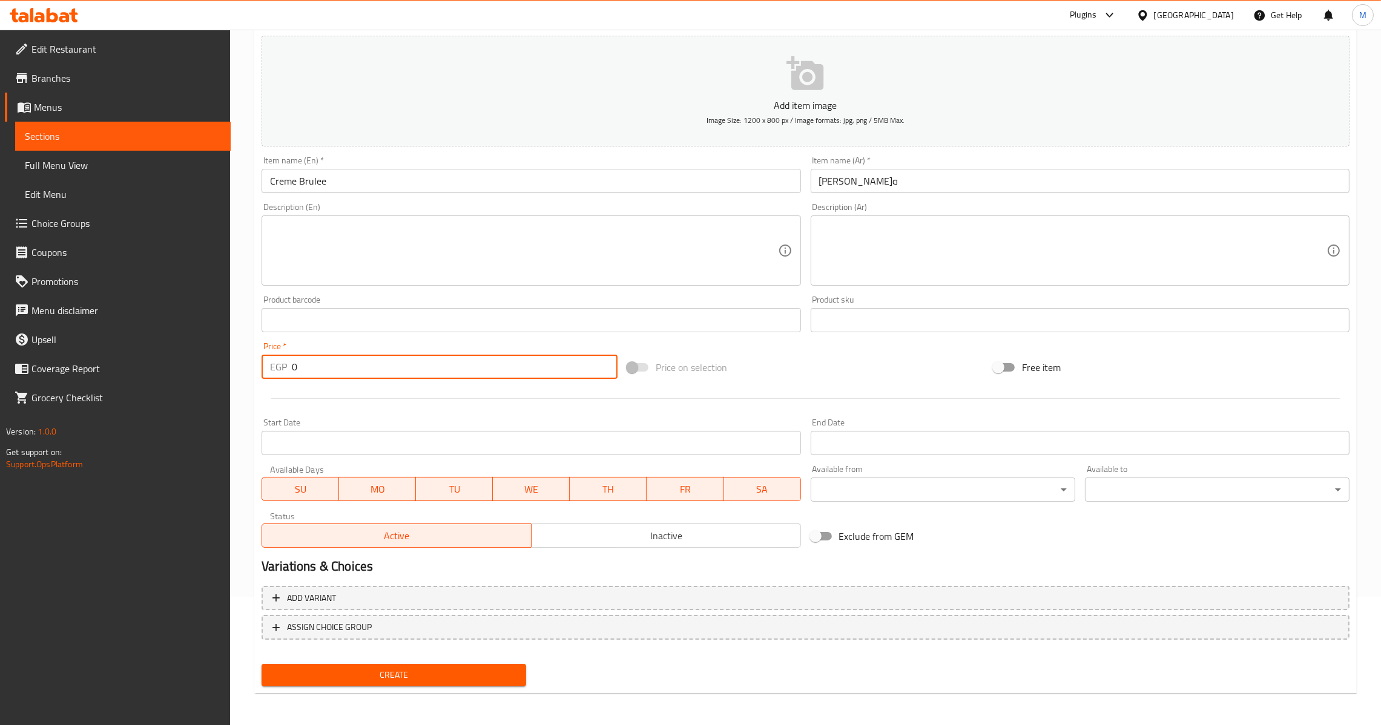
click at [295, 366] on input "0" at bounding box center [455, 367] width 326 height 24
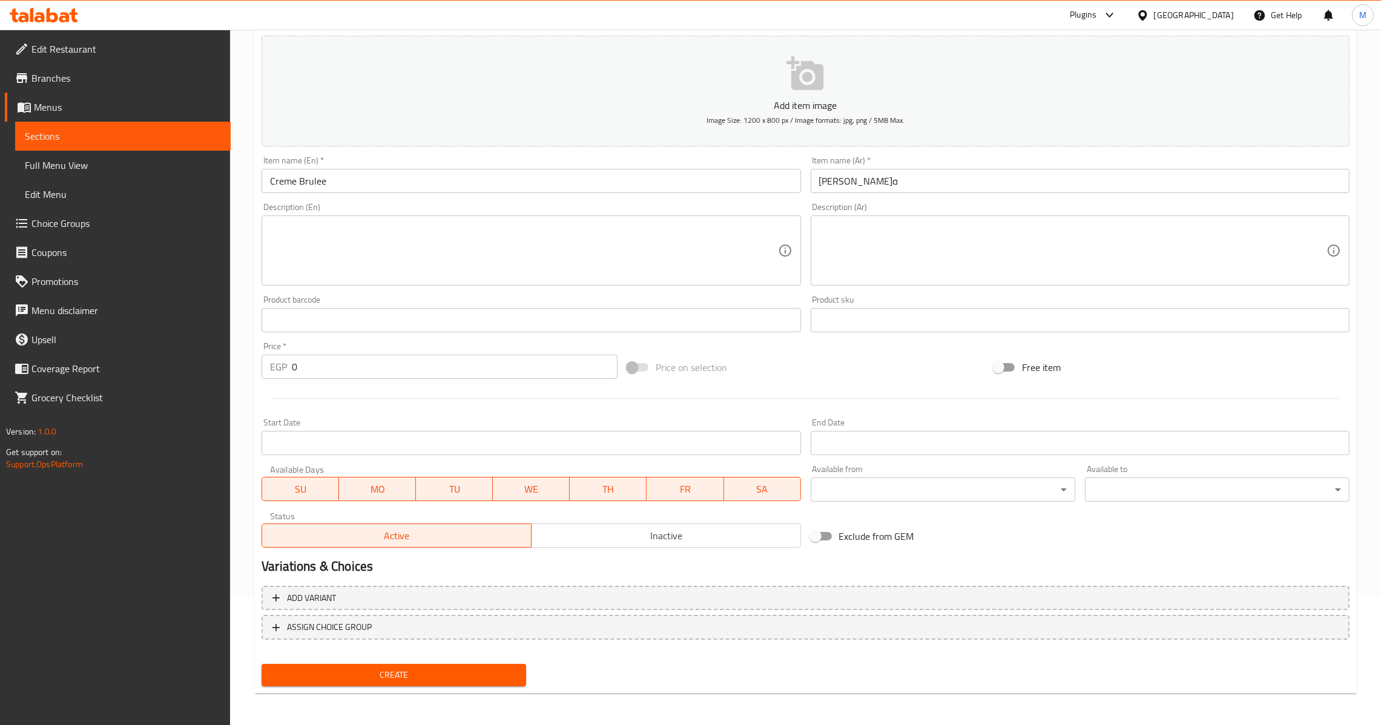
click at [289, 366] on div "EGP 0 Price *" at bounding box center [440, 367] width 356 height 24
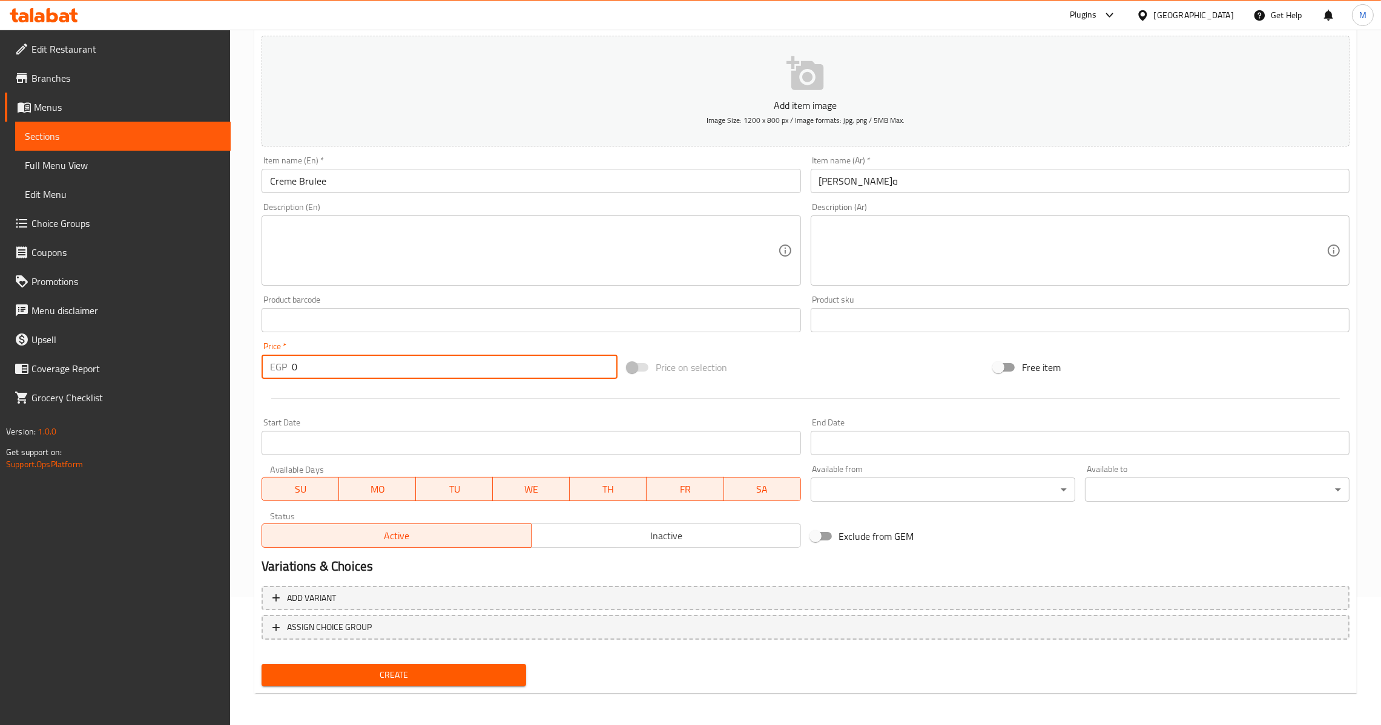
click at [292, 374] on input "0" at bounding box center [455, 367] width 326 height 24
type input "120"
drag, startPoint x: 431, startPoint y: 664, endPoint x: 431, endPoint y: 670, distance: 6.1
click at [431, 664] on button "Create" at bounding box center [394, 675] width 265 height 22
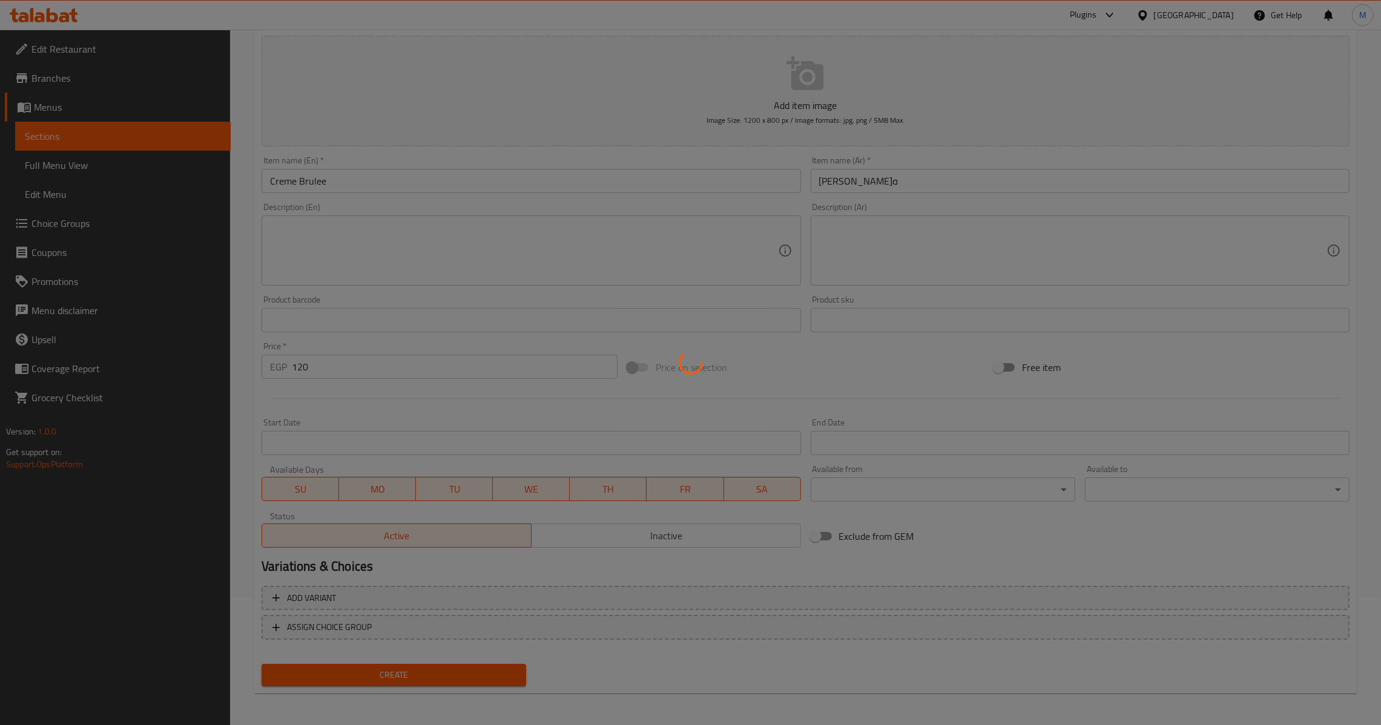
type input "0"
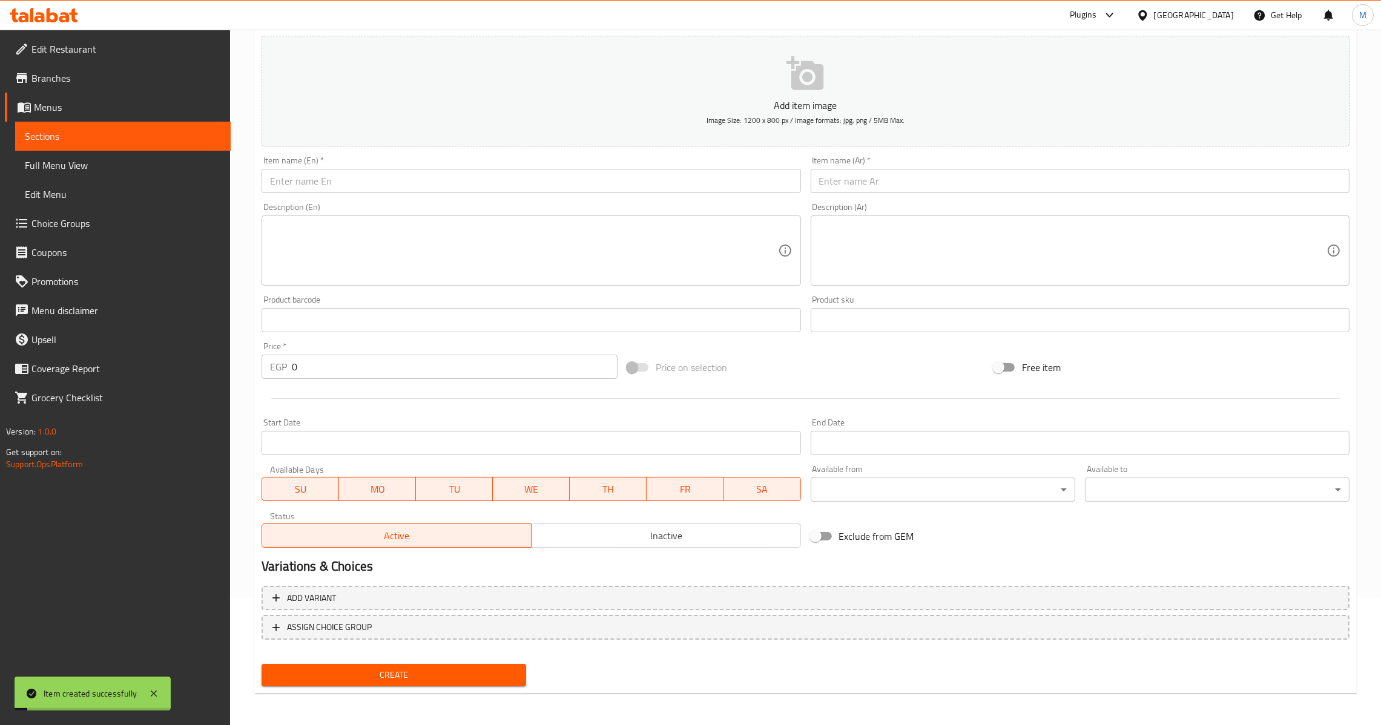
click at [877, 172] on input "text" at bounding box center [1080, 181] width 539 height 24
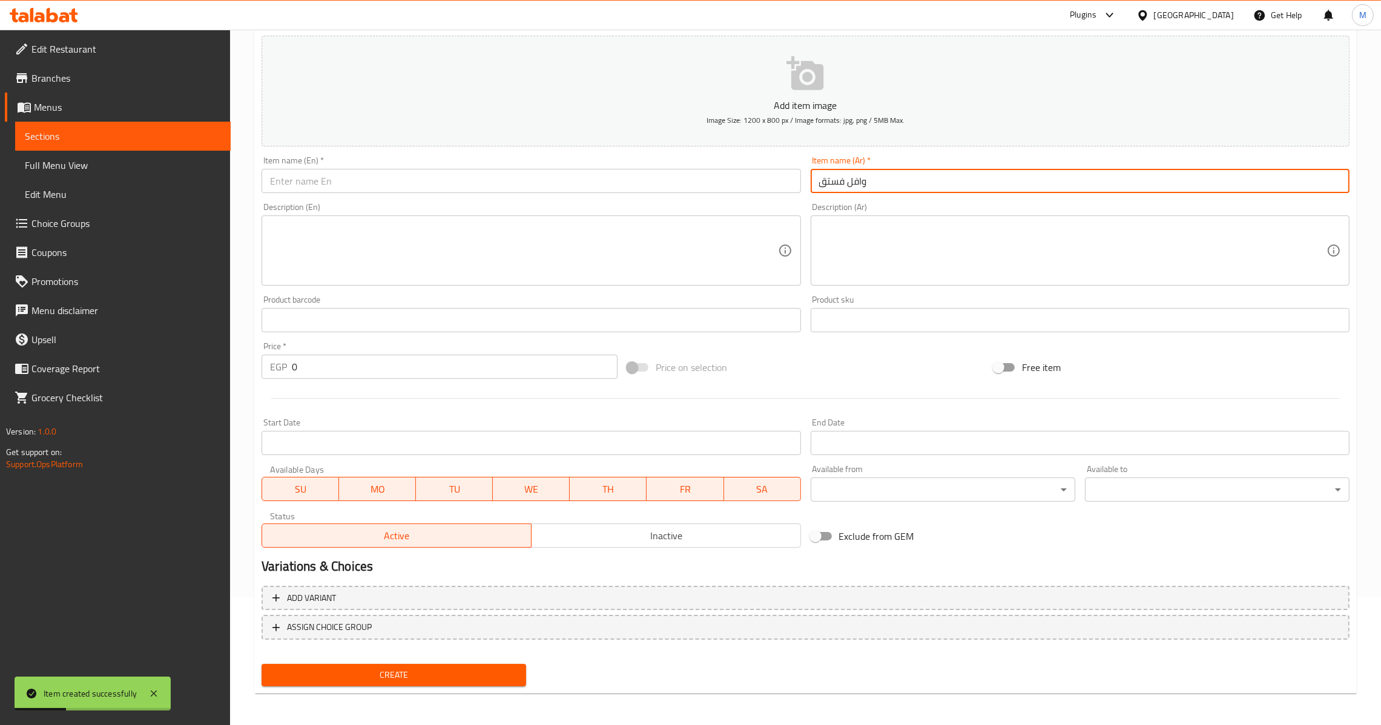
type input "وافل فستق"
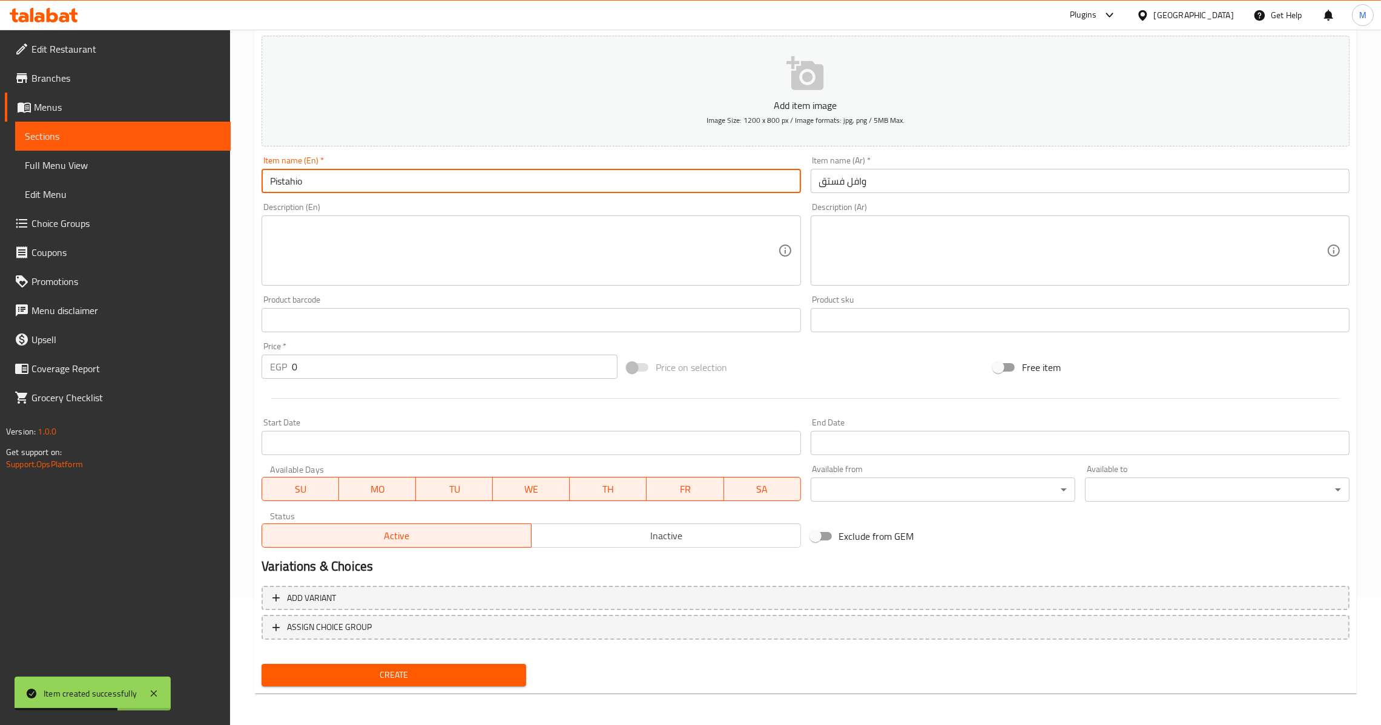
type input "p"
type input "Pistachio Waffle"
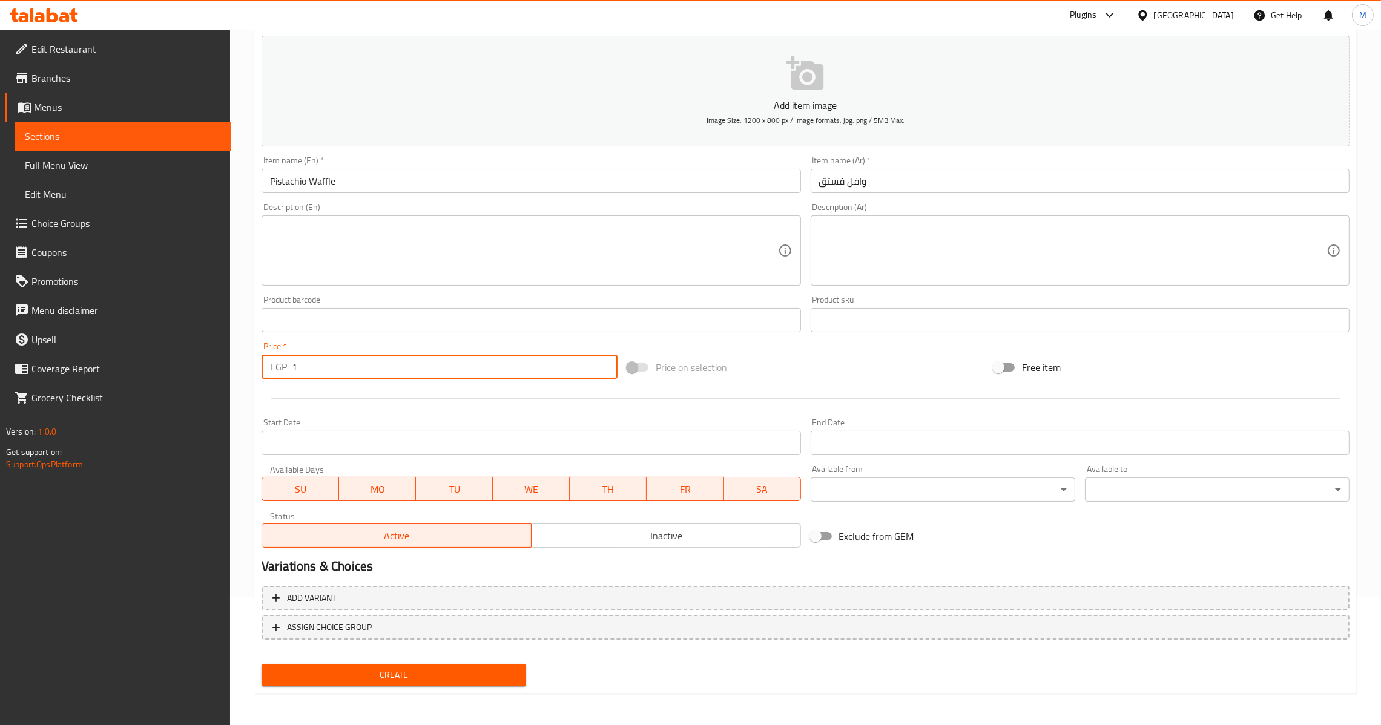
drag, startPoint x: 319, startPoint y: 372, endPoint x: 248, endPoint y: 380, distance: 71.8
click at [249, 380] on div "Home / Restaurants management / Menus / Sections / item / create Dessert sectio…" at bounding box center [805, 315] width 1151 height 826
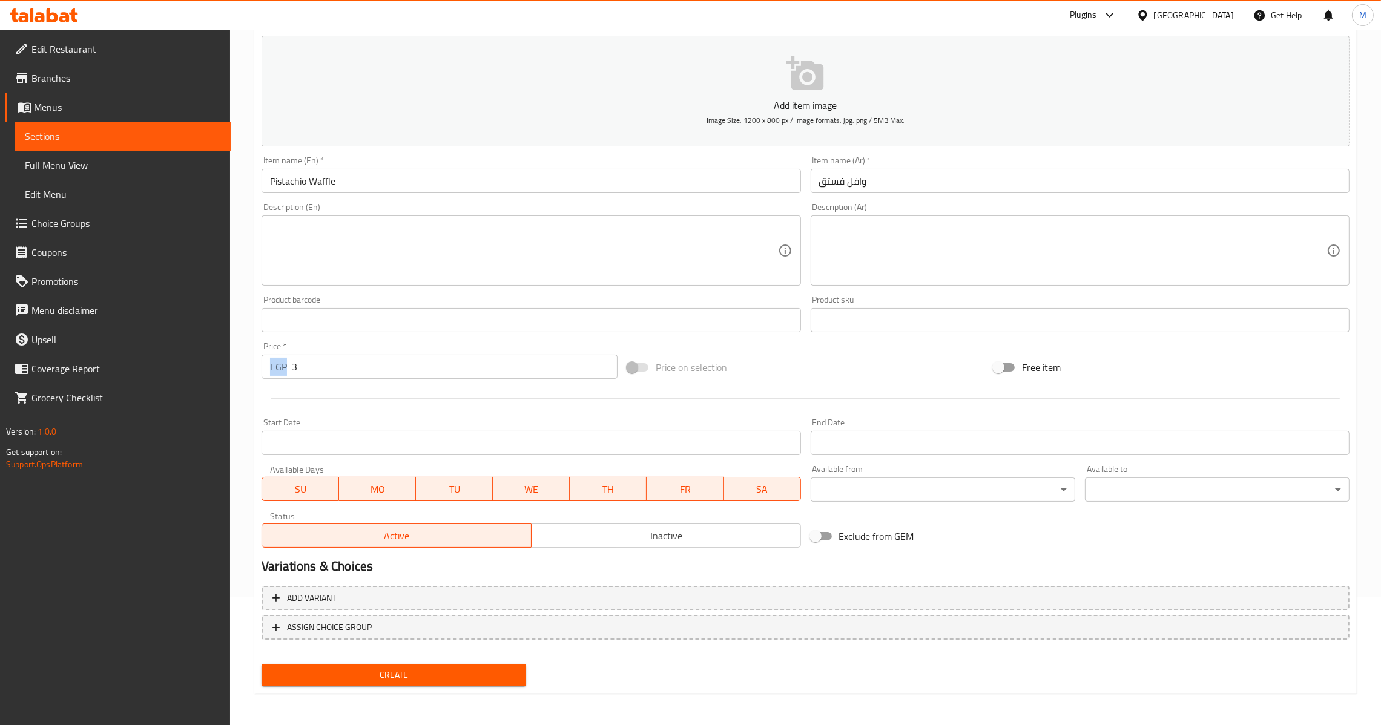
drag, startPoint x: 337, startPoint y: 377, endPoint x: 279, endPoint y: 376, distance: 58.1
click at [279, 376] on div "Price   * EGP 3 Price *" at bounding box center [440, 360] width 366 height 47
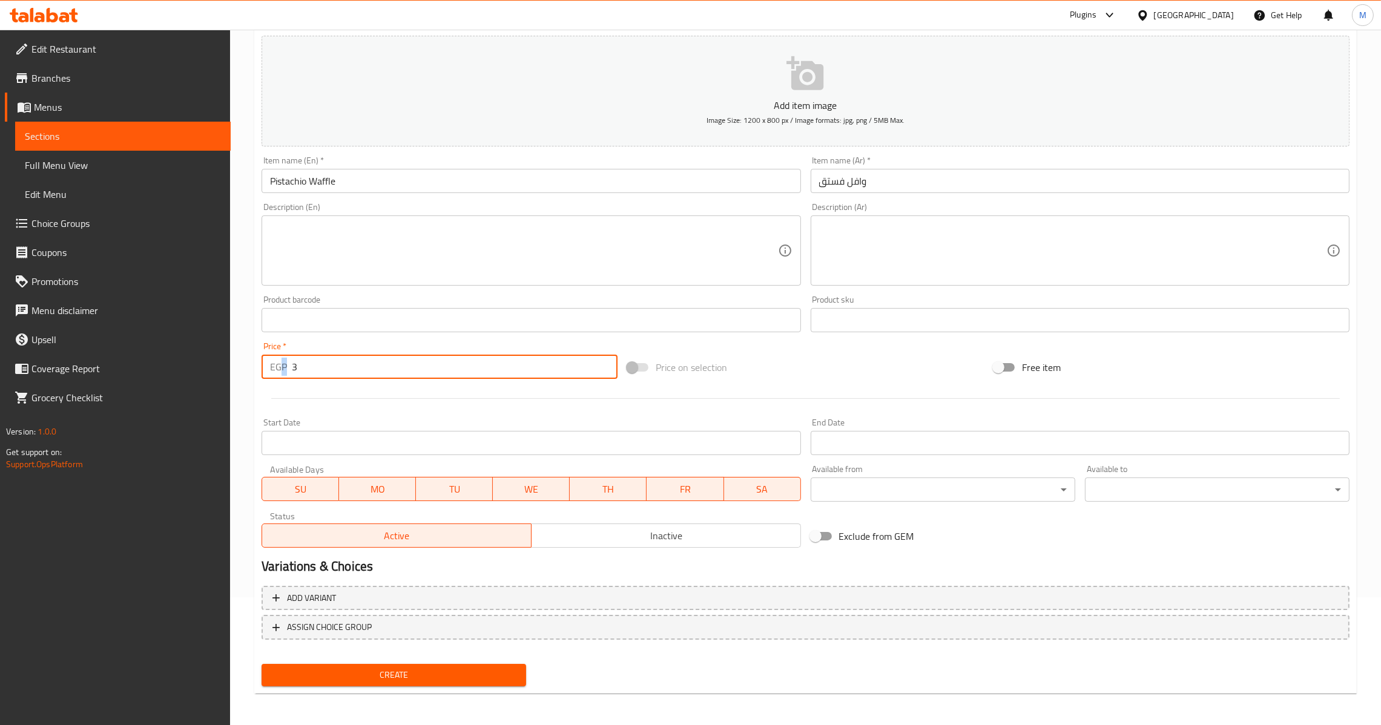
click at [325, 355] on input "3" at bounding box center [455, 367] width 326 height 24
type input "135"
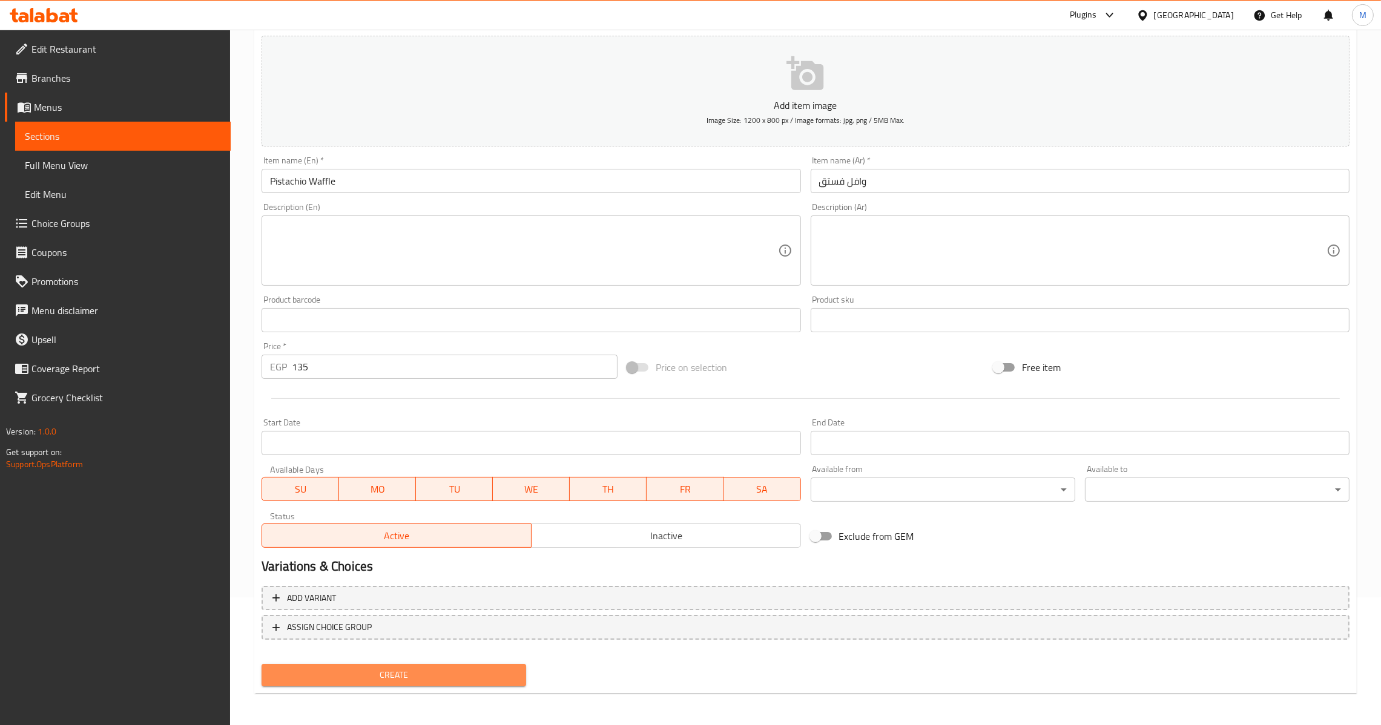
click at [405, 668] on span "Create" at bounding box center [393, 675] width 245 height 15
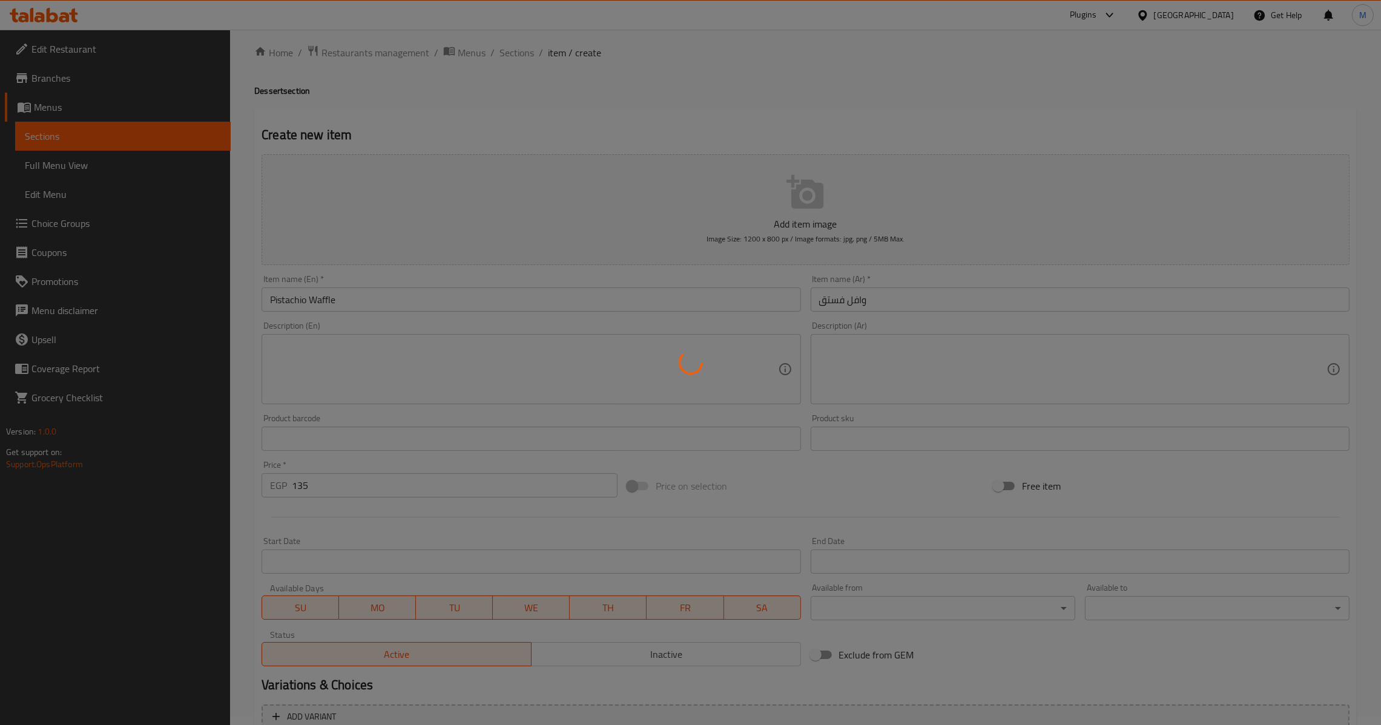
scroll to position [0, 0]
type input "0"
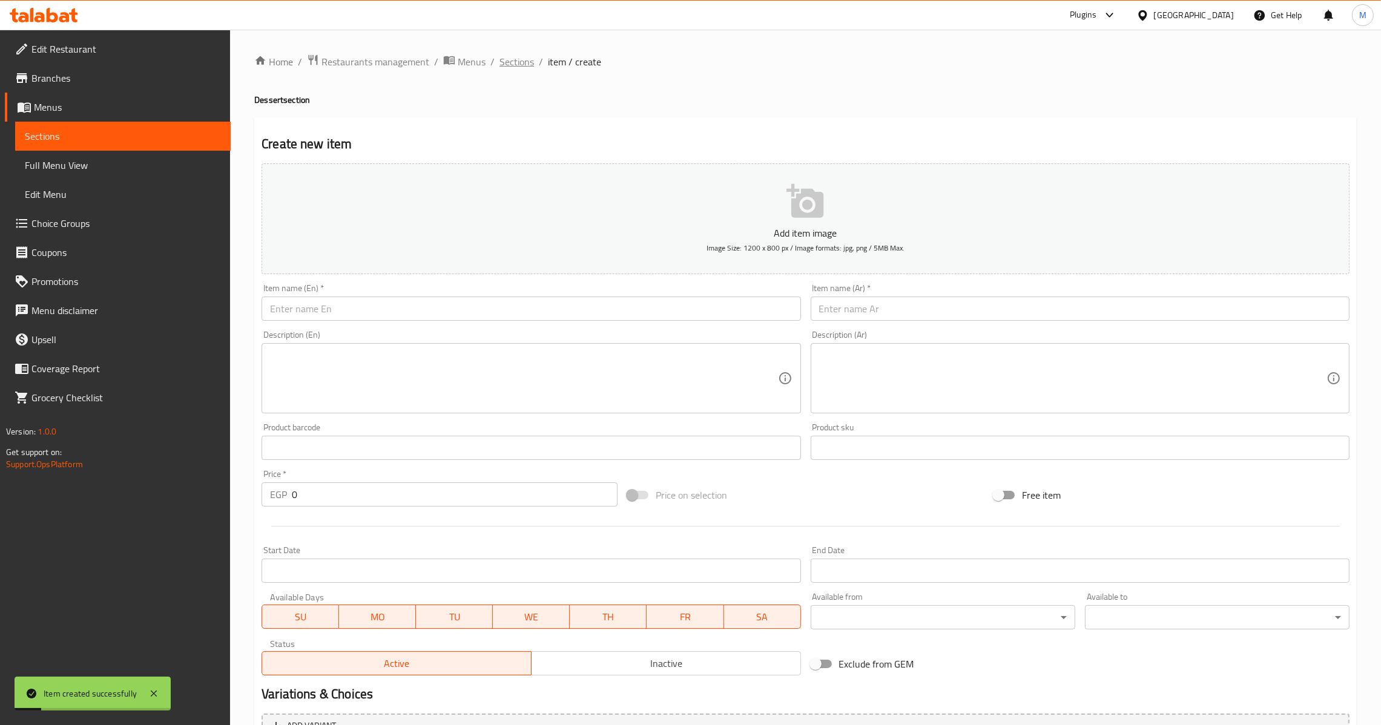
click at [515, 57] on span "Sections" at bounding box center [517, 61] width 35 height 15
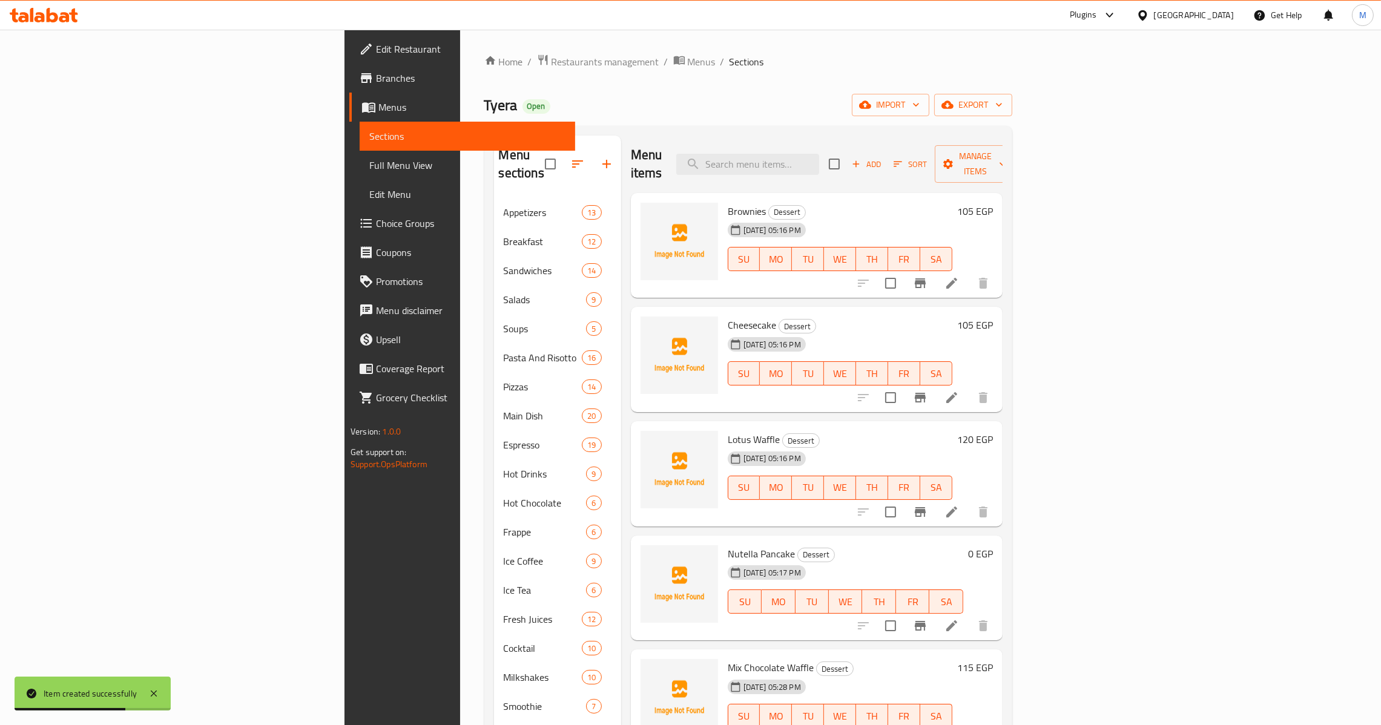
click at [602, 160] on icon "button" at bounding box center [606, 164] width 8 height 8
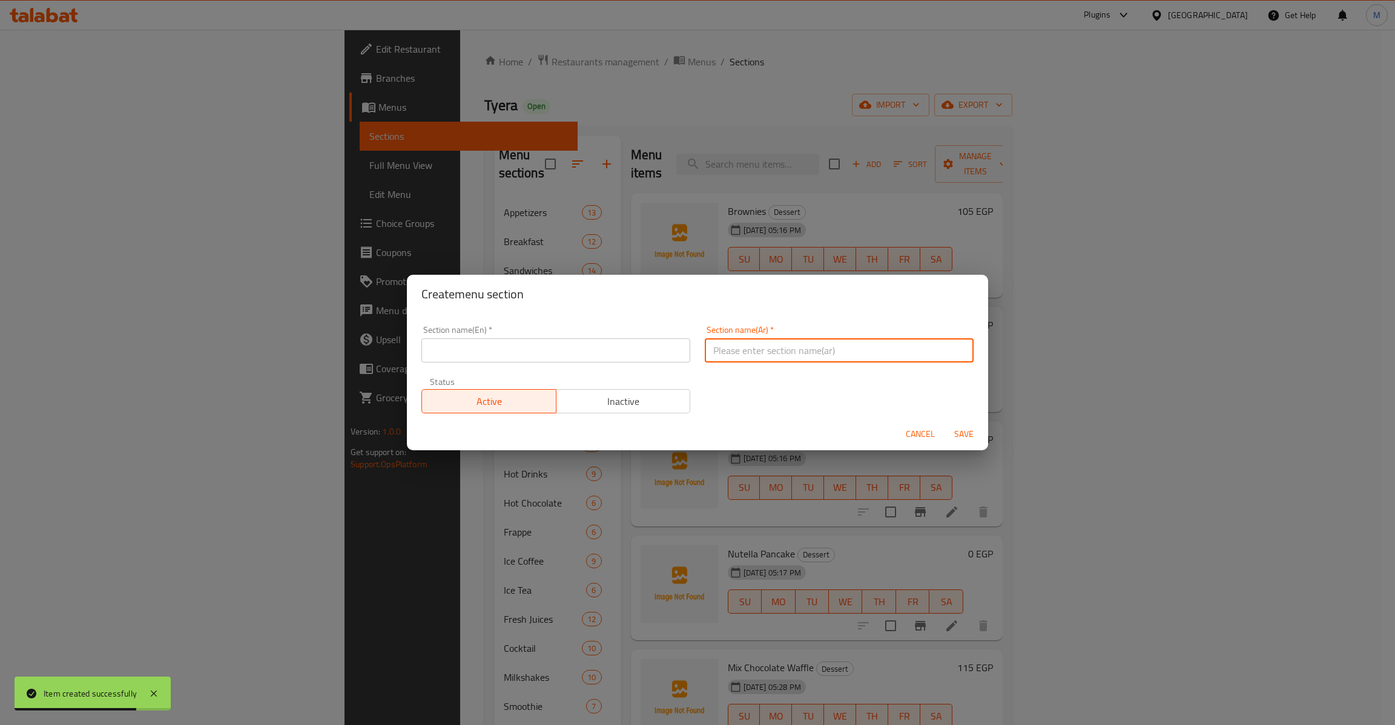
click at [817, 355] on input "text" at bounding box center [839, 350] width 269 height 24
type input "الشيشة"
type button "0"
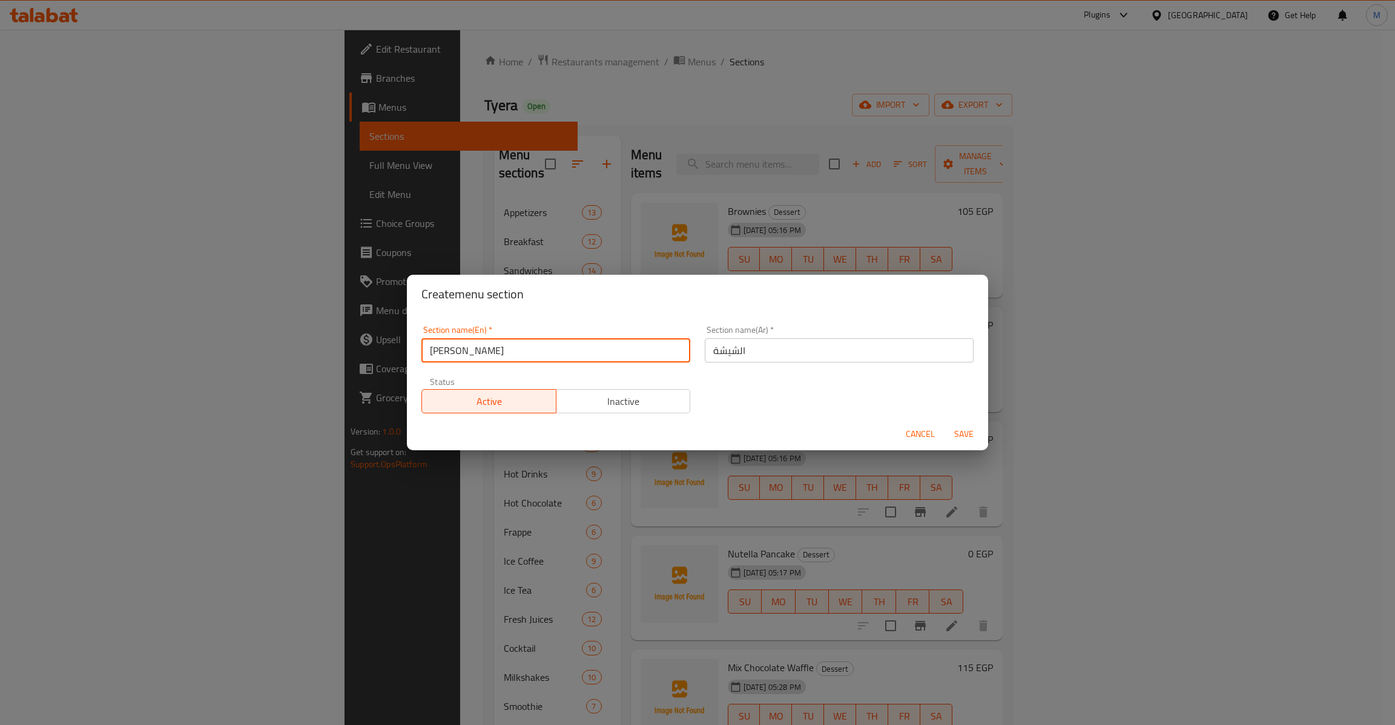
type input "[PERSON_NAME]"
click at [952, 434] on span "Save" at bounding box center [963, 434] width 29 height 15
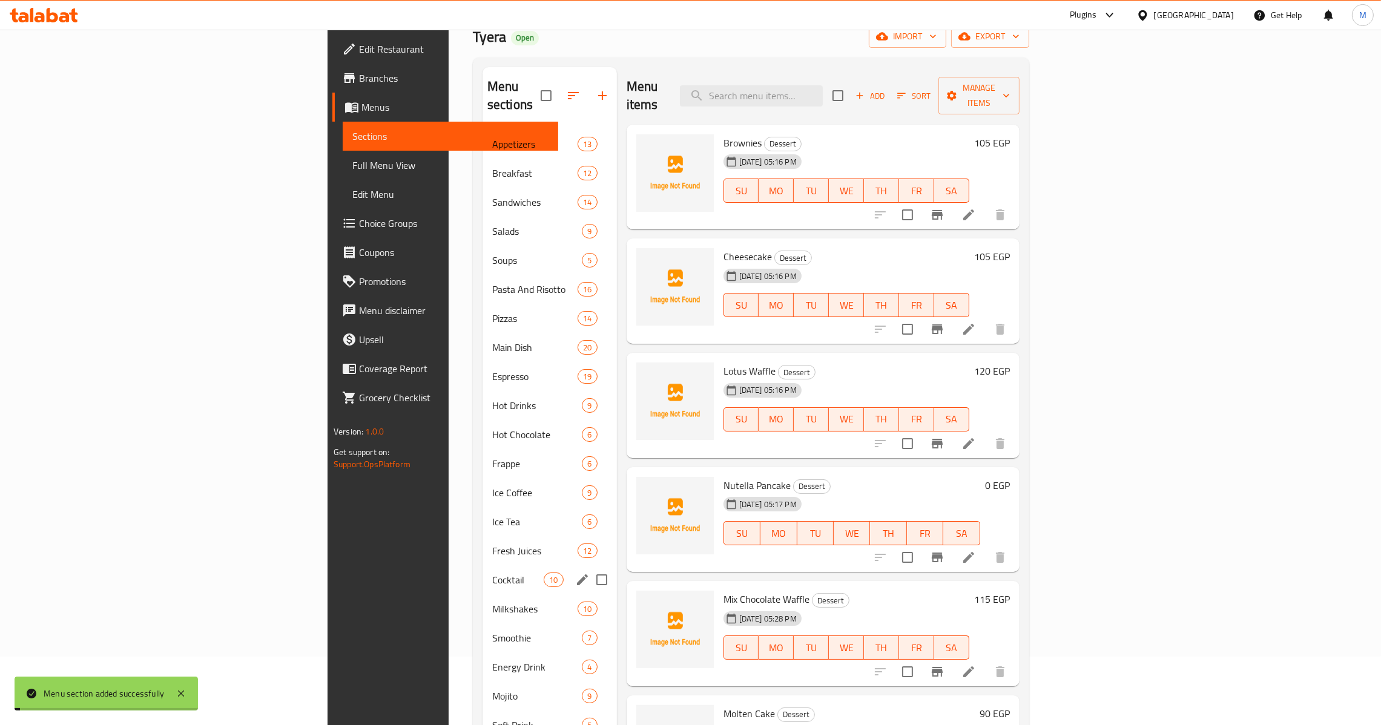
scroll to position [171, 0]
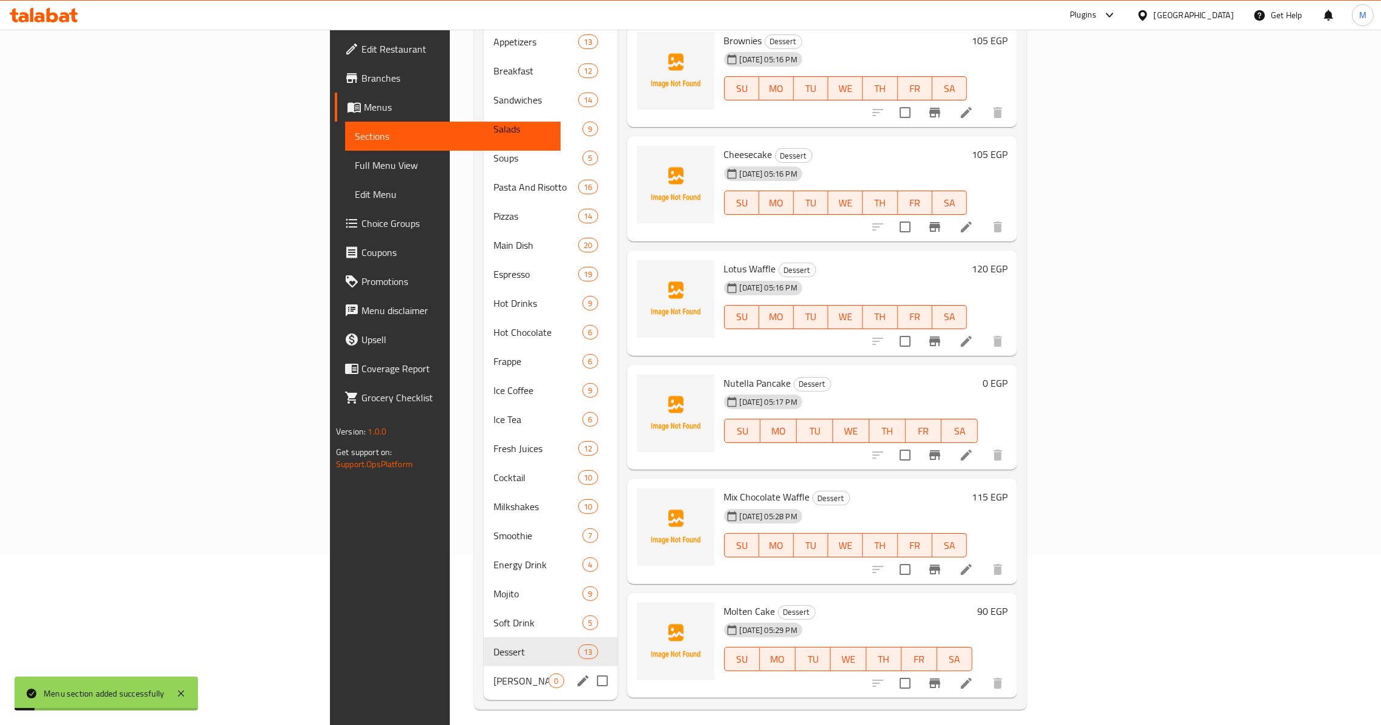
click at [493, 674] on span "[PERSON_NAME]" at bounding box center [520, 681] width 55 height 15
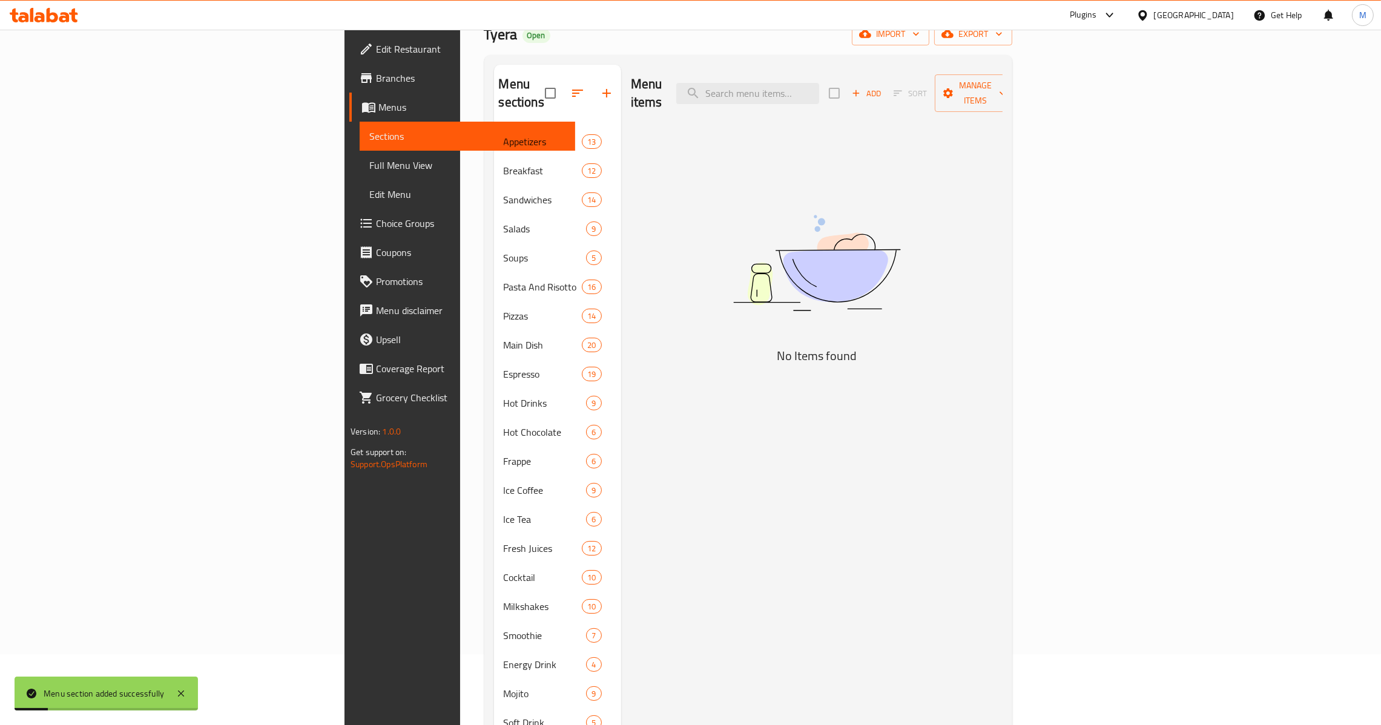
scroll to position [91, 0]
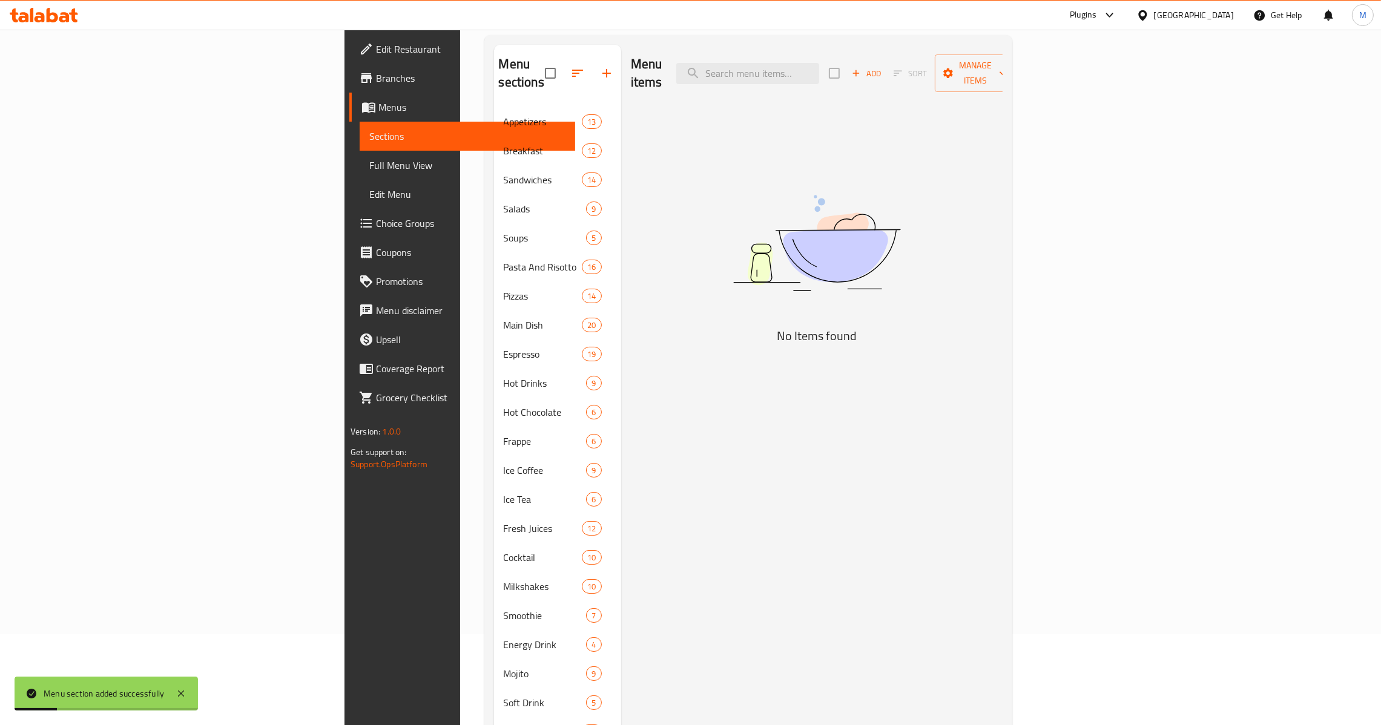
click at [1016, 76] on div "Add Sort Manage items" at bounding box center [922, 73] width 187 height 38
click at [883, 67] on span "Add" at bounding box center [866, 74] width 33 height 14
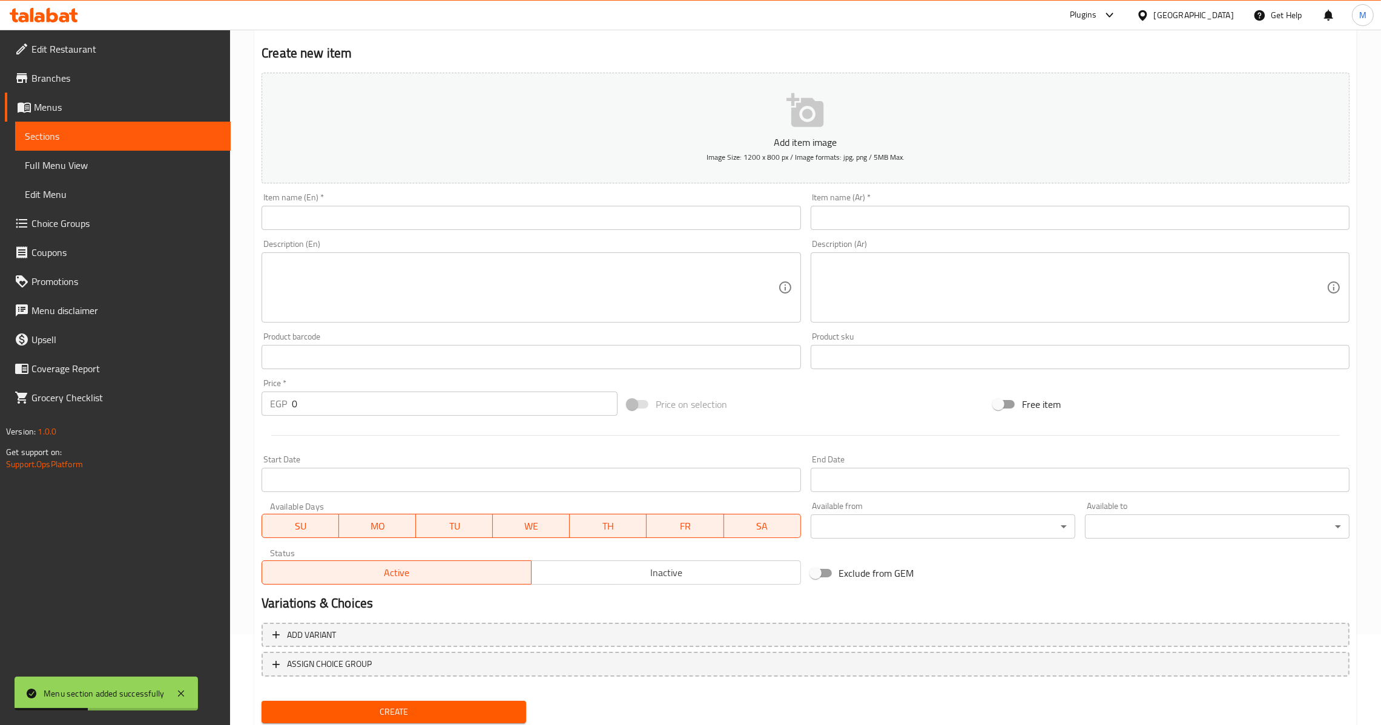
drag, startPoint x: 940, startPoint y: 233, endPoint x: 940, endPoint y: 214, distance: 18.2
click at [940, 231] on div "Item name (Ar)   * Item name (Ar) *" at bounding box center [1080, 211] width 549 height 47
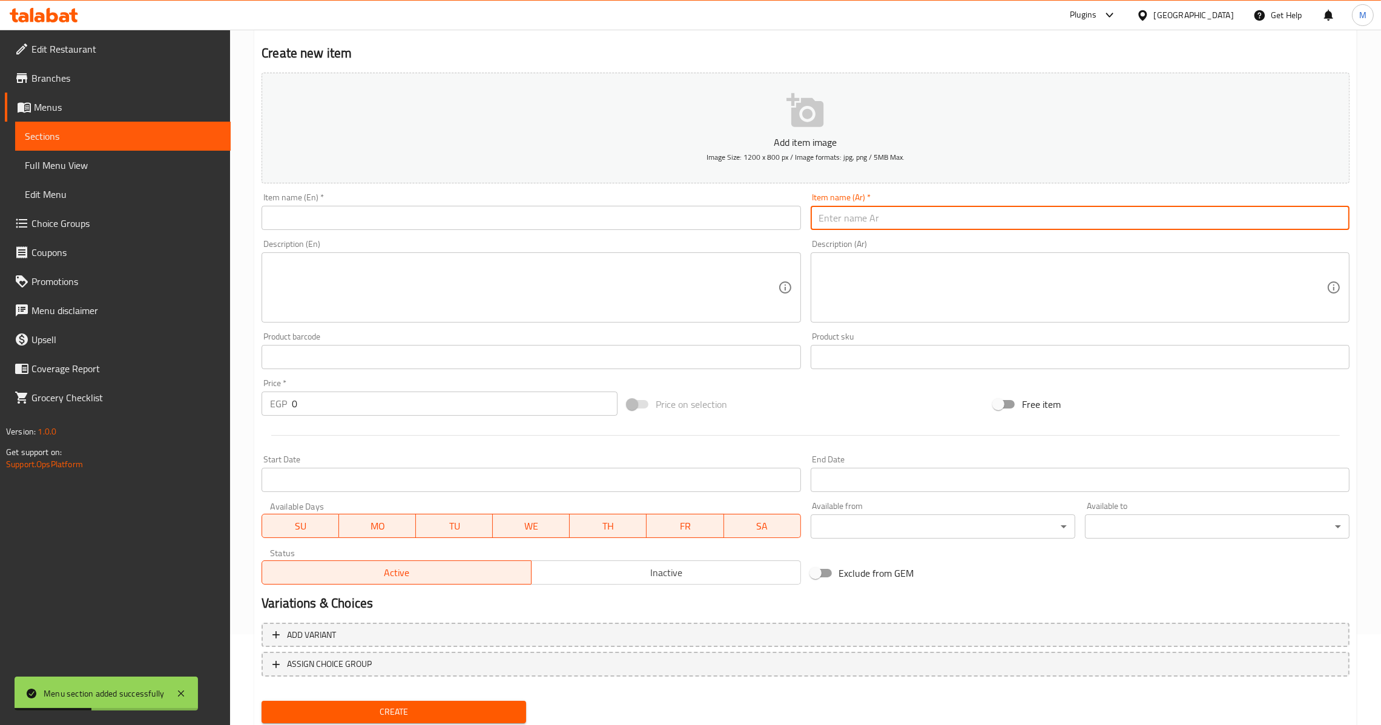
click at [940, 214] on input "text" at bounding box center [1080, 218] width 539 height 24
type input "لي زجاج"
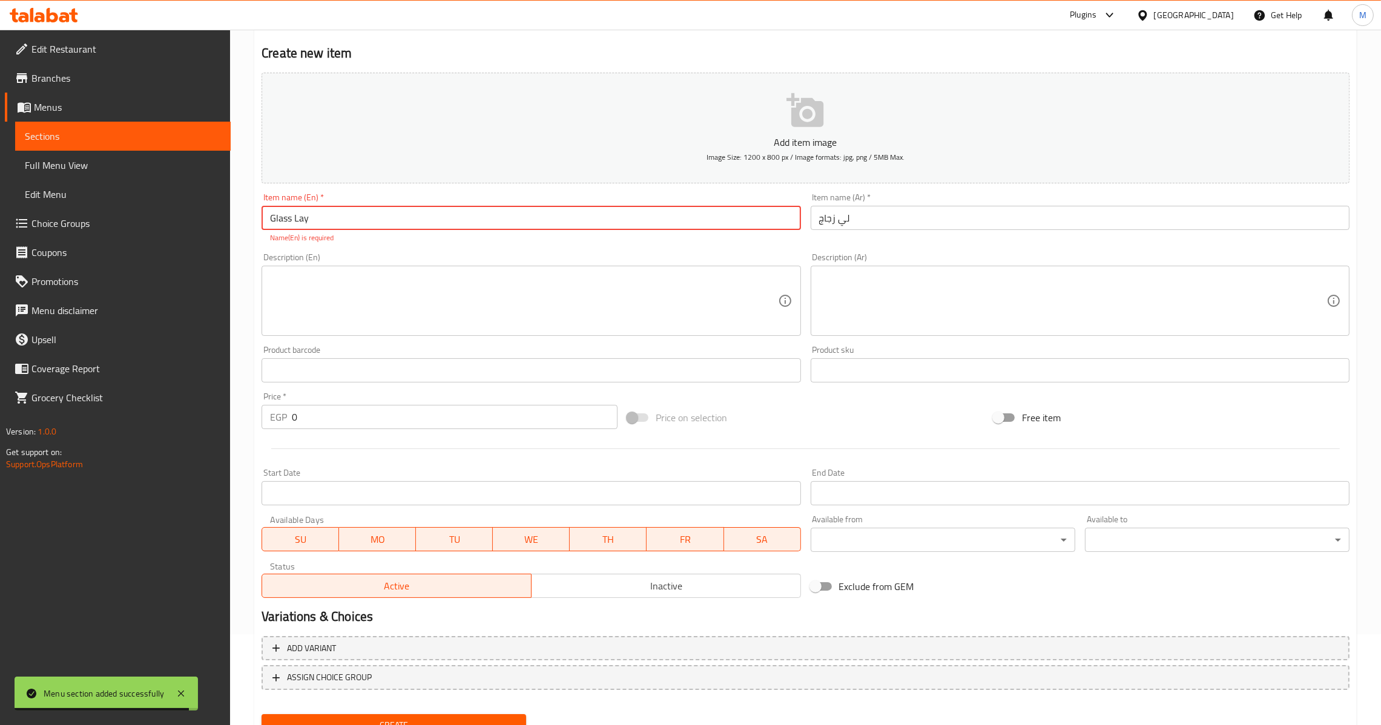
type input "Glass Lay"
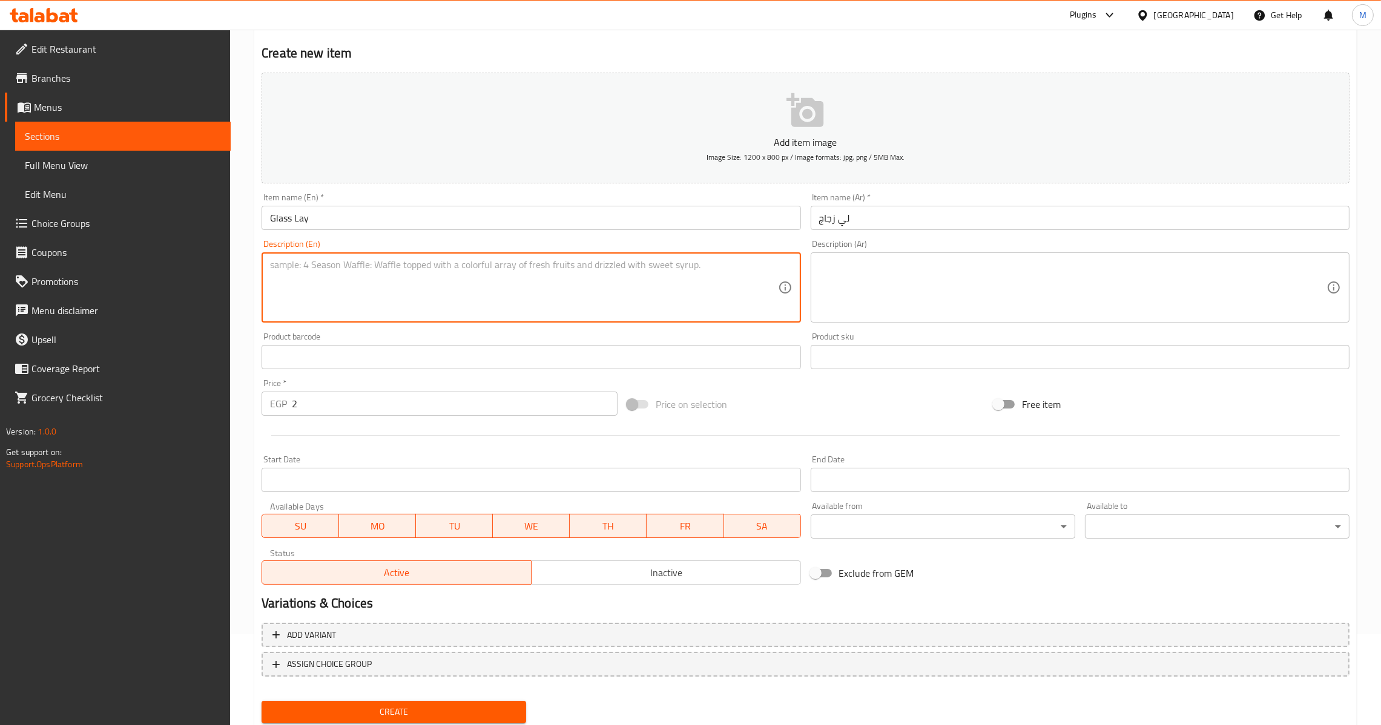
drag, startPoint x: 352, startPoint y: 406, endPoint x: 183, endPoint y: 440, distance: 172.2
click at [186, 432] on div "Edit Restaurant Branches Menus Sections Full Menu View Edit Menu Choice Groups …" at bounding box center [690, 352] width 1381 height 826
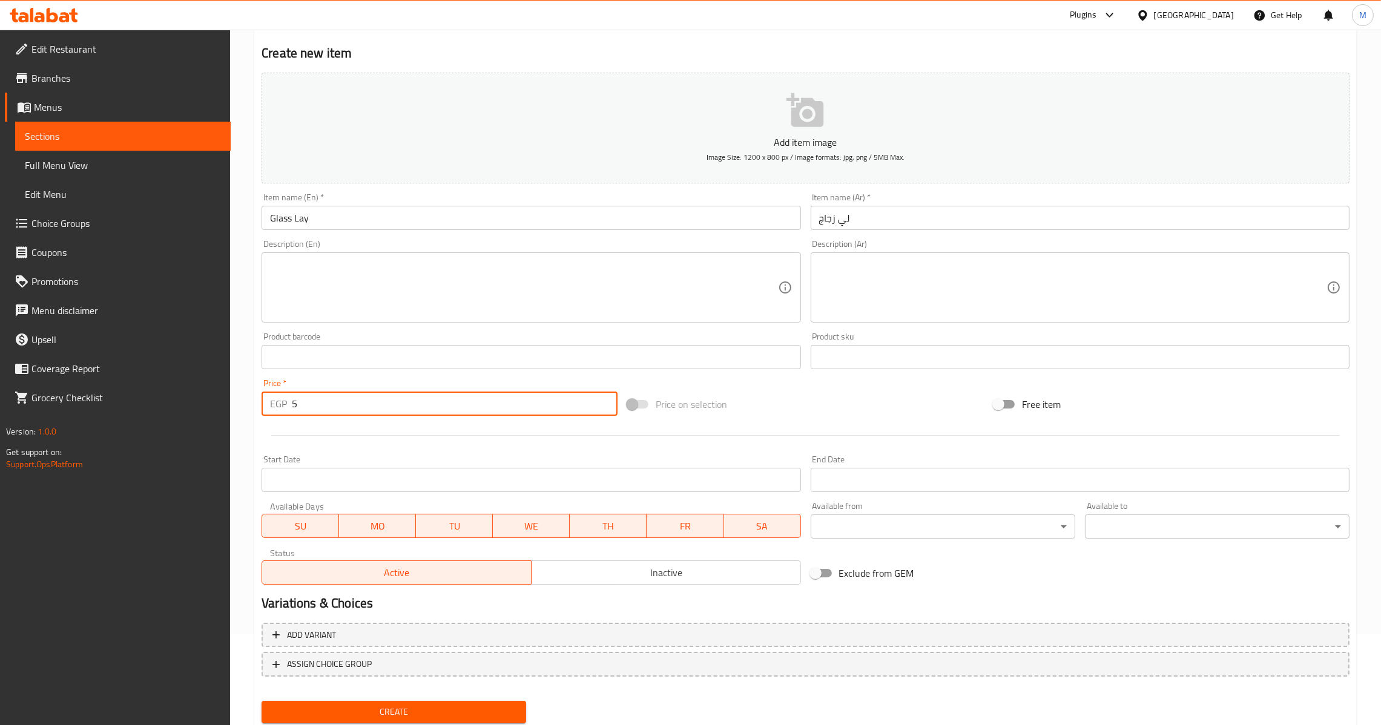
click at [342, 403] on input "5" at bounding box center [455, 404] width 326 height 24
type input "25"
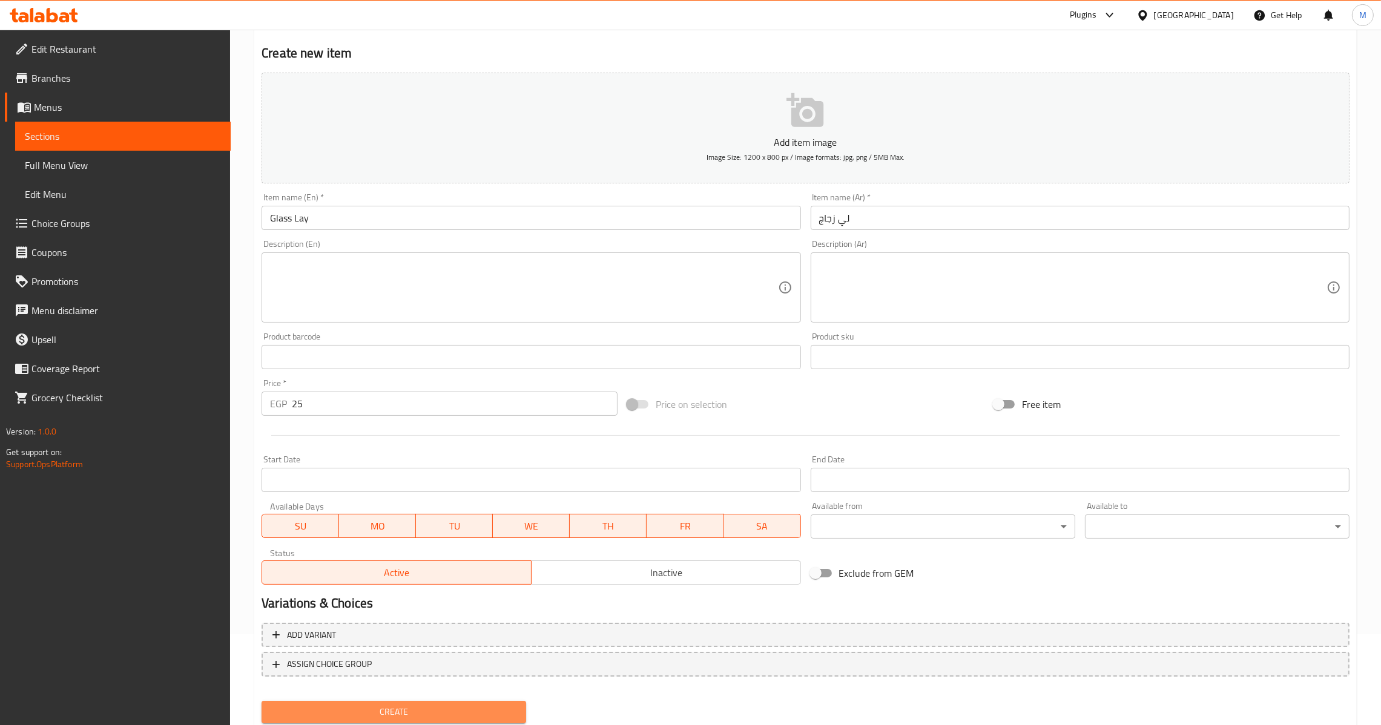
click at [402, 716] on span "Create" at bounding box center [393, 712] width 245 height 15
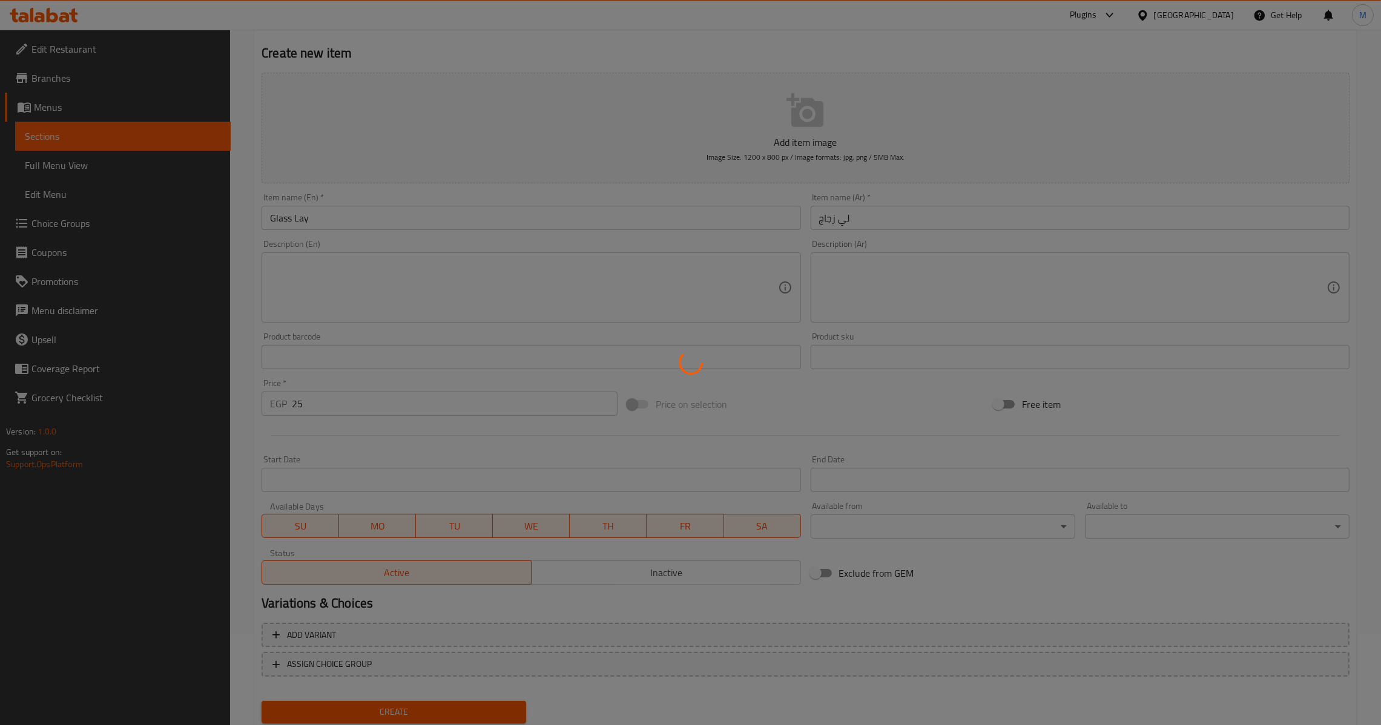
type input "0"
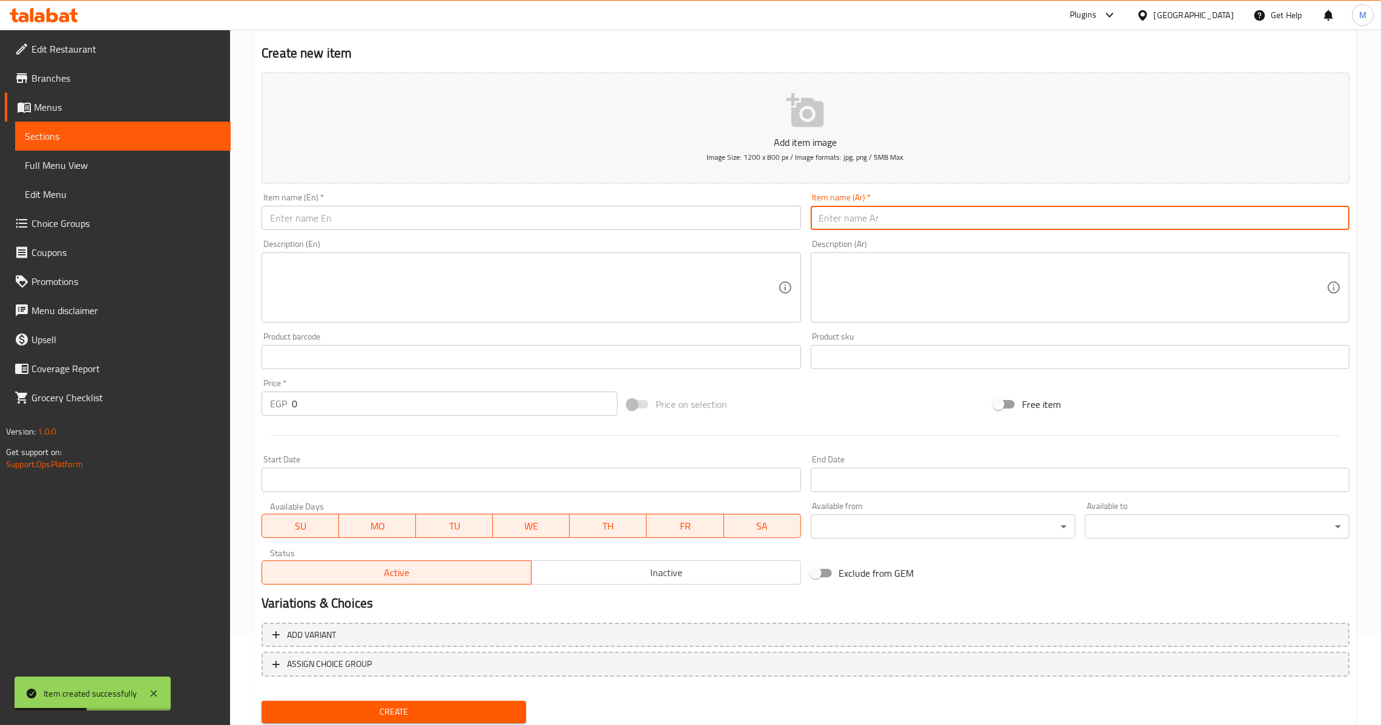
click at [878, 216] on input "text" at bounding box center [1080, 218] width 539 height 24
type input "[PERSON_NAME]"
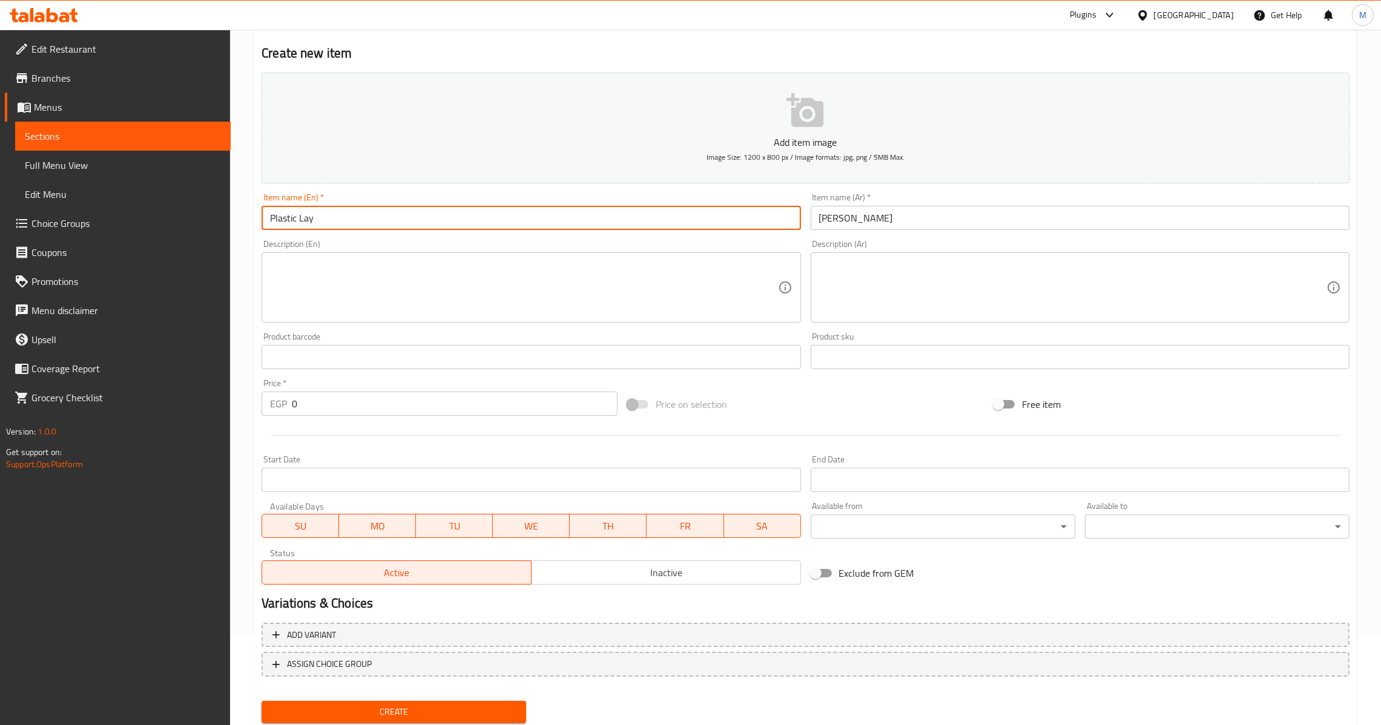
type input "Plastic Lay"
drag, startPoint x: 353, startPoint y: 406, endPoint x: 82, endPoint y: 444, distance: 273.4
click at [82, 444] on div "Edit Restaurant Branches Menus Sections Full Menu View Edit Menu Choice Groups …" at bounding box center [690, 352] width 1381 height 826
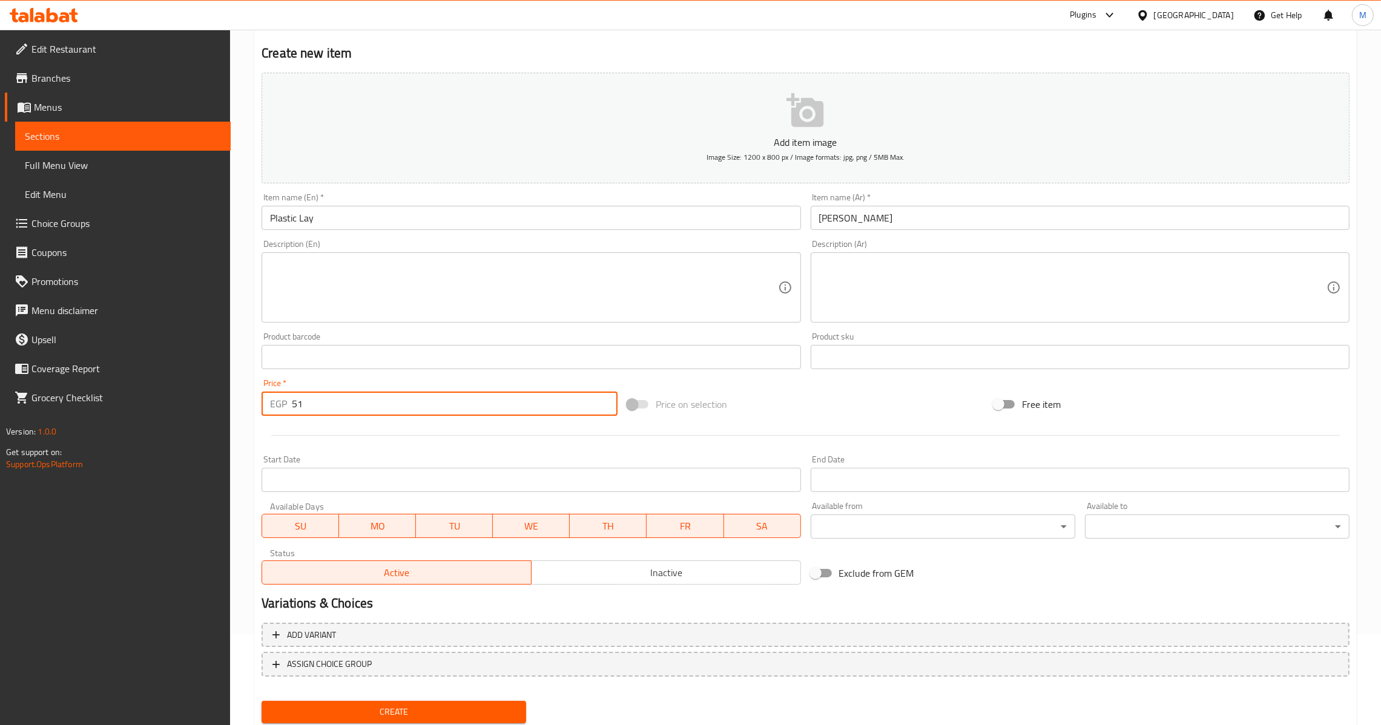
click at [355, 411] on input "51" at bounding box center [455, 404] width 326 height 24
click at [354, 411] on input "51" at bounding box center [455, 404] width 326 height 24
type input "15"
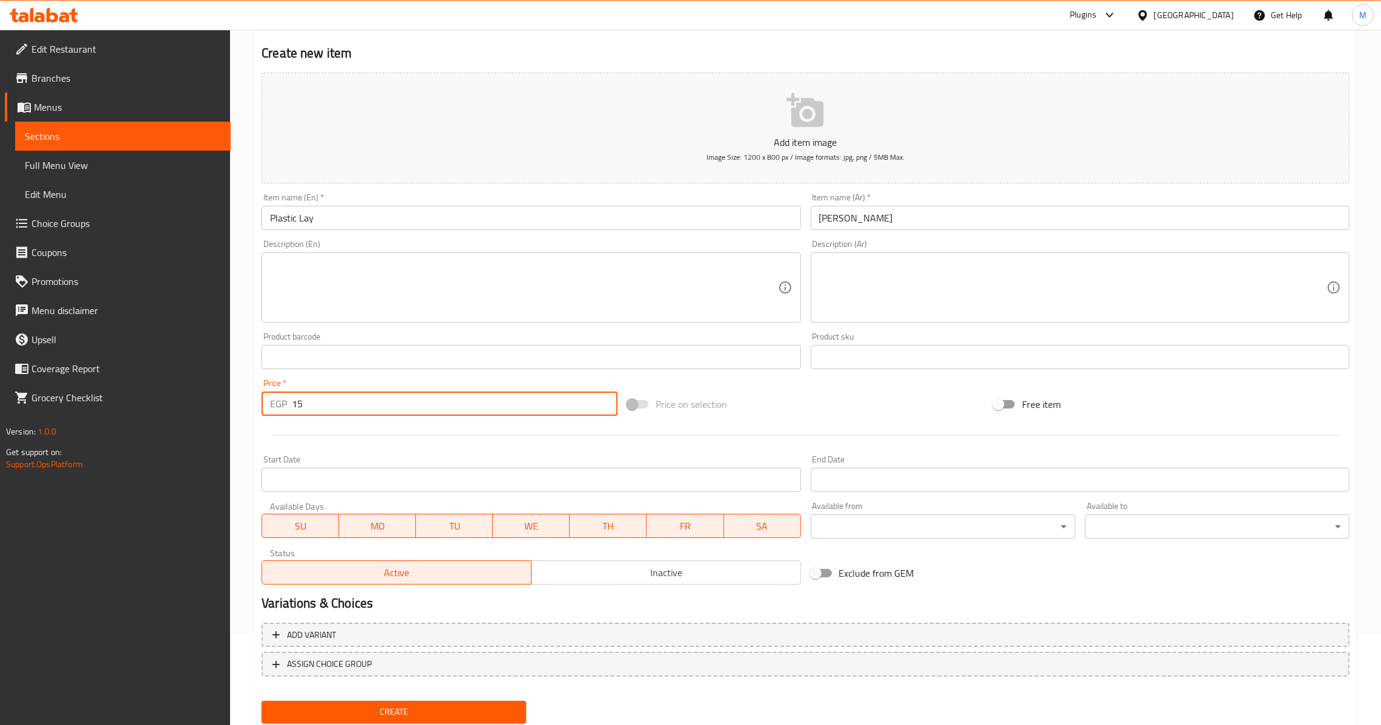
click at [378, 701] on button "Create" at bounding box center [394, 712] width 265 height 22
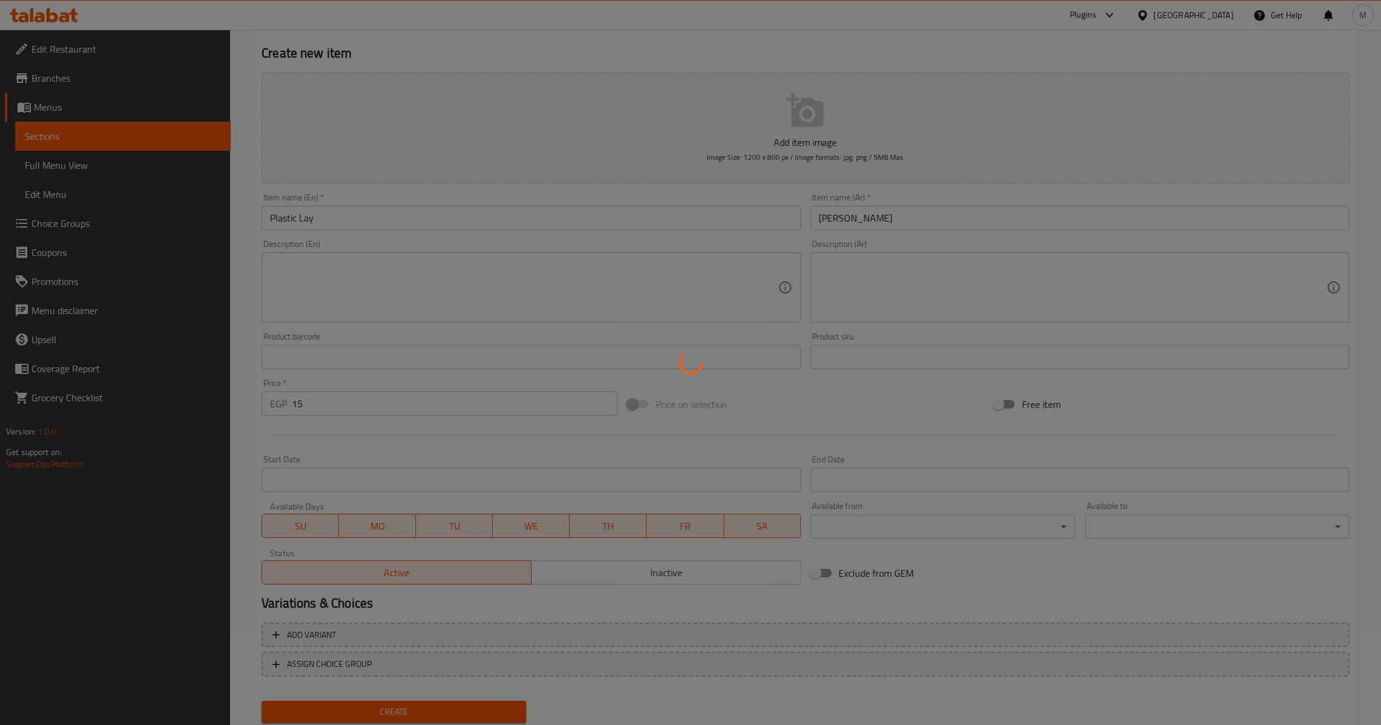
type input "0"
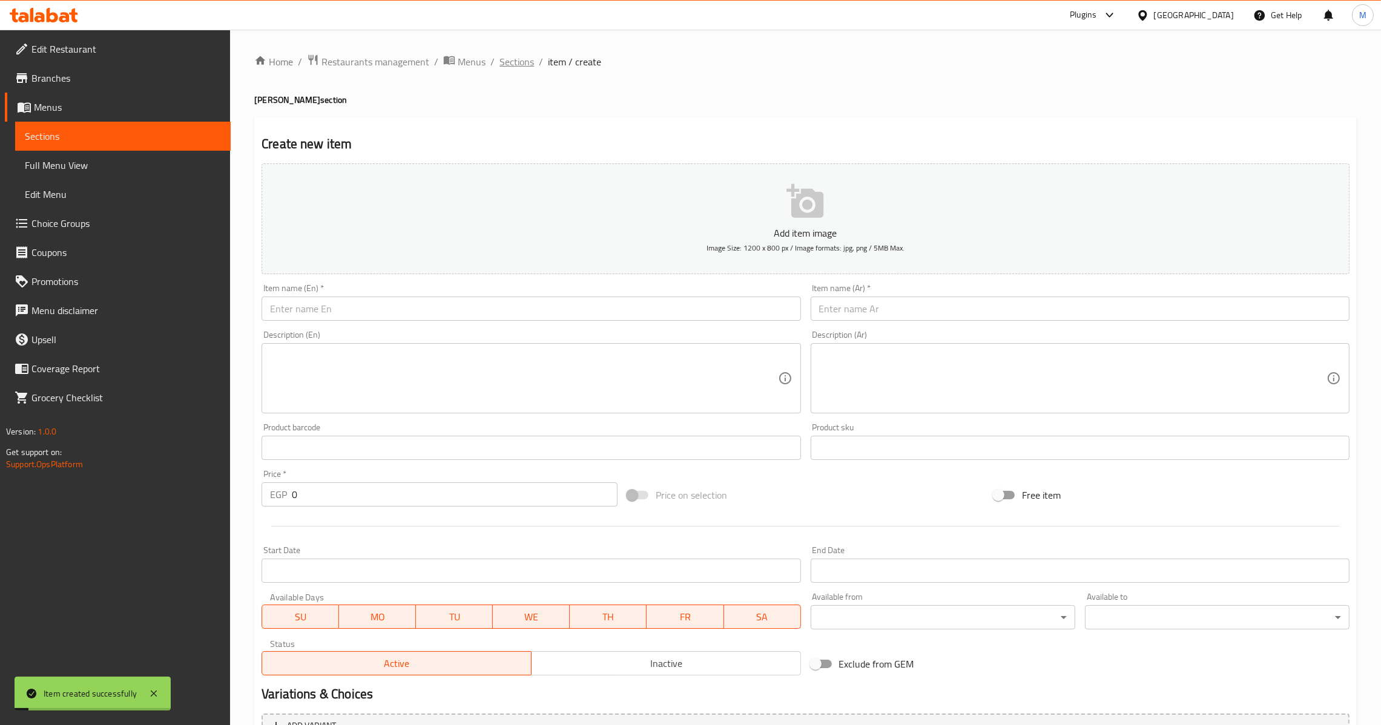
click at [521, 57] on span "Sections" at bounding box center [517, 61] width 35 height 15
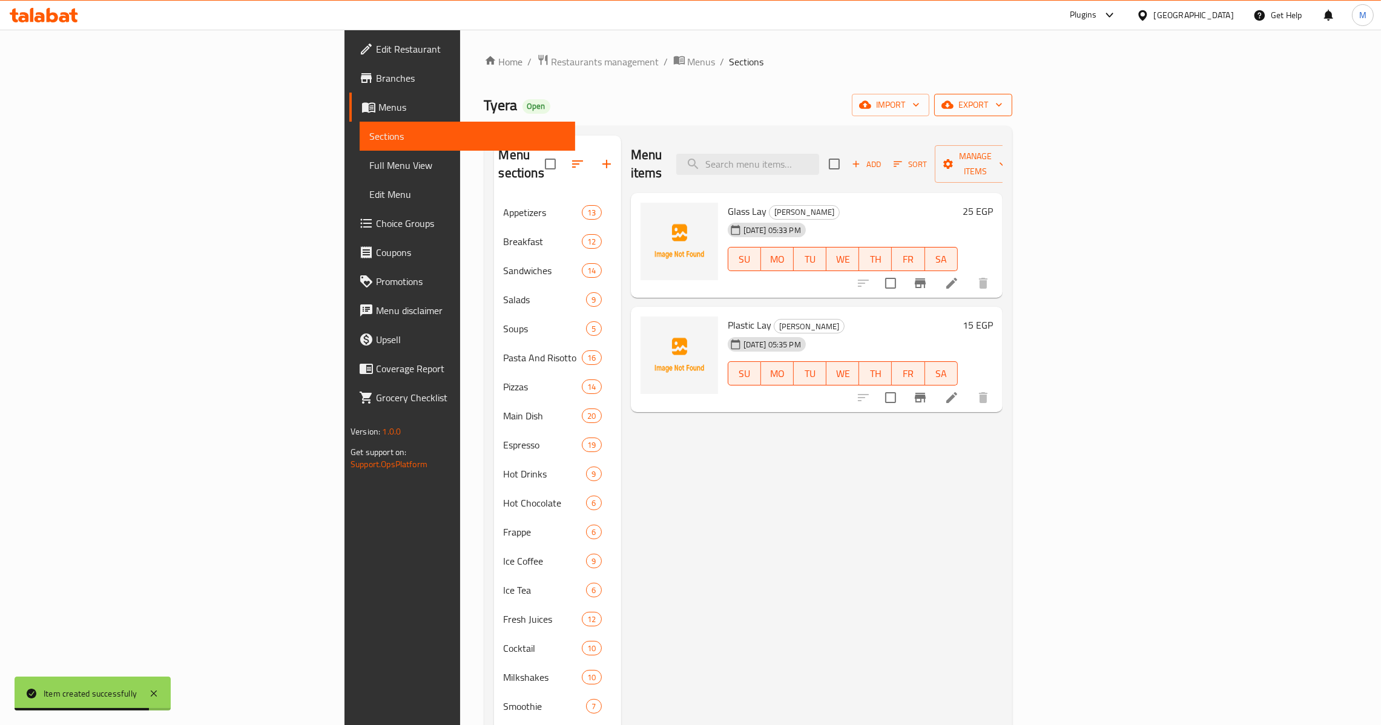
click at [1012, 96] on button "export" at bounding box center [973, 105] width 78 height 22
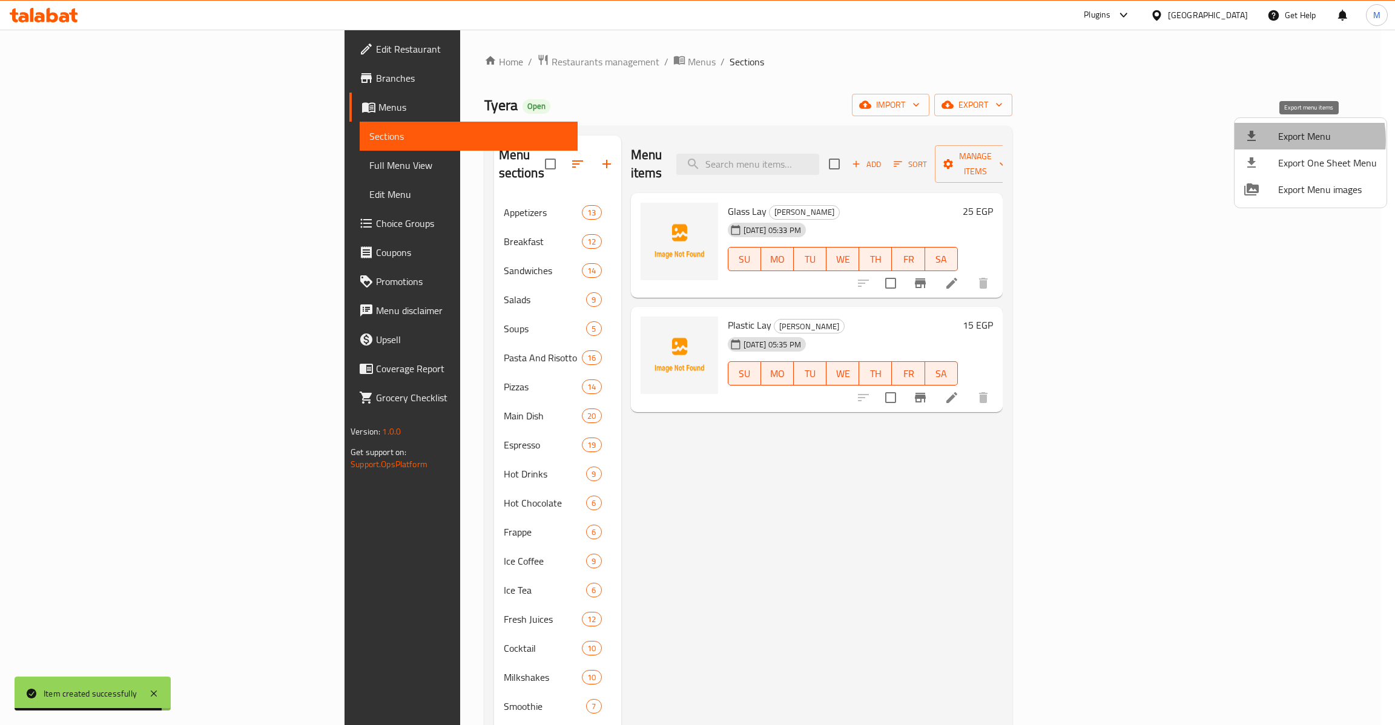
click at [1281, 140] on span "Export Menu" at bounding box center [1327, 136] width 99 height 15
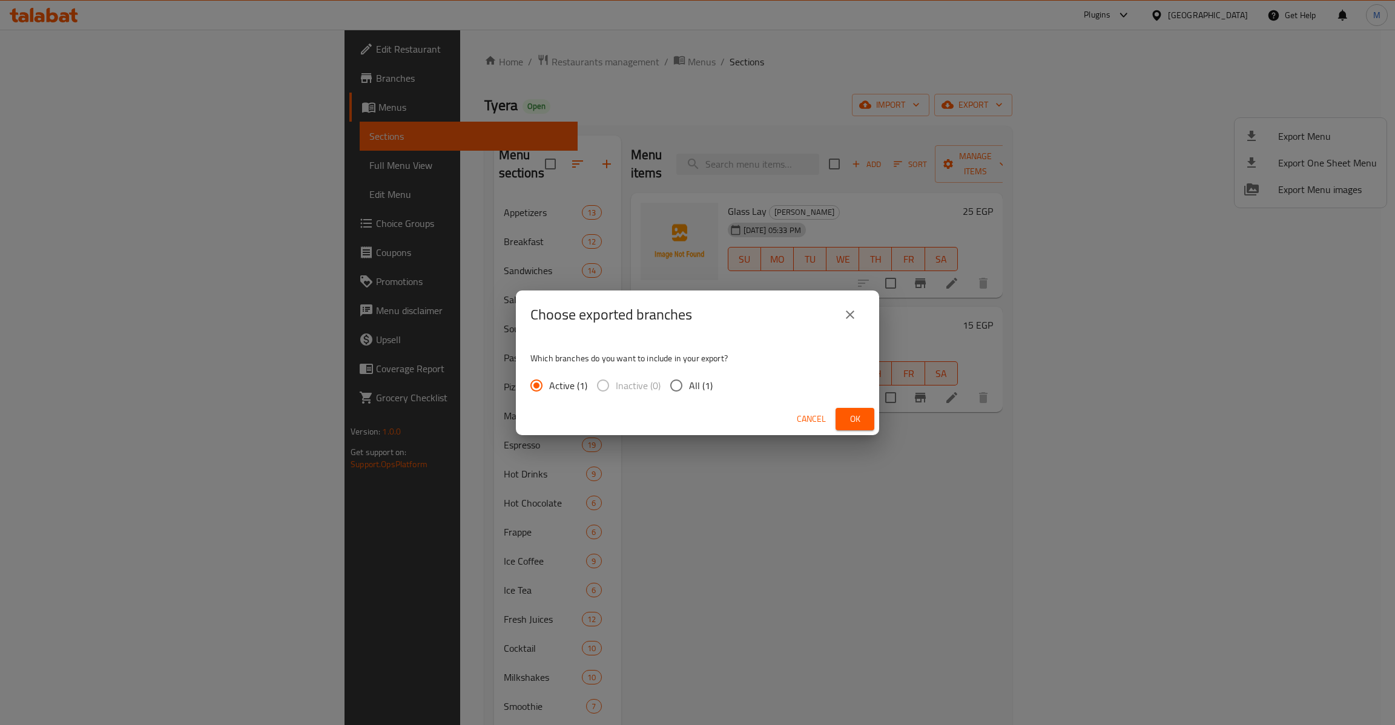
click at [692, 389] on span "All (1)" at bounding box center [701, 385] width 24 height 15
click at [689, 389] on input "All (1)" at bounding box center [676, 385] width 25 height 25
radio input "true"
click at [851, 412] on span "Ok" at bounding box center [854, 419] width 19 height 15
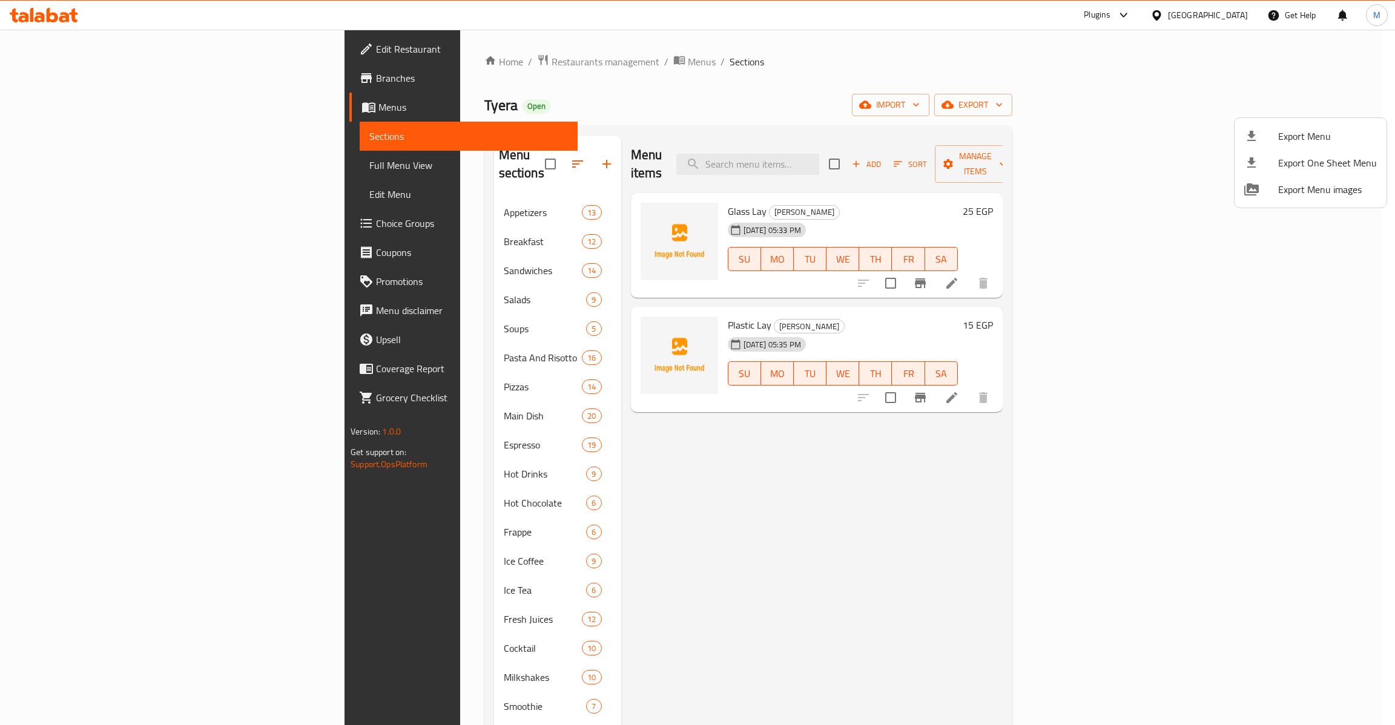
click at [99, 158] on div at bounding box center [697, 362] width 1395 height 725
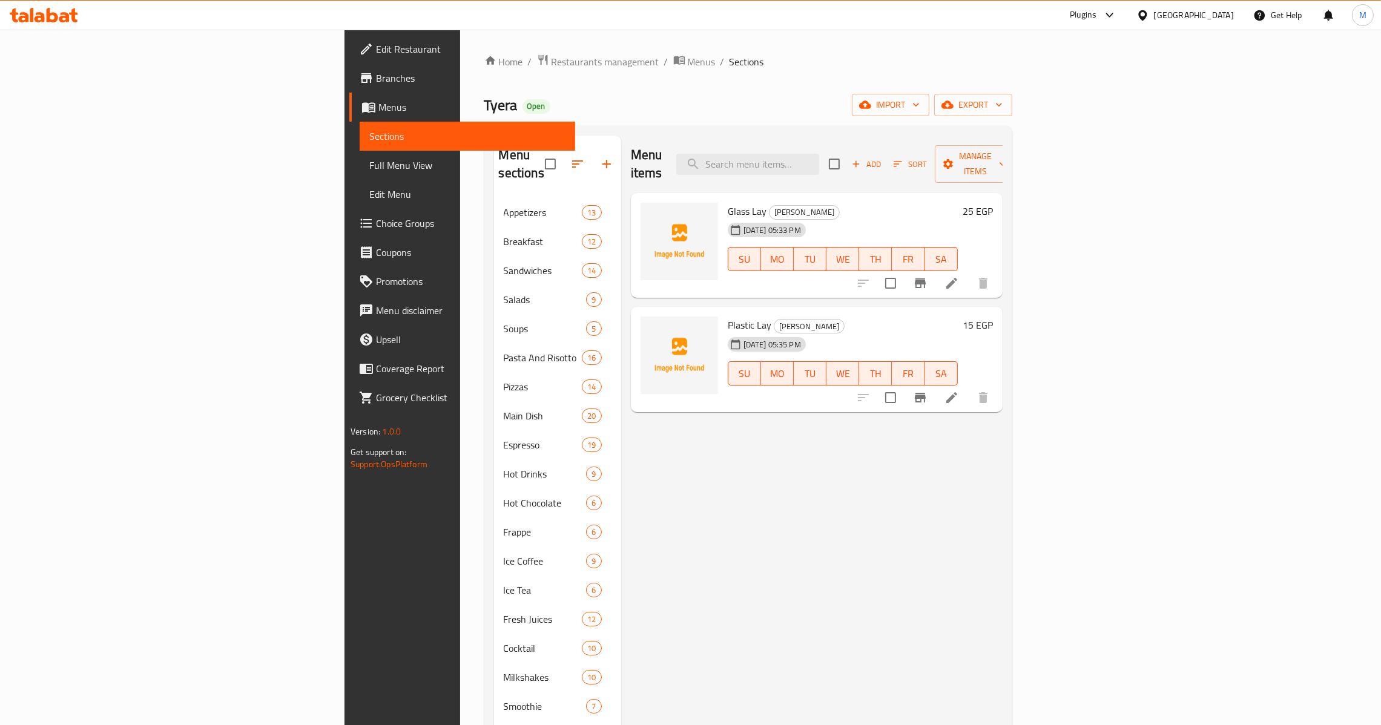
click at [369, 161] on span "Full Menu View" at bounding box center [467, 165] width 196 height 15
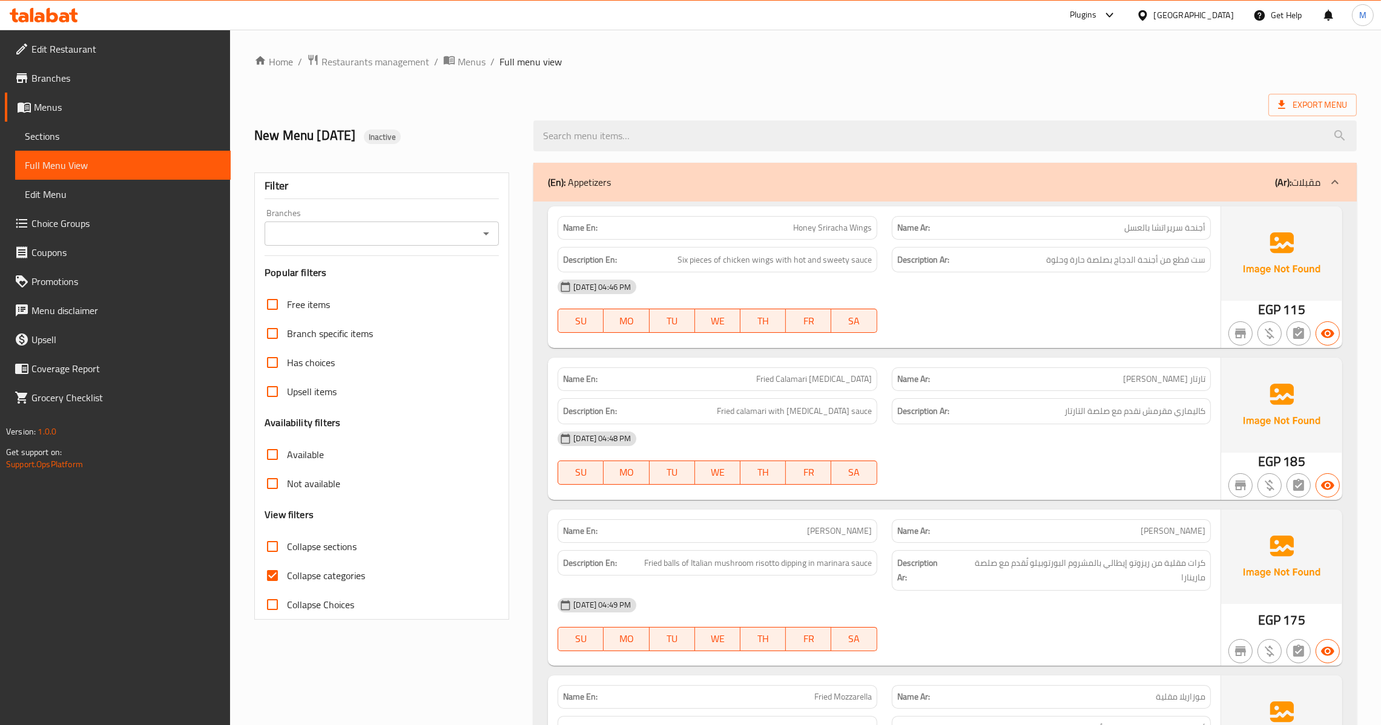
click at [270, 578] on input "Collapse categories" at bounding box center [272, 575] width 29 height 29
checkbox input "false"
click at [489, 239] on icon "Open" at bounding box center [486, 233] width 15 height 15
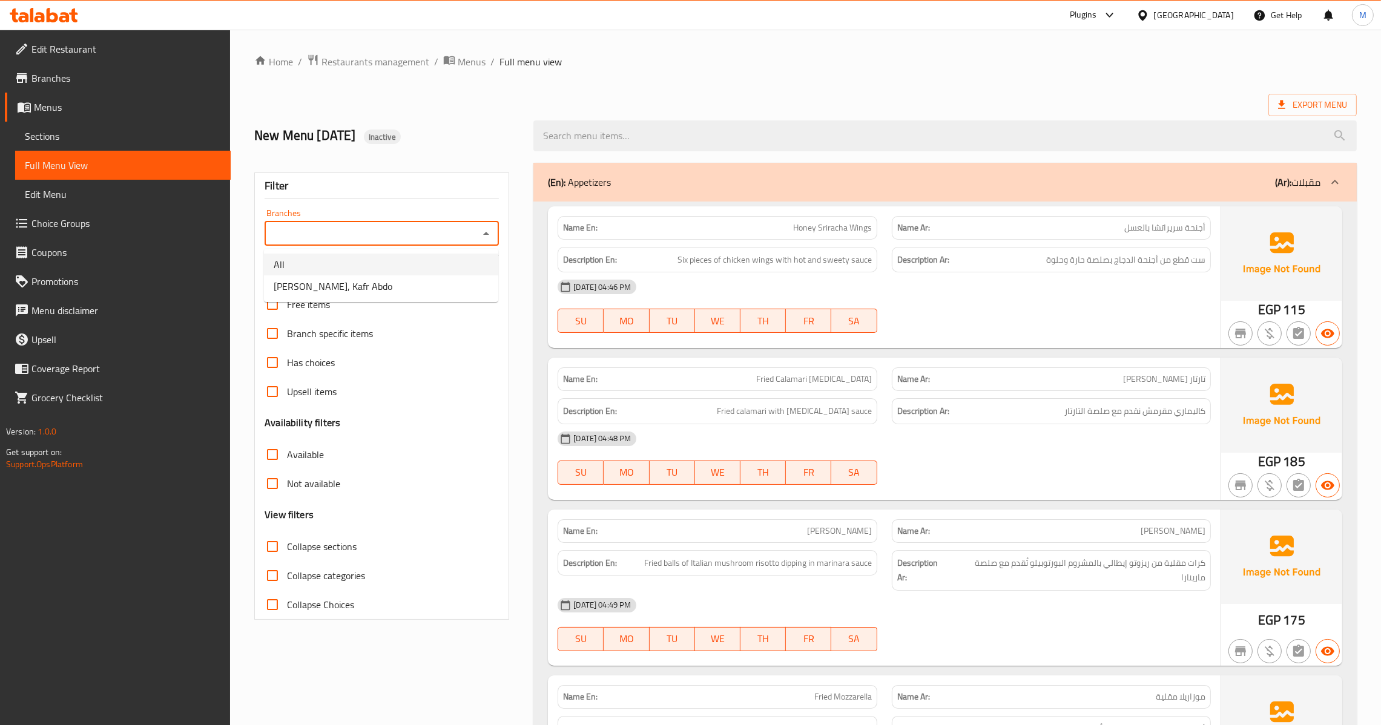
click at [373, 282] on li "[PERSON_NAME], Kafr Abdo" at bounding box center [381, 287] width 234 height 22
type input "[PERSON_NAME], Kafr Abdo"
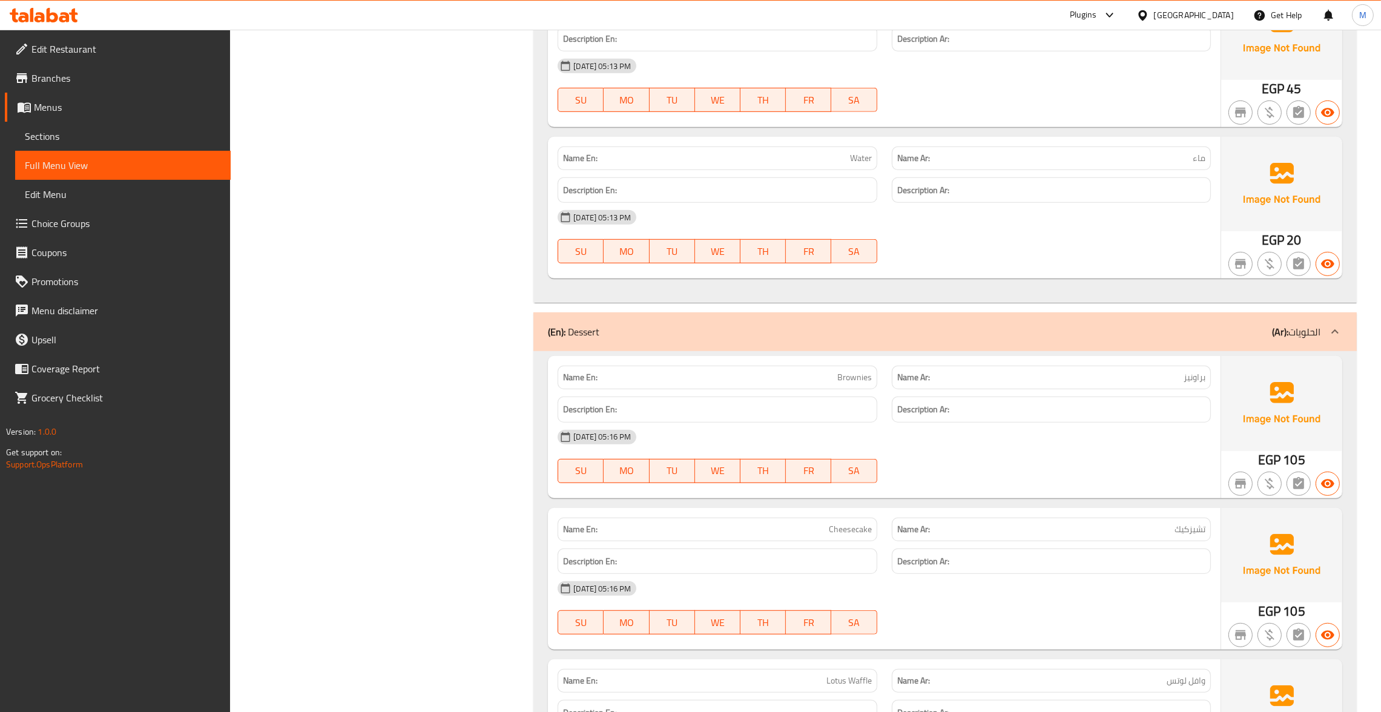
click at [89, 101] on span "Menus" at bounding box center [127, 107] width 187 height 15
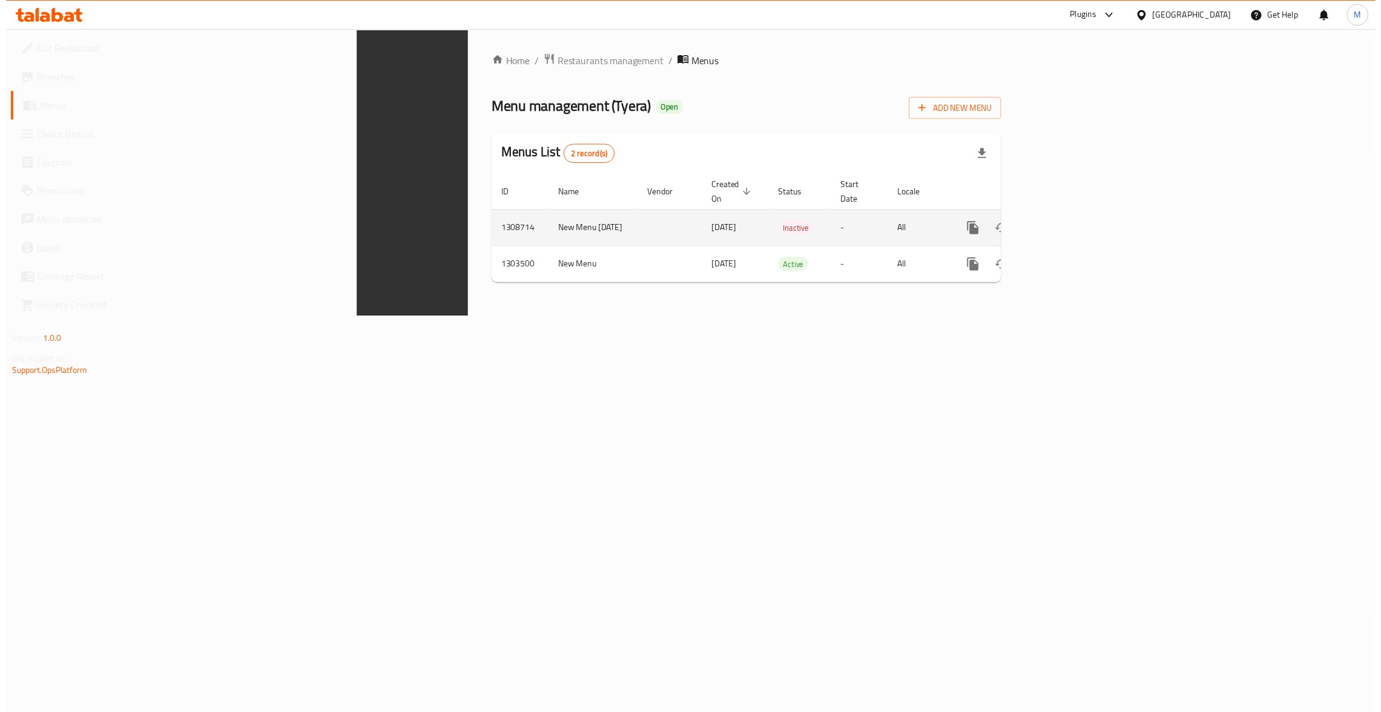
scroll to position [30, 0]
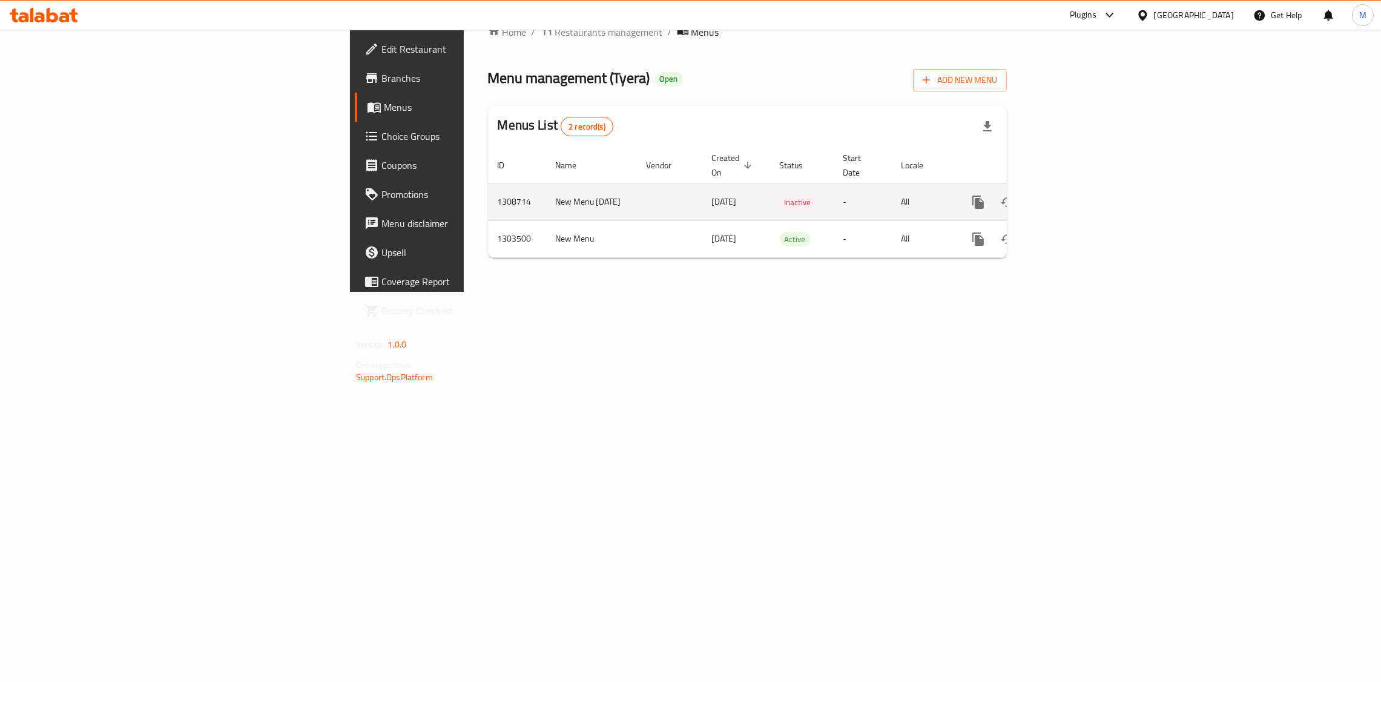
click at [1015, 195] on icon "enhanced table" at bounding box center [1007, 202] width 15 height 15
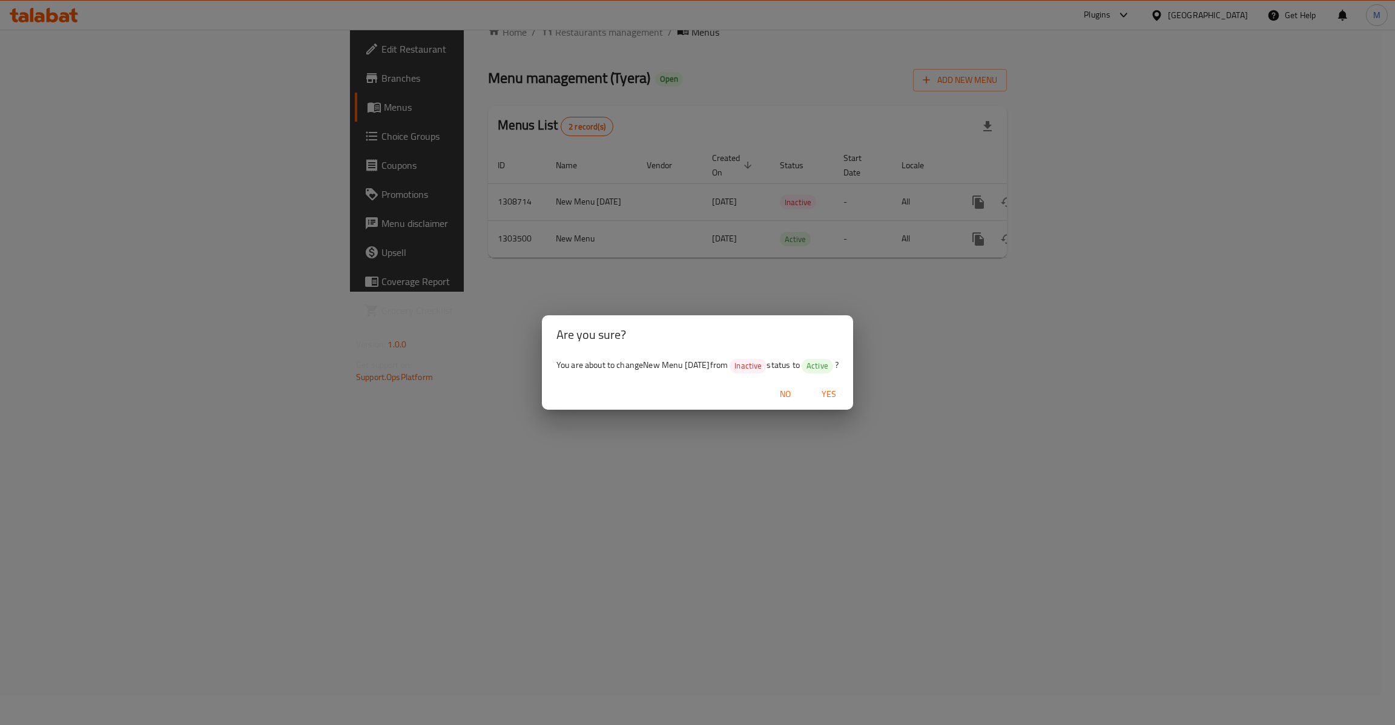
click at [838, 392] on span "Yes" at bounding box center [828, 394] width 29 height 15
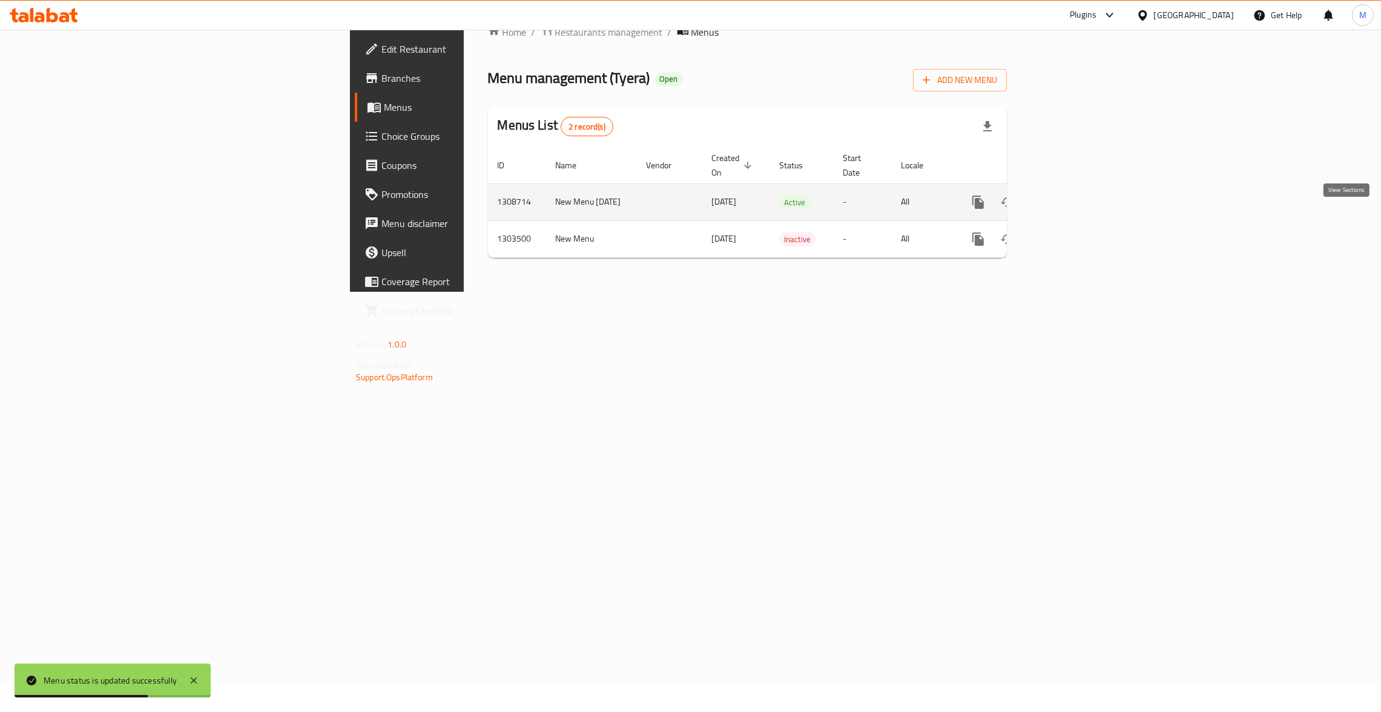
click at [1080, 190] on link "enhanced table" at bounding box center [1065, 202] width 29 height 29
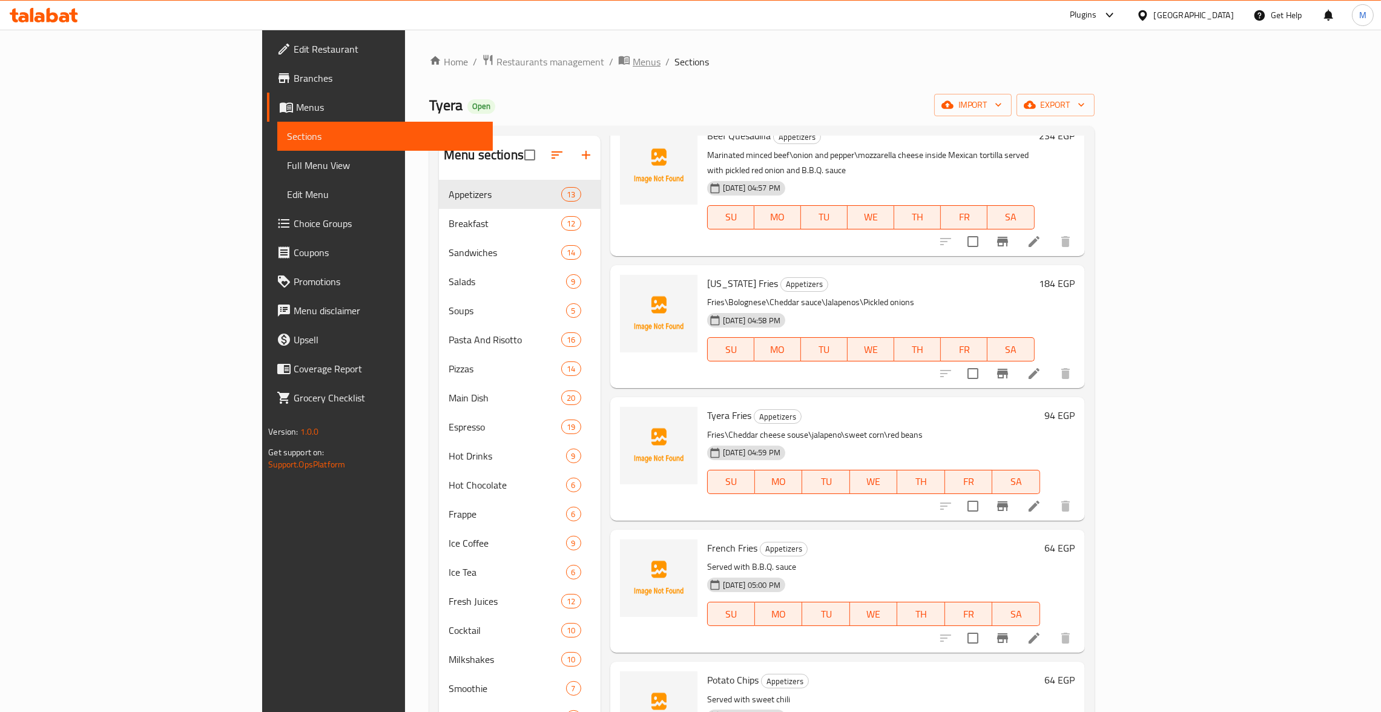
click at [633, 58] on span "Menus" at bounding box center [647, 61] width 28 height 15
